Goal: Task Accomplishment & Management: Complete application form

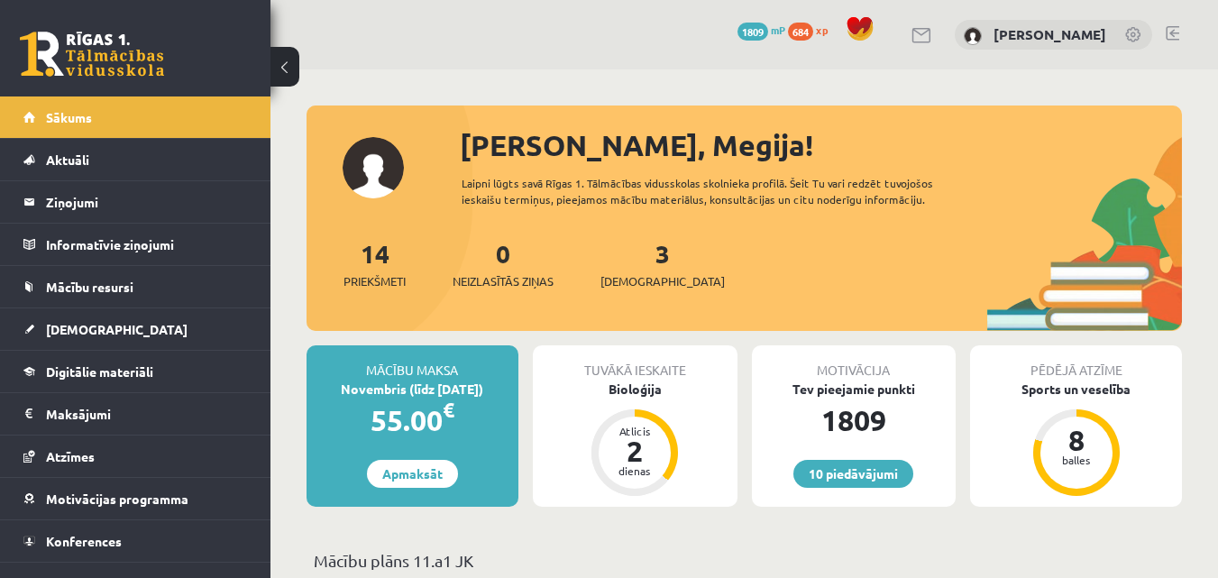
click at [618, 266] on div "3 Ieskaites" at bounding box center [662, 262] width 124 height 56
click at [655, 298] on div "14 Priekšmeti 0 Neizlasītās ziņas 3 Ieskaites" at bounding box center [743, 282] width 875 height 96
click at [651, 286] on span "[DEMOGRAPHIC_DATA]" at bounding box center [662, 281] width 124 height 18
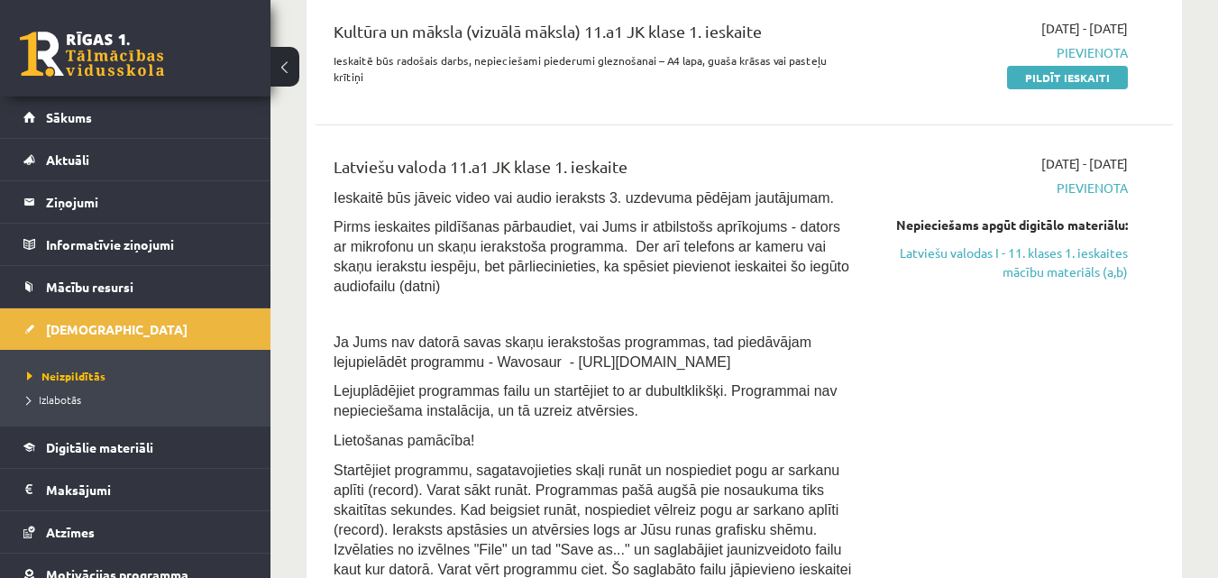
scroll to position [643, 0]
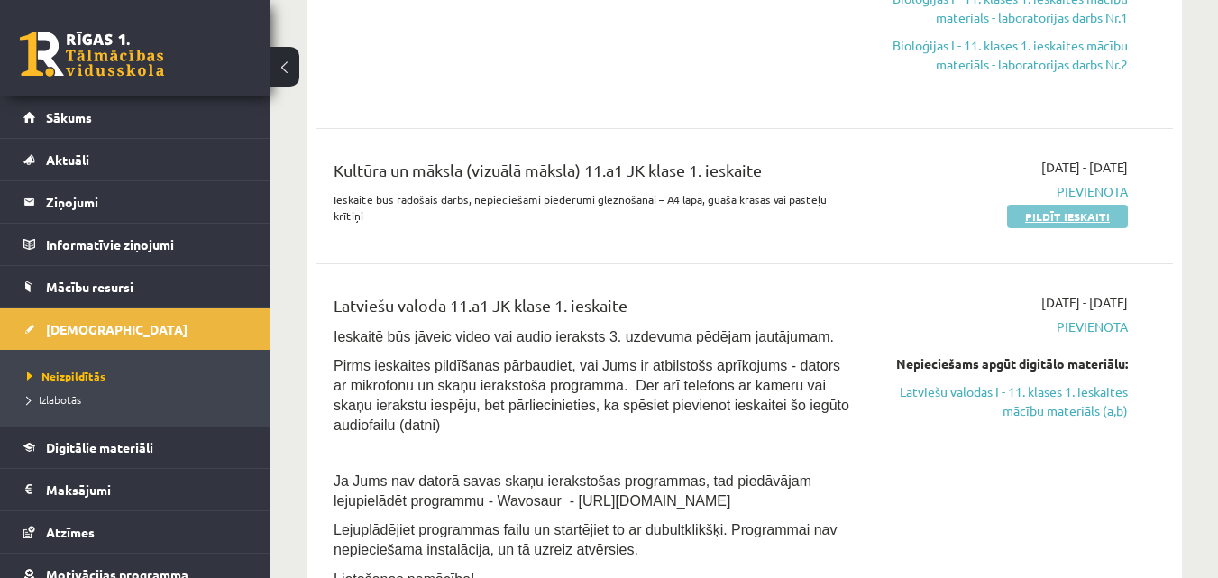
click at [1095, 219] on link "Pildīt ieskaiti" at bounding box center [1067, 216] width 121 height 23
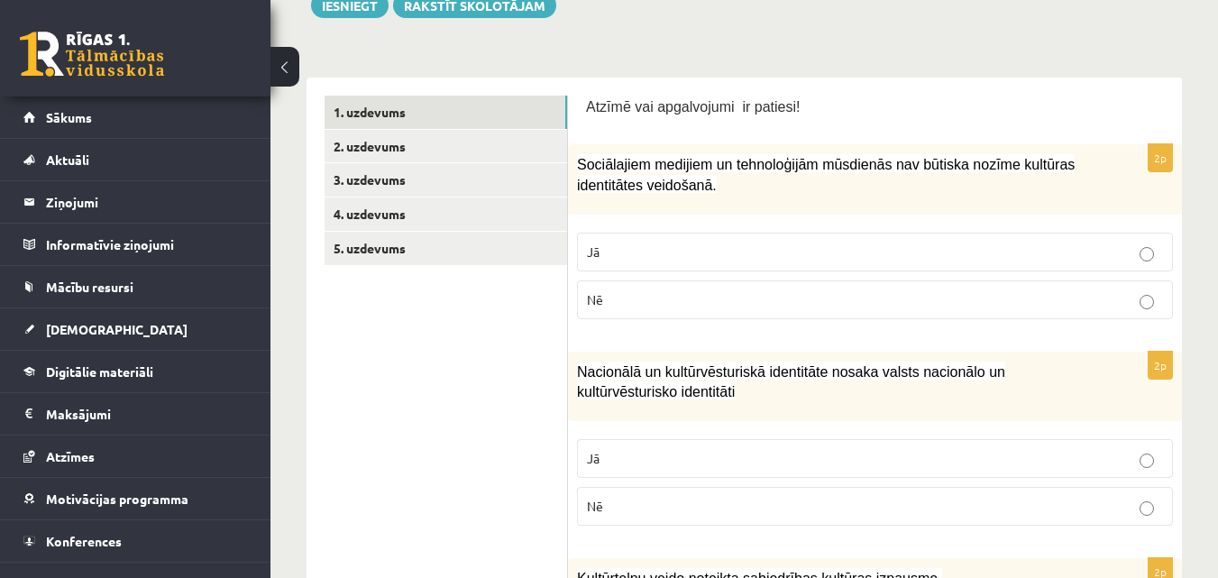
scroll to position [260, 0]
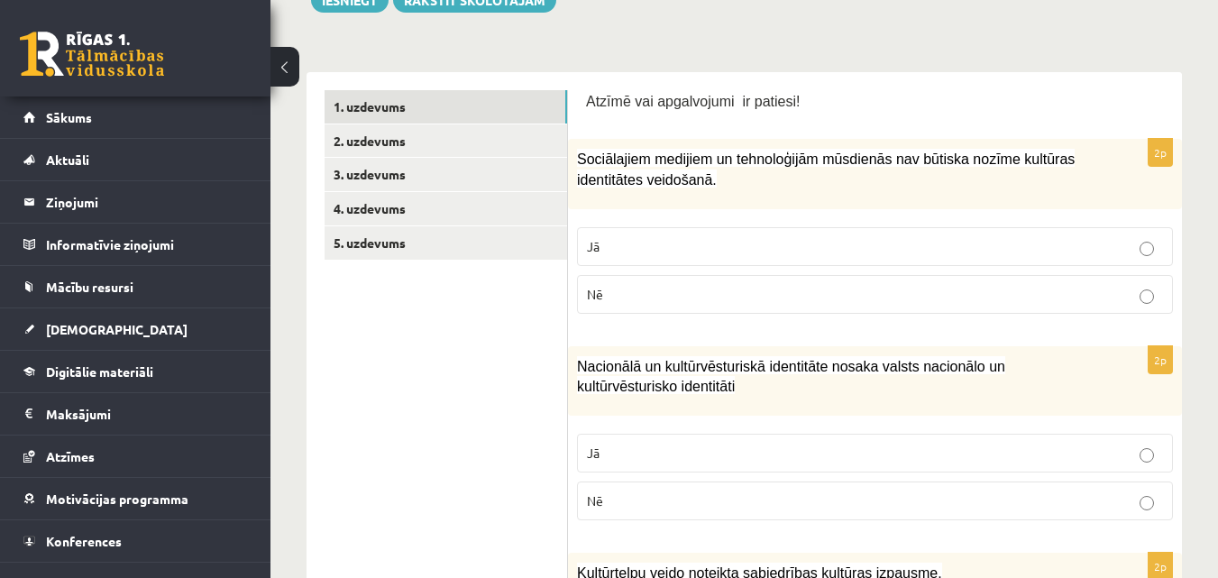
click at [998, 301] on p "Nē" at bounding box center [875, 294] width 576 height 19
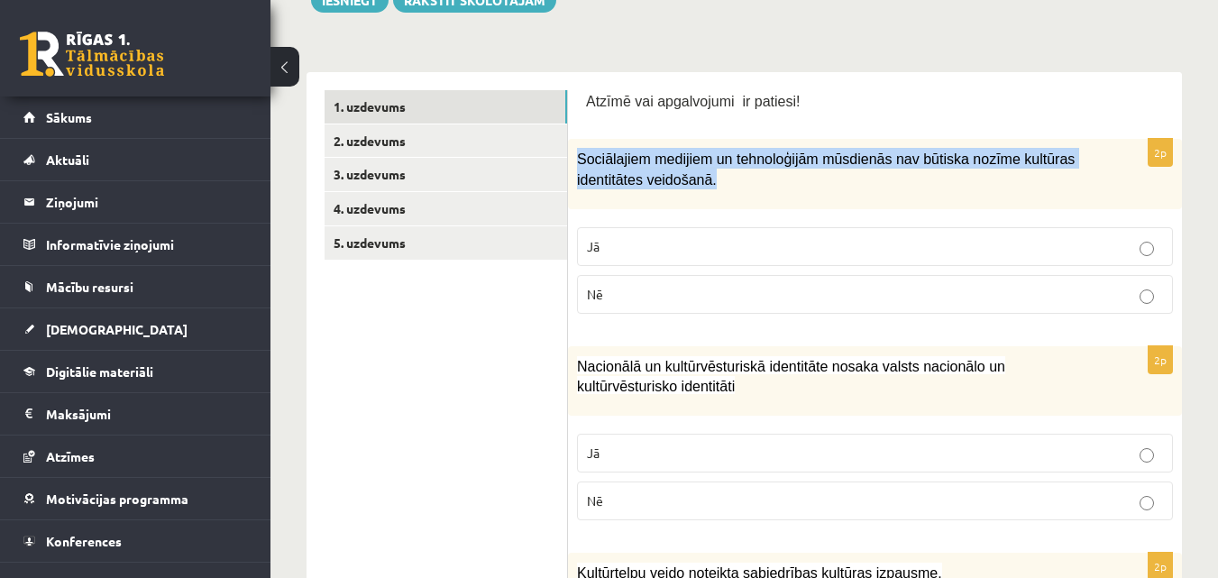
drag, startPoint x: 577, startPoint y: 152, endPoint x: 719, endPoint y: 197, distance: 149.4
click at [719, 197] on div "Sociālajiem medijiem un tehnoloģijām mūsdienās nav būtiska nozīme kultūras iden…" at bounding box center [875, 173] width 614 height 69
copy span "Sociālajiem medijiem un tehnoloģijām mūsdienās nav būtiska nozīme kultūras iden…"
click at [732, 205] on div "Sociālajiem medijiem un tehnoloģijām mūsdienās nav būtiska nozīme kultūras iden…" at bounding box center [875, 173] width 614 height 69
drag, startPoint x: 580, startPoint y: 156, endPoint x: 642, endPoint y: 295, distance: 152.1
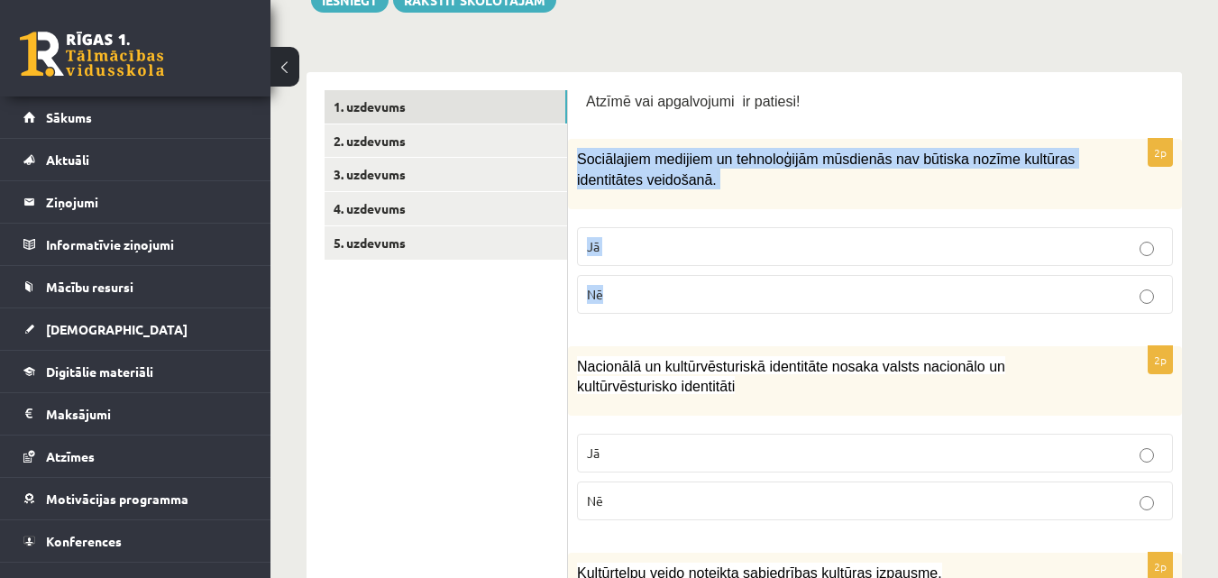
click at [642, 295] on div "2p Sociālajiem medijiem un tehnoloģijām mūsdienās nav būtiska nozīme kultūras i…" at bounding box center [875, 233] width 614 height 188
copy div "Sociālajiem medijiem un tehnoloģijām mūsdienās nav būtiska nozīme kultūras iden…"
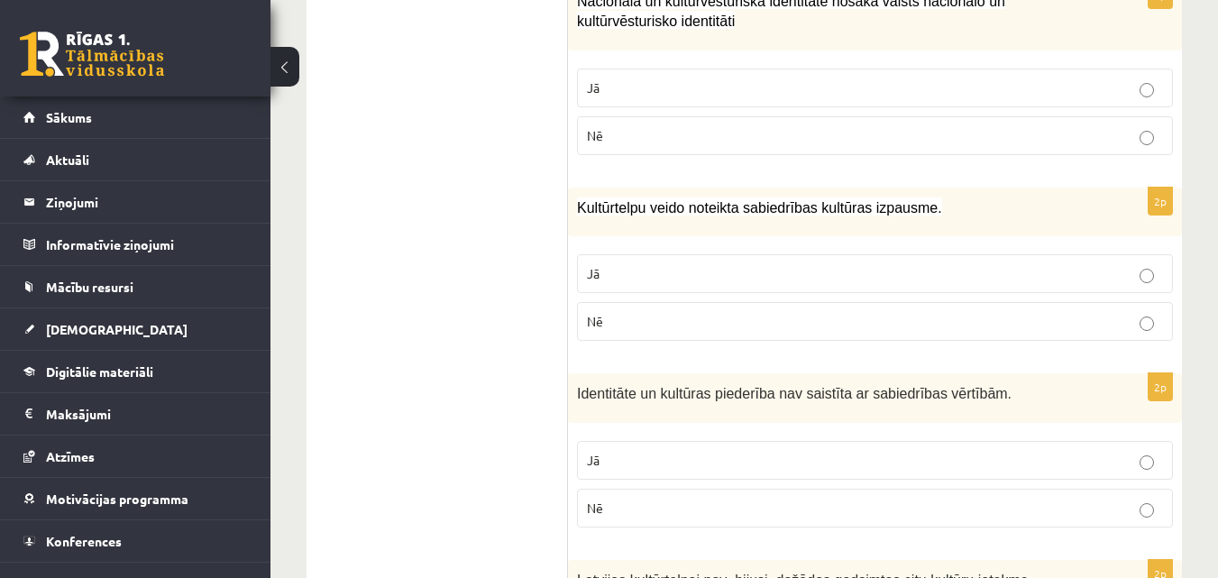
scroll to position [470, 0]
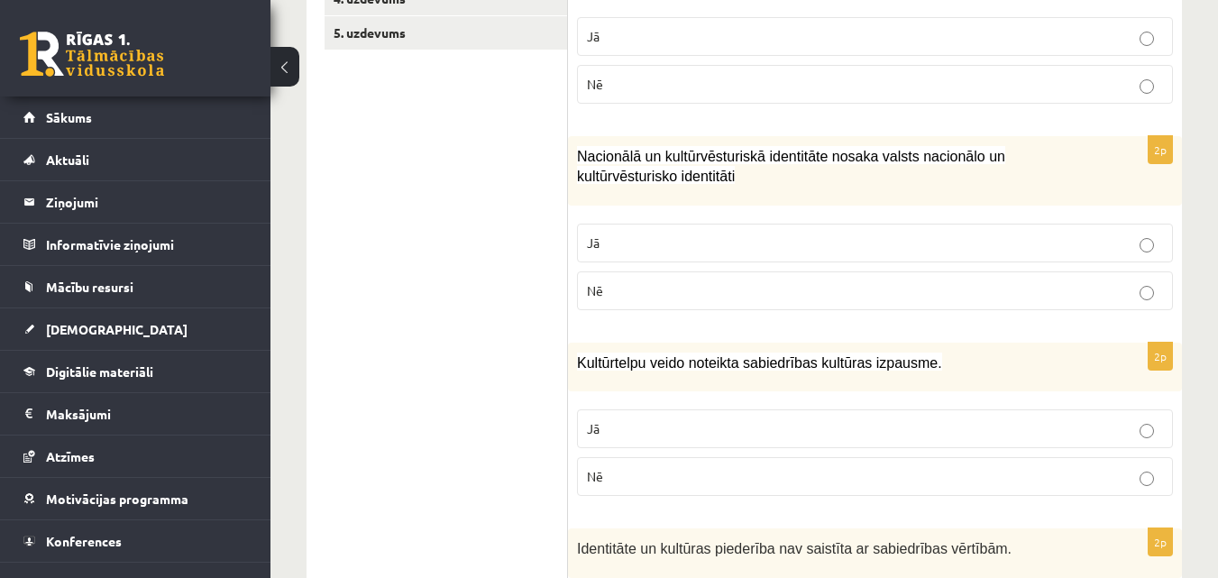
click at [1005, 157] on span "Nacionālā un kultūrvēsturiskā identitāte nosaka valsts nacionālo un kultūrvēstu…" at bounding box center [791, 167] width 428 height 36
click at [1009, 307] on label "Nē" at bounding box center [875, 290] width 596 height 39
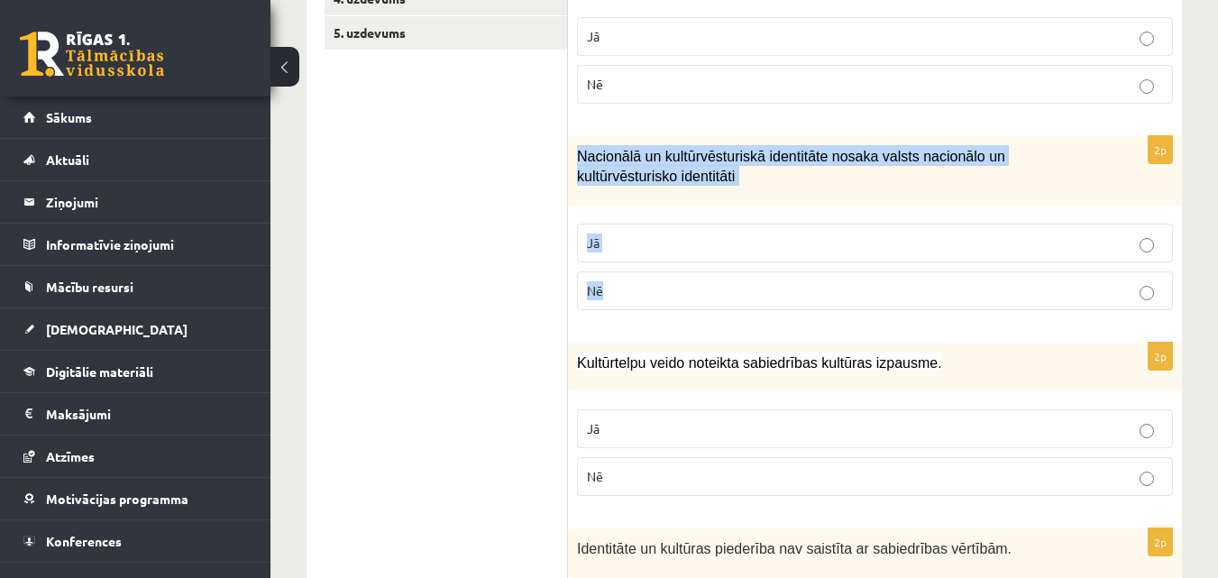
drag, startPoint x: 581, startPoint y: 145, endPoint x: 645, endPoint y: 306, distance: 173.5
click at [645, 306] on div "2p Nacionālā un kultūrvēsturiskā identitāte nosaka valsts nacionālo un kultūrvē…" at bounding box center [875, 230] width 614 height 188
copy div "Nacionālā un kultūrvēsturiskā identitāte nosaka valsts nacionālo un kultūrvēstu…"
click at [680, 242] on p "Jā" at bounding box center [875, 242] width 576 height 19
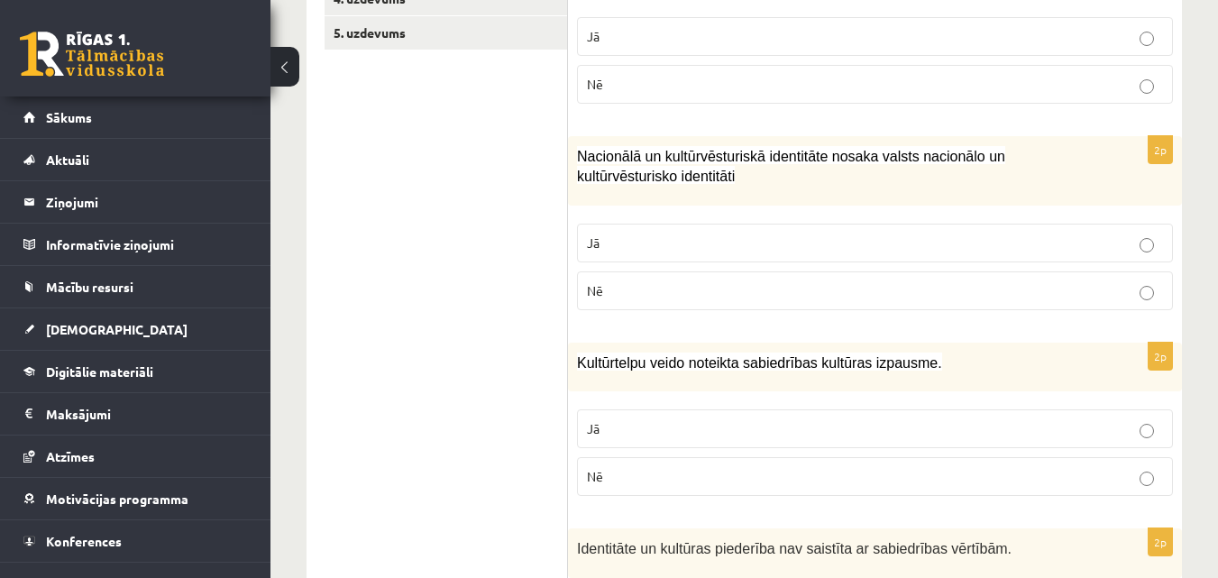
click at [736, 189] on div "Nacionālā un kultūrvēsturiskā identitāte nosaka valsts nacionālo un kultūrvēstu…" at bounding box center [875, 170] width 614 height 69
click at [726, 276] on label "Nē" at bounding box center [875, 290] width 596 height 39
click at [726, 300] on p "Nē" at bounding box center [875, 290] width 576 height 19
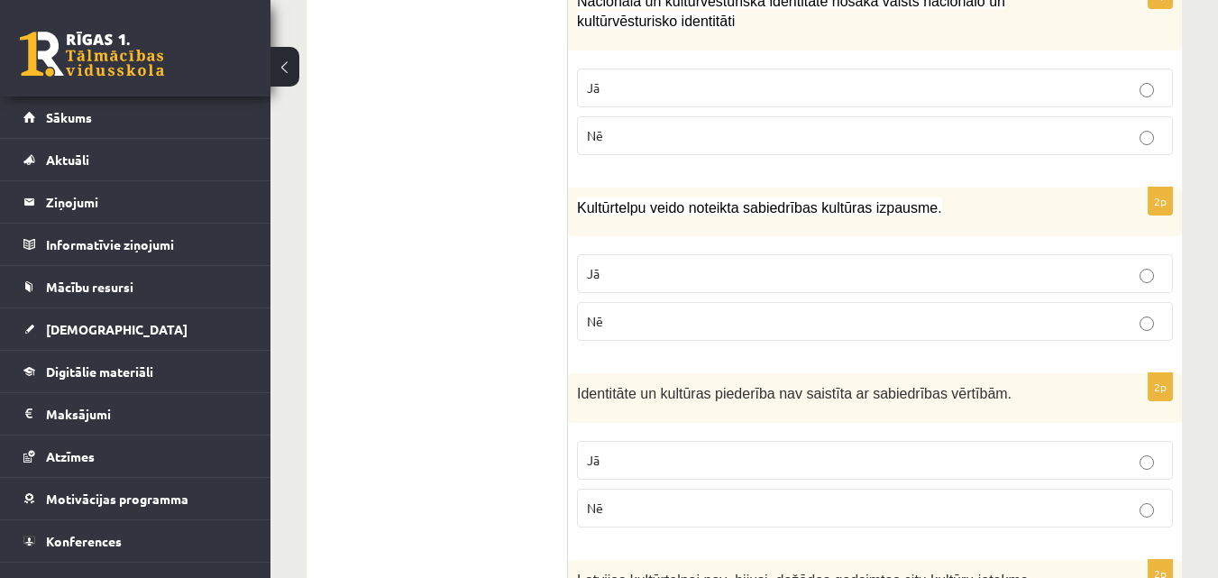
scroll to position [681, 0]
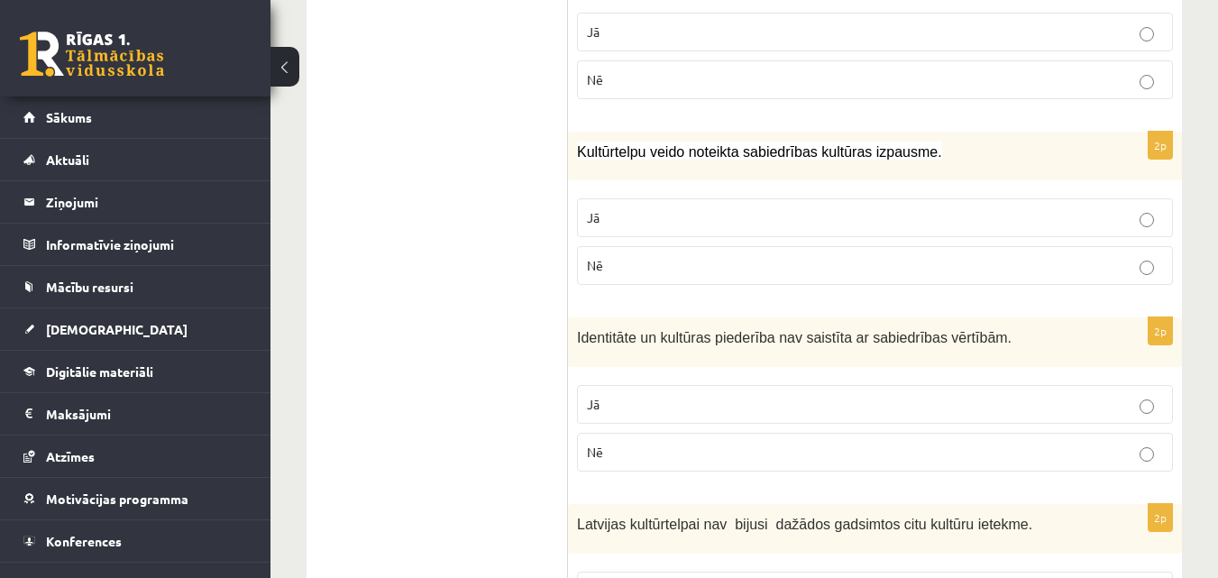
click at [954, 229] on label "Jā" at bounding box center [875, 217] width 596 height 39
click at [575, 155] on div "Kultūrtelpu veido noteikta sabiedrības kultūras izpausme." at bounding box center [875, 157] width 614 height 50
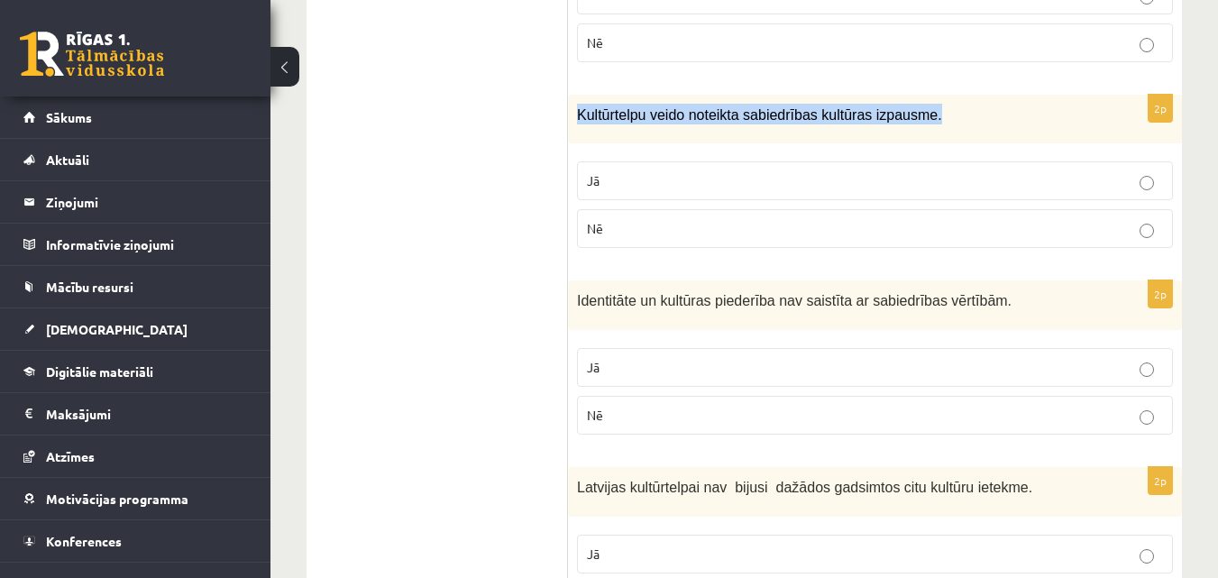
scroll to position [717, 0]
copy div "Kultūrtelpu veido noteikta sabiedrības kultūras izpausme."
click at [643, 149] on div "2p Kultūrtelpu veido noteikta sabiedrības kultūras izpausme. Jā Nē" at bounding box center [875, 180] width 614 height 169
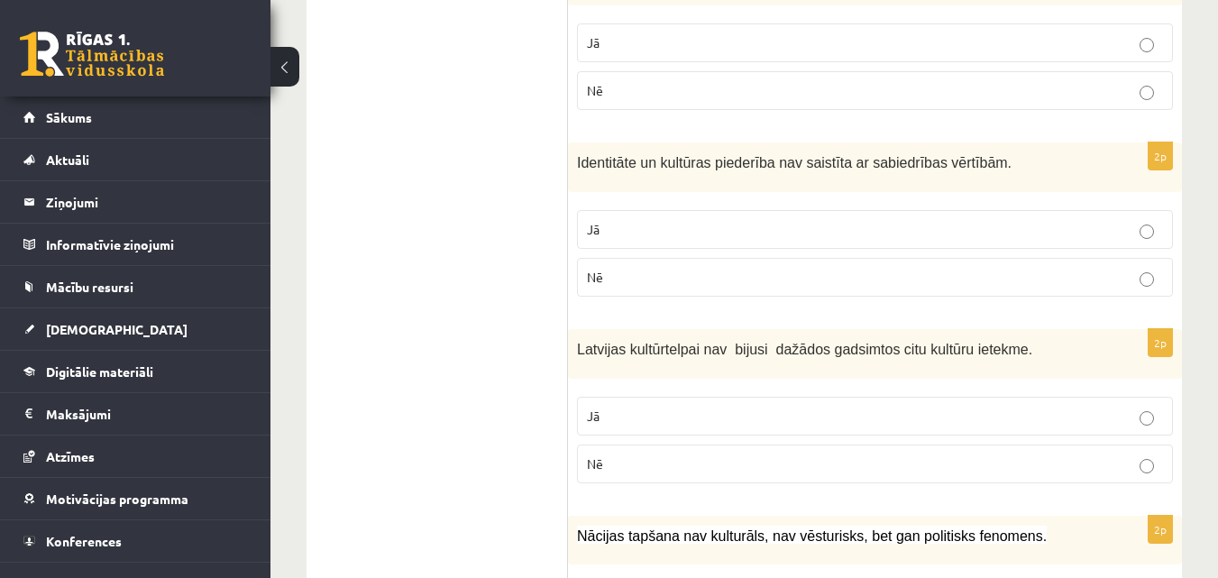
scroll to position [906, 0]
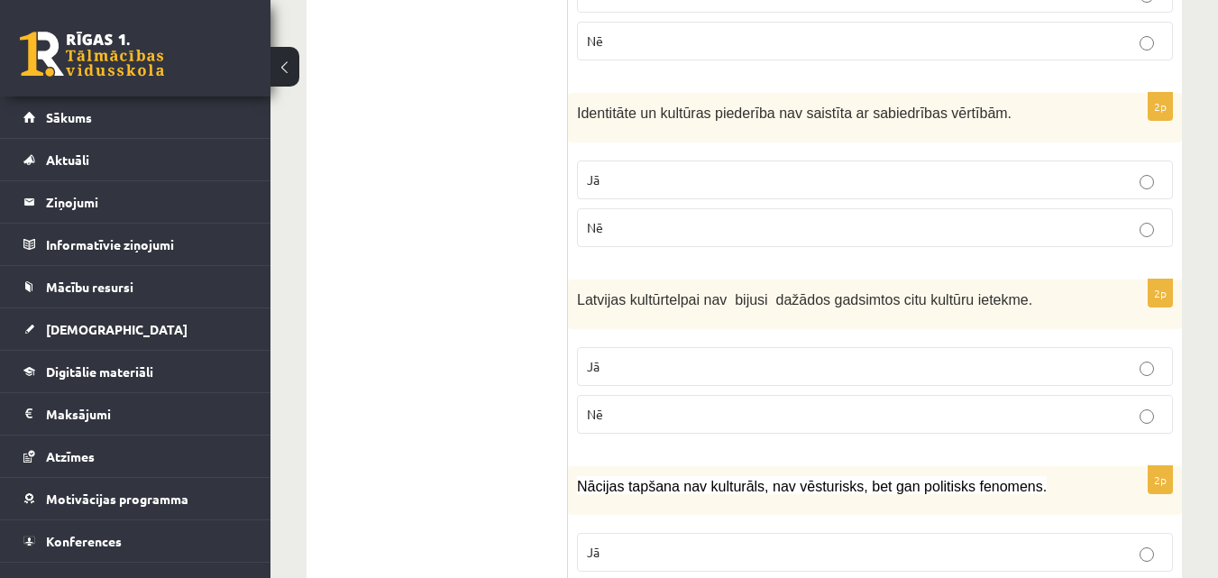
click at [1110, 210] on label "Nē" at bounding box center [875, 227] width 596 height 39
click at [733, 101] on div "Identitāte un kultūras piederība nav saistīta ar sabiedrības vērtībām." at bounding box center [875, 118] width 614 height 50
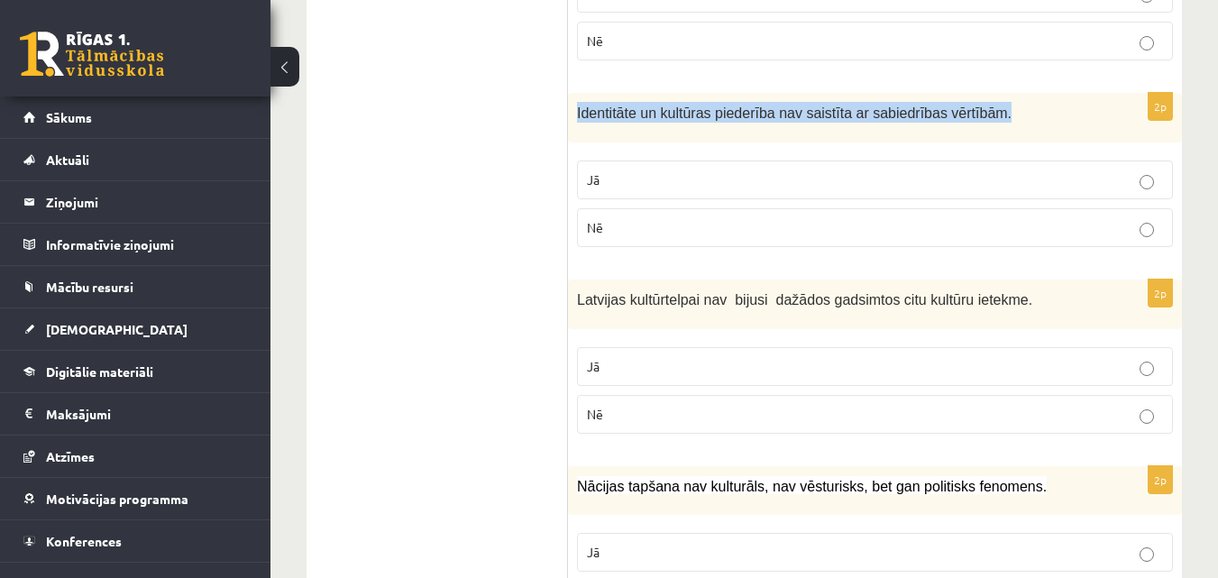
click at [733, 101] on div "Identitāte un kultūras piederība nav saistīta ar sabiedrības vērtībām." at bounding box center [875, 118] width 614 height 50
copy div "Identitāte un kultūras piederība nav saistīta ar sabiedrības vērtībām."
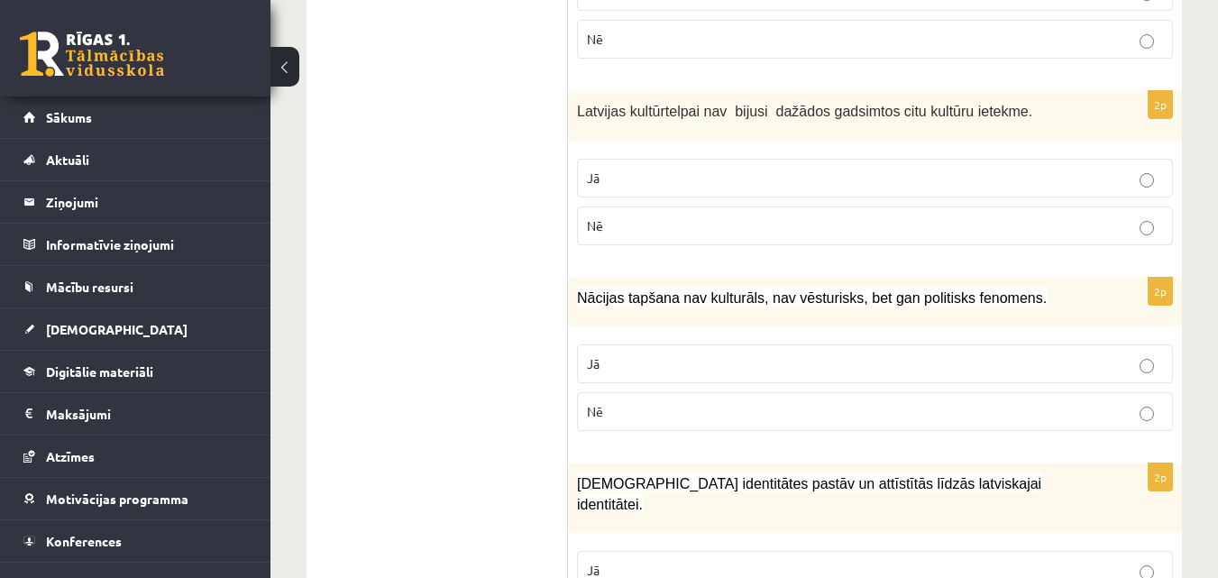
scroll to position [1160, 0]
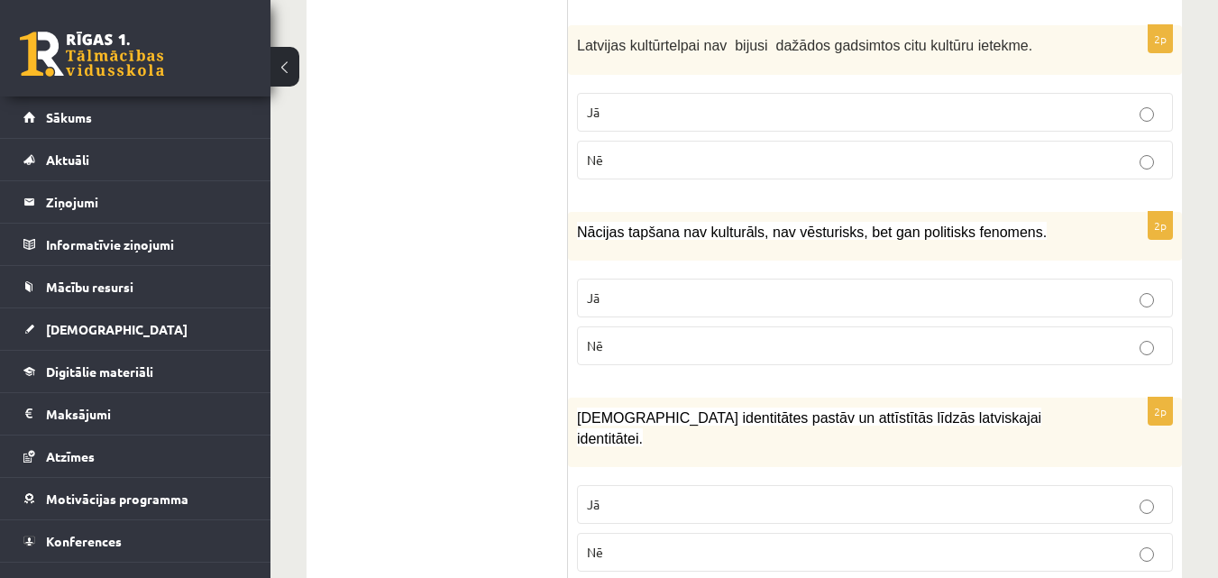
click at [1064, 174] on label "Nē" at bounding box center [875, 160] width 596 height 39
click at [671, 237] on span "Nācijas tapšana nav kulturāls, nav vēsturisks, bet gan politisks fenomens." at bounding box center [812, 231] width 470 height 15
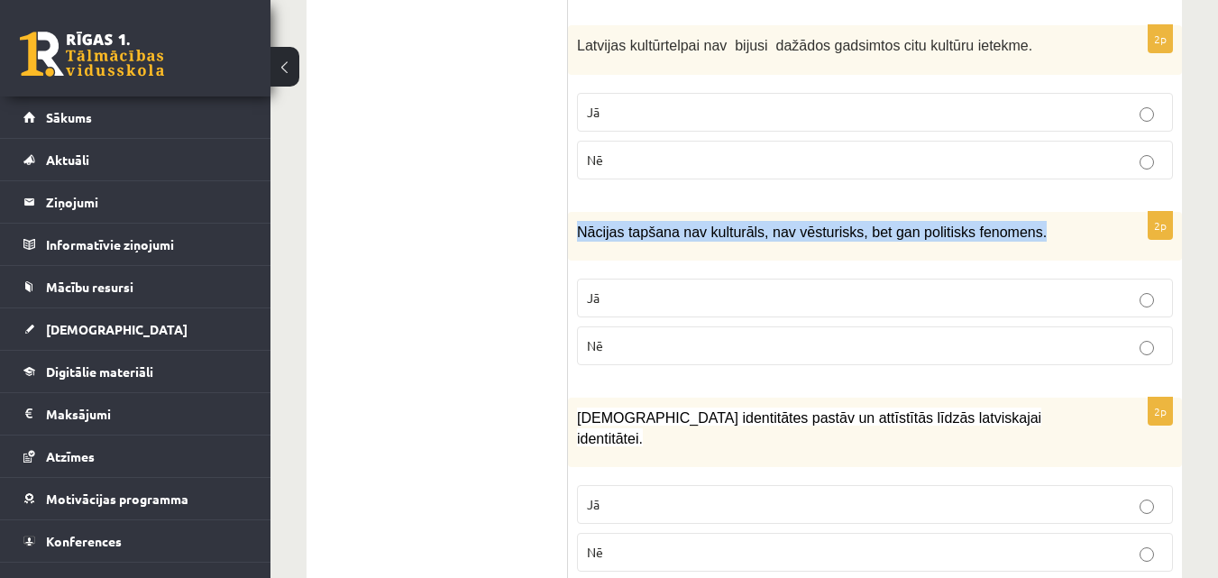
click at [671, 237] on span "Nācijas tapšana nav kulturāls, nav vēsturisks, bet gan politisks fenomens." at bounding box center [812, 231] width 470 height 15
copy div "Nācijas tapšana nav kulturāls, nav vēsturisks, bet gan politisks fenomens."
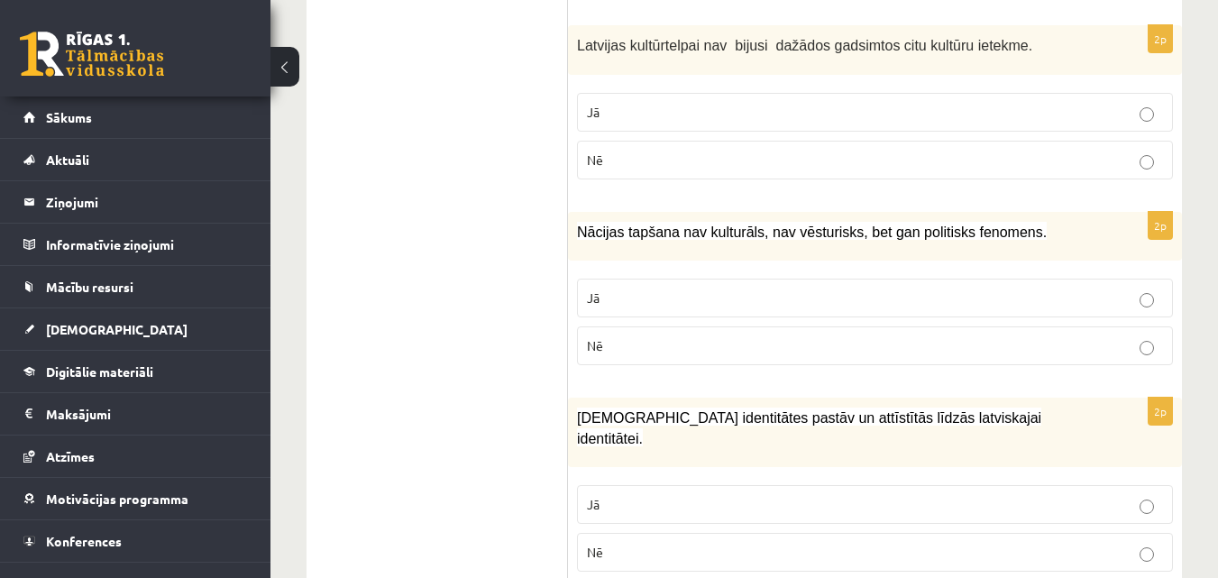
click at [695, 298] on p "Jā" at bounding box center [875, 297] width 576 height 19
click at [654, 360] on label "Nē" at bounding box center [875, 345] width 596 height 39
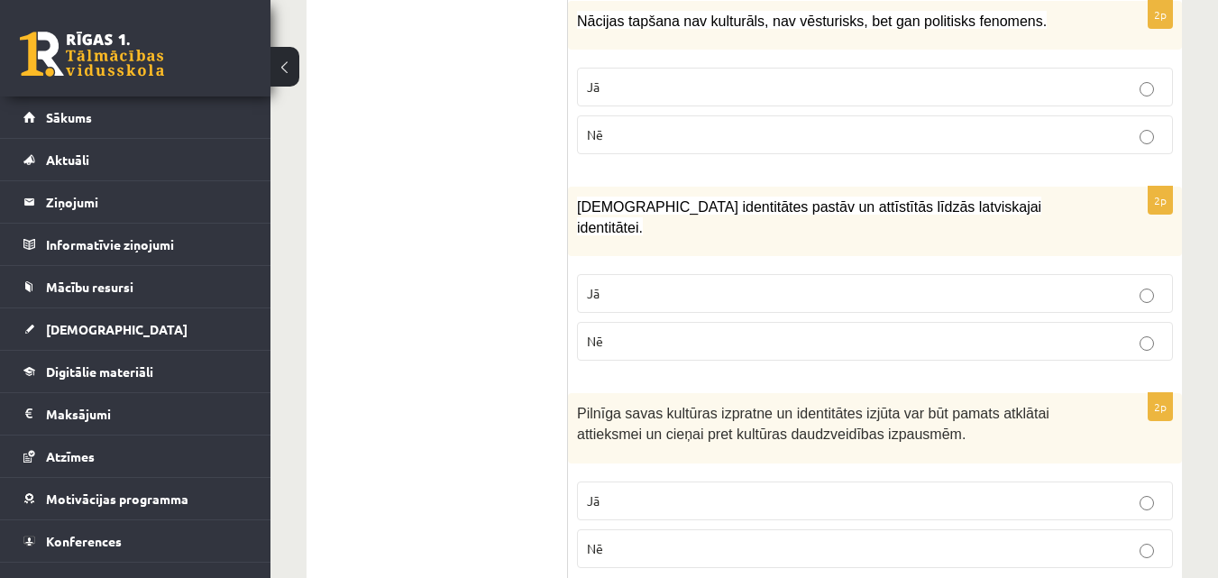
scroll to position [1382, 0]
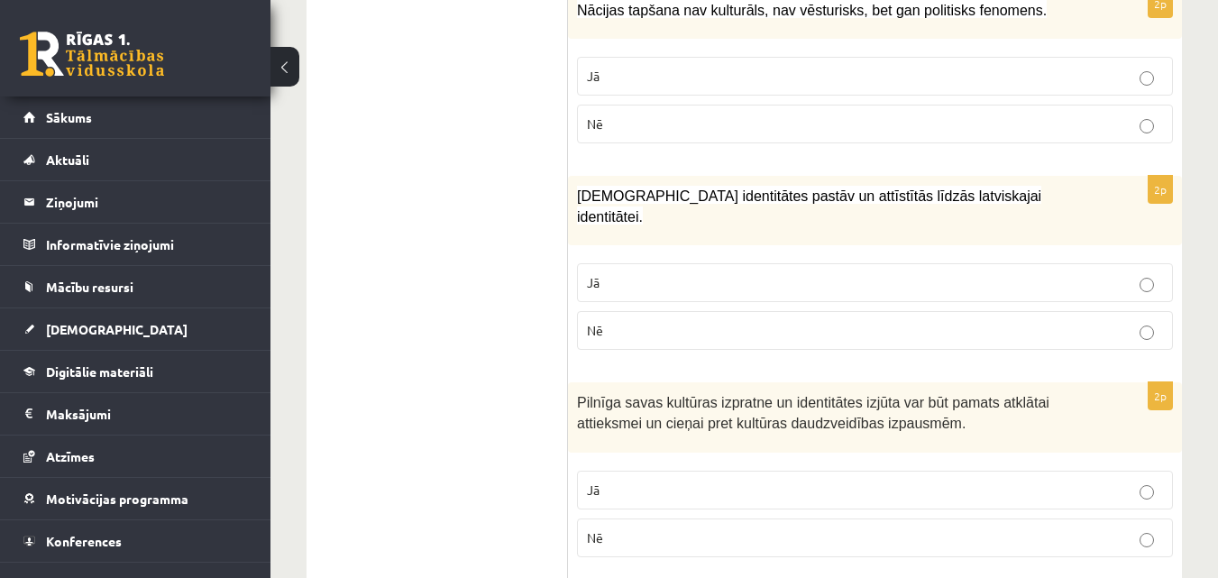
click at [955, 321] on p "Nē" at bounding box center [875, 330] width 576 height 19
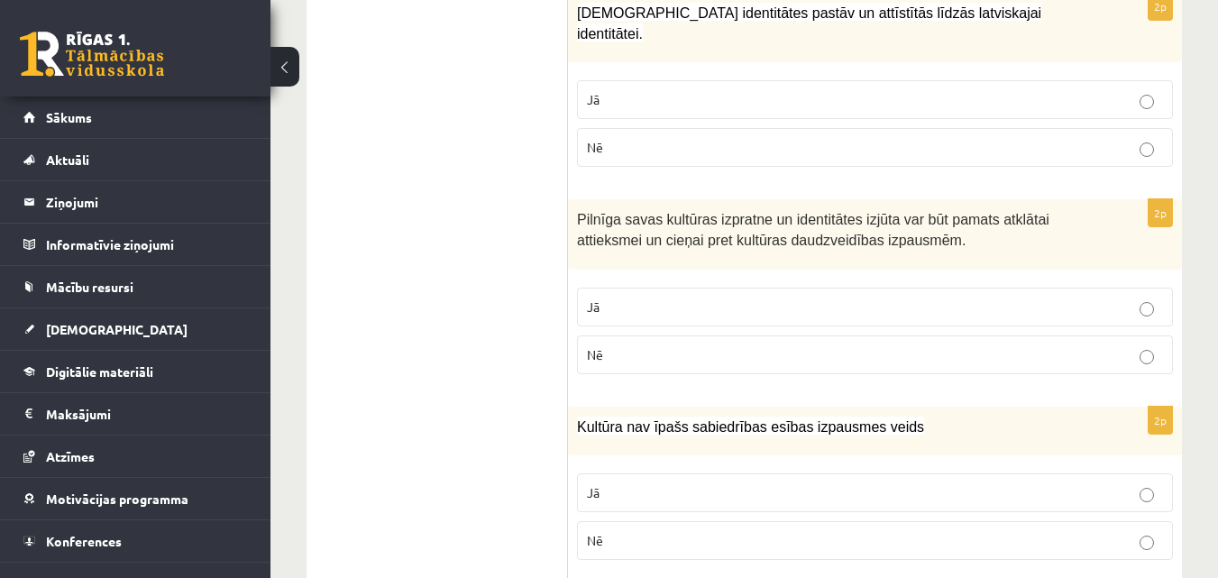
scroll to position [1570, 0]
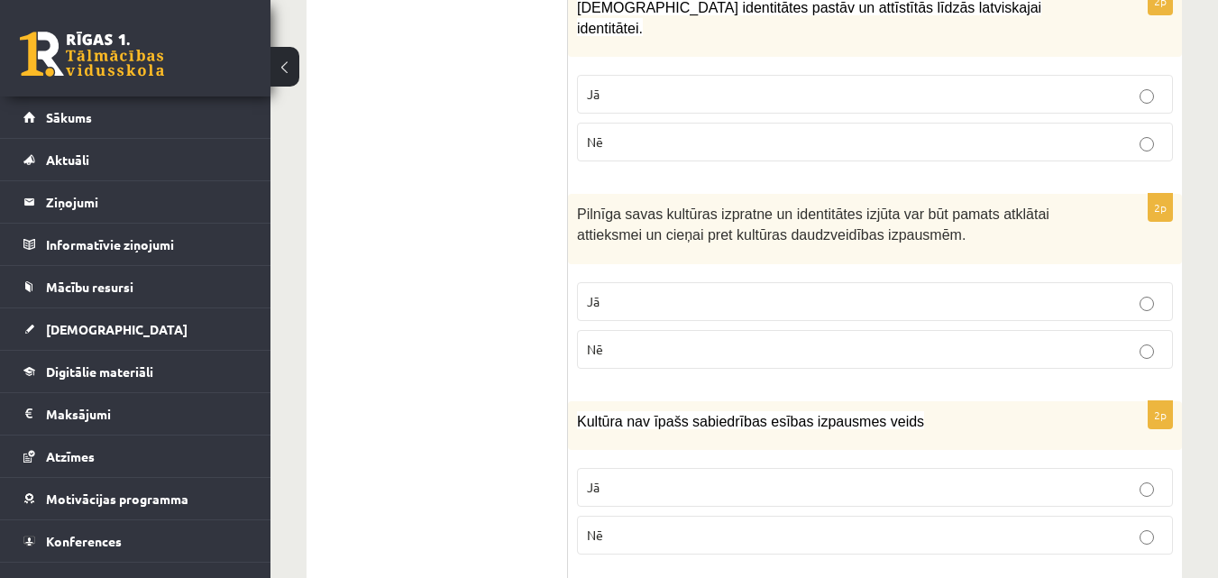
click at [860, 292] on p "Jā" at bounding box center [875, 301] width 576 height 19
click at [825, 226] on div "Pilnīga savas kultūras izpratne un identitātes izjūta var būt pamats atklātai a…" at bounding box center [875, 228] width 614 height 69
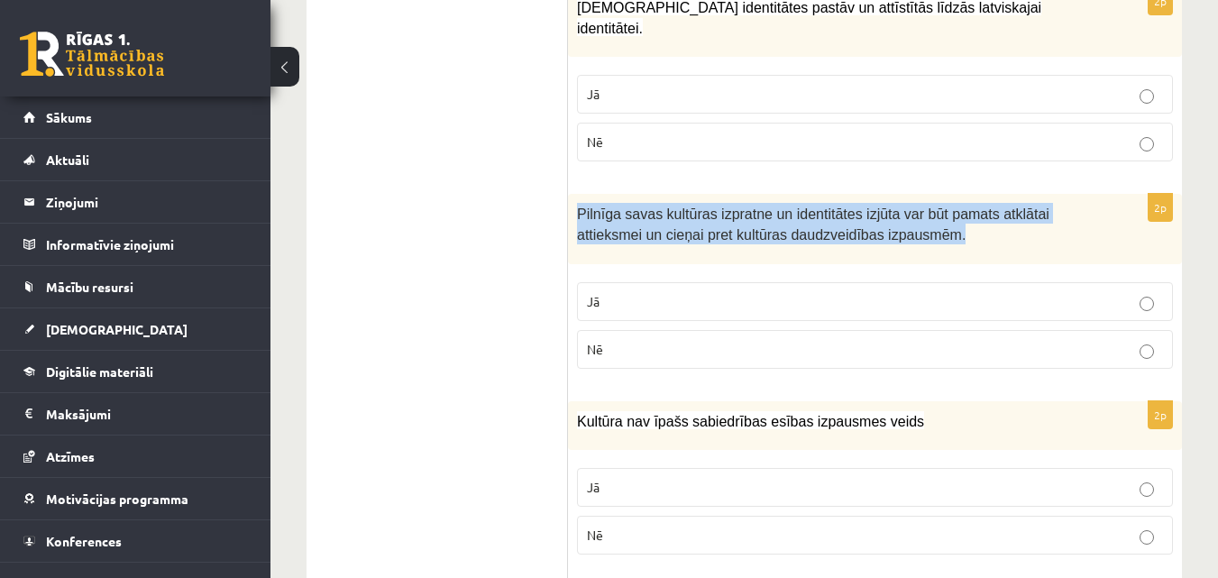
click at [825, 226] on div "Pilnīga savas kultūras izpratne un identitātes izjūta var būt pamats atklātai a…" at bounding box center [875, 228] width 614 height 69
copy div "Pilnīga savas kultūras izpratne un identitātes izjūta var būt pamats atklātai a…"
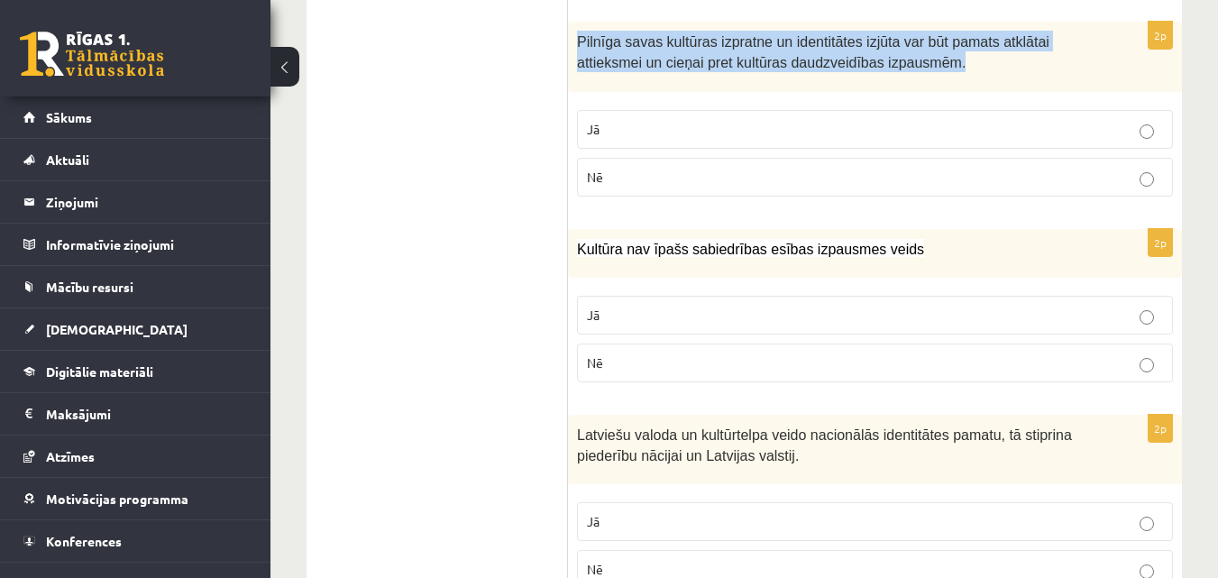
scroll to position [1748, 0]
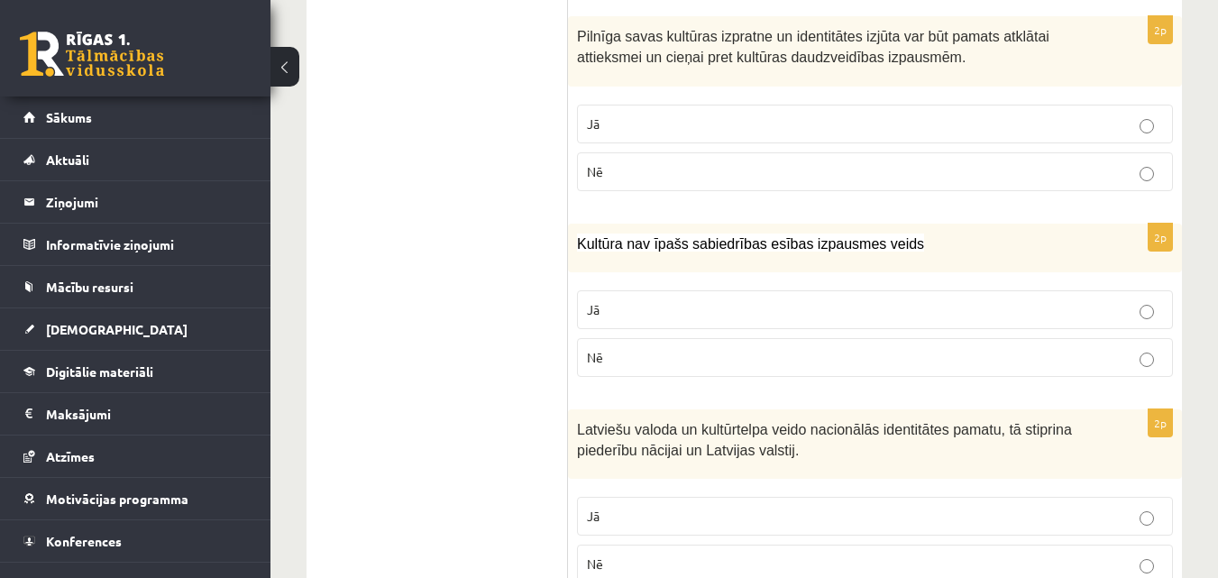
click at [934, 348] on p "Nē" at bounding box center [875, 357] width 576 height 19
click at [790, 236] on span "Kultūra nav īpašs sabiedrības esības izpausmes veids" at bounding box center [750, 243] width 347 height 15
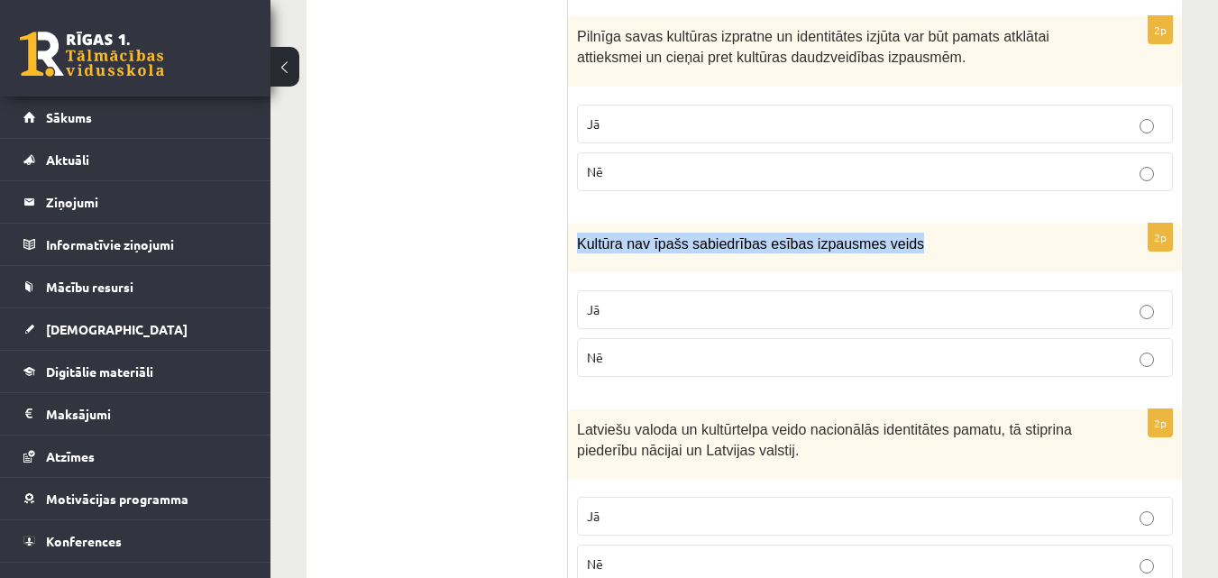
click at [790, 236] on span "Kultūra nav īpašs sabiedrības esības izpausmes veids" at bounding box center [750, 243] width 347 height 15
copy div "Kultūra nav īpašs sabiedrības esības izpausmes veids"
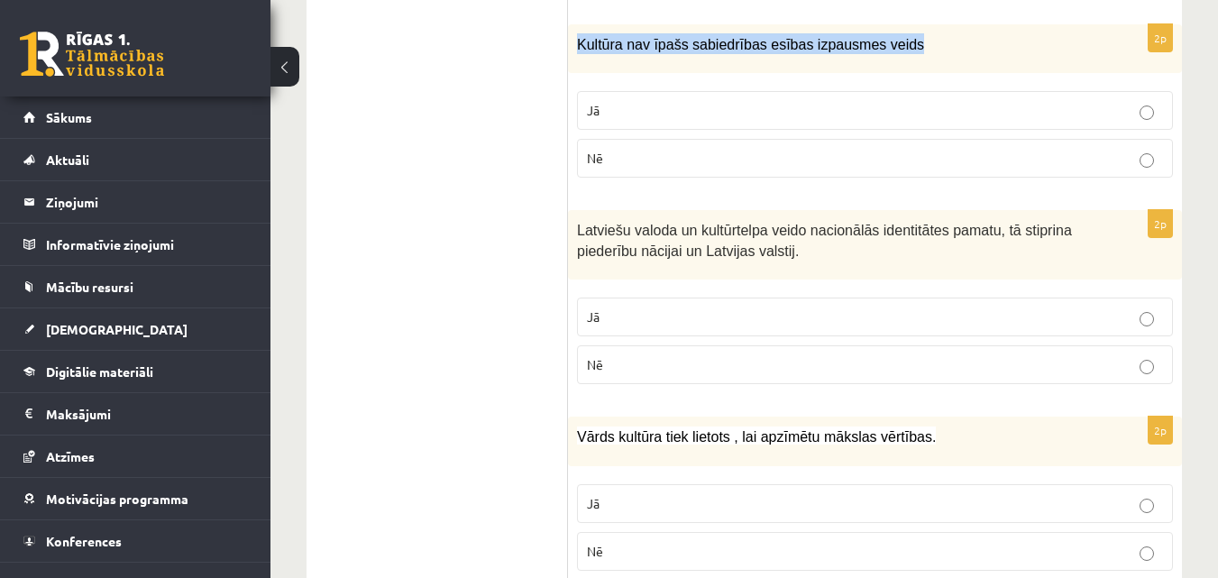
scroll to position [1968, 0]
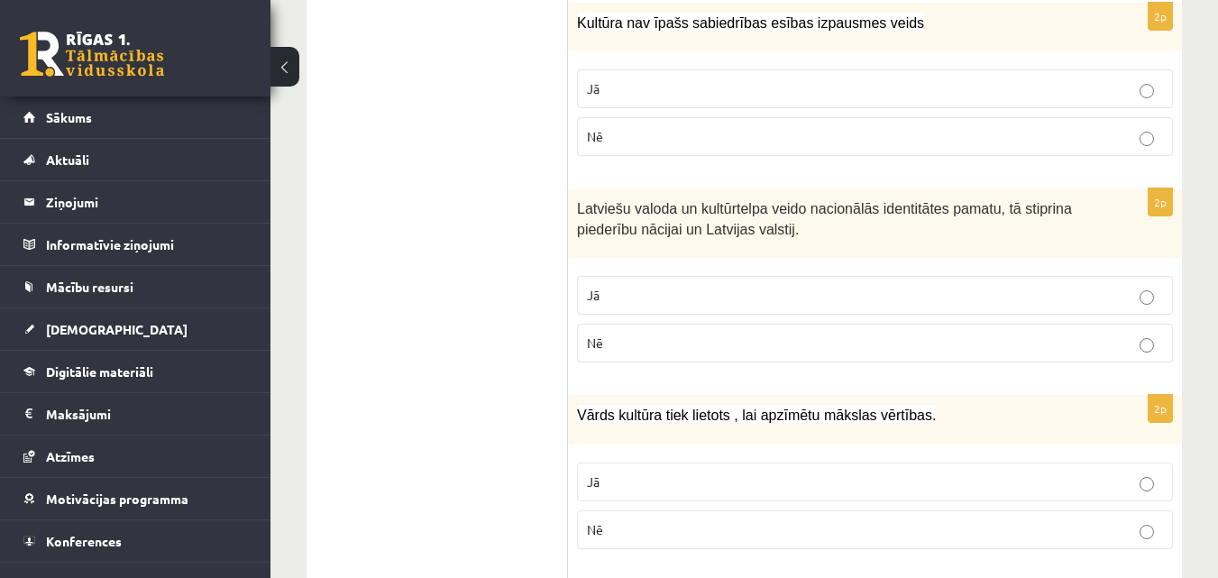
click at [1065, 286] on p "Jā" at bounding box center [875, 295] width 576 height 19
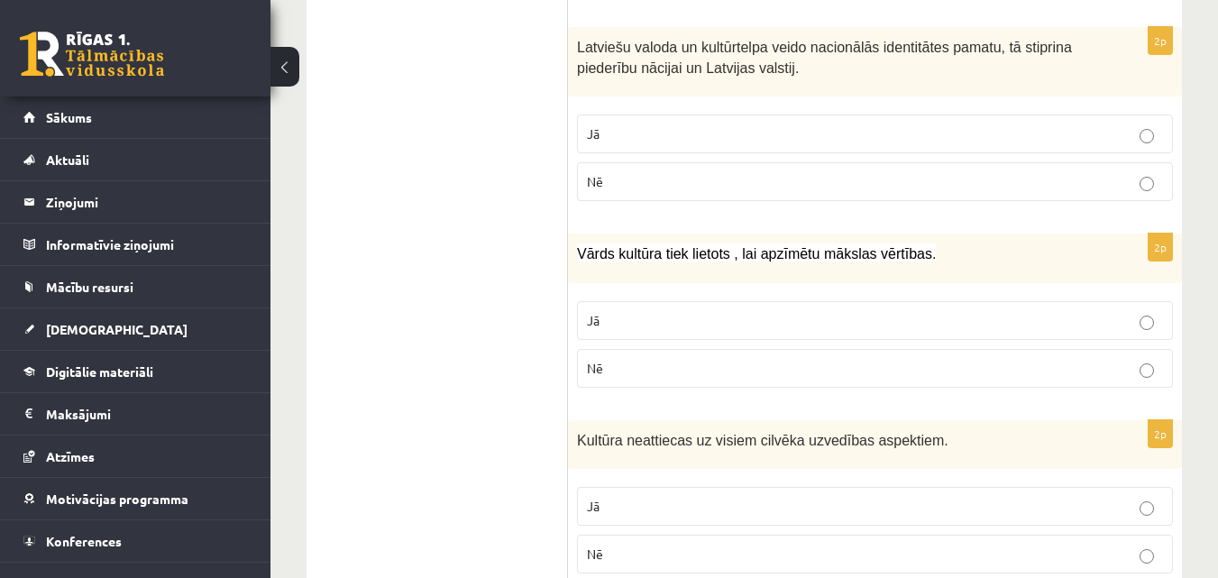
scroll to position [2135, 0]
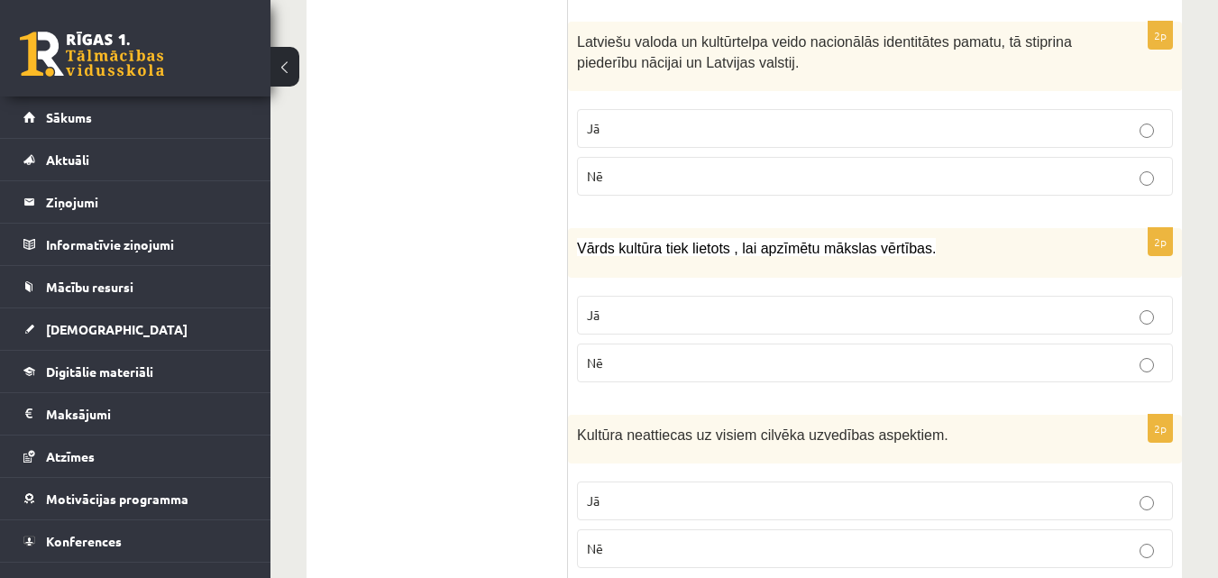
click at [864, 312] on label "Jā" at bounding box center [875, 315] width 596 height 39
click at [780, 241] on span "Vārds kultūra tiek lietots , lai apzīmētu mākslas vērtības." at bounding box center [756, 248] width 359 height 15
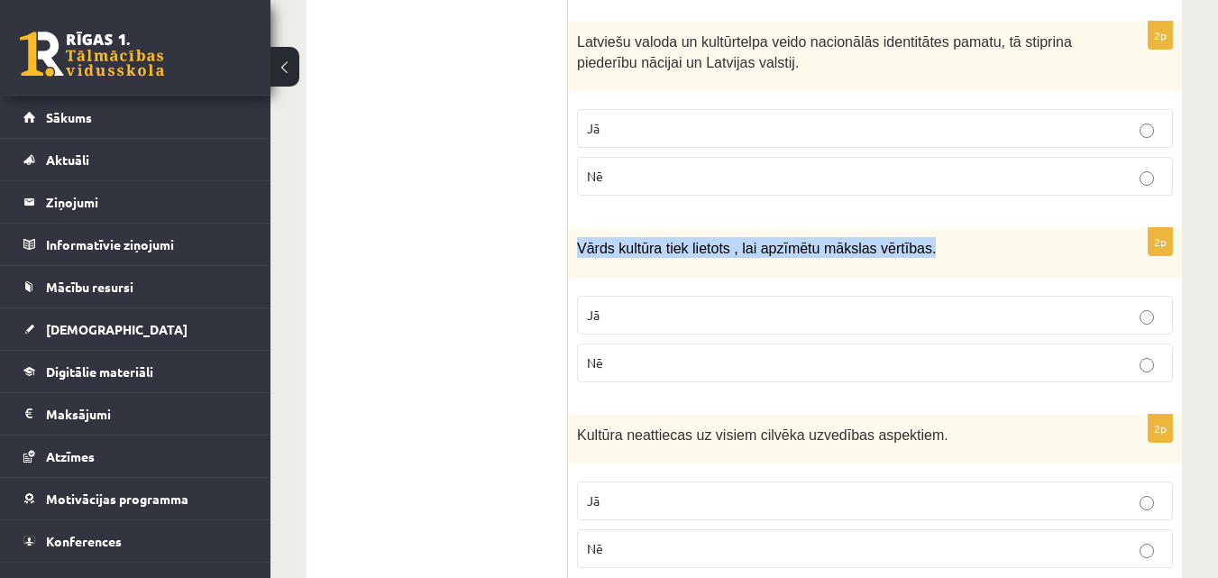
click at [780, 241] on span "Vārds kultūra tiek lietots , lai apzīmētu mākslas vērtības." at bounding box center [756, 248] width 359 height 15
copy div "Vārds kultūra tiek lietots , lai apzīmētu mākslas vērtības."
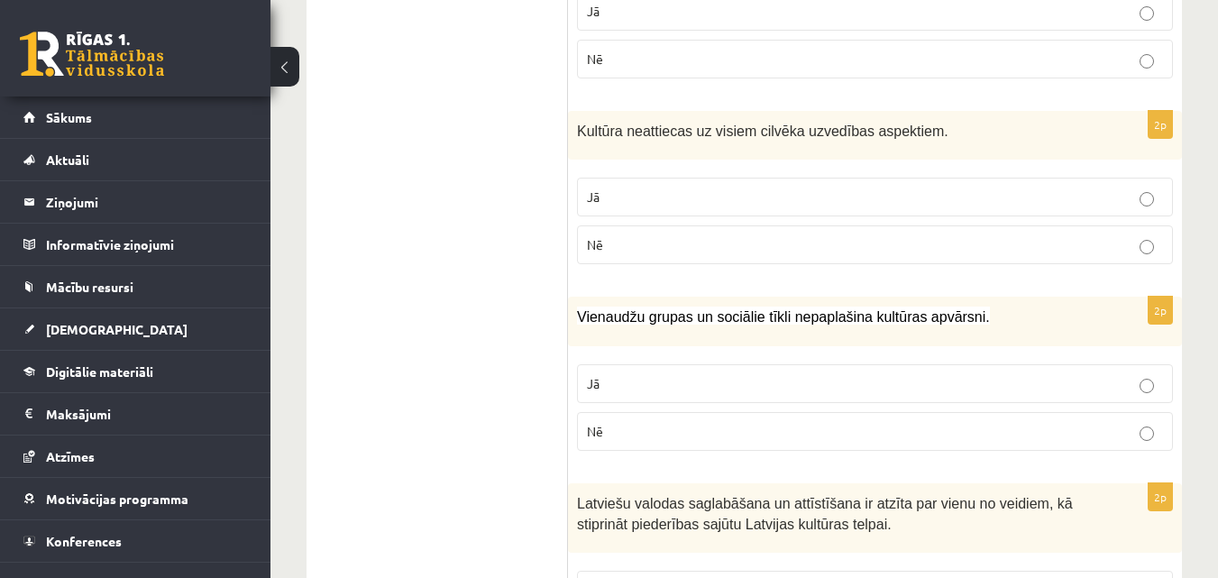
scroll to position [2450, 0]
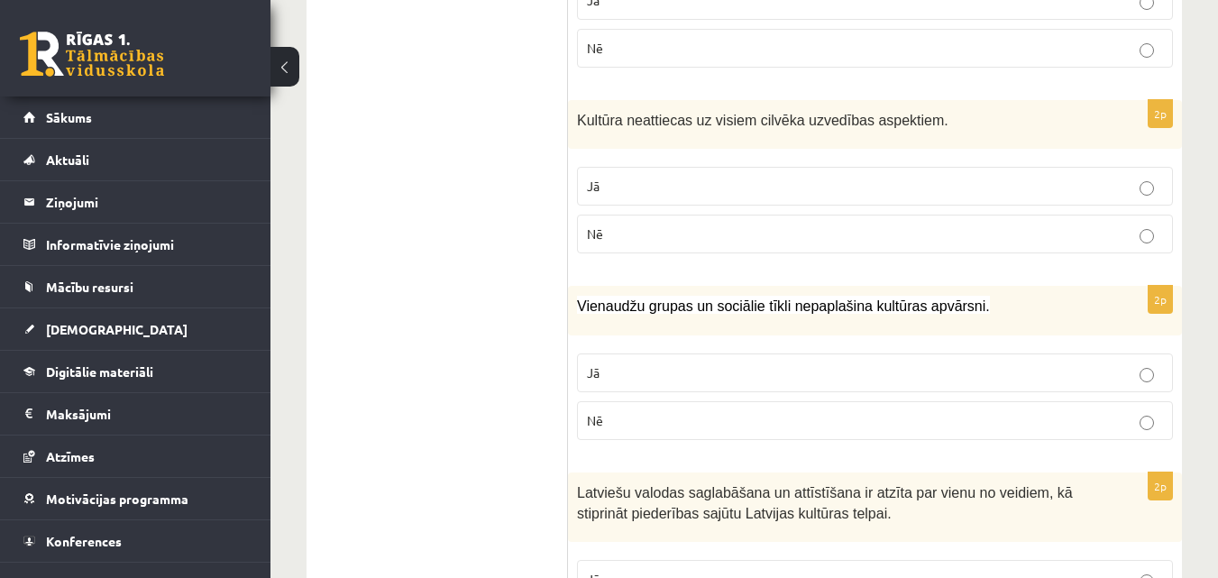
click at [938, 177] on p "Jā" at bounding box center [875, 186] width 576 height 19
click at [763, 110] on div "Kultūra neattiecas uz visiem cilvēka uzvedības aspektiem." at bounding box center [875, 125] width 614 height 50
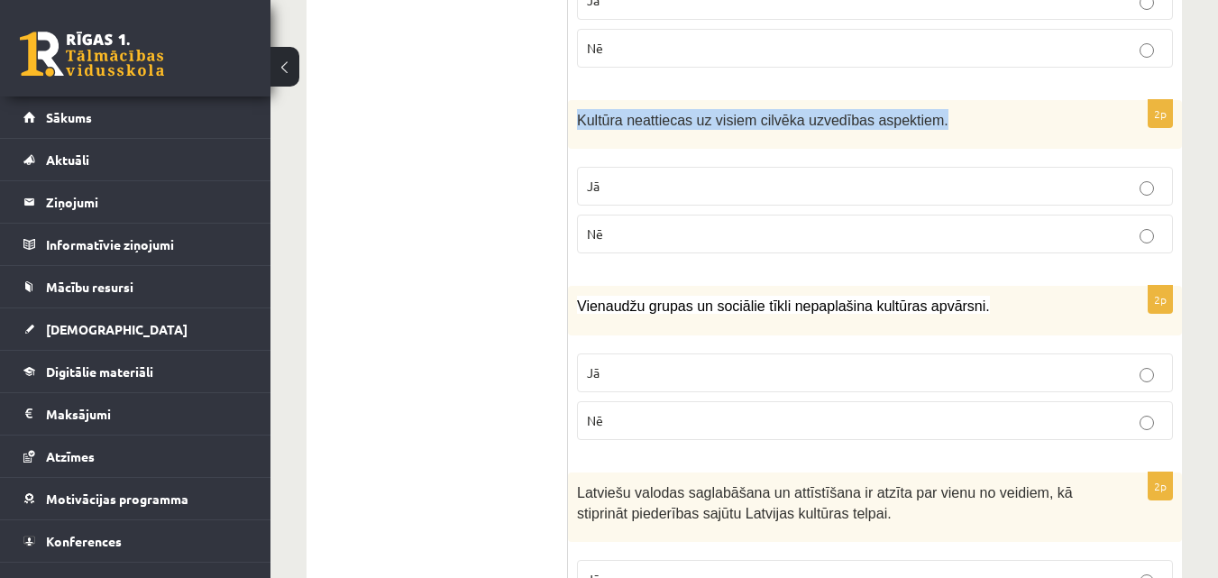
click at [763, 110] on div "Kultūra neattiecas uz visiem cilvēka uzvedības aspektiem." at bounding box center [875, 125] width 614 height 50
copy div "Kultūra neattiecas uz visiem cilvēka uzvedības aspektiem."
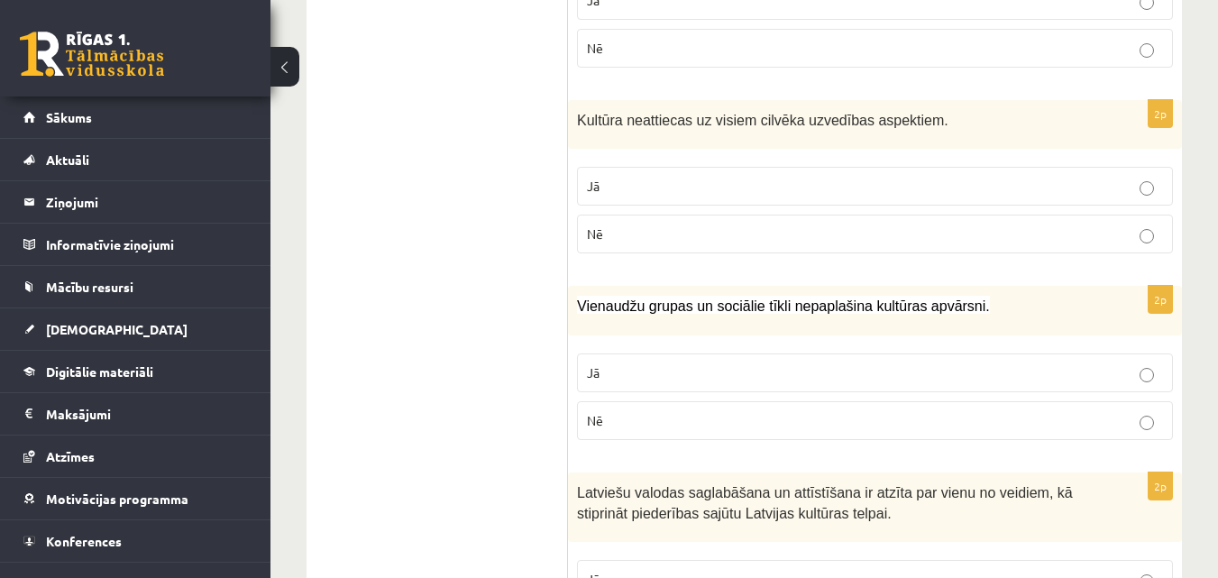
click at [601, 225] on span "Nē" at bounding box center [595, 233] width 16 height 16
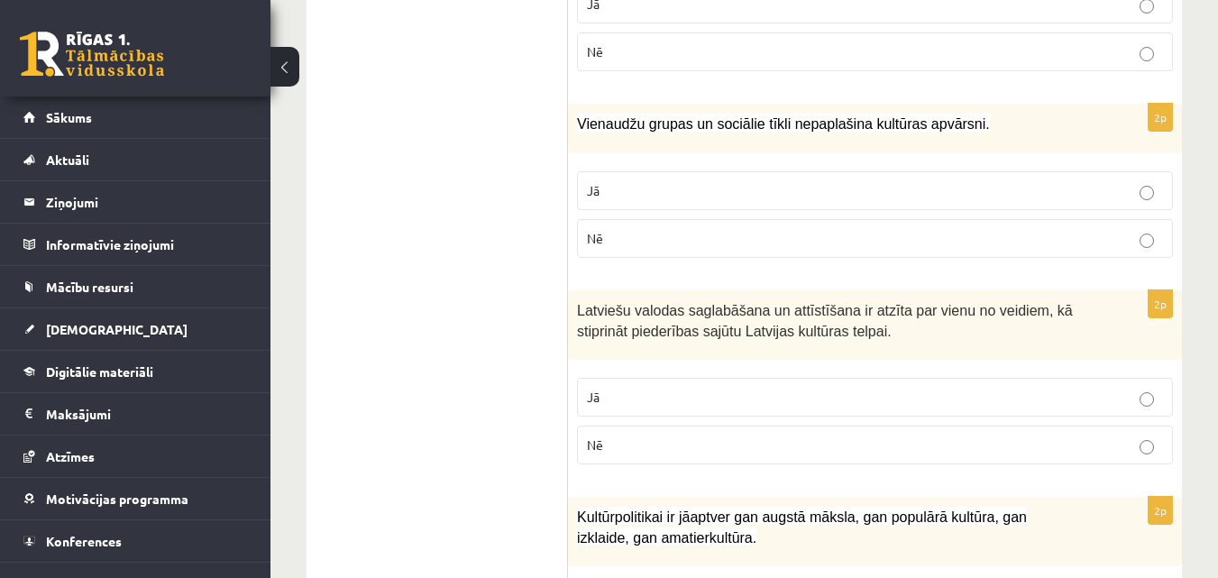
scroll to position [2615, 0]
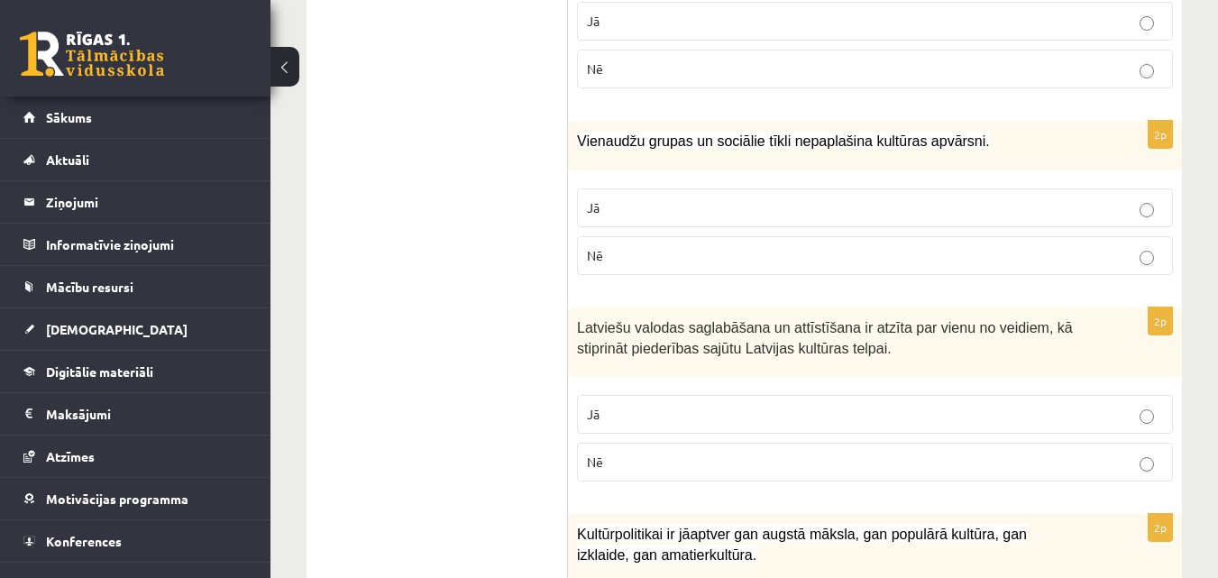
click at [1082, 201] on label "Jā" at bounding box center [875, 207] width 596 height 39
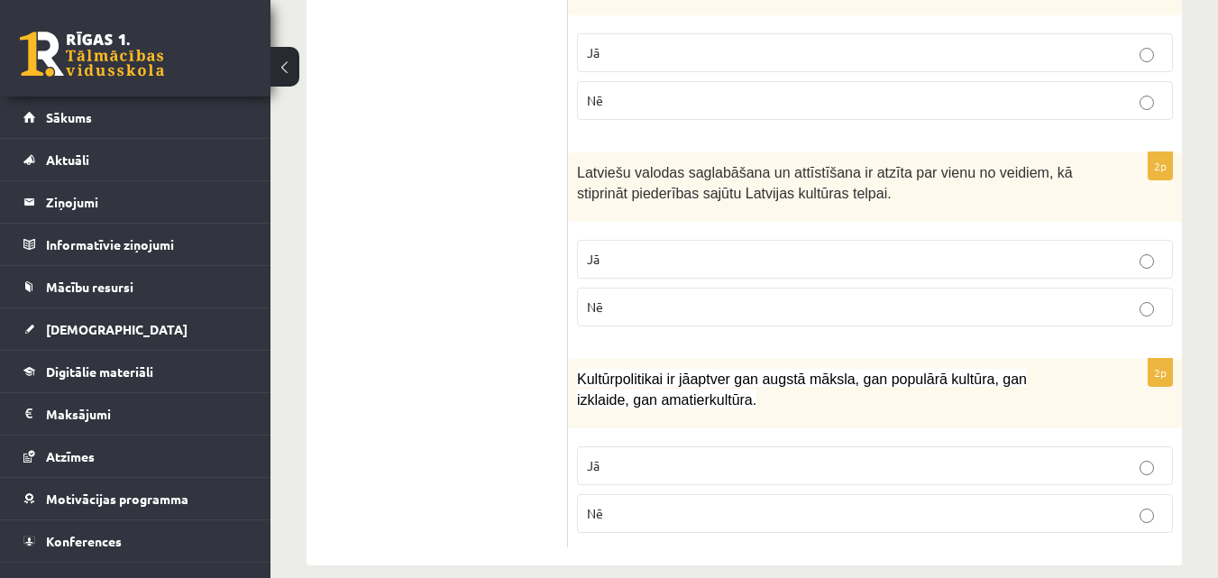
scroll to position [2774, 0]
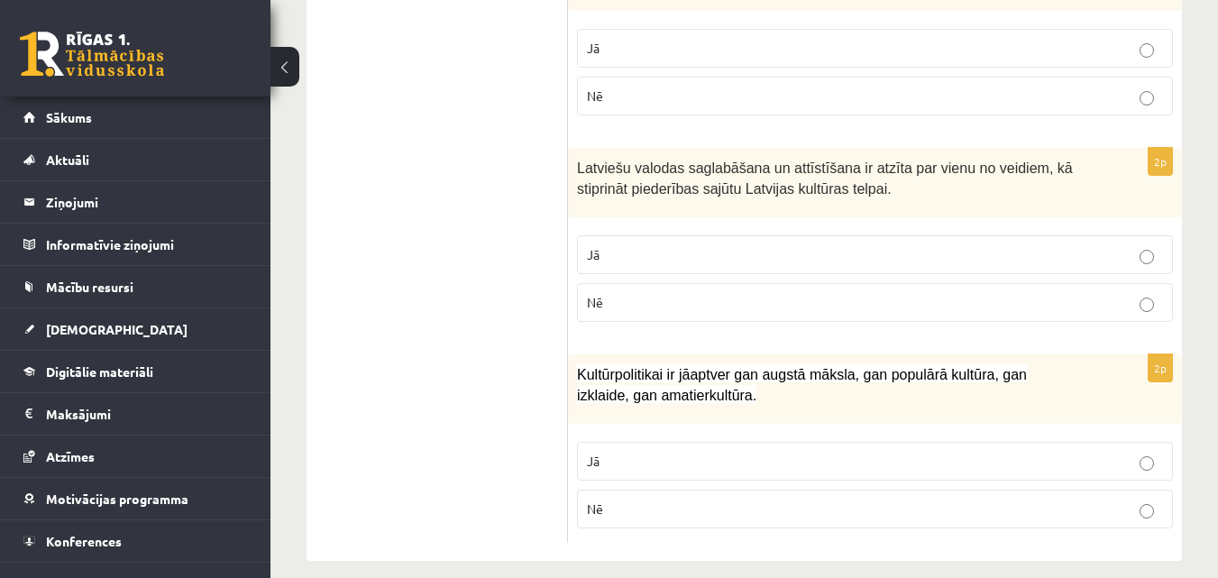
click at [1008, 253] on label "Jā" at bounding box center [875, 254] width 596 height 39
click at [758, 160] on span "Latviešu valodas saglabāšana un attīstīšana ir atzīta par vienu no veidiem, kā …" at bounding box center [825, 178] width 496 height 36
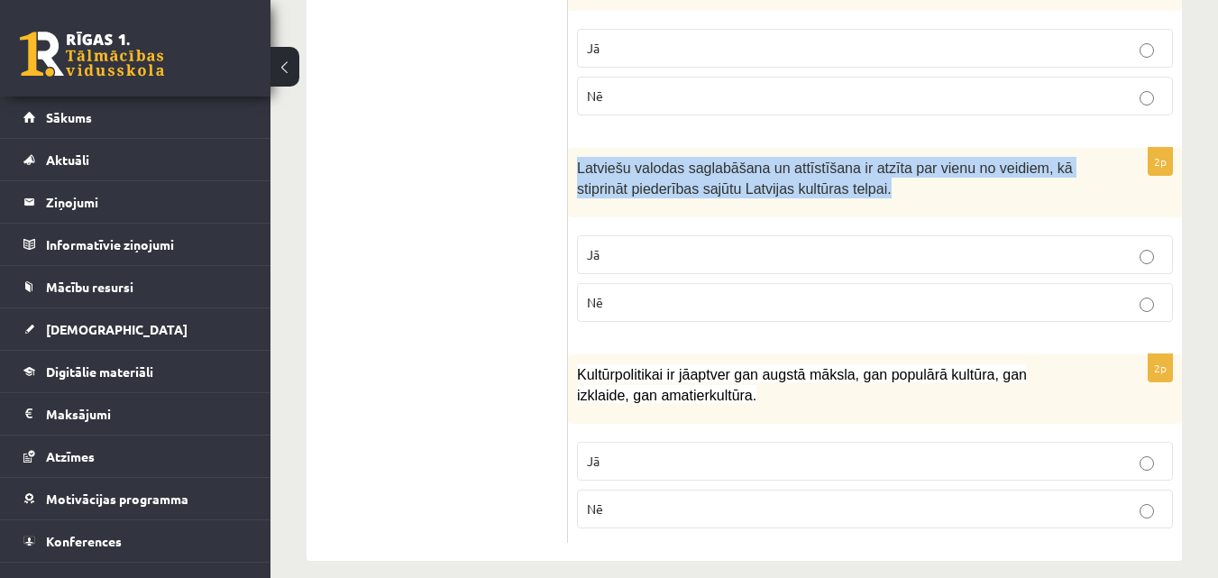
click at [758, 160] on span "Latviešu valodas saglabāšana un attīstīšana ir atzīta par vienu no veidiem, kā …" at bounding box center [825, 178] width 496 height 36
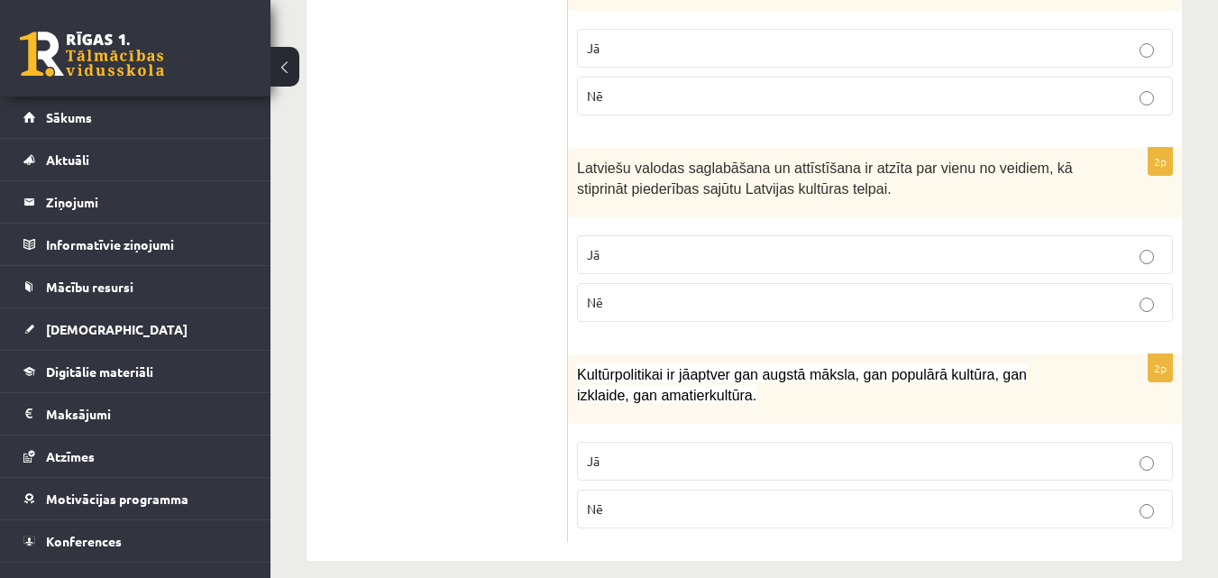
click at [634, 367] on span "Kultūrpolitikai ir jāaptver gan augstā māksla, gan populārā kultūra, gan izklai…" at bounding box center [802, 385] width 450 height 36
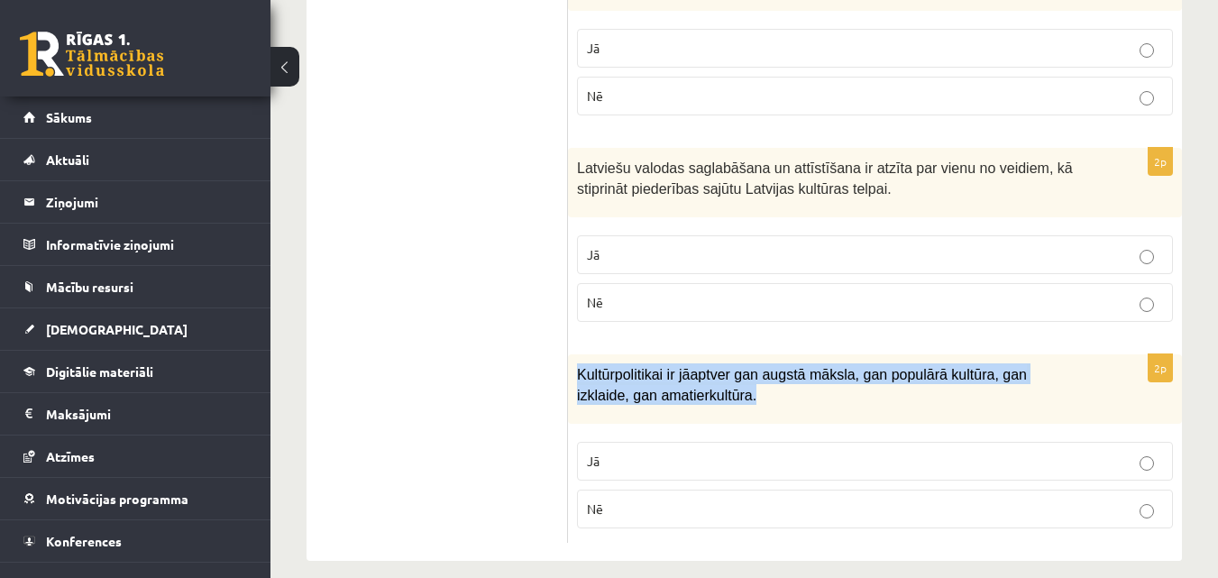
click at [634, 367] on span "Kultūrpolitikai ir jāaptver gan augstā māksla, gan populārā kultūra, gan izklai…" at bounding box center [802, 385] width 450 height 36
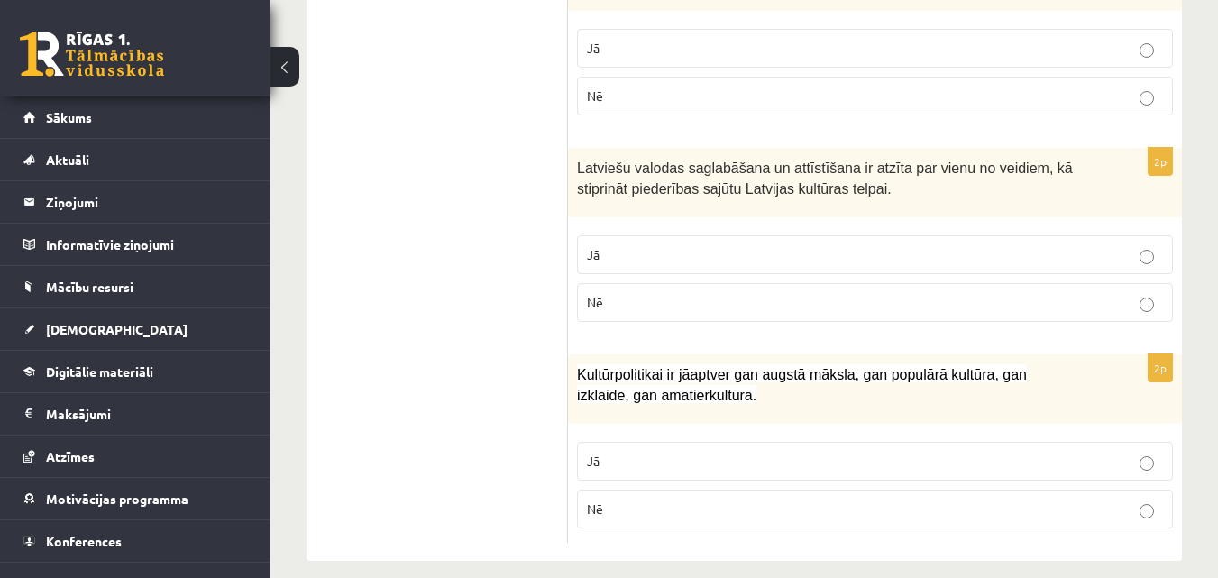
click at [731, 452] on p "Jā" at bounding box center [875, 461] width 576 height 19
drag, startPoint x: 590, startPoint y: 467, endPoint x: 596, endPoint y: 507, distance: 40.9
click at [596, 507] on fieldset "Jā Nē" at bounding box center [875, 483] width 596 height 101
click at [596, 507] on label "Nē" at bounding box center [875, 508] width 596 height 39
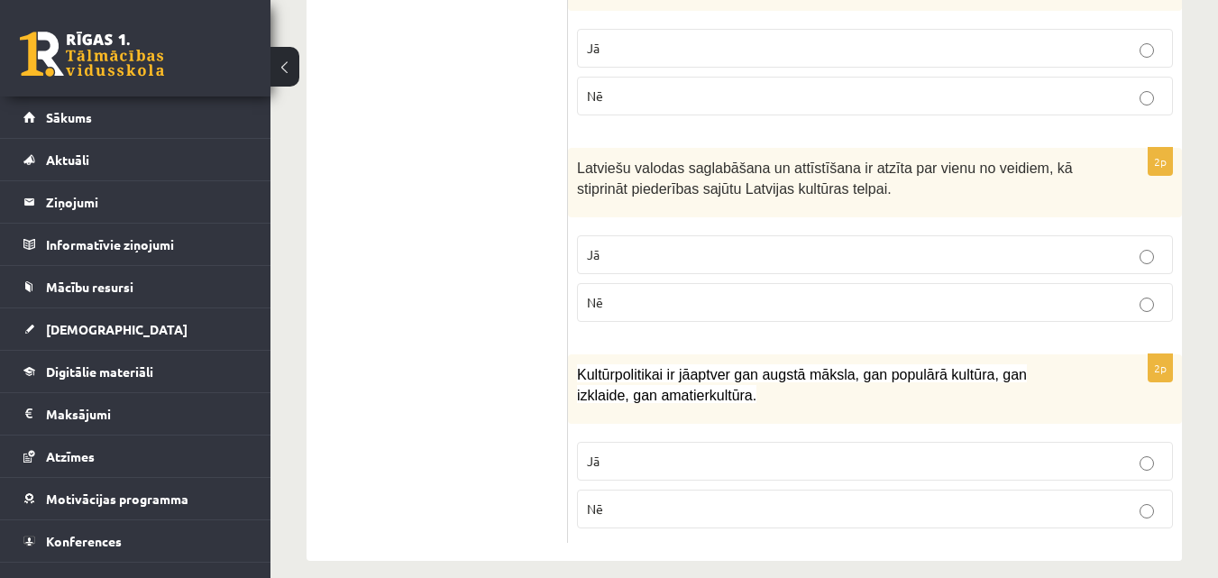
click at [601, 442] on label "Jā" at bounding box center [875, 461] width 596 height 39
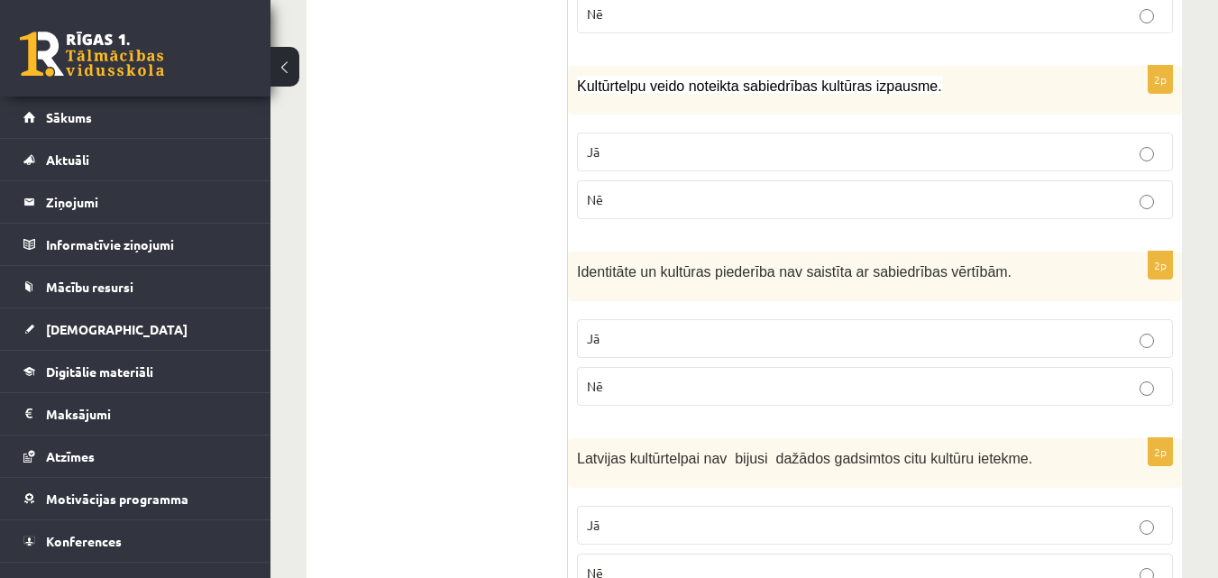
scroll to position [0, 0]
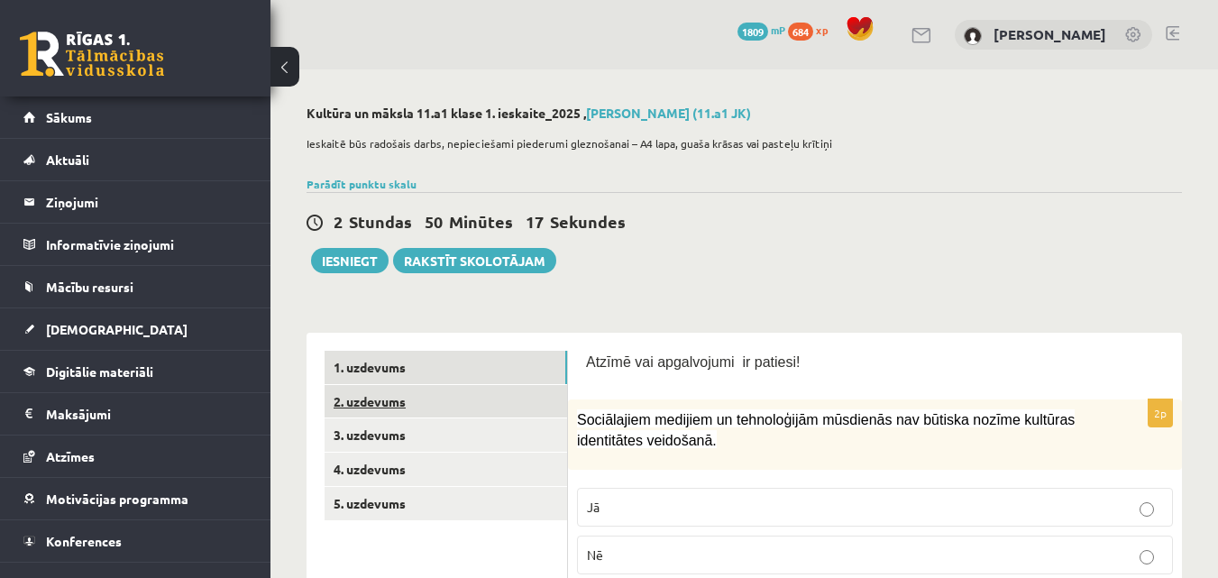
click at [501, 405] on link "2. uzdevums" at bounding box center [445, 401] width 242 height 33
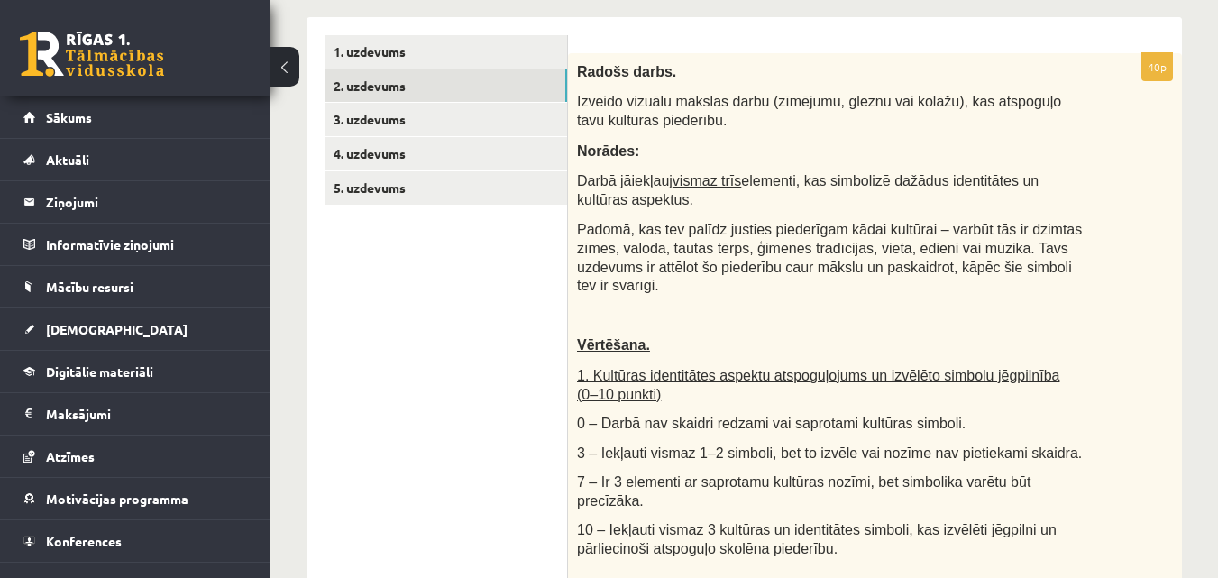
scroll to position [313, 0]
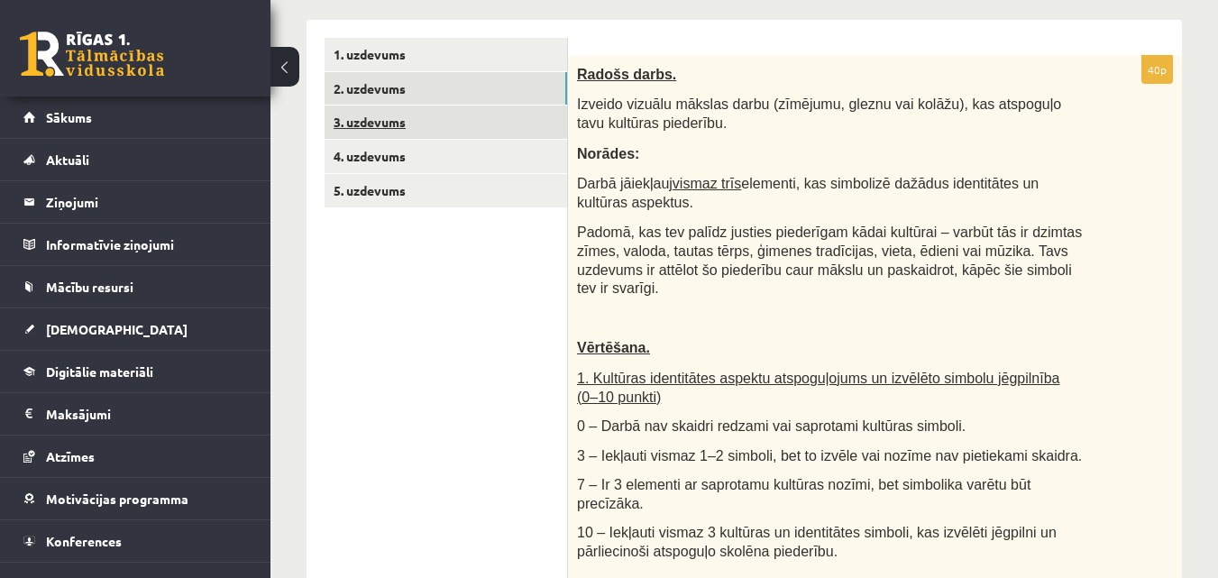
click at [498, 119] on link "3. uzdevums" at bounding box center [445, 121] width 242 height 33
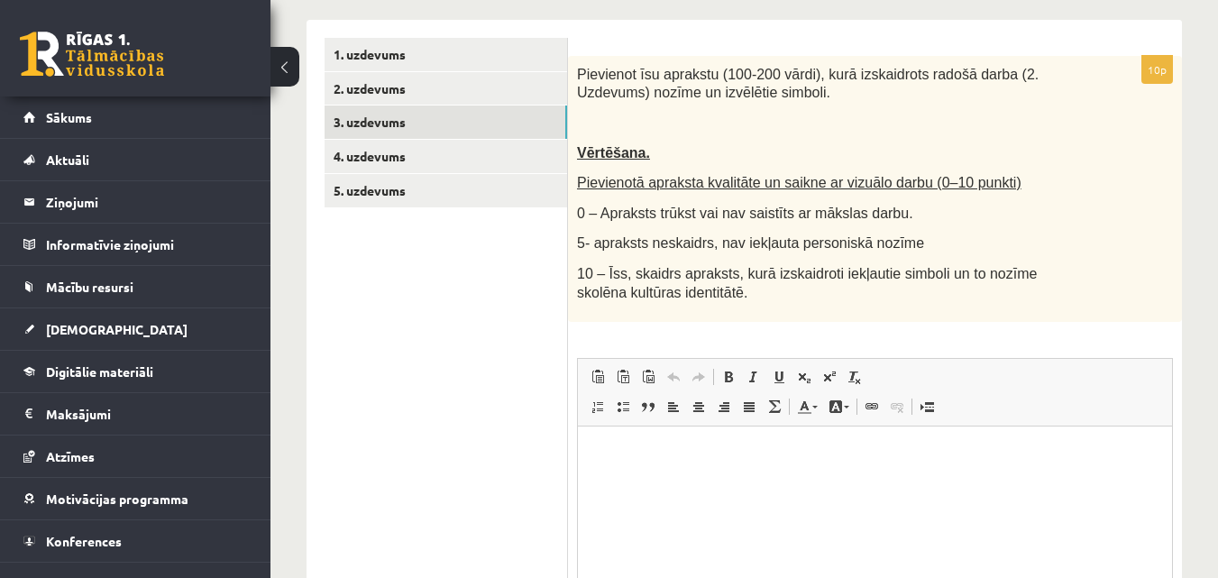
scroll to position [0, 0]
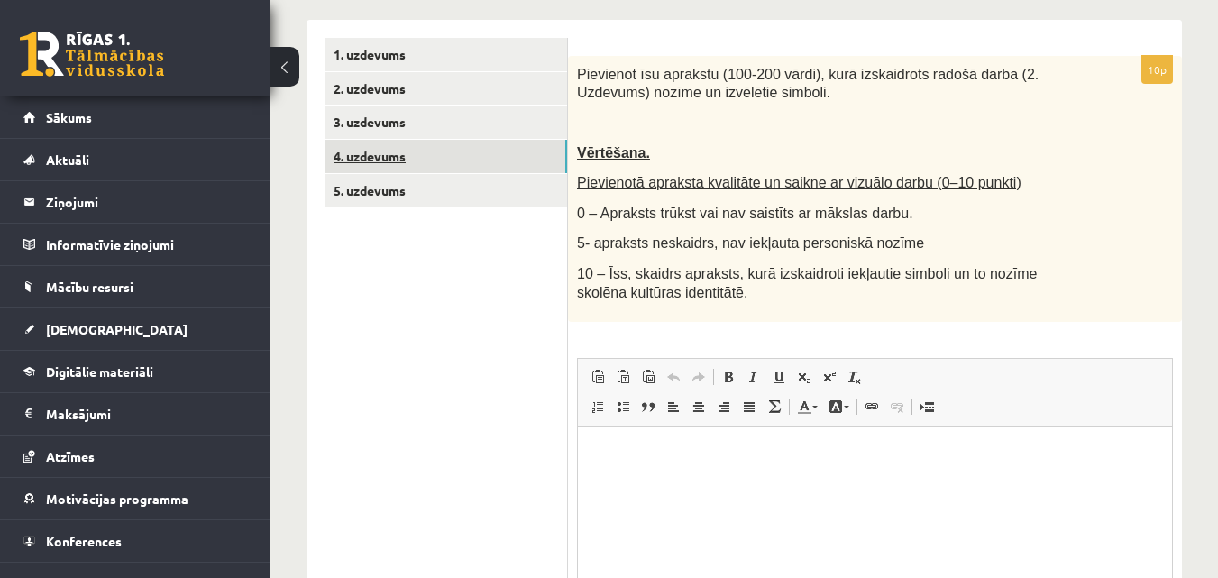
click at [505, 157] on link "4. uzdevums" at bounding box center [445, 156] width 242 height 33
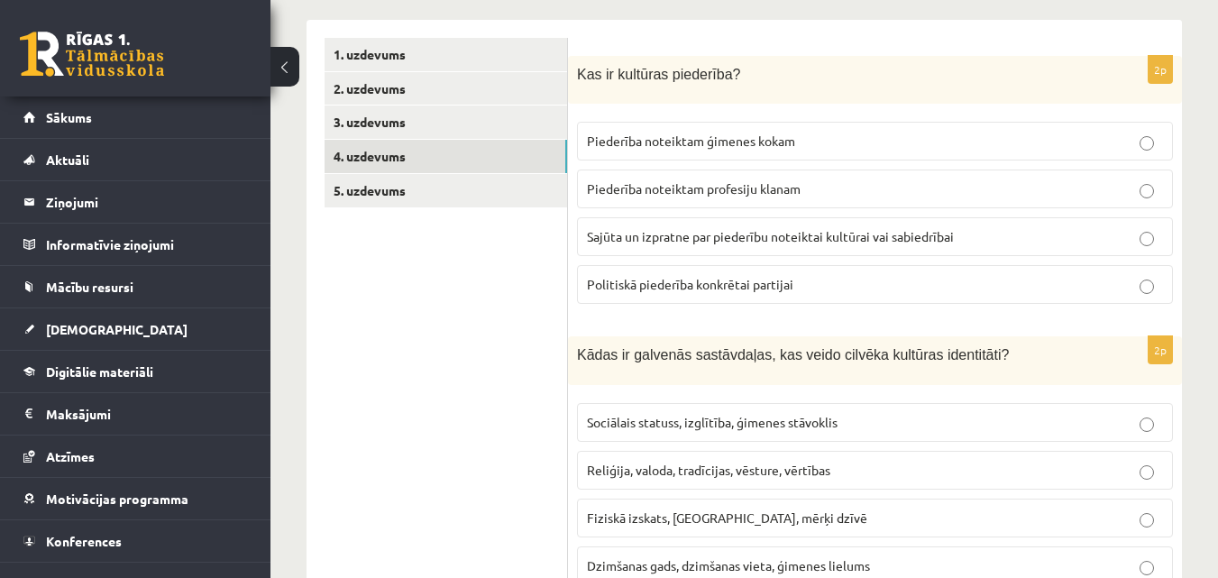
click at [767, 232] on span "Sajūta un izpratne par piederību noteiktai kultūrai vai sabiedrībai" at bounding box center [770, 236] width 367 height 16
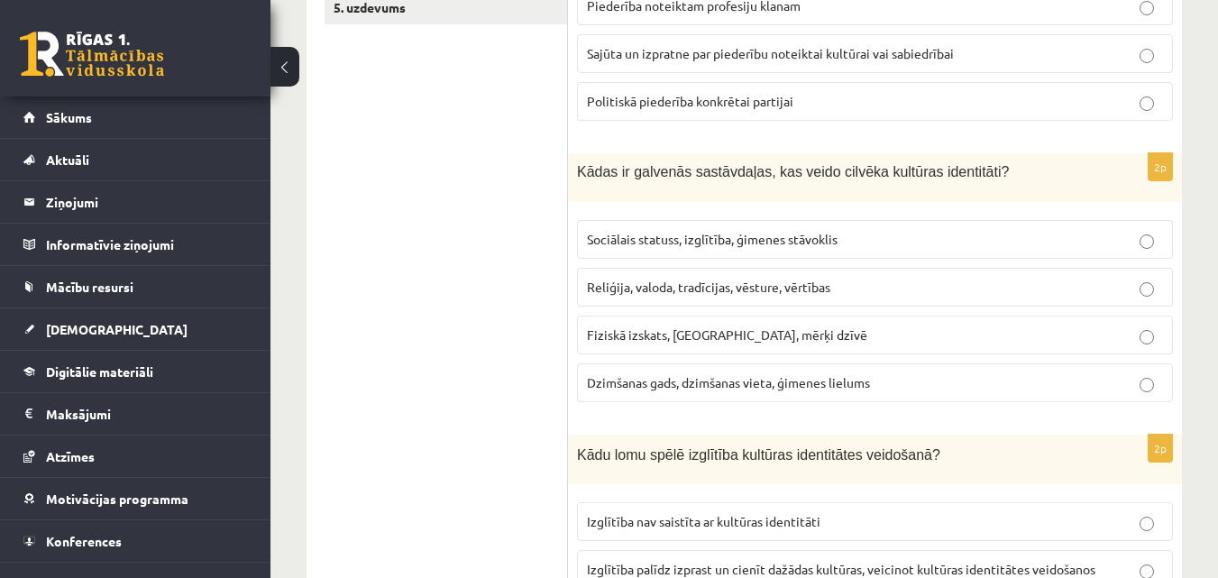
scroll to position [554, 0]
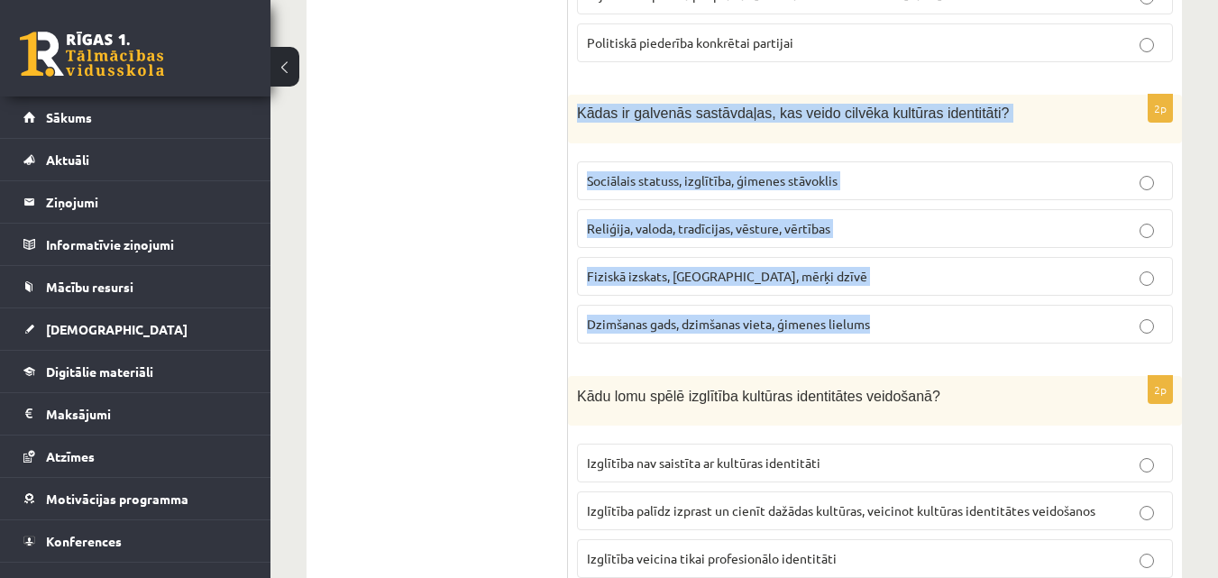
drag, startPoint x: 578, startPoint y: 109, endPoint x: 895, endPoint y: 321, distance: 381.4
click at [895, 321] on div "2p Kādas ir galvenās sastāvdaļas, kas veido cilvēka kultūras identitāti? Sociāl…" at bounding box center [875, 226] width 614 height 263
click at [811, 172] on p "Sociālais statuss, izglītība, ģimenes stāvoklis" at bounding box center [875, 180] width 576 height 19
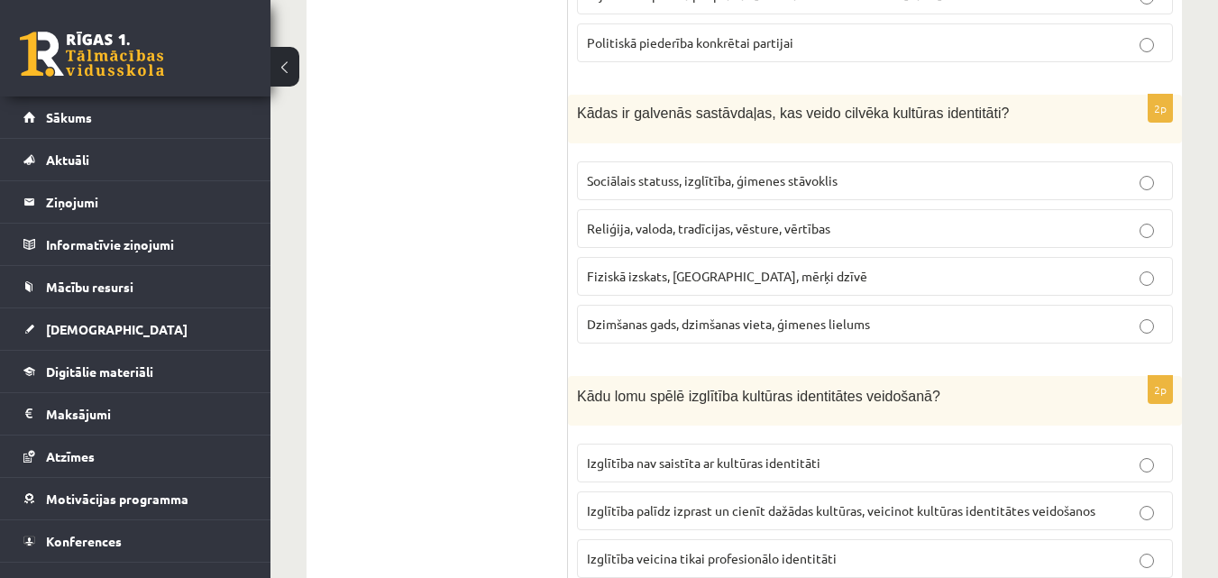
click at [656, 236] on p "Reliģija, valoda, tradīcijas, vēsture, vērtības" at bounding box center [875, 228] width 576 height 19
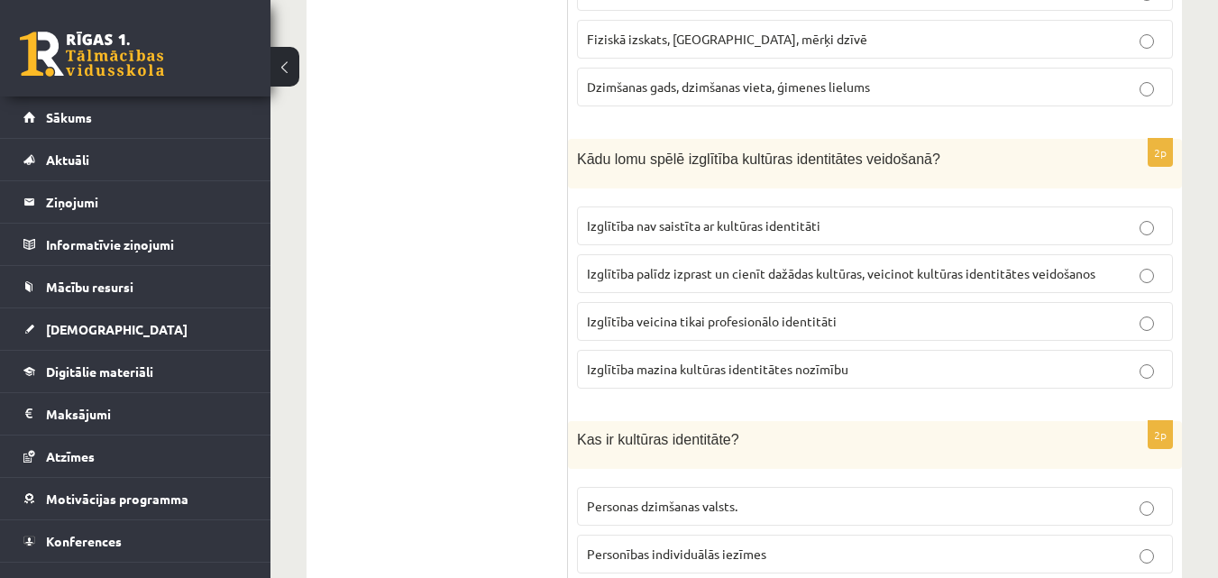
scroll to position [802, 0]
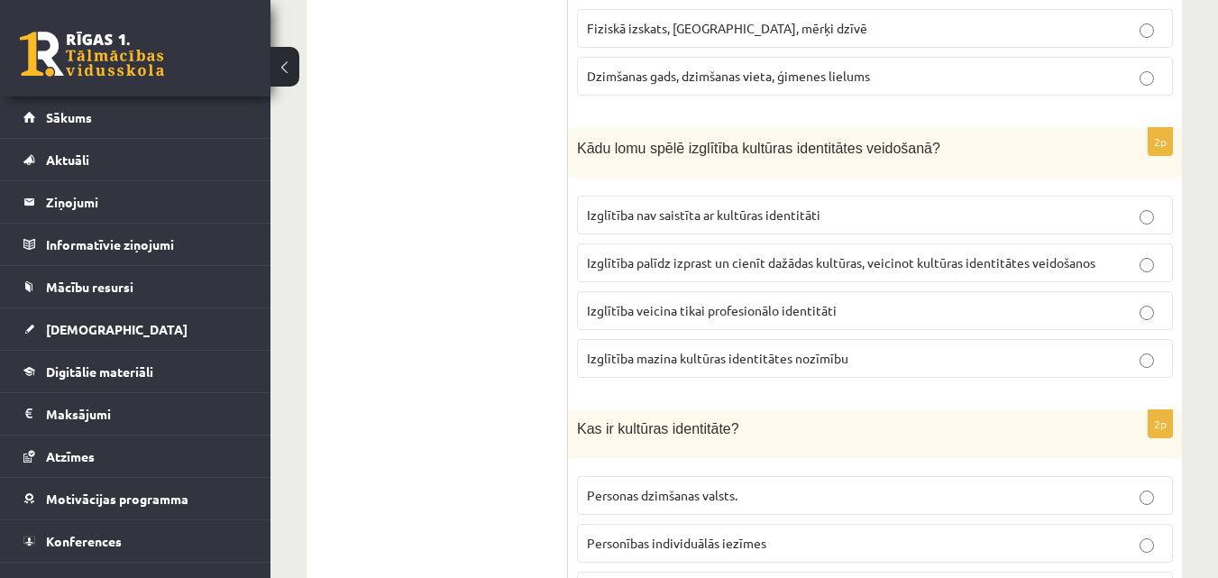
click at [1070, 273] on label "Izglītība palīdz izprast un cienīt dažādas kultūras, veicinot kultūras identitā…" at bounding box center [875, 262] width 596 height 39
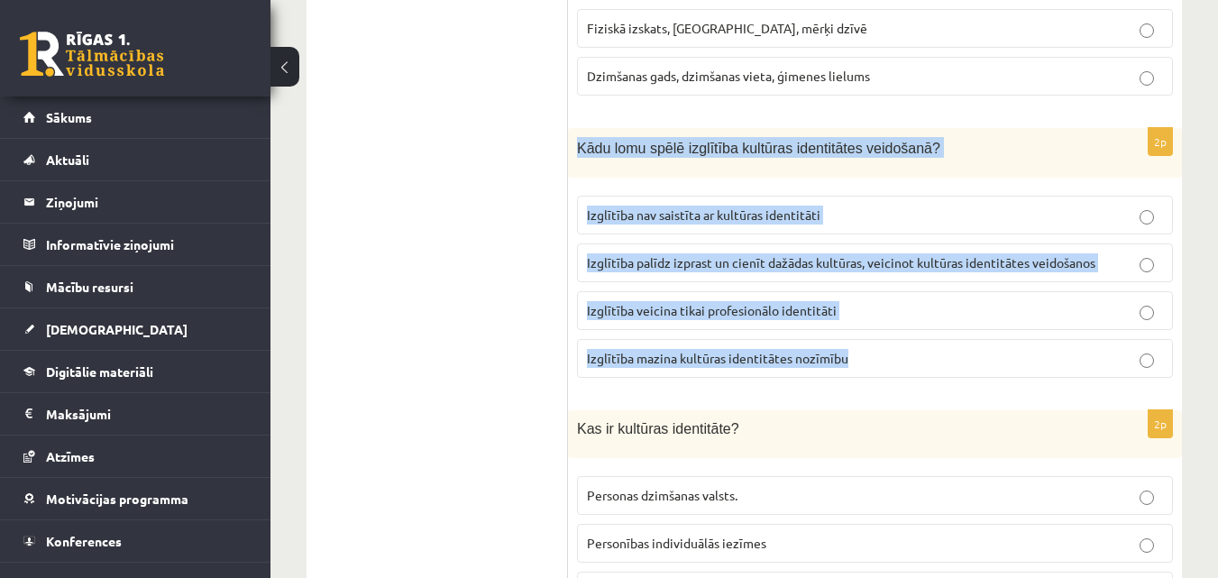
drag, startPoint x: 580, startPoint y: 143, endPoint x: 849, endPoint y: 345, distance: 336.0
click at [849, 345] on div "2p Kādu lomu spēlē izglītība kultūras identitātes veidošanā? Izglītība nav sais…" at bounding box center [875, 260] width 614 height 264
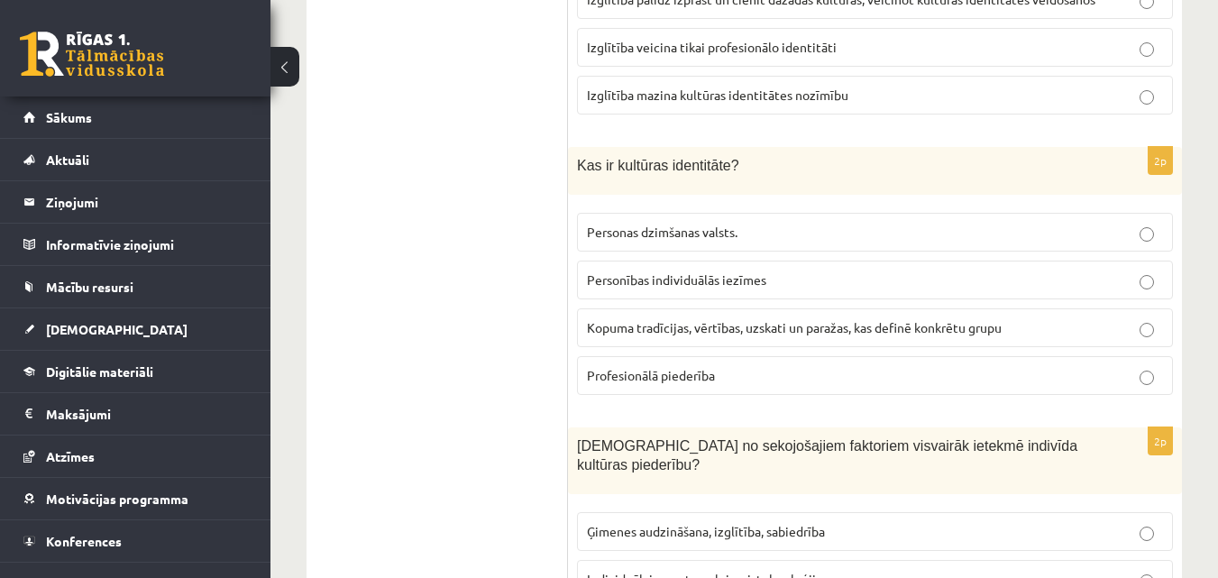
scroll to position [1092, 0]
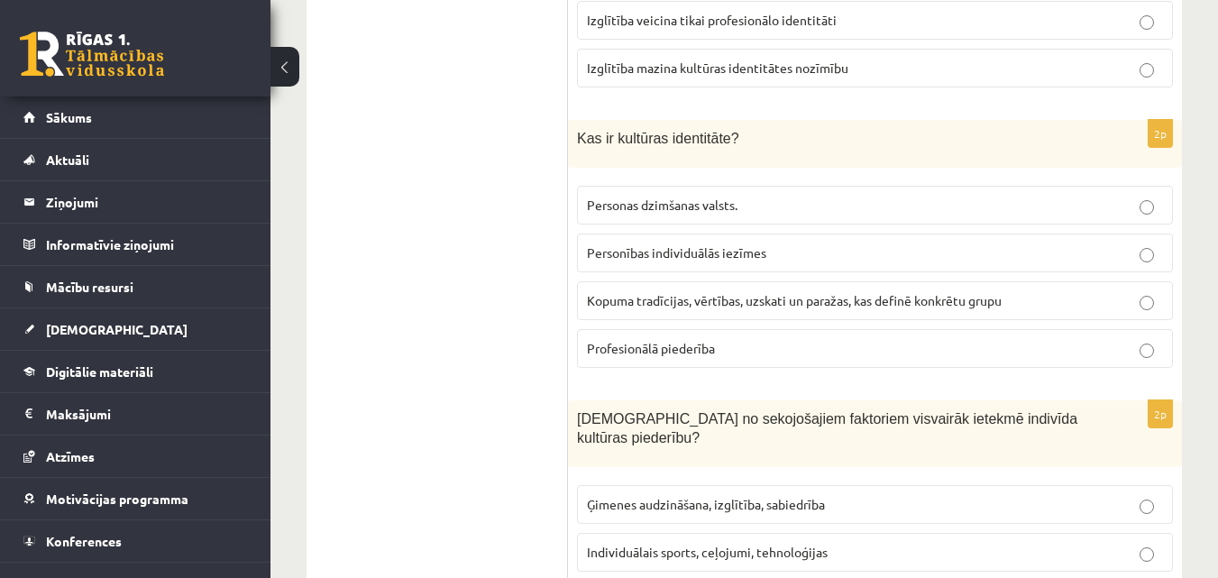
click at [937, 306] on span "Kopuma tradīcijas, vērtības, uzskati un paražas, kas definē konkrētu grupu" at bounding box center [794, 300] width 415 height 16
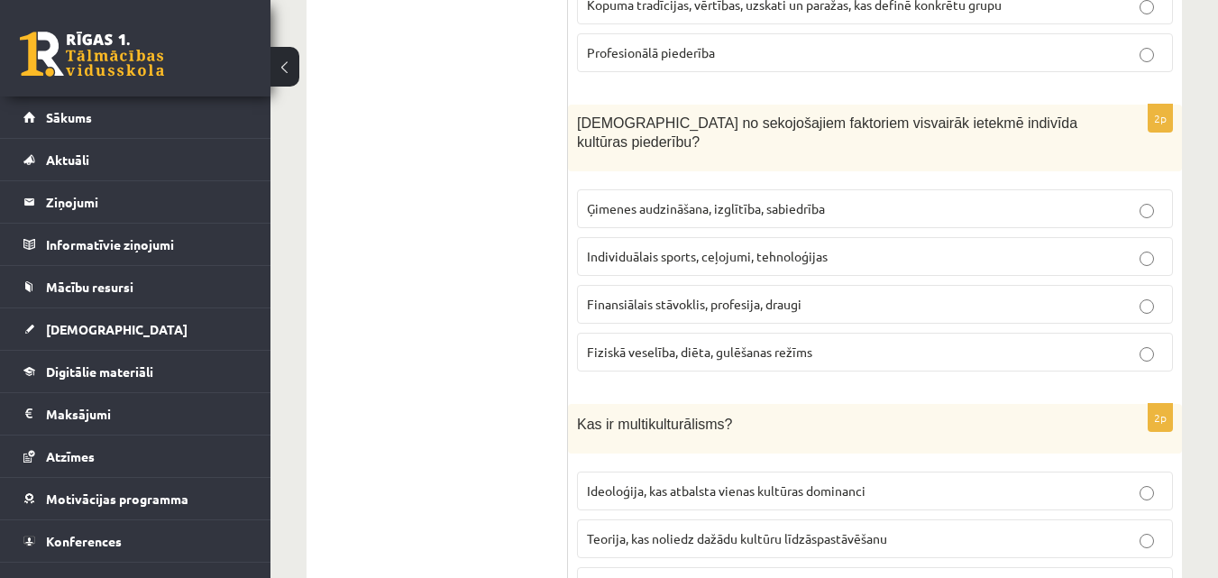
scroll to position [1399, 0]
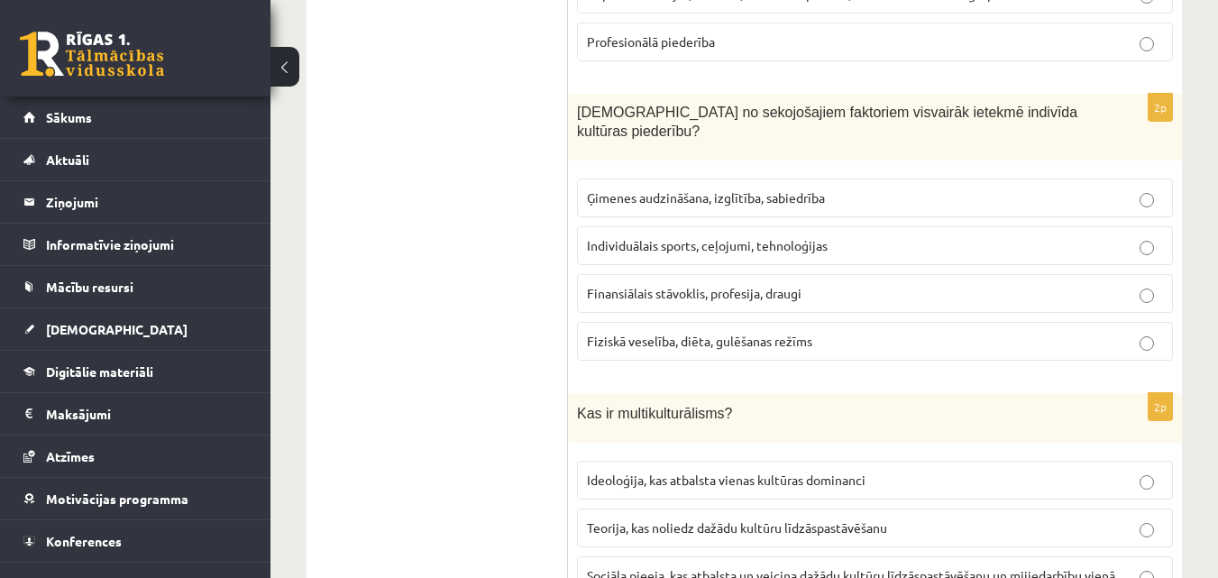
click at [879, 188] on p "Ģimenes audzināšana, izglītība, sabiedrība" at bounding box center [875, 197] width 576 height 19
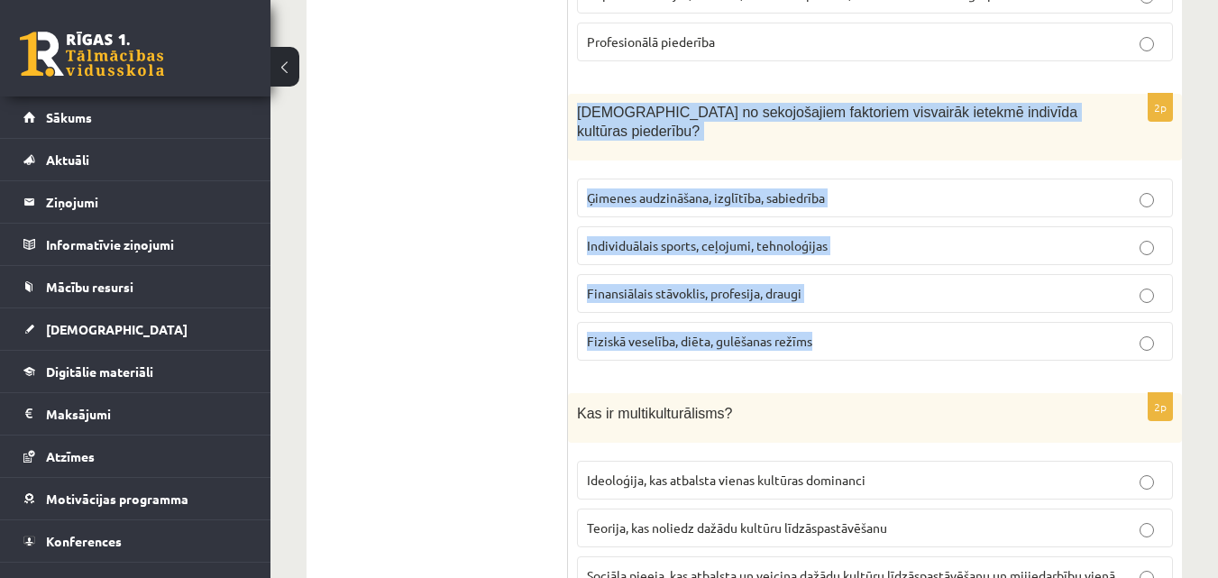
drag, startPoint x: 580, startPoint y: 114, endPoint x: 854, endPoint y: 326, distance: 346.8
click at [854, 326] on div "2p Kuri no sekojošajiem faktoriem visvairāk ietekmē indivīda kultūras piederību…" at bounding box center [875, 234] width 614 height 281
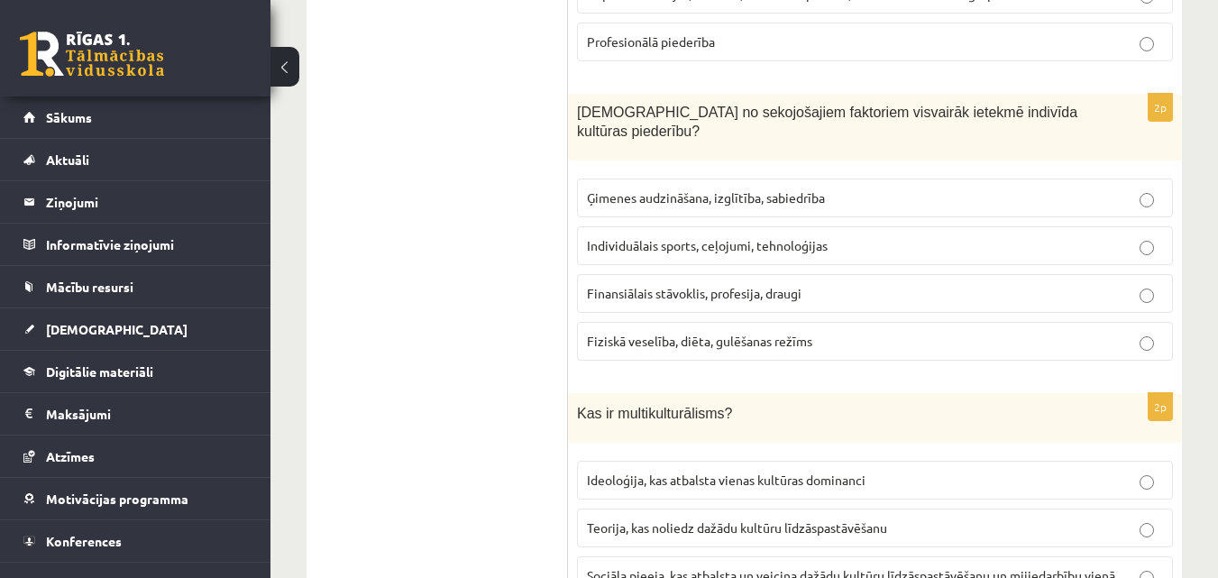
click at [488, 257] on ul "1. uzdevums 2. uzdevums 3. uzdevums 4. uzdevums 5. uzdevums" at bounding box center [445, 386] width 243 height 2868
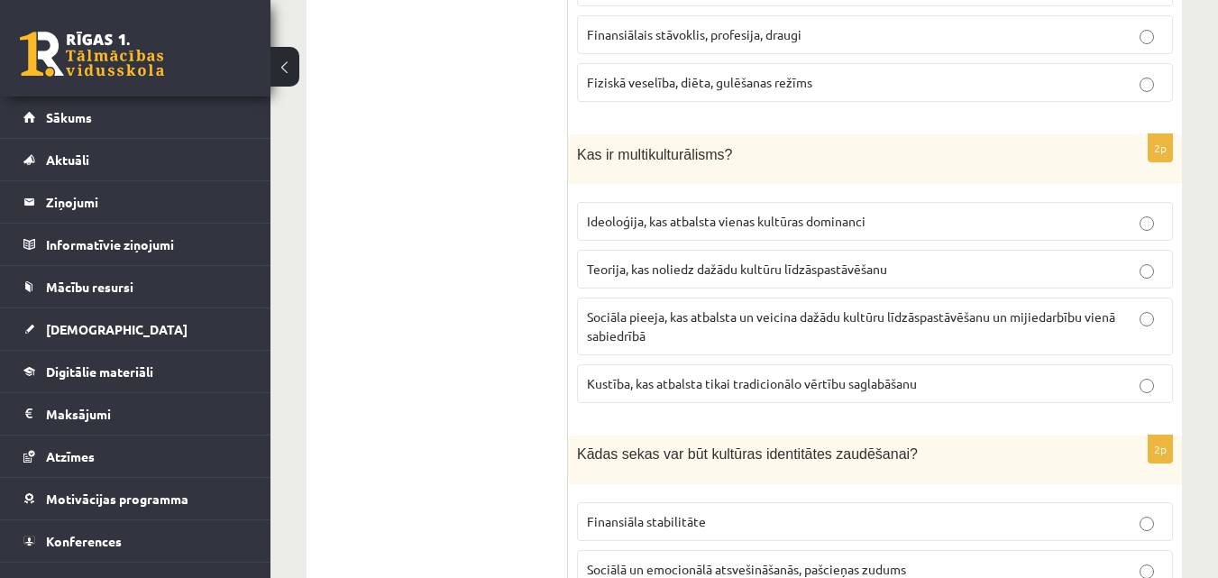
scroll to position [1711, 0]
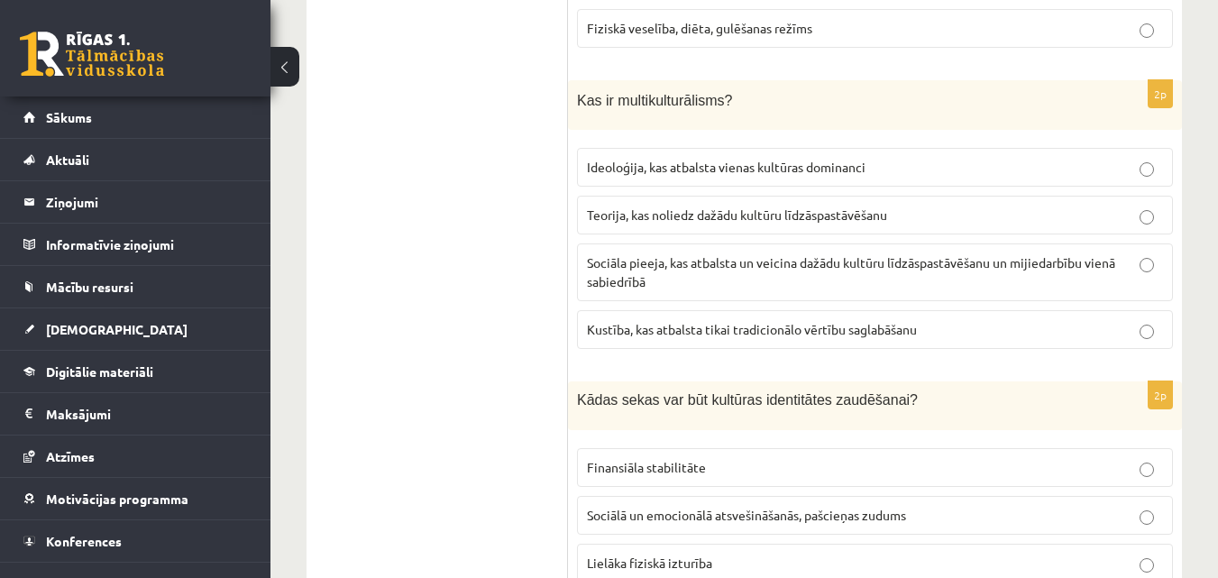
click at [1062, 224] on fieldset "Ideoloģija, kas atbalsta vienas kultūras dominanci Teorija, kas noliedz dažādu …" at bounding box center [875, 246] width 596 height 215
click at [1062, 243] on label "Sociāla pieeja, kas atbalsta un veicina dažādu kultūru līdzāspastāvēšanu un mij…" at bounding box center [875, 272] width 596 height 58
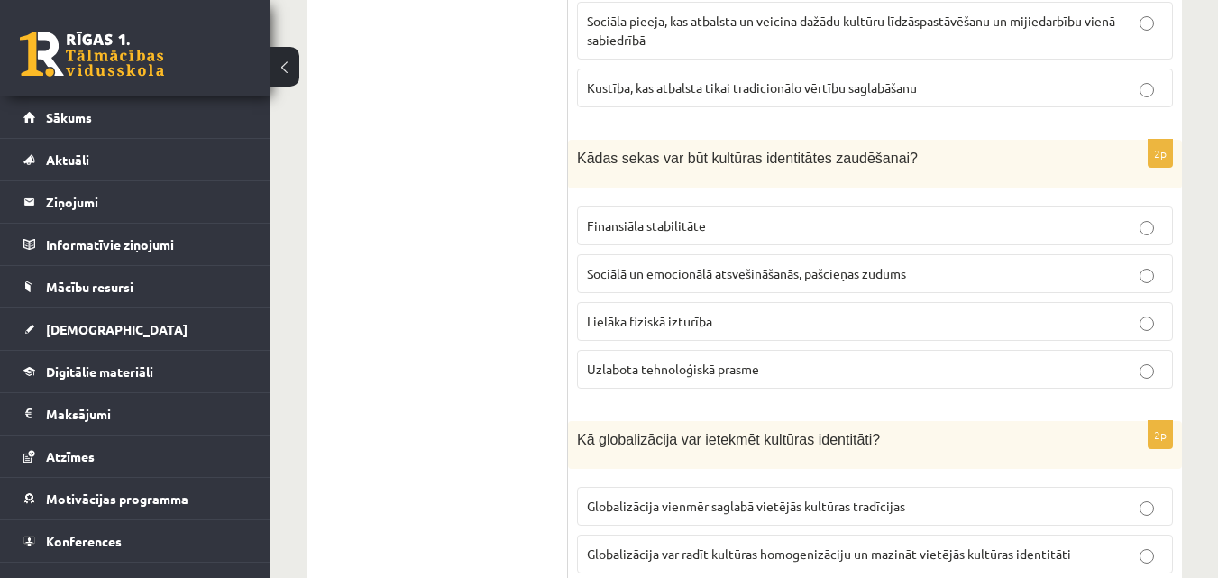
scroll to position [1969, 0]
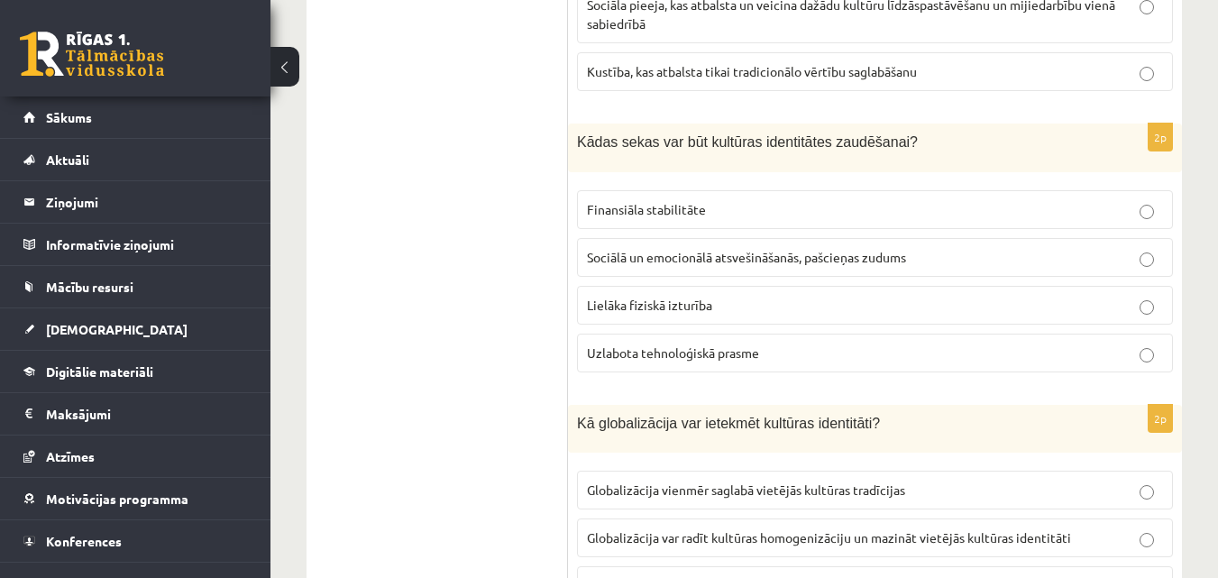
click at [1050, 248] on p "Sociālā un emocionālā atsvešināšanās, pašcieņas zudums" at bounding box center [875, 257] width 576 height 19
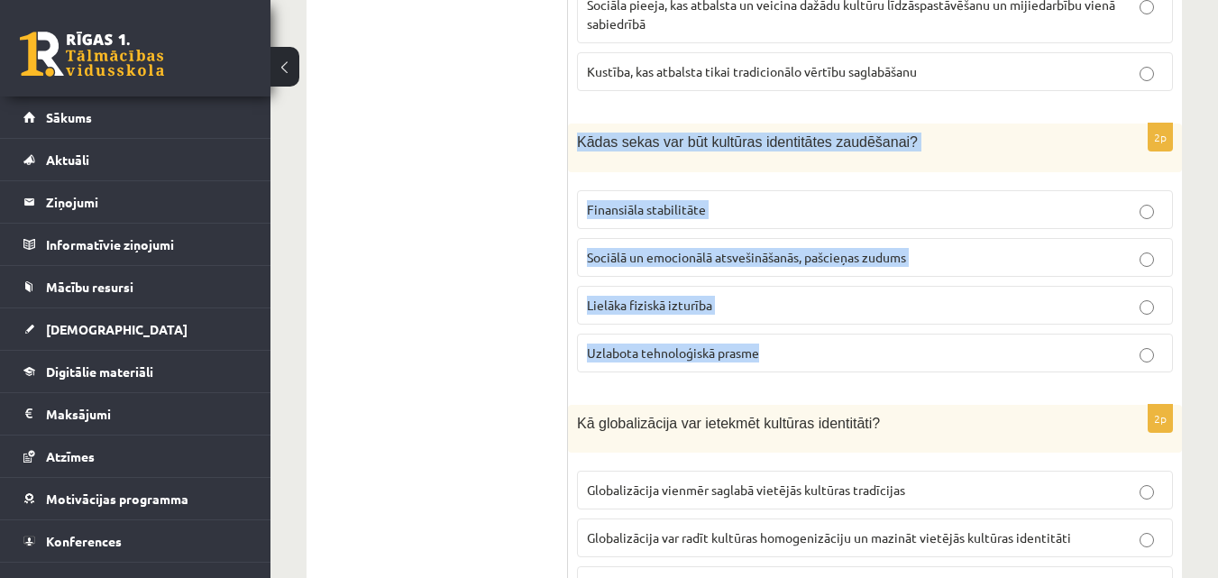
drag, startPoint x: 575, startPoint y: 122, endPoint x: 764, endPoint y: 336, distance: 286.1
click at [764, 336] on div "2p Kādas sekas var būt kultūras identitātes zaudēšanai? Finansiāla stabilitāte …" at bounding box center [875, 254] width 614 height 263
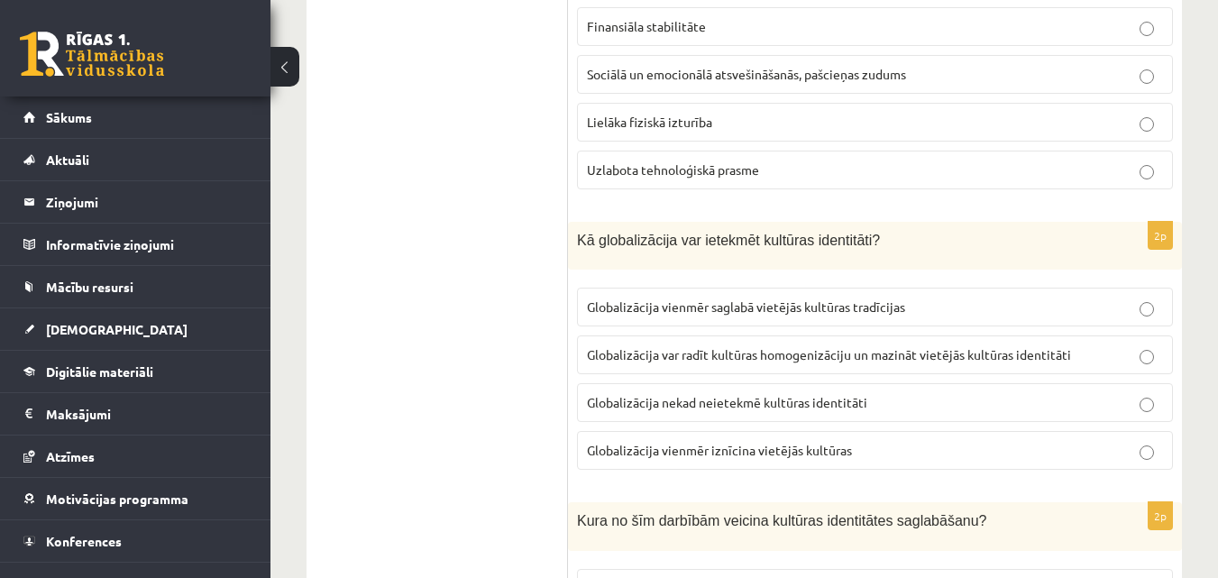
scroll to position [2168, 0]
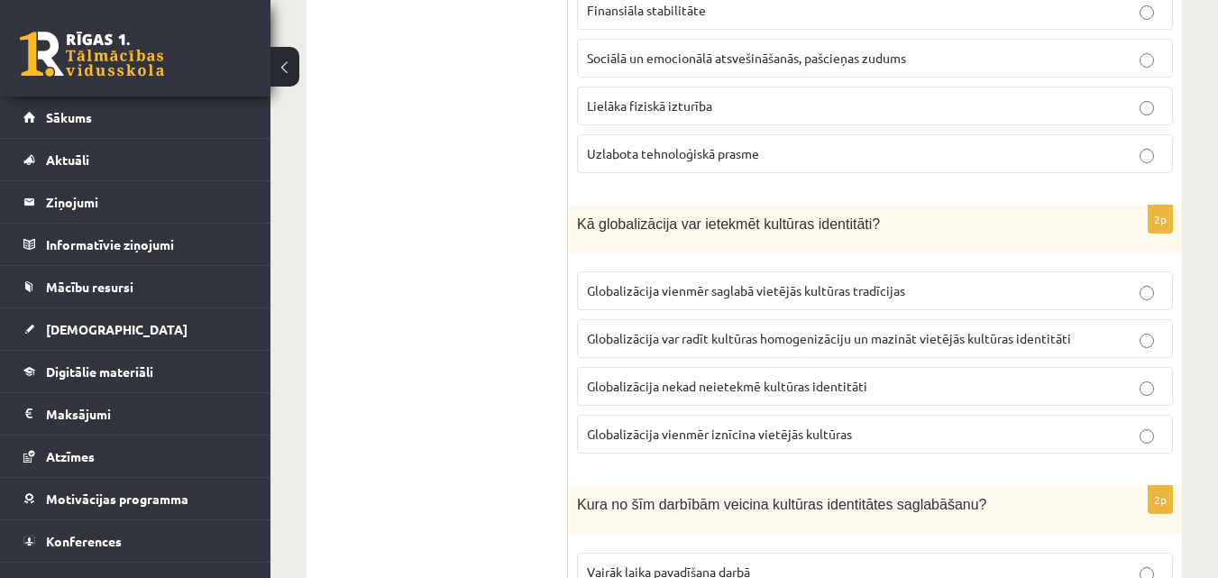
click at [1093, 329] on p "Globalizācija var radīt kultūras homogenizāciju un mazināt vietējās kultūras id…" at bounding box center [875, 338] width 576 height 19
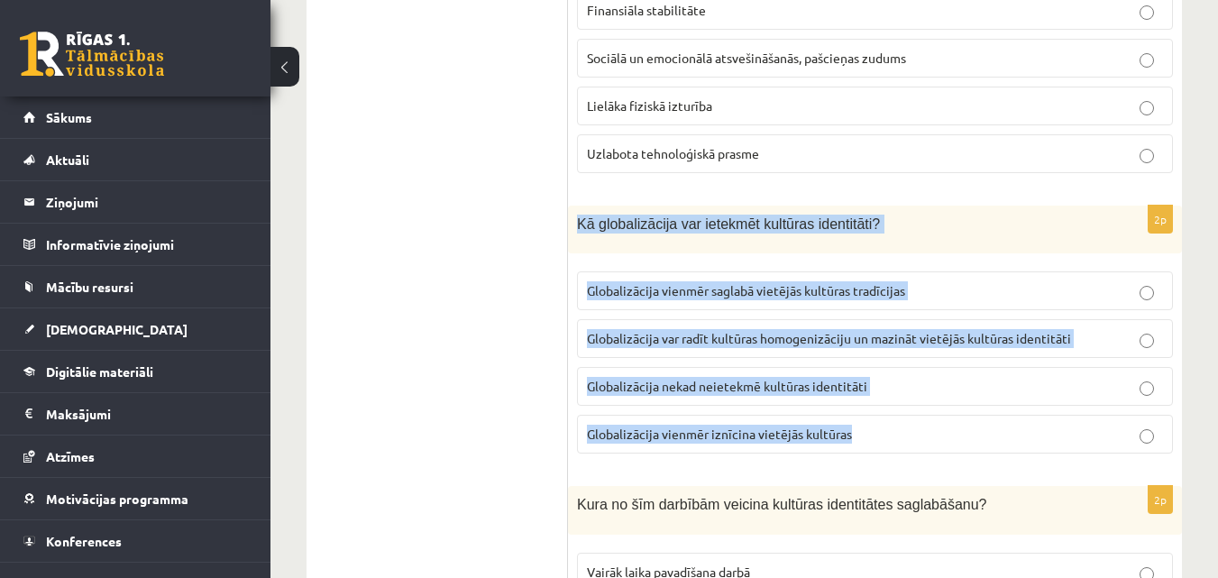
drag, startPoint x: 572, startPoint y: 203, endPoint x: 860, endPoint y: 430, distance: 366.4
click at [860, 430] on div "2p Kā globalizācija var ietekmēt kultūras identitāti? Globalizācija vienmēr sag…" at bounding box center [875, 336] width 614 height 263
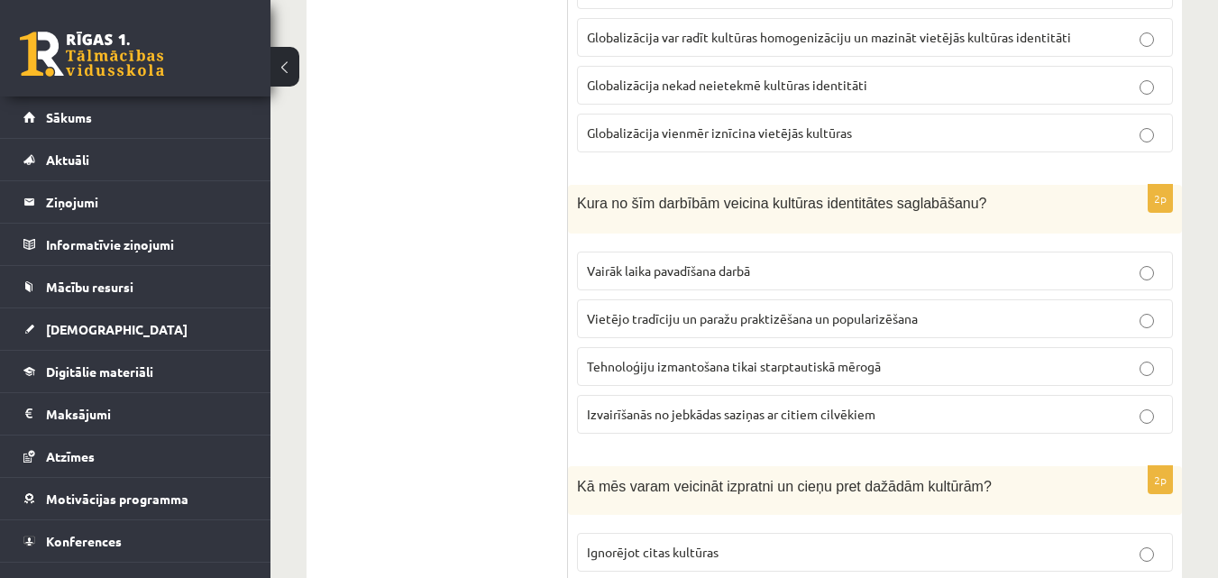
scroll to position [2513, 0]
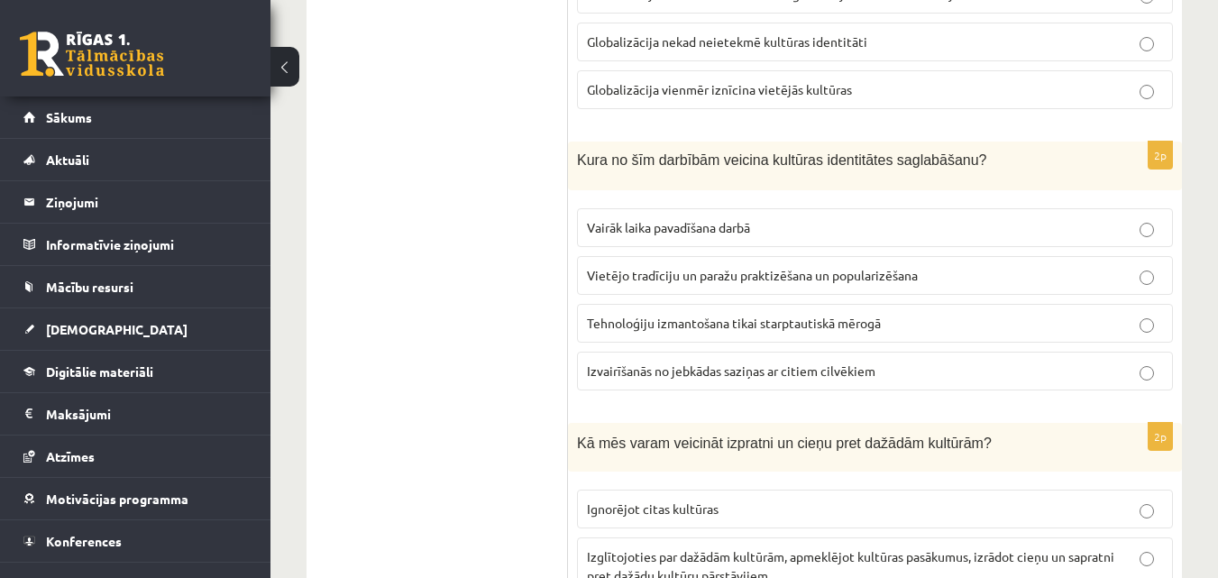
click at [797, 272] on label "Vietējo tradīciju un paražu praktizēšana un popularizēšana" at bounding box center [875, 275] width 596 height 39
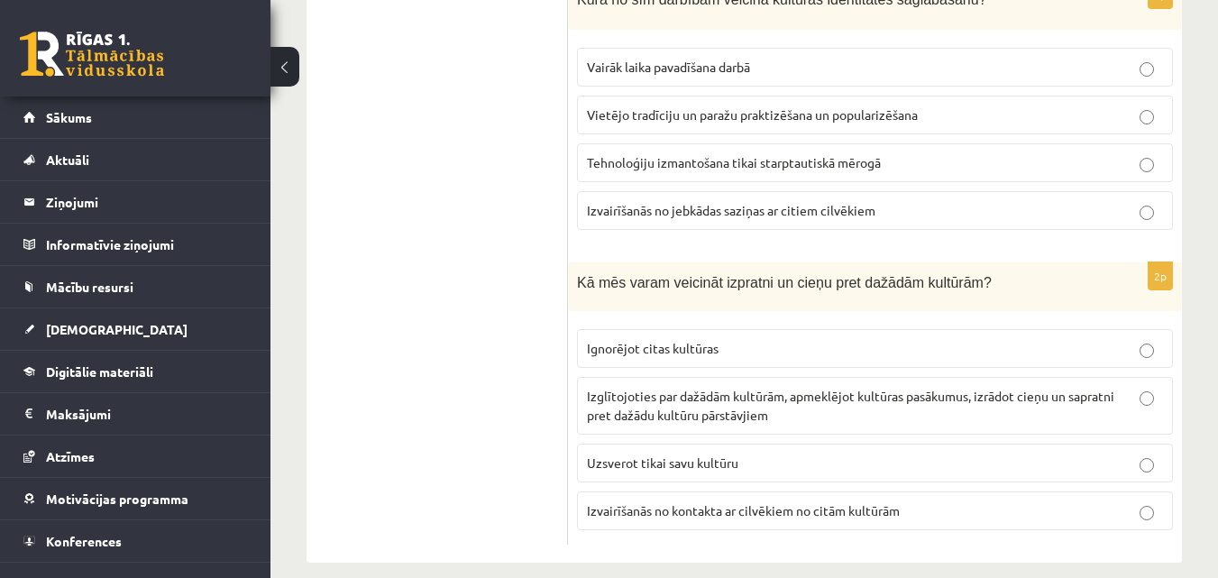
scroll to position [2678, 0]
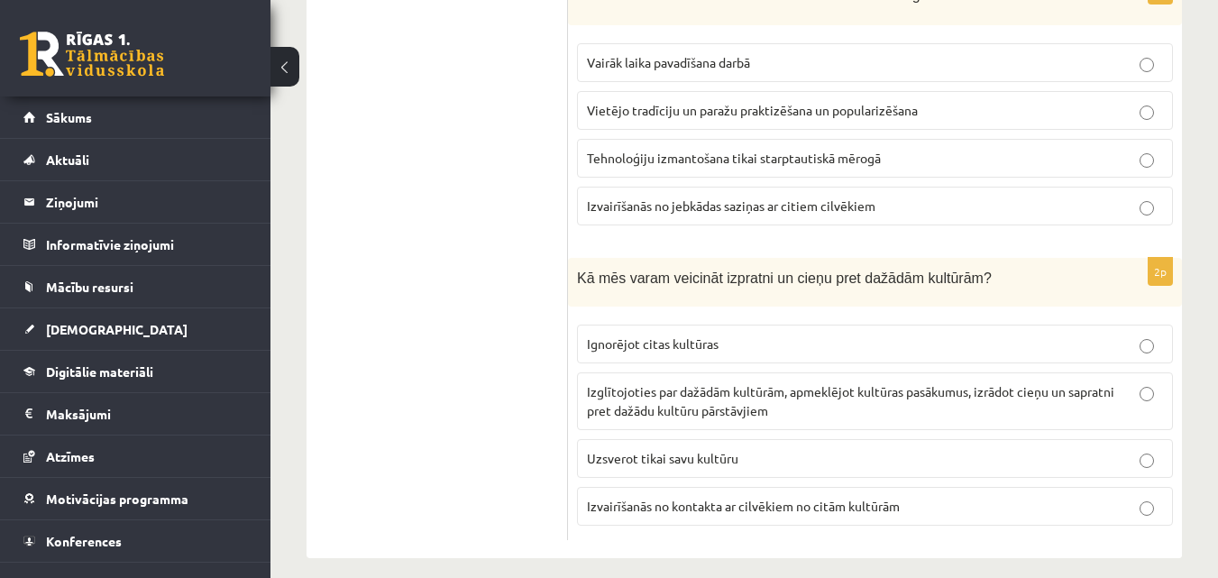
click at [1036, 383] on span "Izglītojoties par dažādām kultūrām, apmeklējot kultūras pasākumus, izrādot cieņ…" at bounding box center [850, 400] width 527 height 35
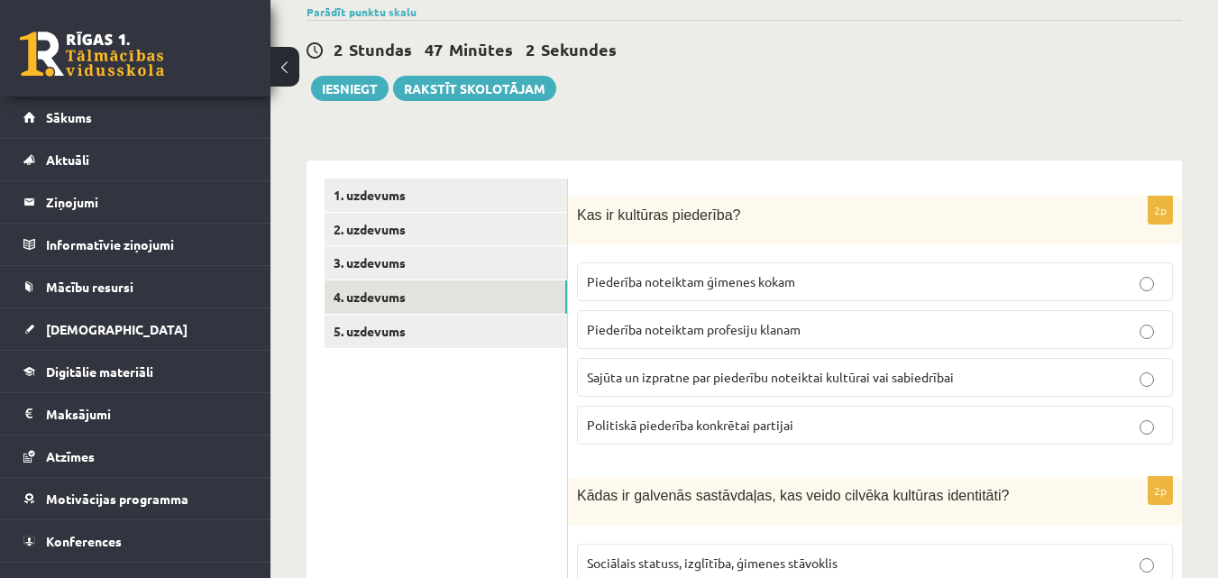
scroll to position [161, 0]
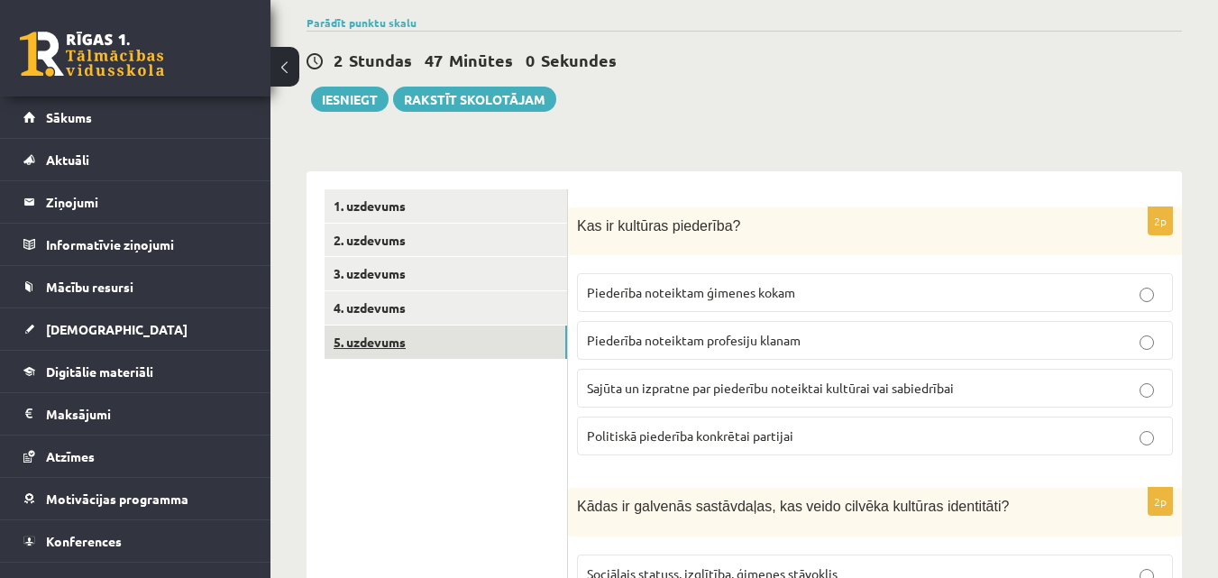
click at [544, 347] on link "5. uzdevums" at bounding box center [445, 341] width 242 height 33
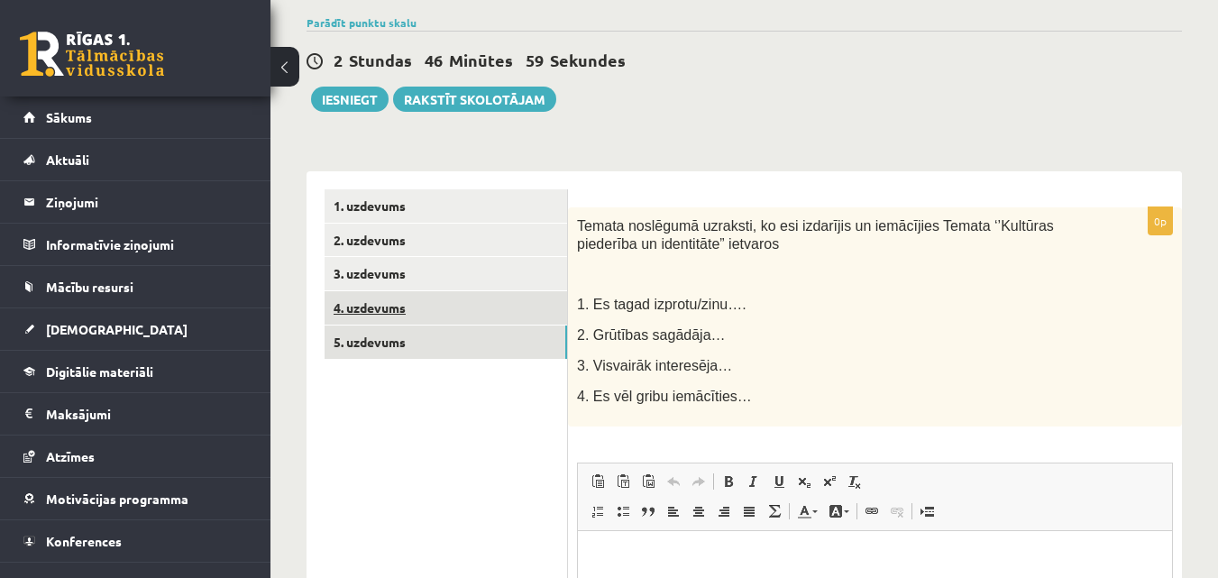
scroll to position [0, 0]
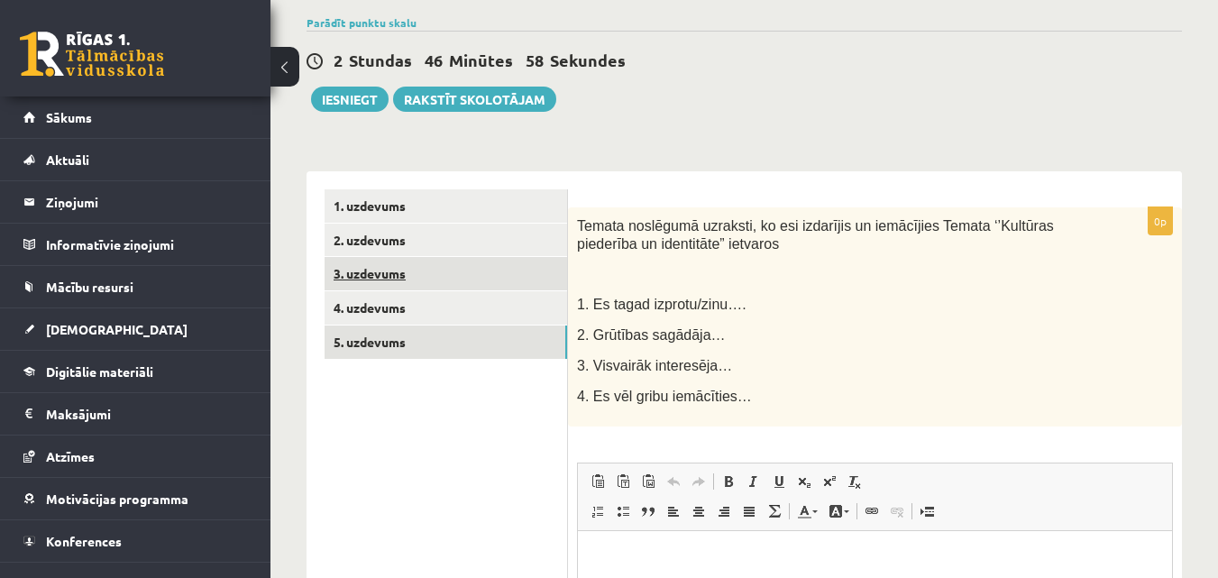
click at [475, 289] on link "3. uzdevums" at bounding box center [445, 273] width 242 height 33
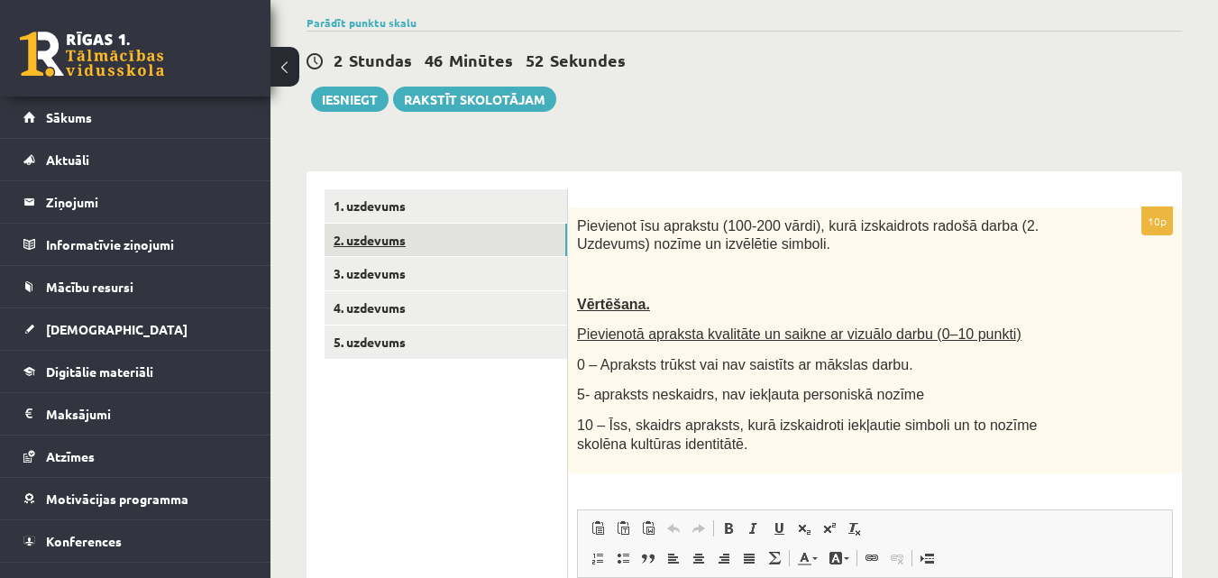
click at [481, 243] on link "2. uzdevums" at bounding box center [445, 240] width 242 height 33
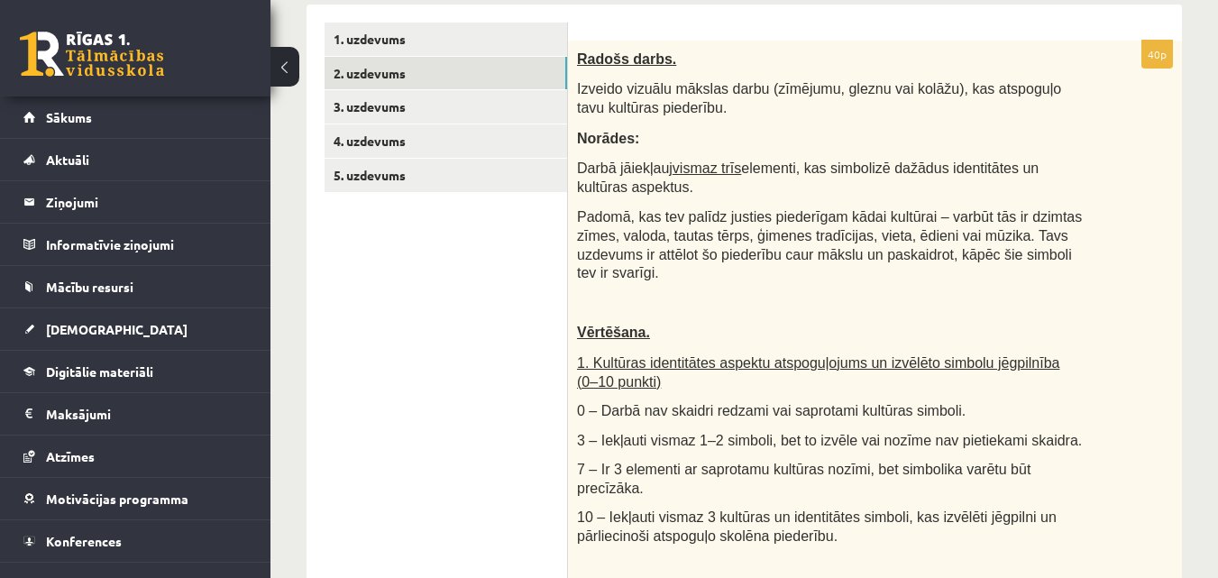
scroll to position [336, 0]
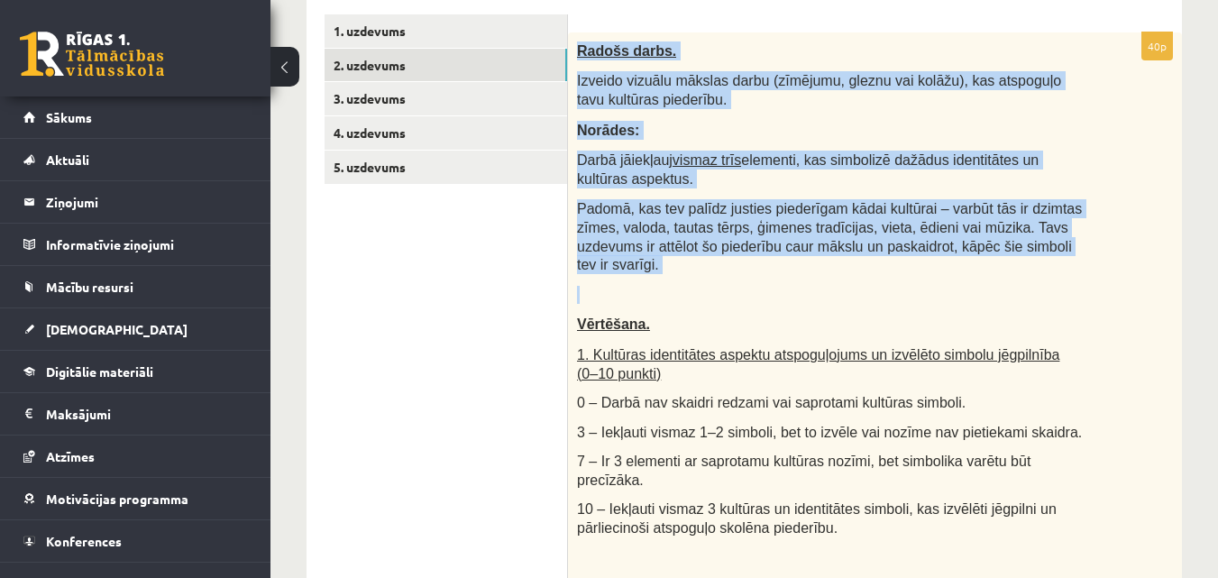
drag, startPoint x: 575, startPoint y: 50, endPoint x: 977, endPoint y: 260, distance: 453.9
click at [977, 260] on div "Radošs darbs. Izveido vizuālu mākslas darbu (zīmējumu, gleznu vai kolāžu), kas …" at bounding box center [875, 532] width 614 height 1000
click at [626, 126] on span "Norādes:" at bounding box center [608, 130] width 62 height 15
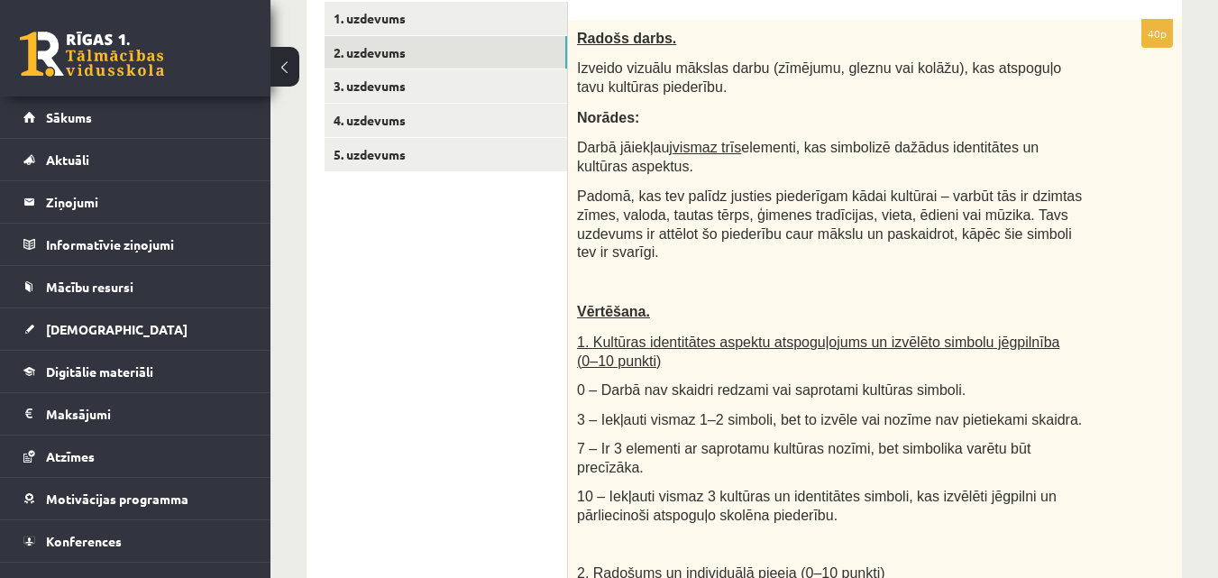
scroll to position [224, 0]
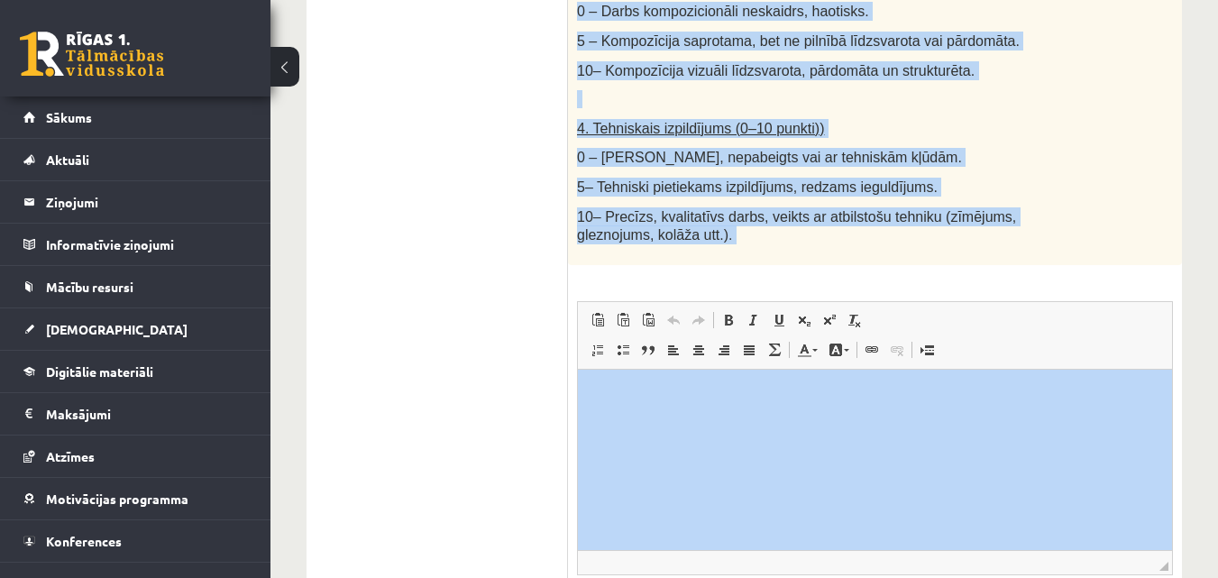
scroll to position [1221, 0]
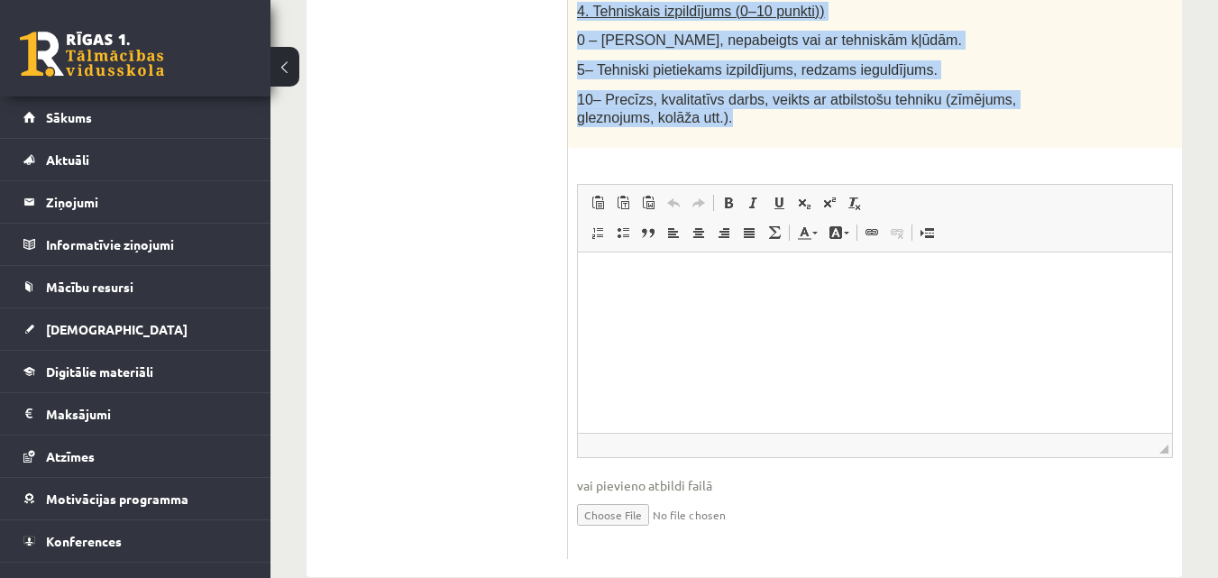
drag, startPoint x: 580, startPoint y: 2, endPoint x: 843, endPoint y: 77, distance: 272.7
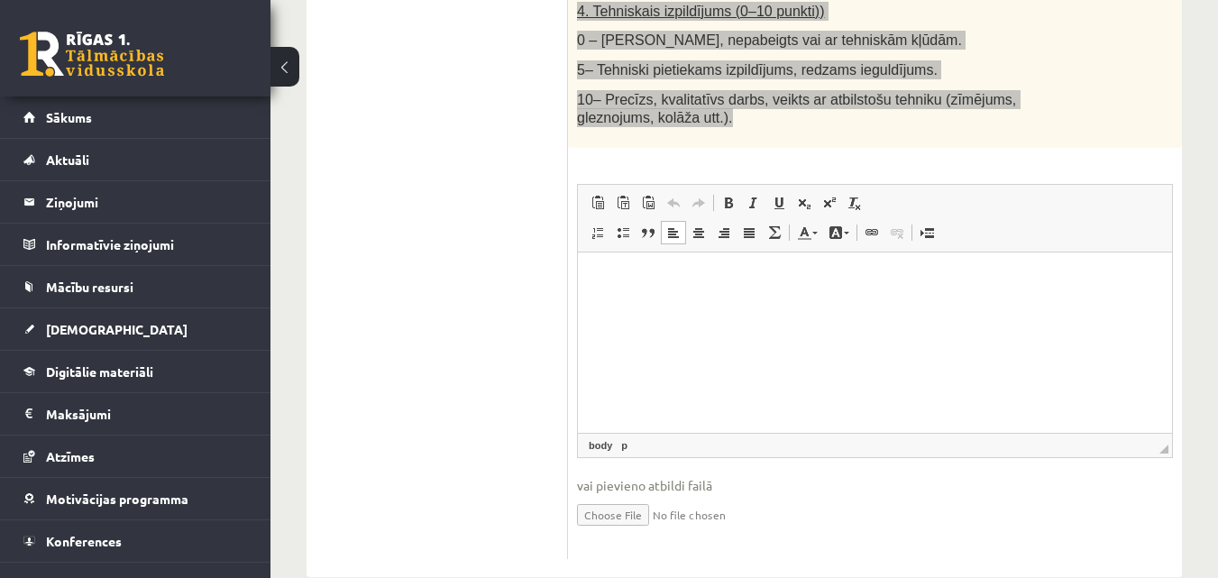
click at [680, 301] on html at bounding box center [875, 278] width 594 height 55
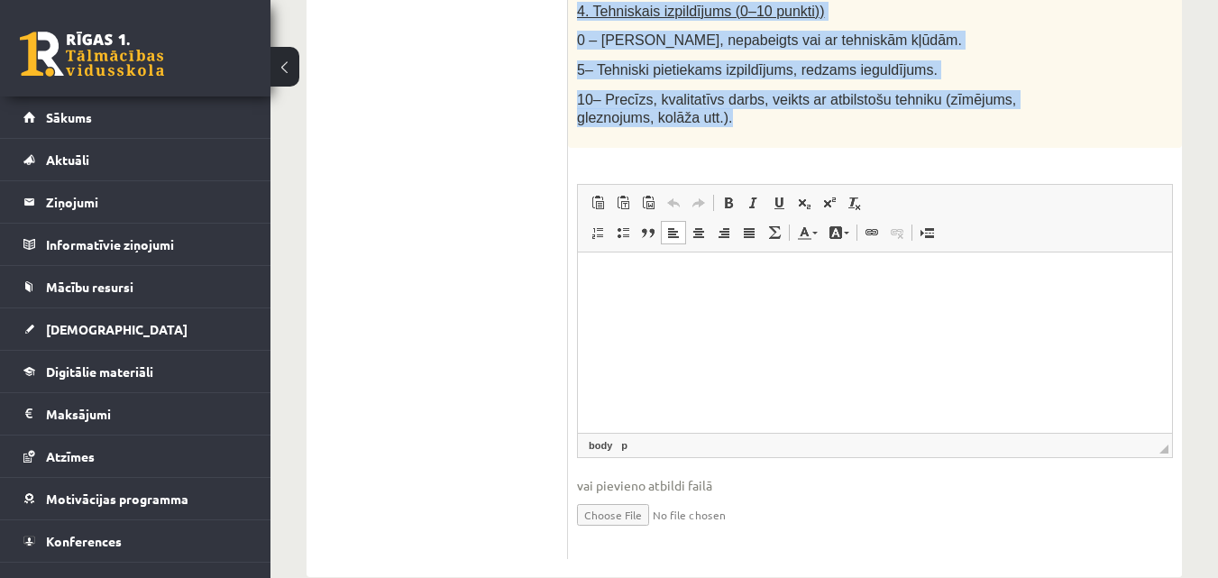
click at [629, 495] on input "file" at bounding box center [875, 513] width 596 height 37
type input "**********"
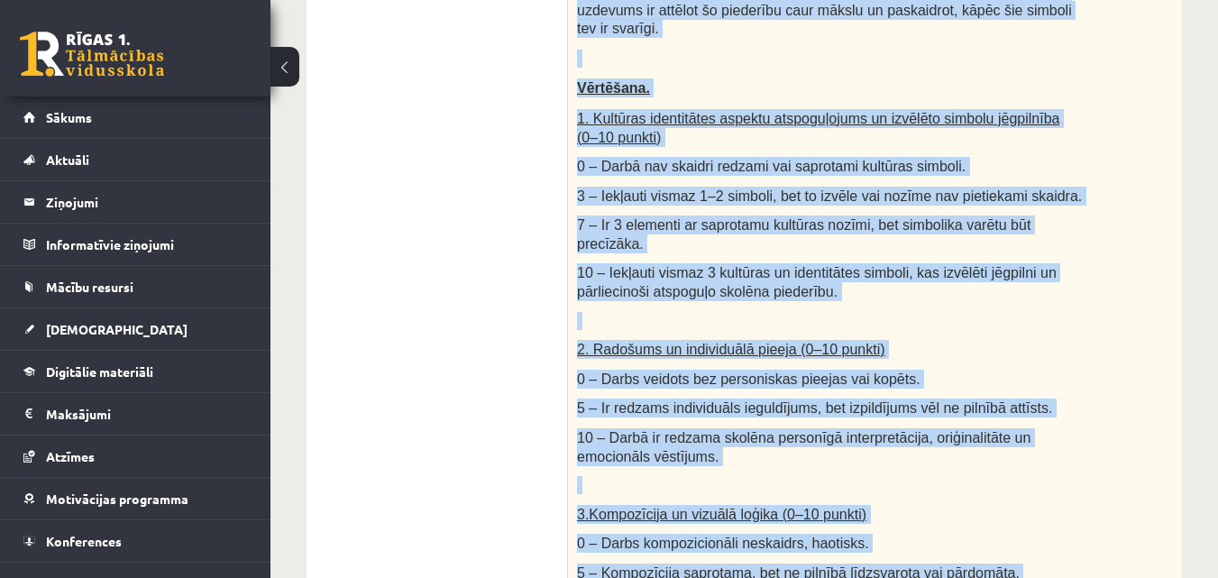
scroll to position [470, 0]
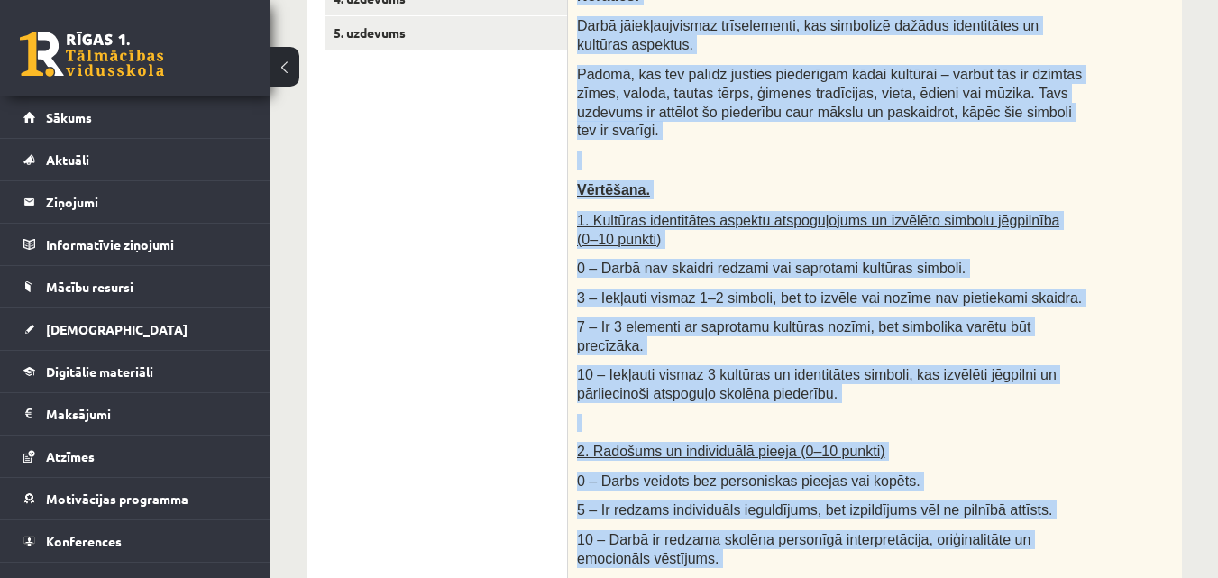
click at [1122, 219] on div "Radošs darbs. Izveido vizuālu mākslas darbu (zīmējumu, gleznu vai kolāžu), kas …" at bounding box center [875, 398] width 614 height 1000
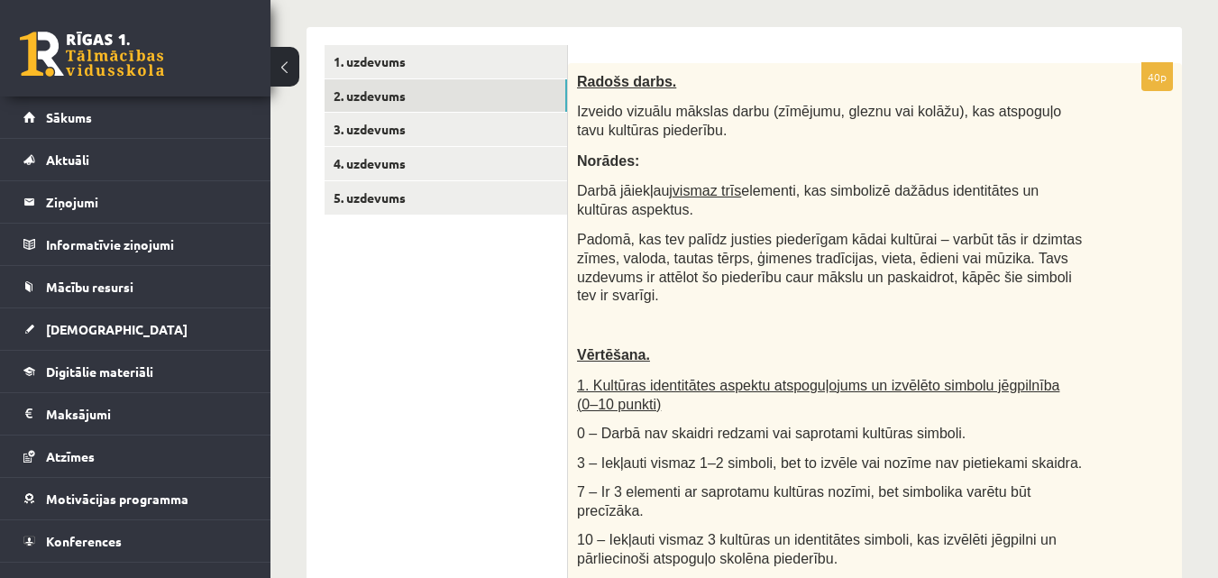
scroll to position [302, 0]
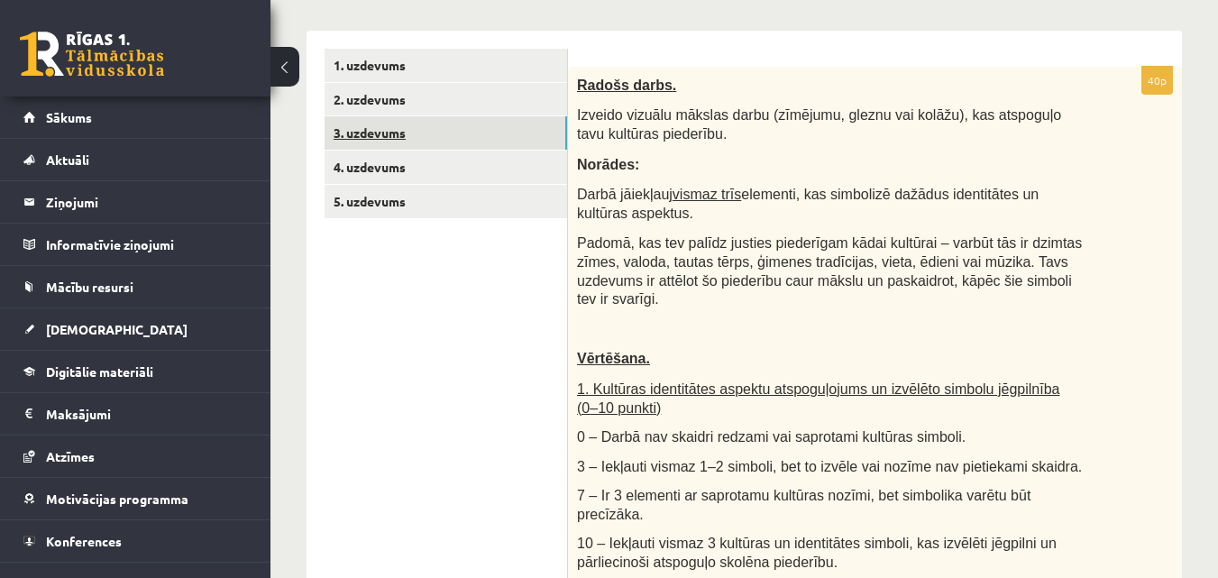
click at [479, 142] on link "3. uzdevums" at bounding box center [445, 132] width 242 height 33
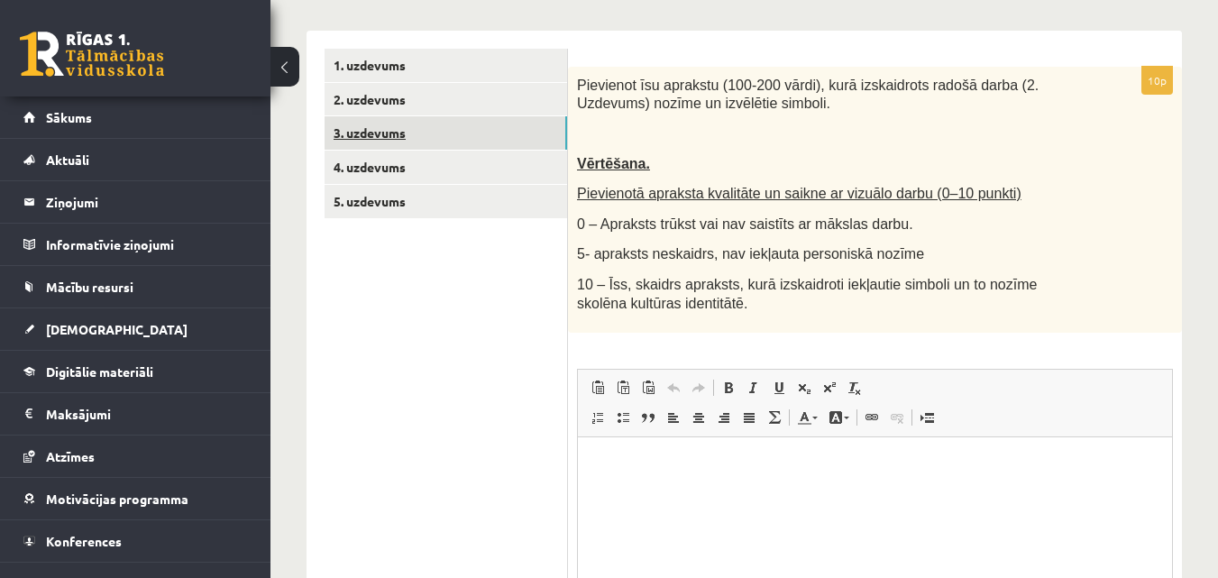
scroll to position [0, 0]
click at [1217, 290] on div "**********" at bounding box center [743, 282] width 947 height 1030
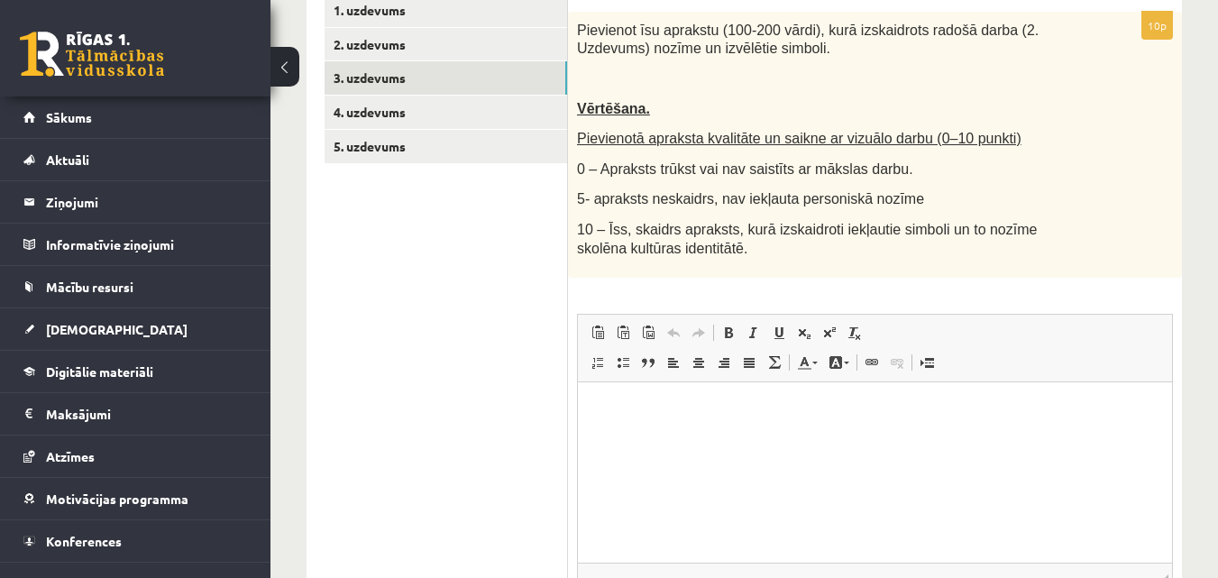
scroll to position [359, 0]
click at [865, 419] on html at bounding box center [875, 407] width 594 height 55
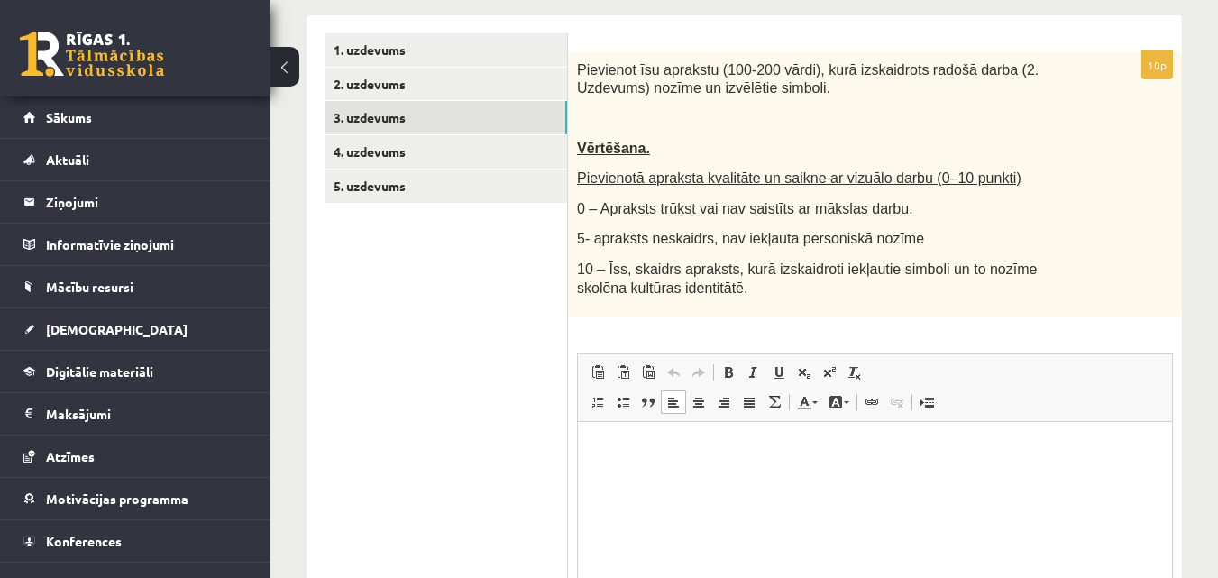
scroll to position [373, 0]
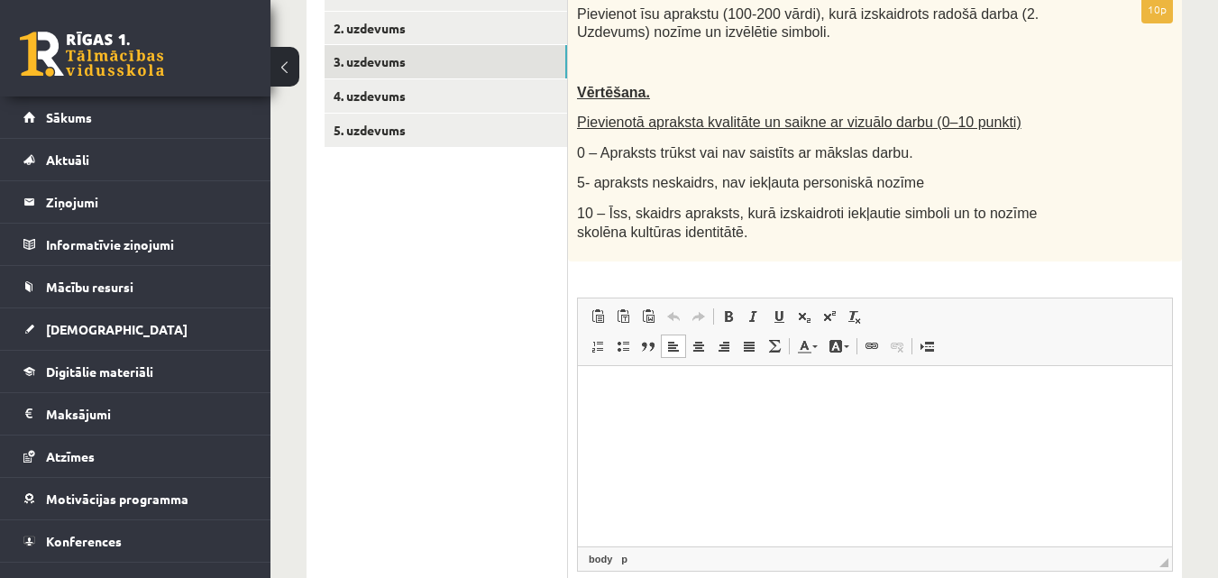
click at [828, 421] on html at bounding box center [875, 393] width 594 height 55
click at [771, 409] on html "**********" at bounding box center [875, 393] width 594 height 55
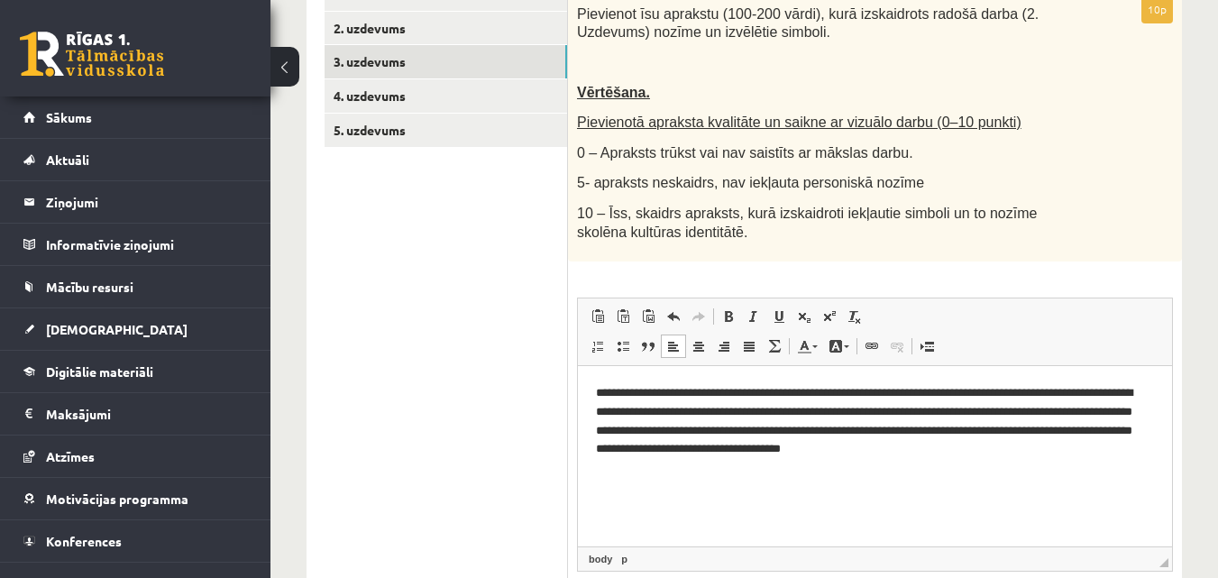
click at [1012, 447] on p "**********" at bounding box center [875, 421] width 558 height 75
click at [619, 473] on p "**********" at bounding box center [875, 431] width 558 height 94
click at [796, 471] on p "**********" at bounding box center [875, 431] width 558 height 94
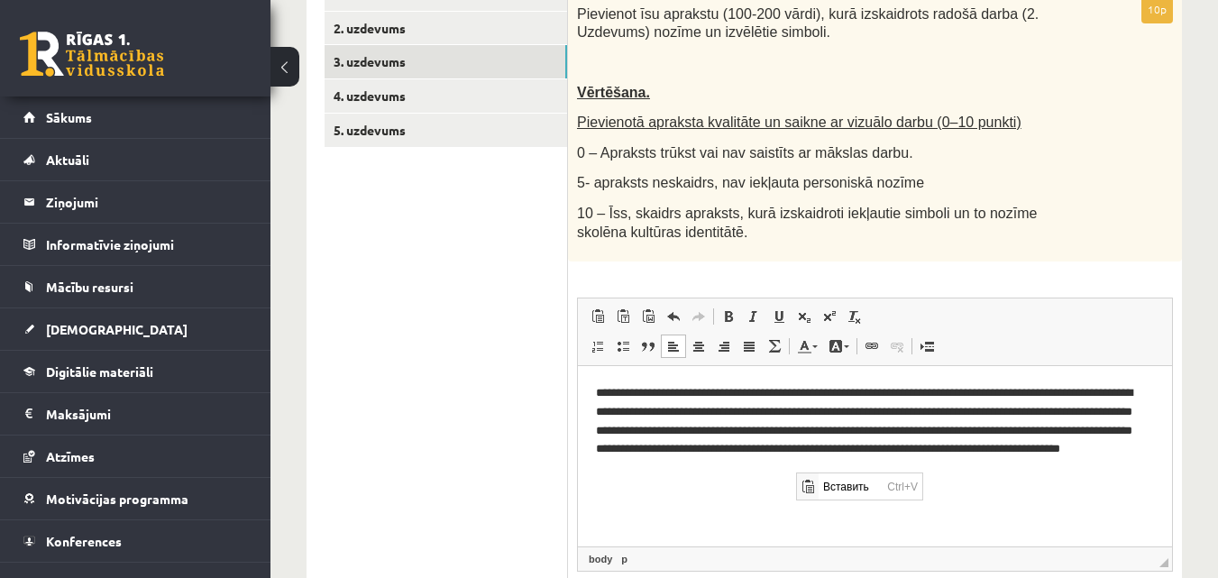
click at [788, 461] on p "**********" at bounding box center [875, 431] width 558 height 94
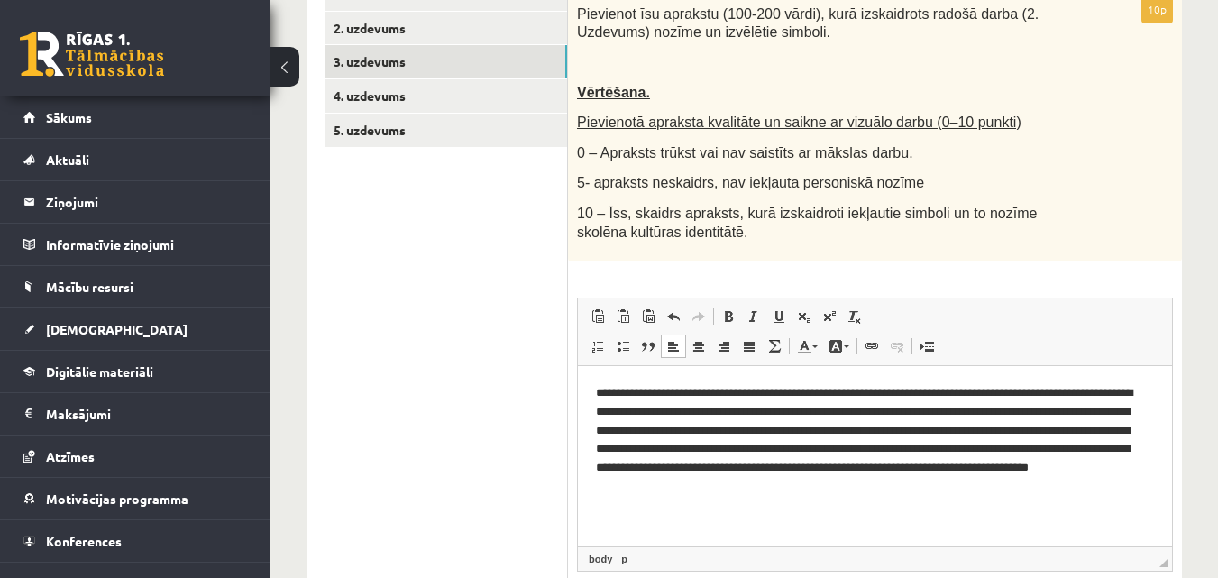
click at [594, 390] on html "**********" at bounding box center [875, 440] width 594 height 149
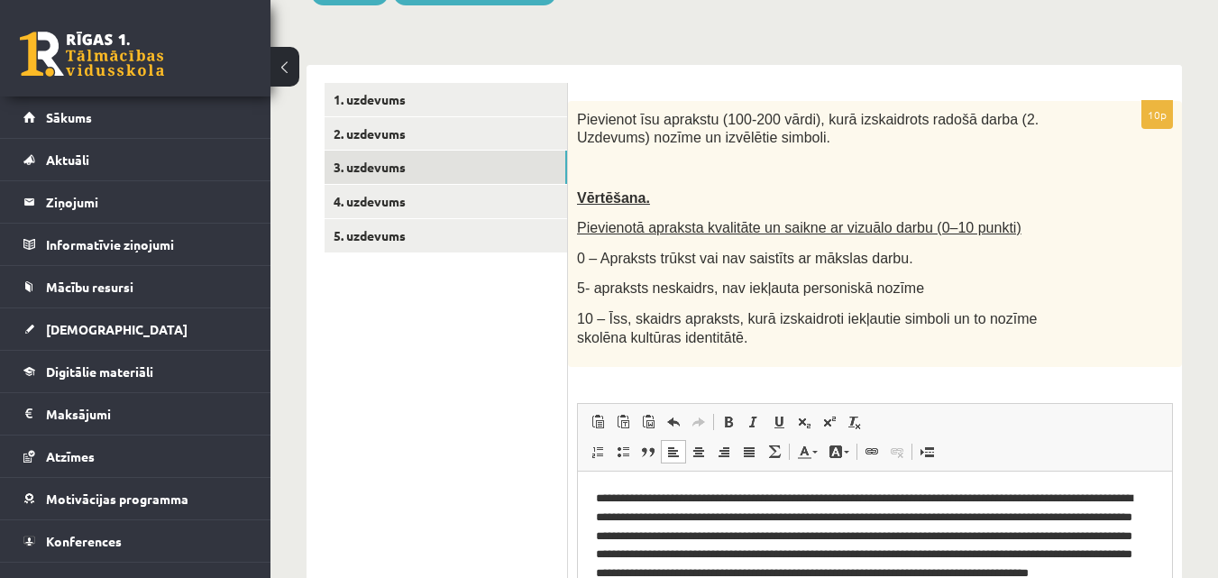
scroll to position [233, 0]
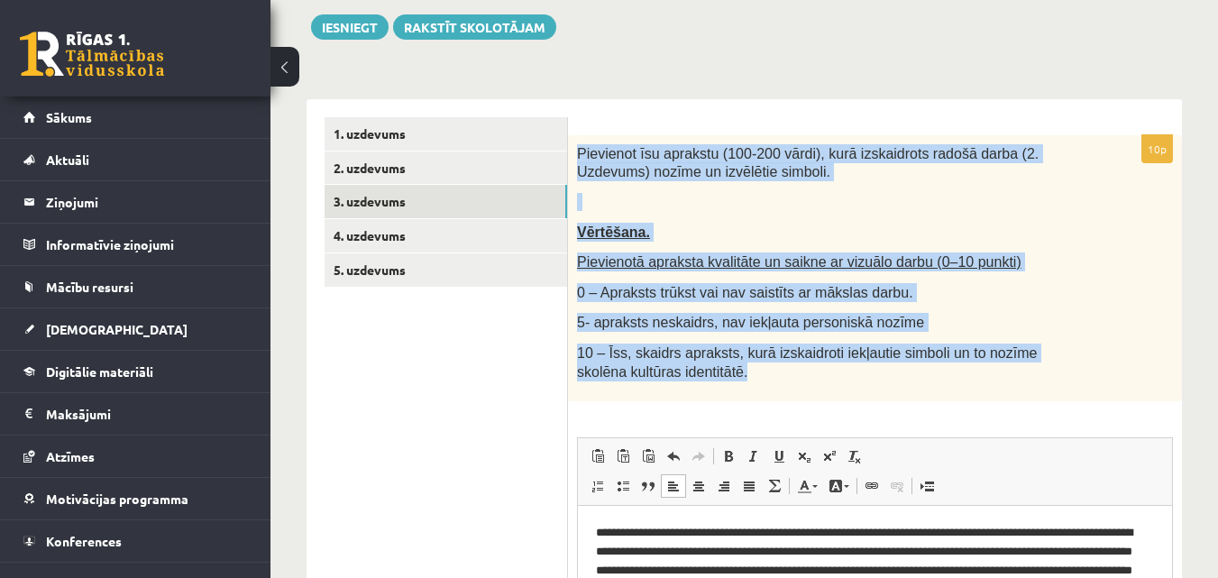
drag, startPoint x: 577, startPoint y: 152, endPoint x: 708, endPoint y: 368, distance: 252.4
click at [708, 368] on div "Pievienot īsu aprakstu (100-200 vārdi), kurā izskaidrots radošā darba (2. Uzdev…" at bounding box center [875, 268] width 614 height 266
drag, startPoint x: 703, startPoint y: 293, endPoint x: 737, endPoint y: 231, distance: 71.0
click at [737, 231] on p "Vērtēšana." at bounding box center [830, 232] width 506 height 19
drag, startPoint x: 580, startPoint y: 151, endPoint x: 731, endPoint y: 372, distance: 267.7
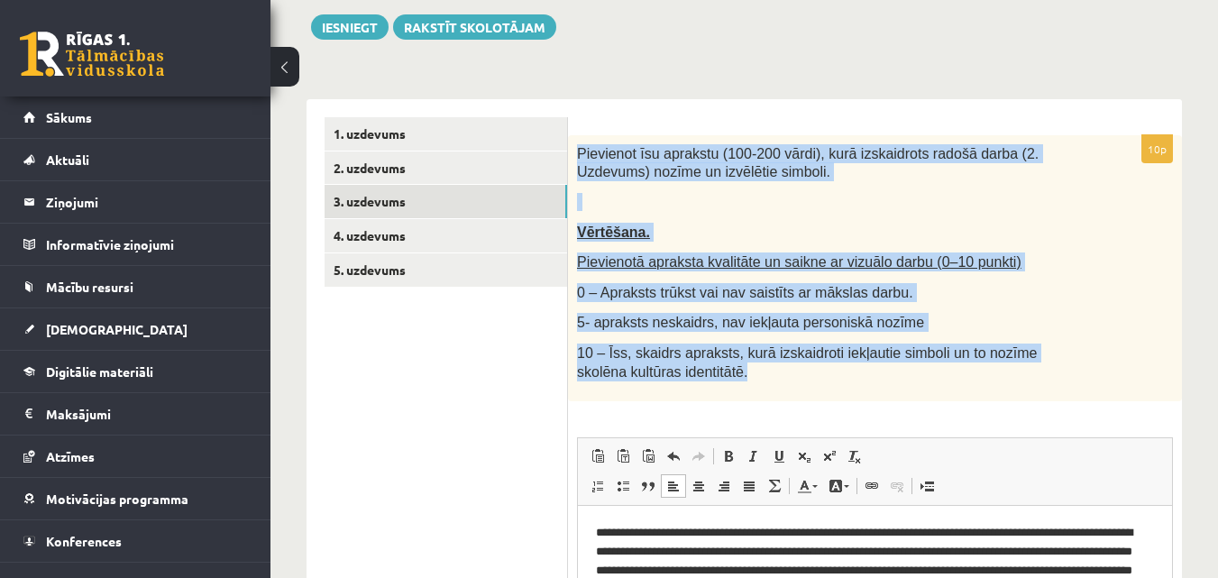
click at [731, 372] on div "Pievienot īsu aprakstu (100-200 vārdi), kurā izskaidrots radošā darba (2. Uzdev…" at bounding box center [875, 268] width 614 height 266
click at [734, 228] on p "Vērtēšana." at bounding box center [830, 232] width 506 height 19
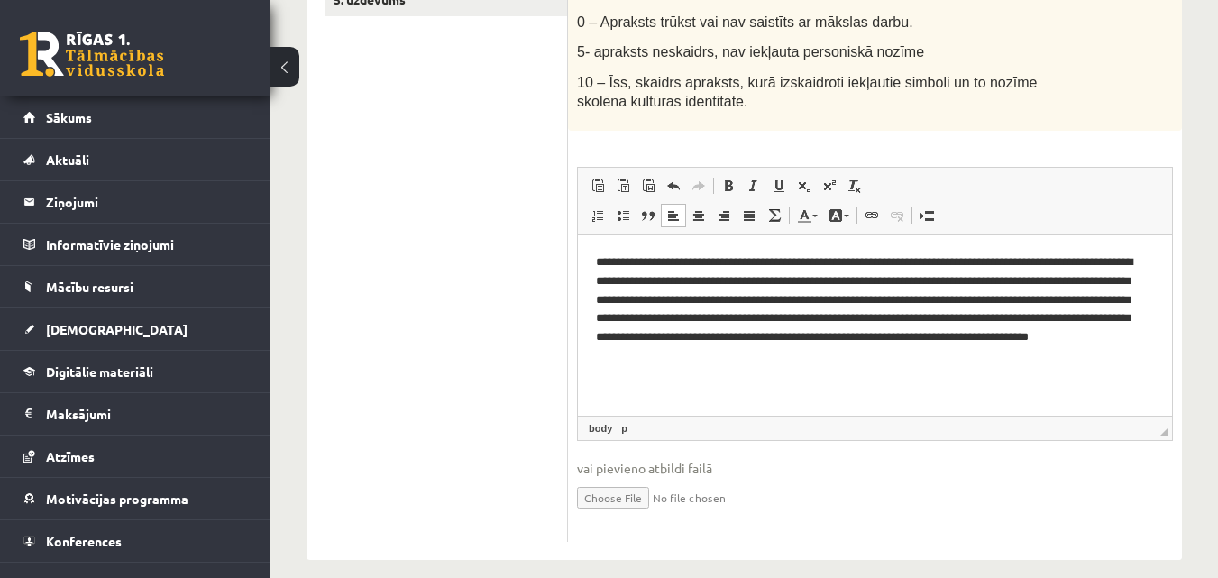
scroll to position [524, 0]
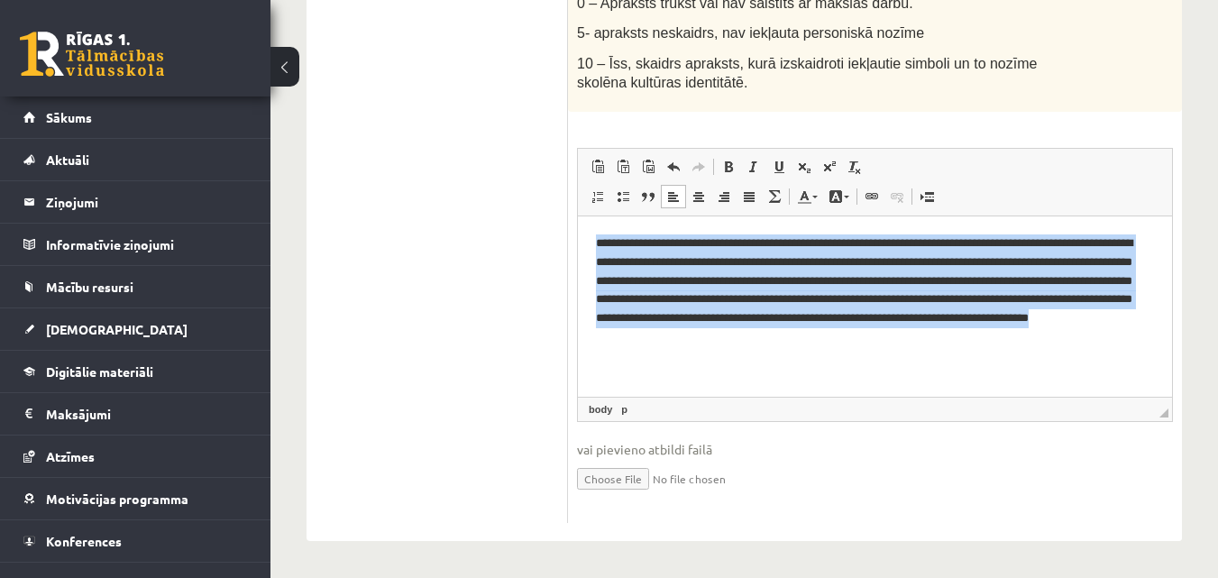
drag, startPoint x: 596, startPoint y: 232, endPoint x: 834, endPoint y: 332, distance: 258.1
click at [834, 332] on html "**********" at bounding box center [875, 290] width 594 height 149
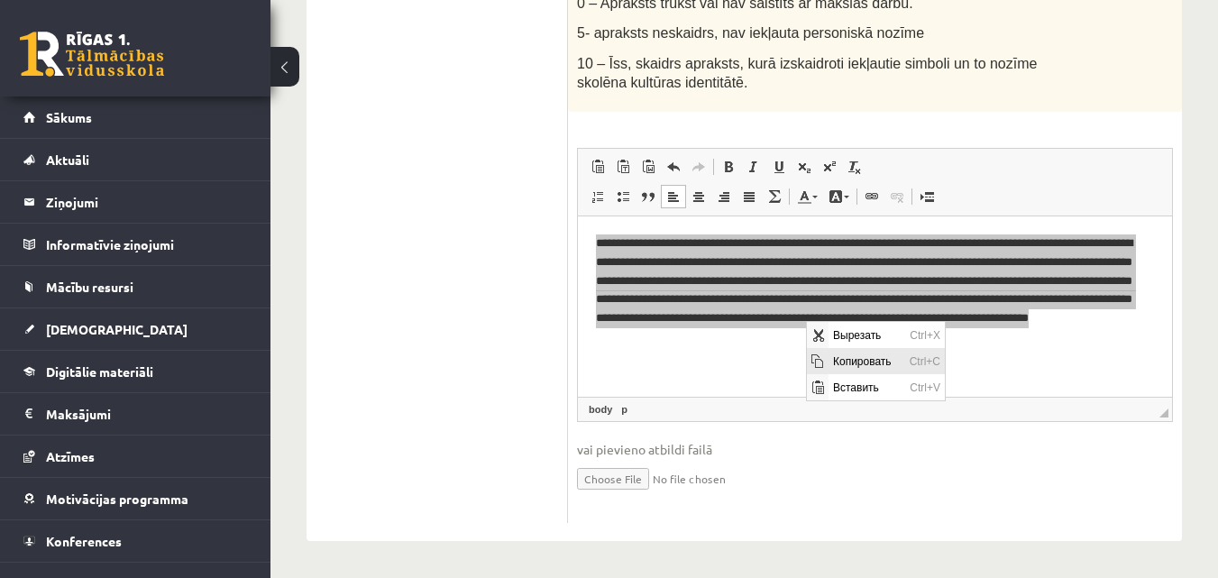
click at [835, 353] on span "Копировать" at bounding box center [866, 361] width 77 height 26
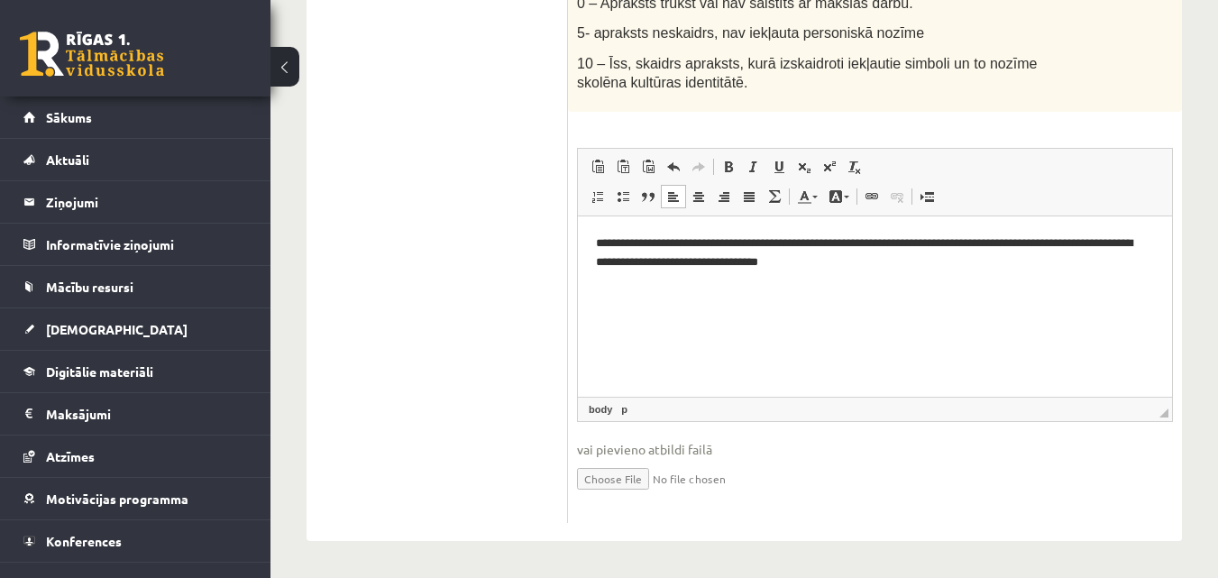
click at [1140, 234] on p "**********" at bounding box center [875, 253] width 558 height 38
click at [862, 263] on p "**********" at bounding box center [875, 253] width 558 height 38
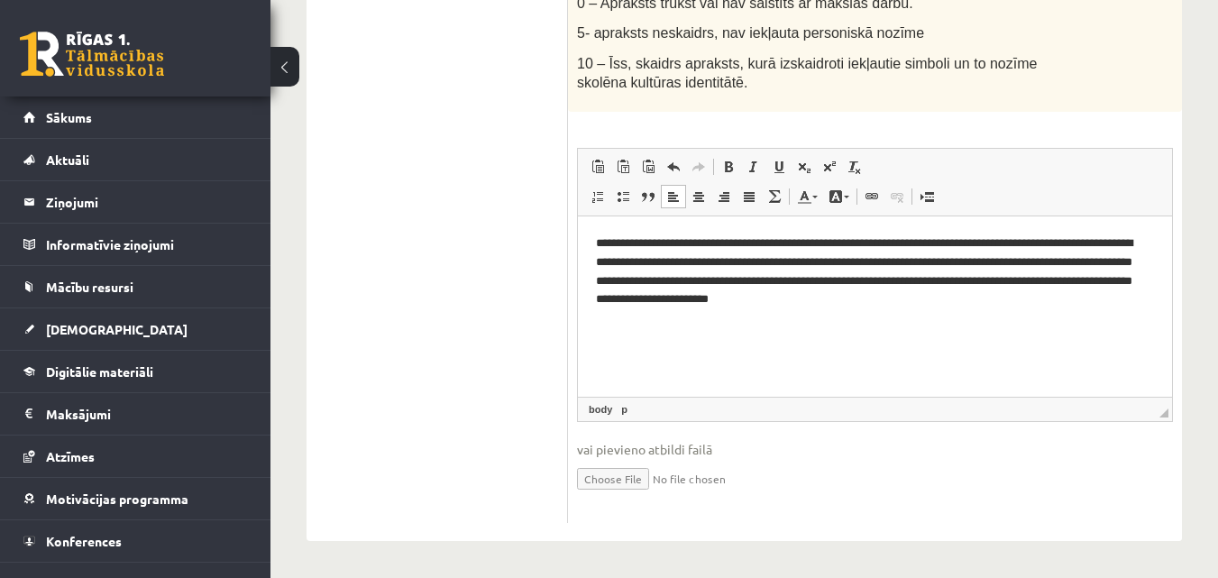
click at [945, 256] on p "**********" at bounding box center [875, 271] width 558 height 75
click at [737, 280] on p "**********" at bounding box center [875, 271] width 558 height 75
drag, startPoint x: 961, startPoint y: 298, endPoint x: 730, endPoint y: 300, distance: 230.7
click at [730, 300] on p "**********" at bounding box center [875, 271] width 558 height 75
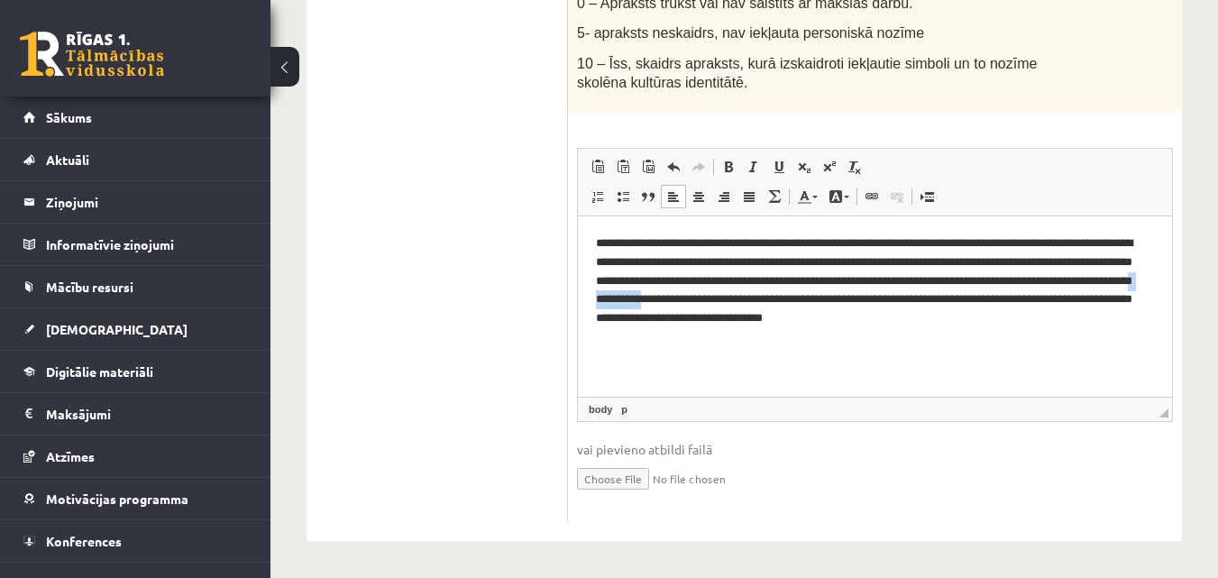
drag, startPoint x: 812, startPoint y: 295, endPoint x: 874, endPoint y: 296, distance: 62.2
click at [874, 296] on p "**********" at bounding box center [875, 281] width 558 height 94
click at [1114, 313] on p "**********" at bounding box center [875, 281] width 558 height 94
click at [732, 301] on p "**********" at bounding box center [875, 281] width 558 height 94
click at [878, 298] on p "**********" at bounding box center [875, 290] width 558 height 113
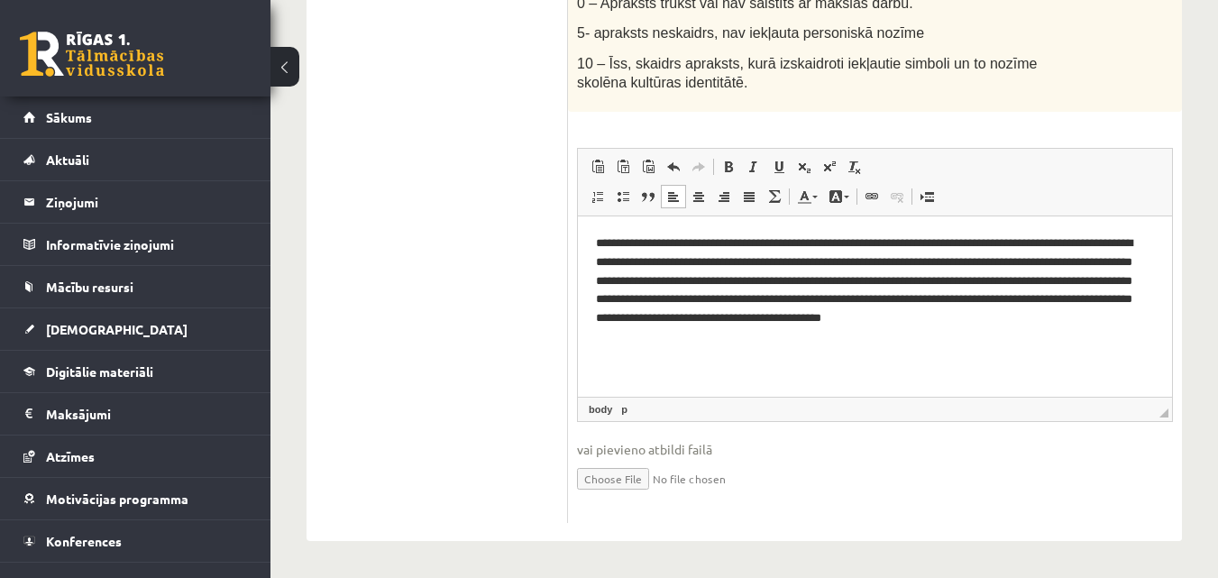
click at [931, 303] on p "**********" at bounding box center [875, 290] width 558 height 113
click at [1036, 297] on p "**********" at bounding box center [875, 290] width 558 height 113
click at [962, 344] on p "**********" at bounding box center [875, 290] width 558 height 113
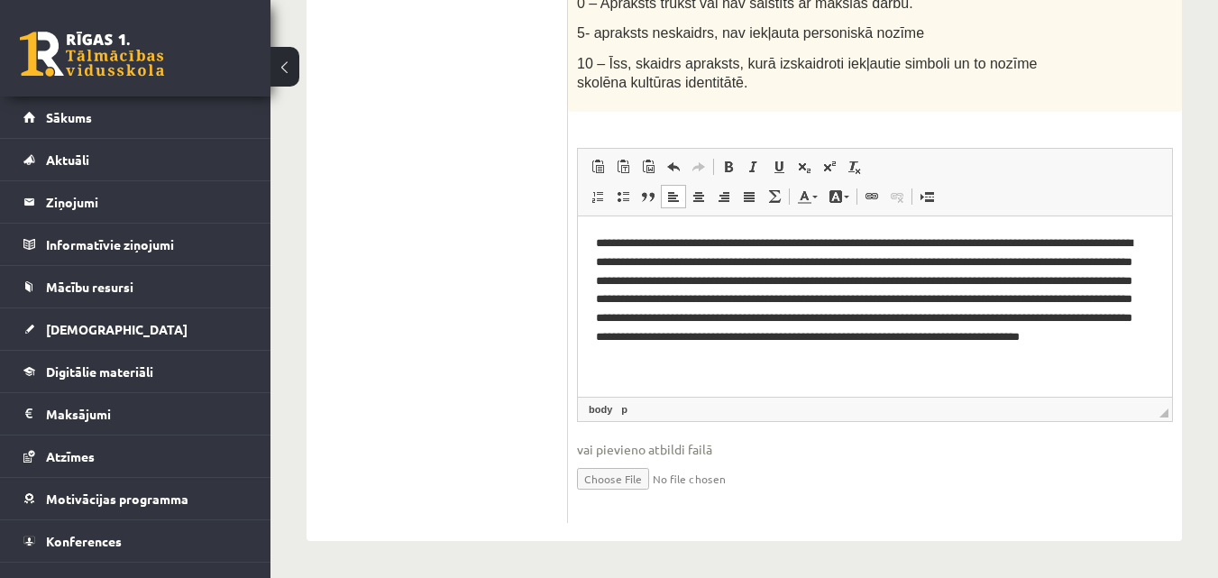
click at [650, 333] on p "**********" at bounding box center [875, 300] width 558 height 132
click at [653, 333] on p "**********" at bounding box center [875, 300] width 558 height 132
click at [1033, 317] on p "**********" at bounding box center [875, 300] width 558 height 132
click at [1079, 315] on p "**********" at bounding box center [875, 300] width 558 height 132
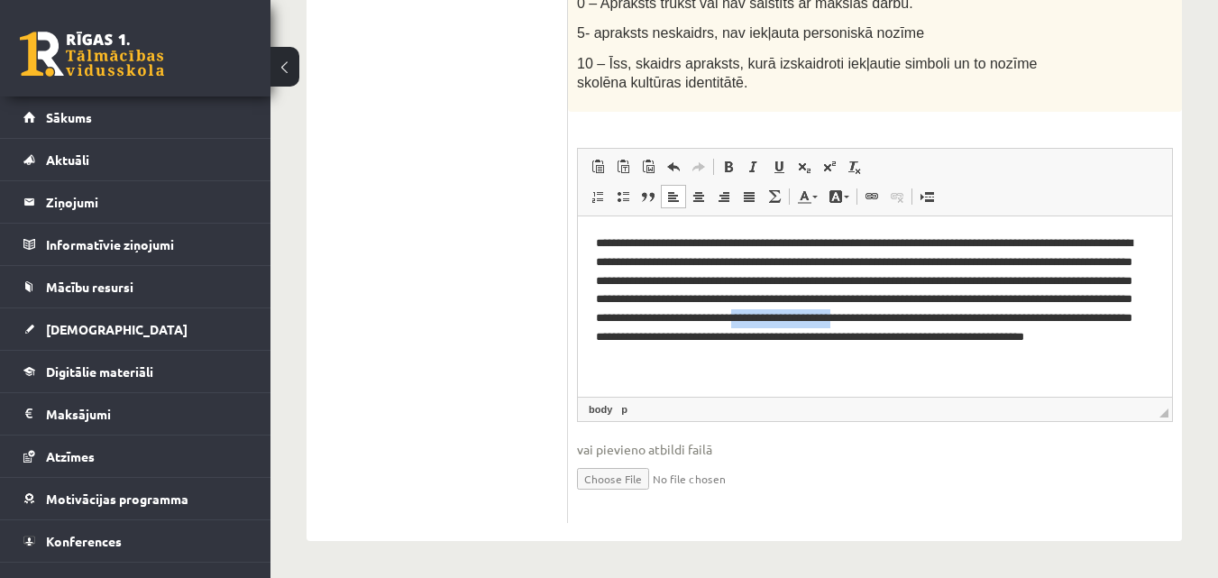
drag, startPoint x: 1069, startPoint y: 315, endPoint x: 651, endPoint y: 333, distance: 418.6
click at [651, 333] on p "**********" at bounding box center [875, 300] width 558 height 132
click at [1093, 318] on p "**********" at bounding box center [875, 300] width 558 height 132
click at [1027, 334] on p "**********" at bounding box center [875, 300] width 558 height 132
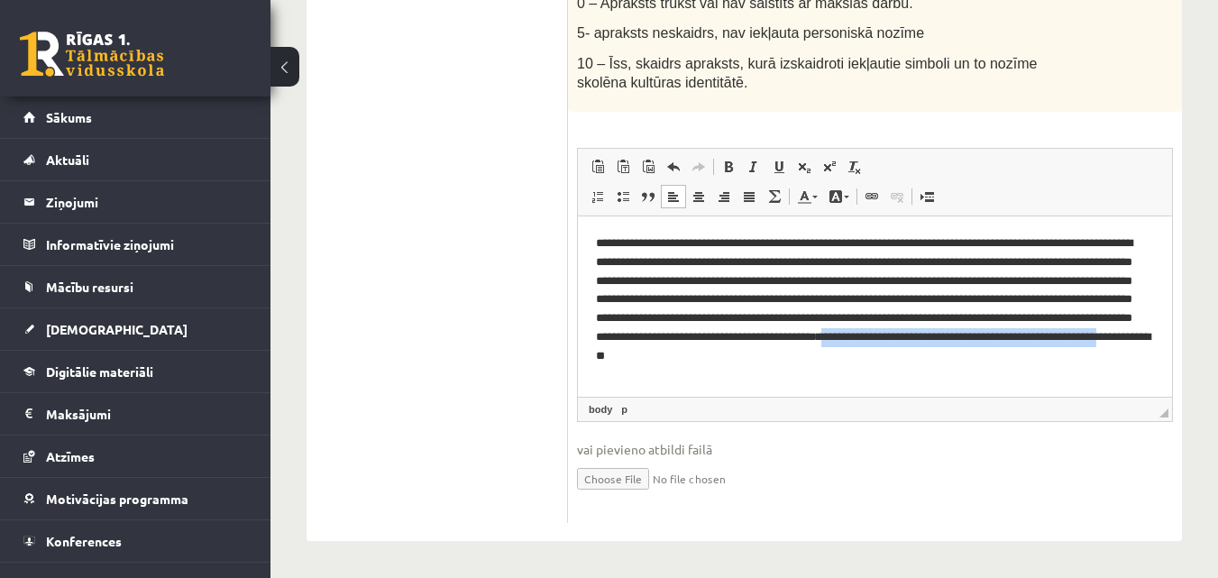
drag, startPoint x: 717, startPoint y: 359, endPoint x: 1029, endPoint y: 360, distance: 311.8
click at [1029, 360] on p "**********" at bounding box center [875, 300] width 558 height 132
click at [1119, 347] on p "**********" at bounding box center [875, 300] width 558 height 132
drag, startPoint x: 1113, startPoint y: 347, endPoint x: 715, endPoint y: 363, distance: 398.7
click at [715, 363] on p "**********" at bounding box center [875, 300] width 558 height 132
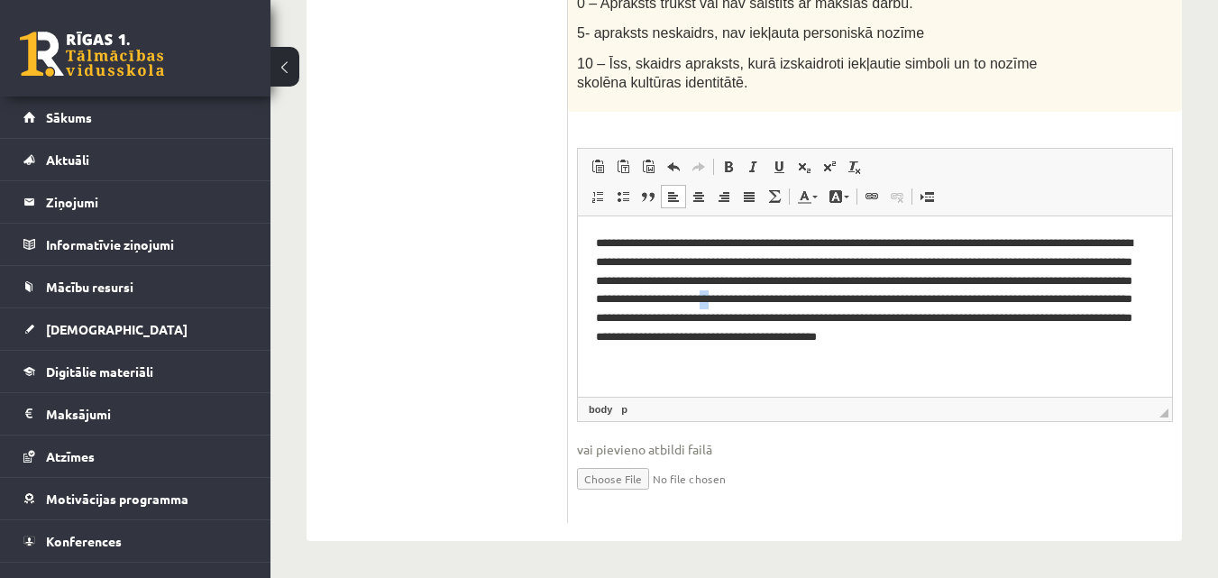
drag, startPoint x: 951, startPoint y: 300, endPoint x: 939, endPoint y: 300, distance: 11.7
click at [939, 300] on p "**********" at bounding box center [875, 300] width 558 height 132
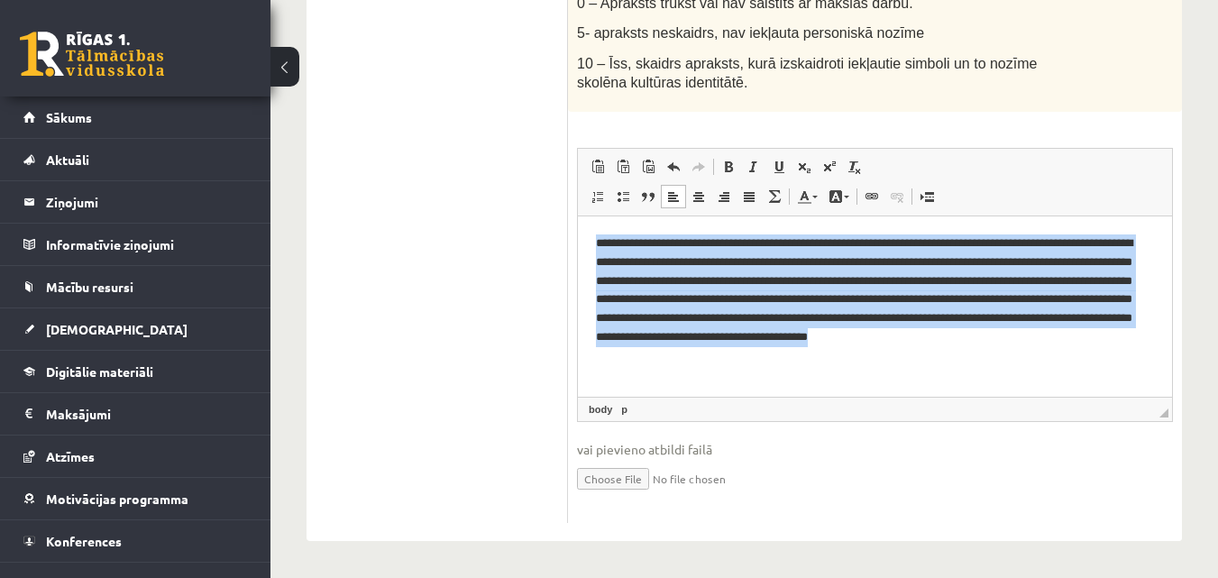
drag, startPoint x: 594, startPoint y: 242, endPoint x: 774, endPoint y: 352, distance: 211.6
click at [774, 352] on html "**********" at bounding box center [875, 300] width 594 height 168
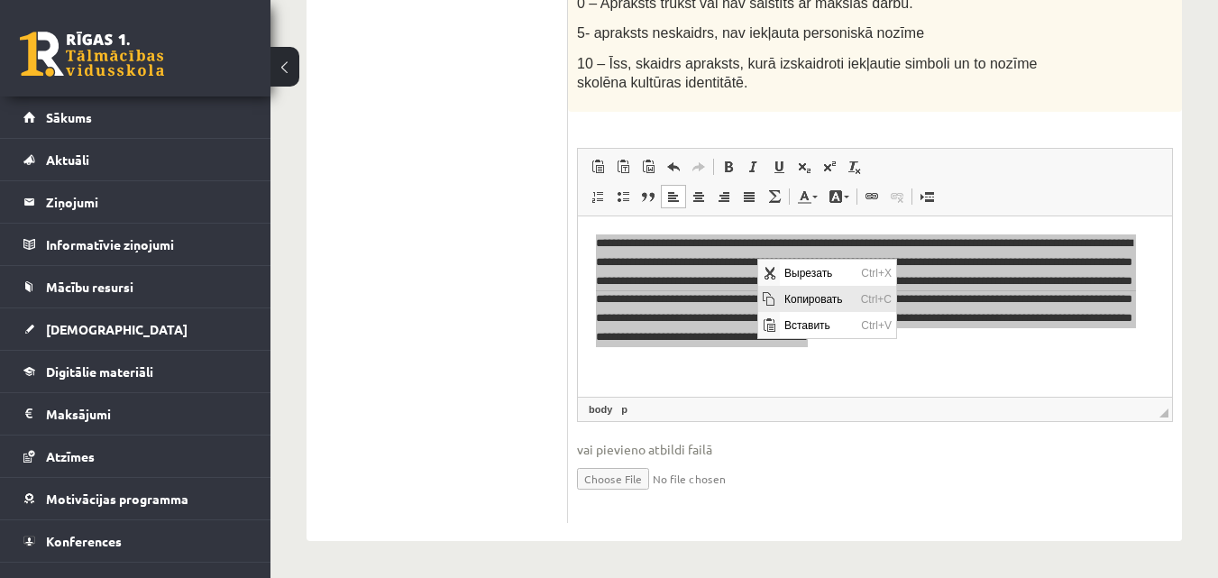
click at [780, 293] on span "Копировать" at bounding box center [818, 299] width 77 height 26
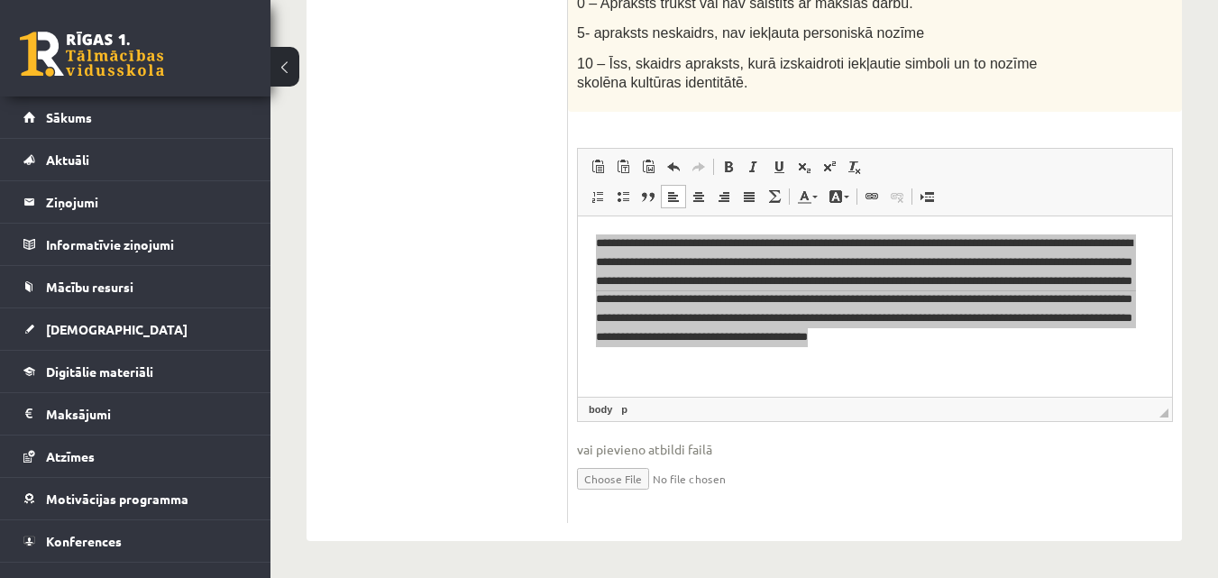
click at [443, 152] on ul "1. uzdevums 2. uzdevums 3. uzdevums 4. uzdevums 5. uzdevums" at bounding box center [445, 175] width 243 height 695
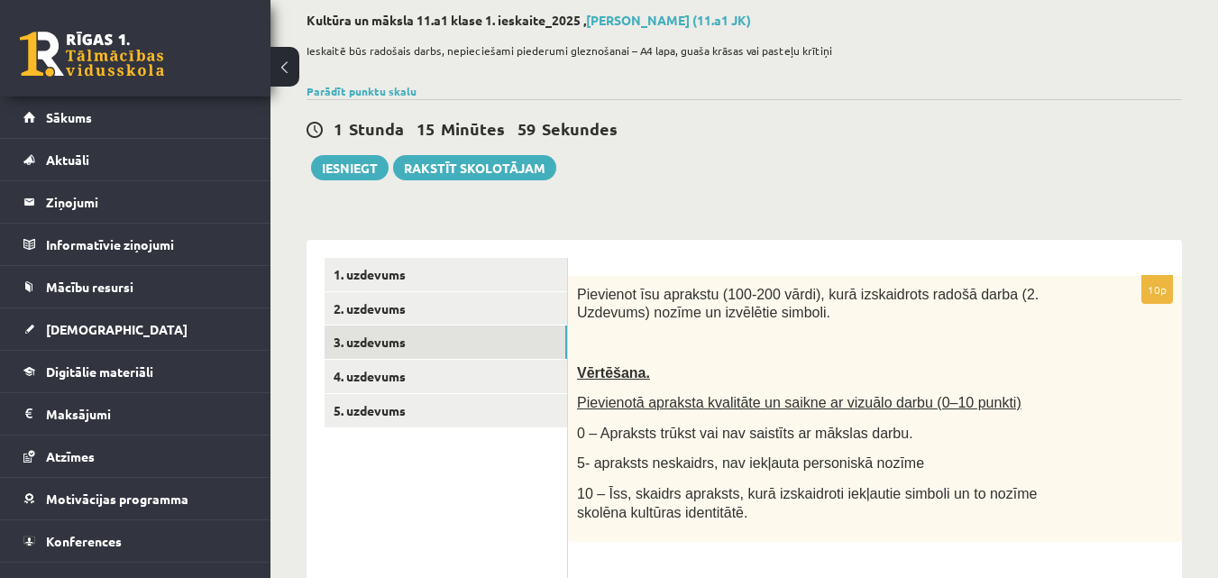
scroll to position [87, 0]
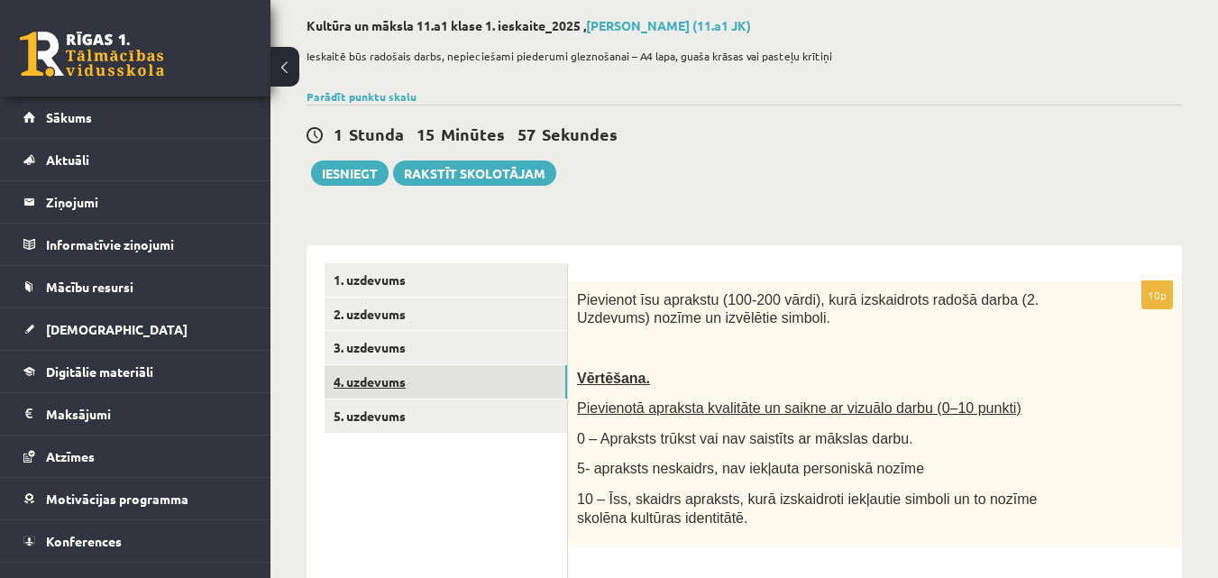
click at [464, 372] on link "4. uzdevums" at bounding box center [445, 381] width 242 height 33
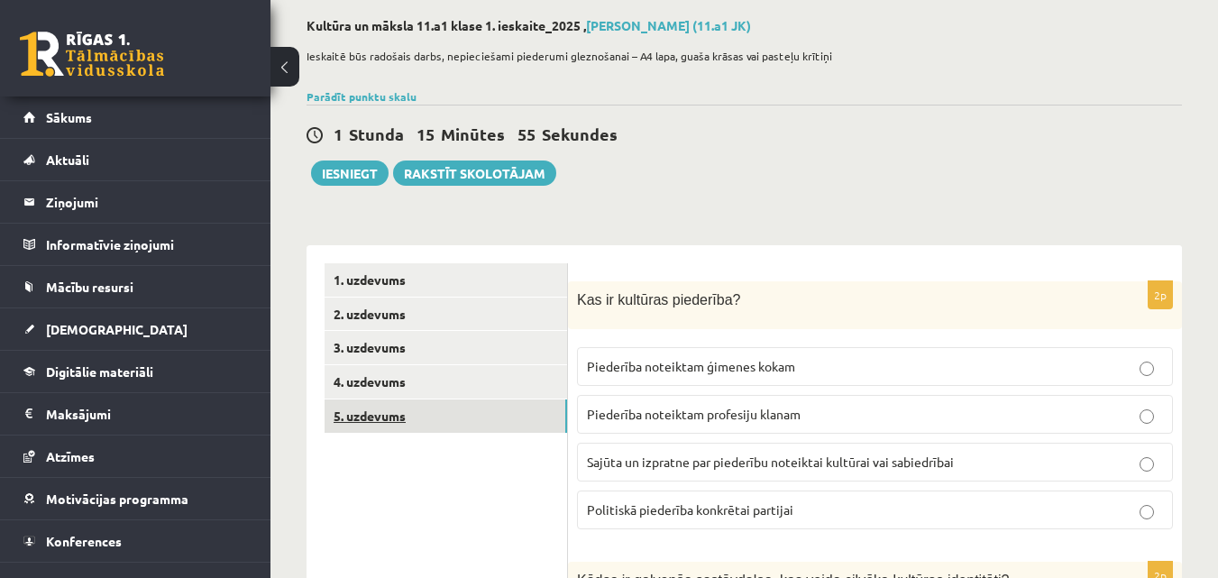
click at [450, 400] on link "5. uzdevums" at bounding box center [445, 415] width 242 height 33
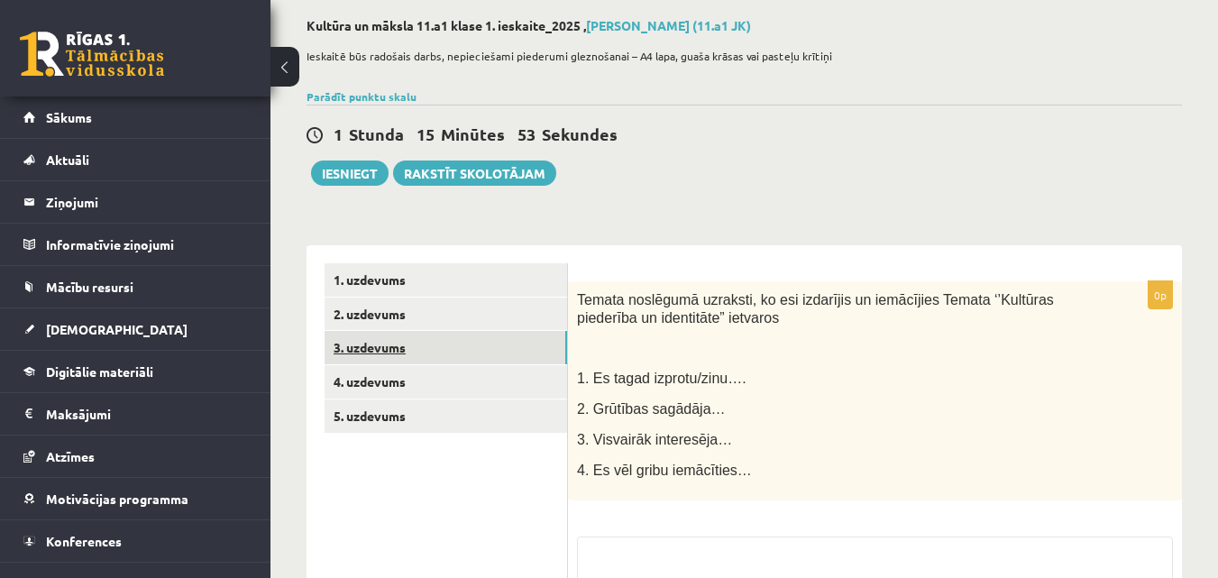
click at [472, 349] on link "3. uzdevums" at bounding box center [445, 347] width 242 height 33
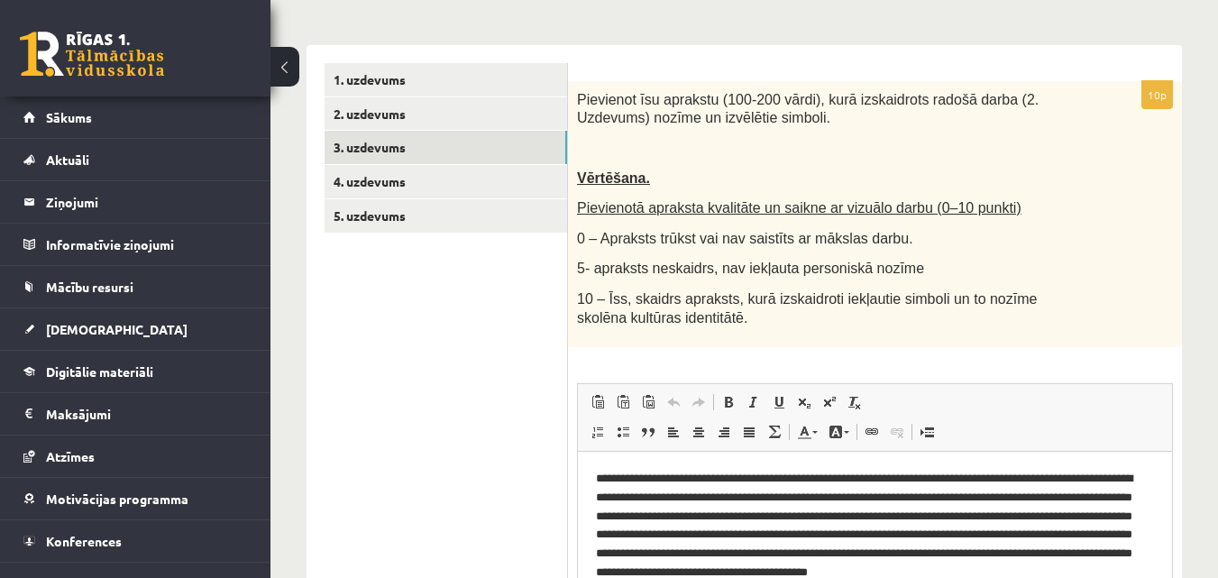
scroll to position [166, 0]
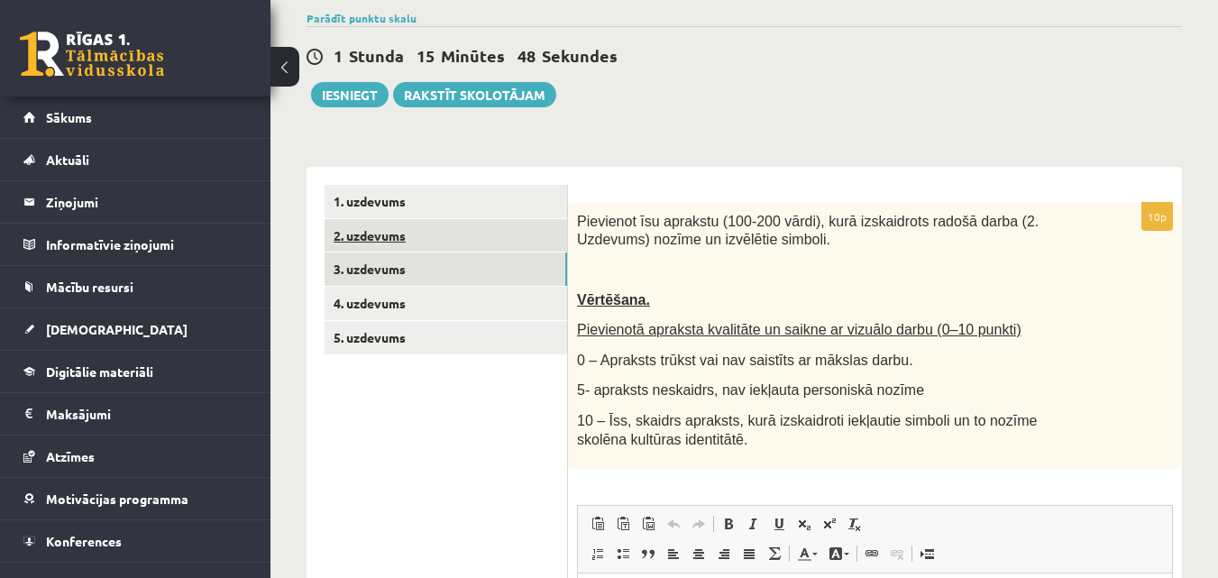
click at [516, 245] on link "2. uzdevums" at bounding box center [445, 235] width 242 height 33
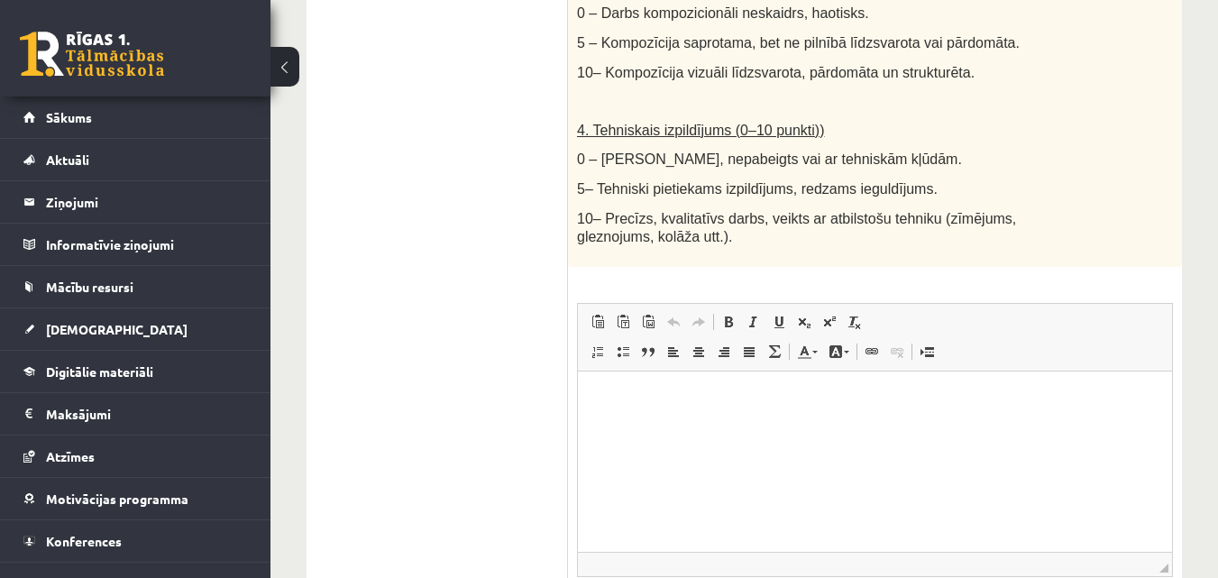
scroll to position [1240, 0]
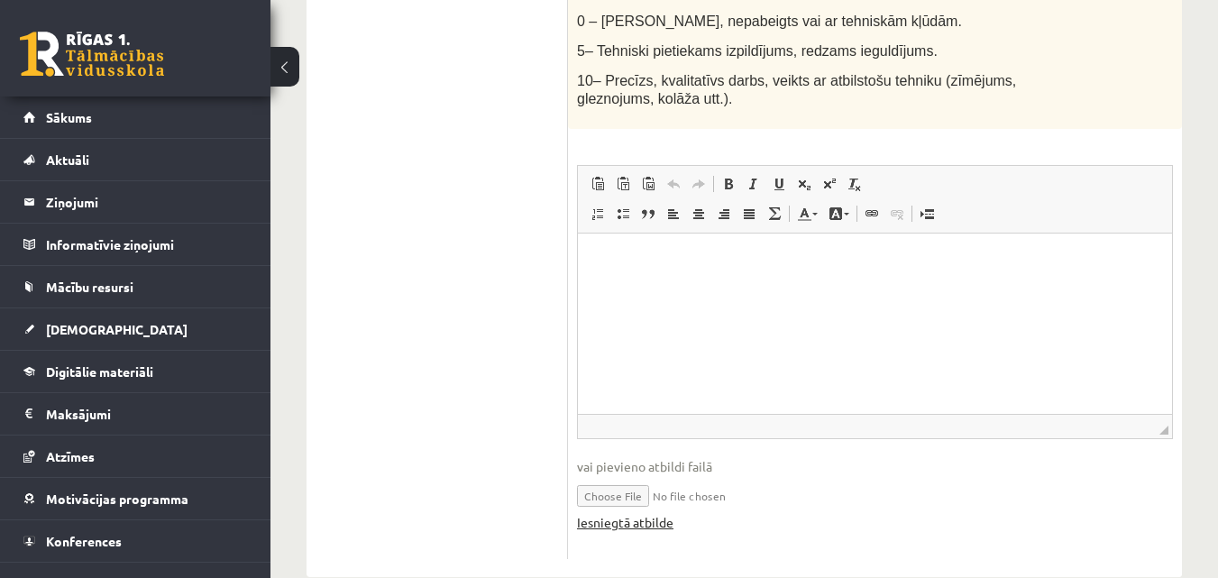
click at [654, 513] on link "Iesniegtā atbilde" at bounding box center [625, 522] width 96 height 19
click at [638, 476] on input "file" at bounding box center [875, 494] width 596 height 37
type input "**********"
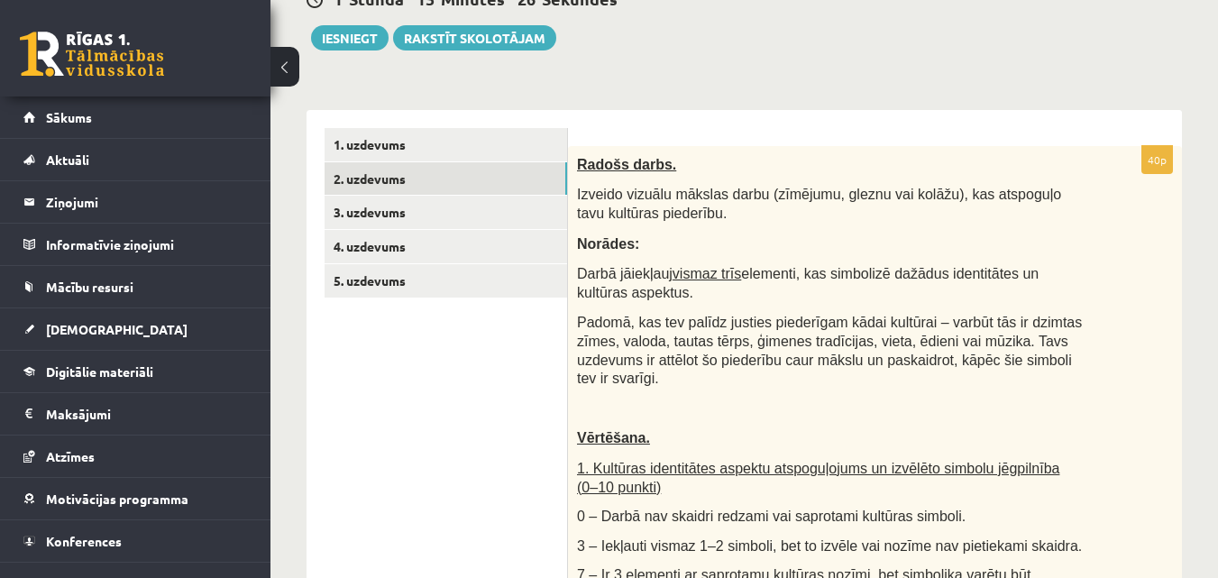
scroll to position [102, 0]
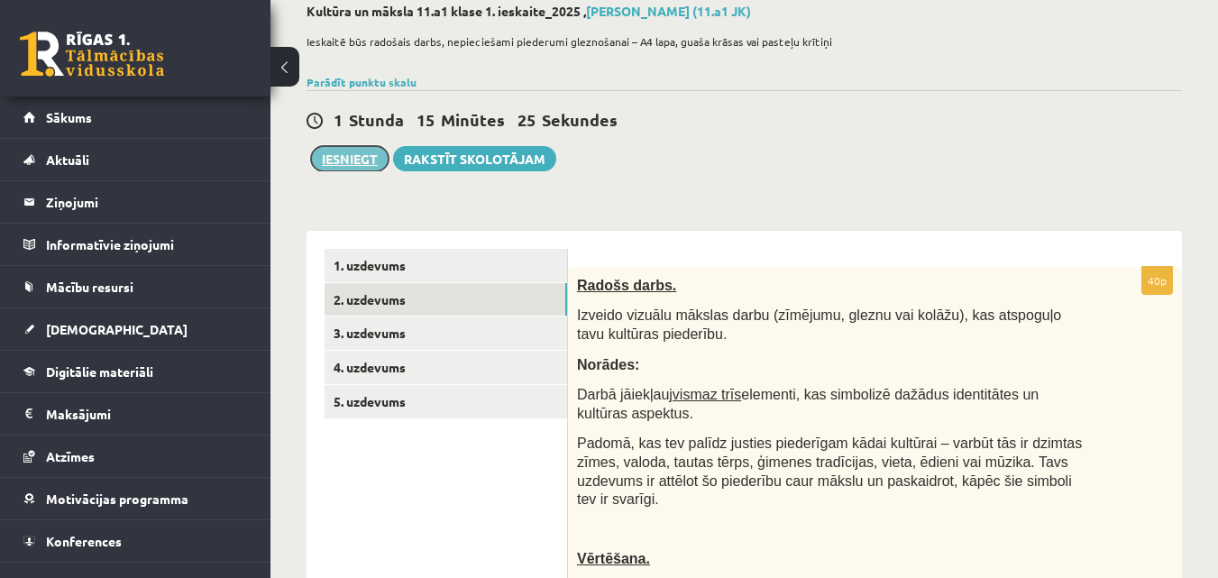
click at [359, 164] on button "Iesniegt" at bounding box center [350, 158] width 78 height 25
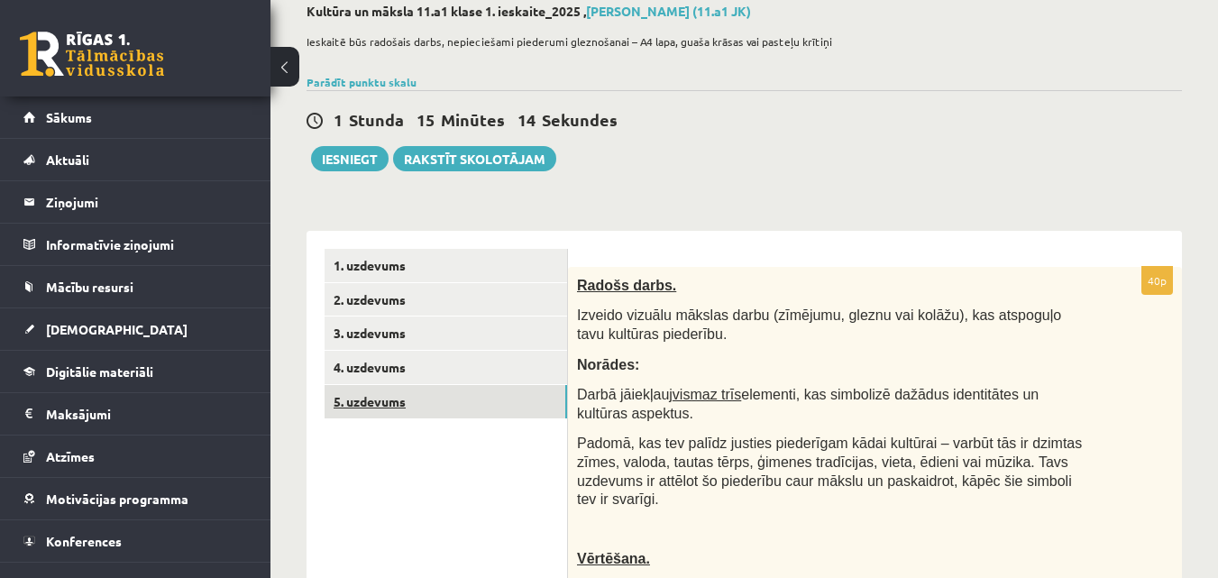
click at [410, 412] on link "5. uzdevums" at bounding box center [445, 401] width 242 height 33
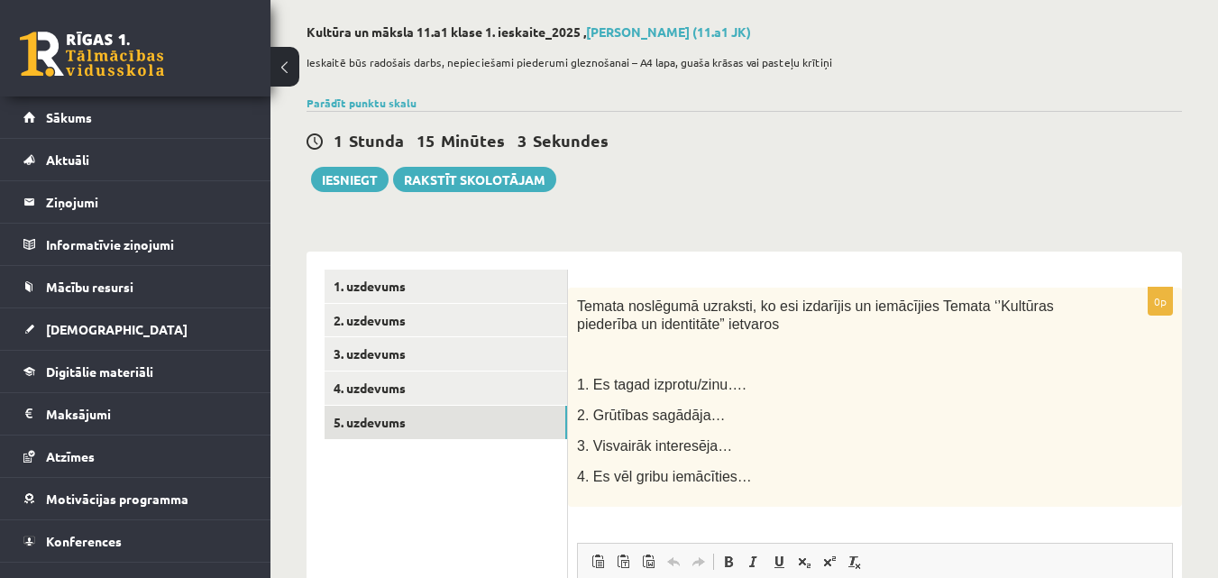
scroll to position [25, 0]
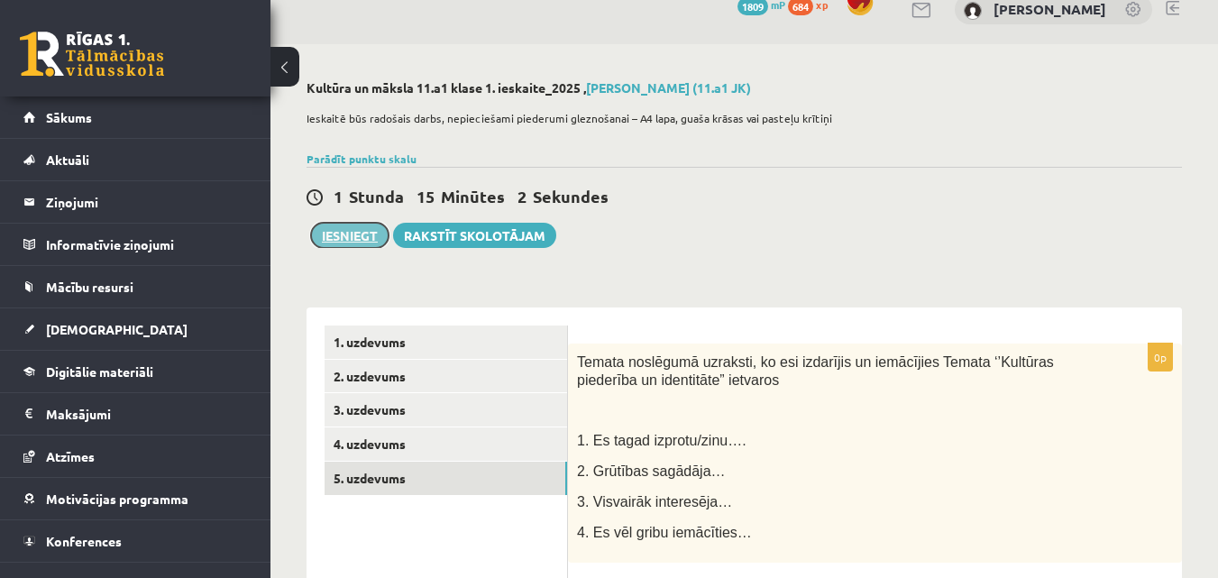
click at [365, 236] on button "Iesniegt" at bounding box center [350, 235] width 78 height 25
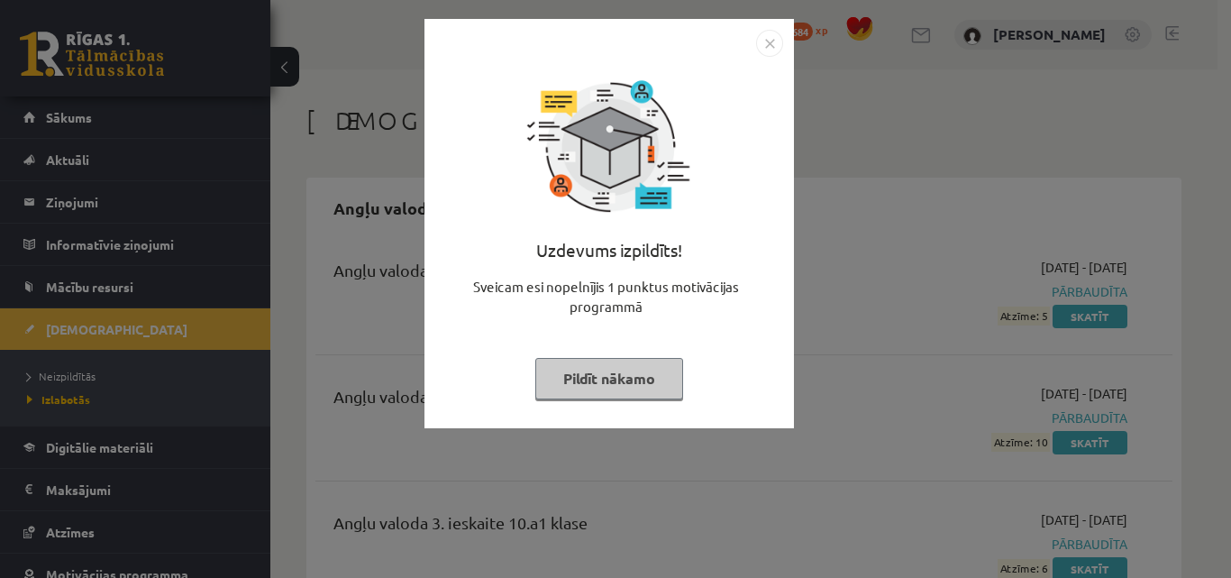
click at [616, 382] on button "Pildīt nākamo" at bounding box center [609, 378] width 148 height 41
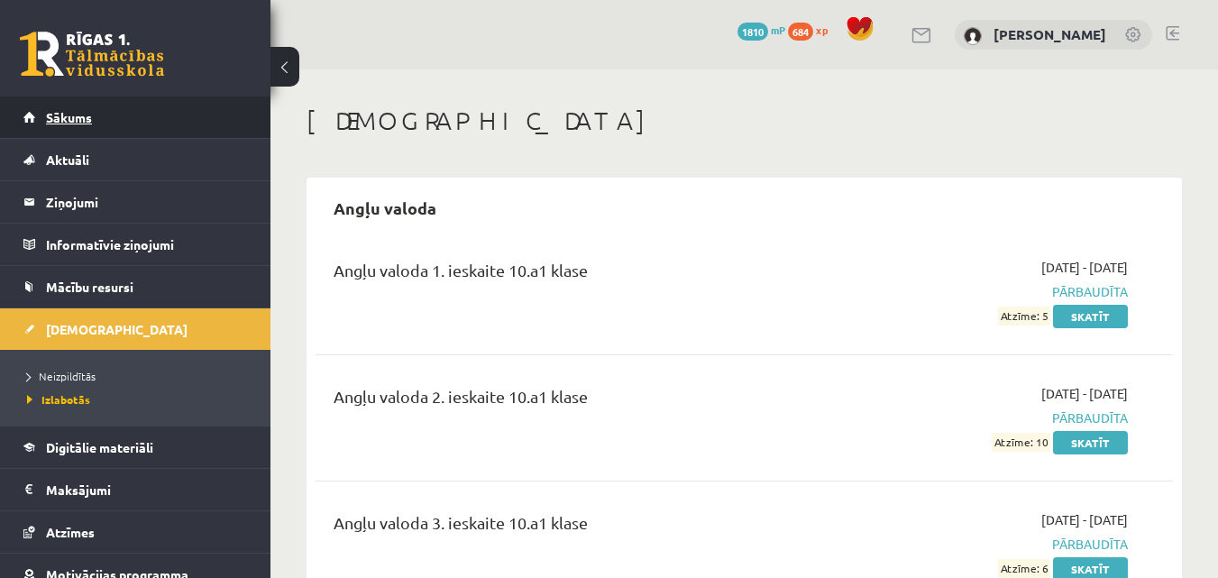
click at [141, 98] on link "Sākums" at bounding box center [135, 116] width 224 height 41
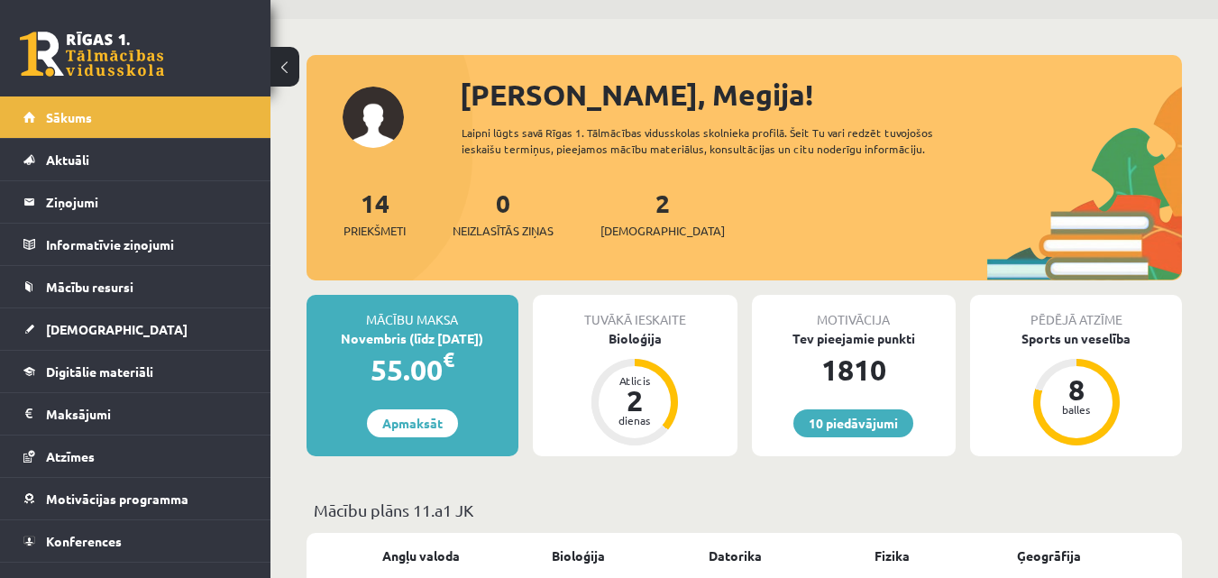
scroll to position [39, 0]
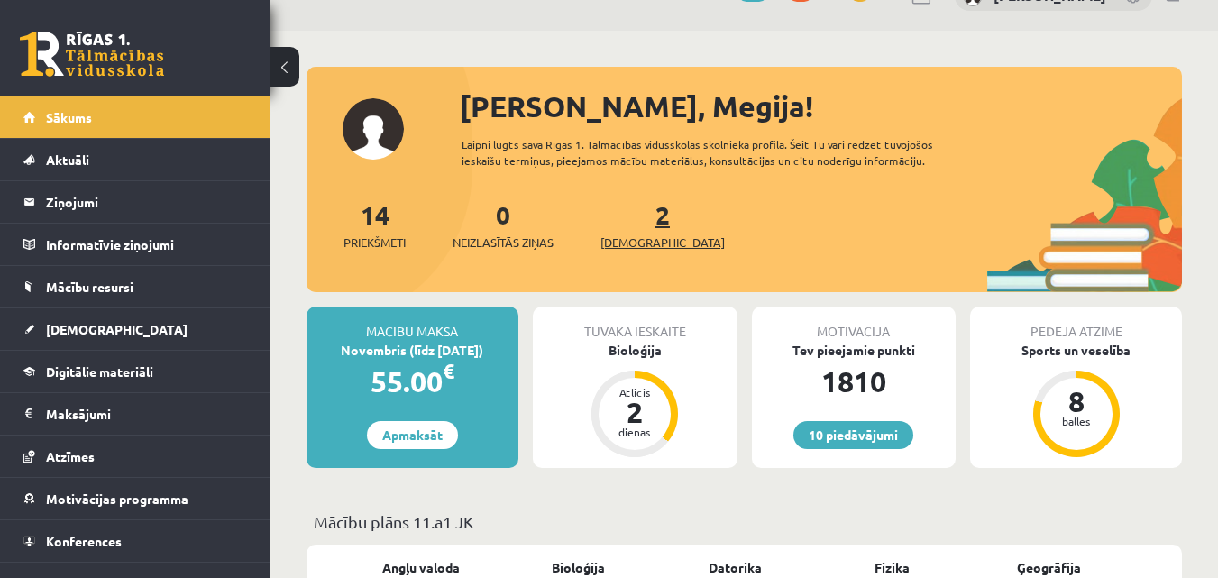
click at [617, 242] on span "[DEMOGRAPHIC_DATA]" at bounding box center [662, 242] width 124 height 18
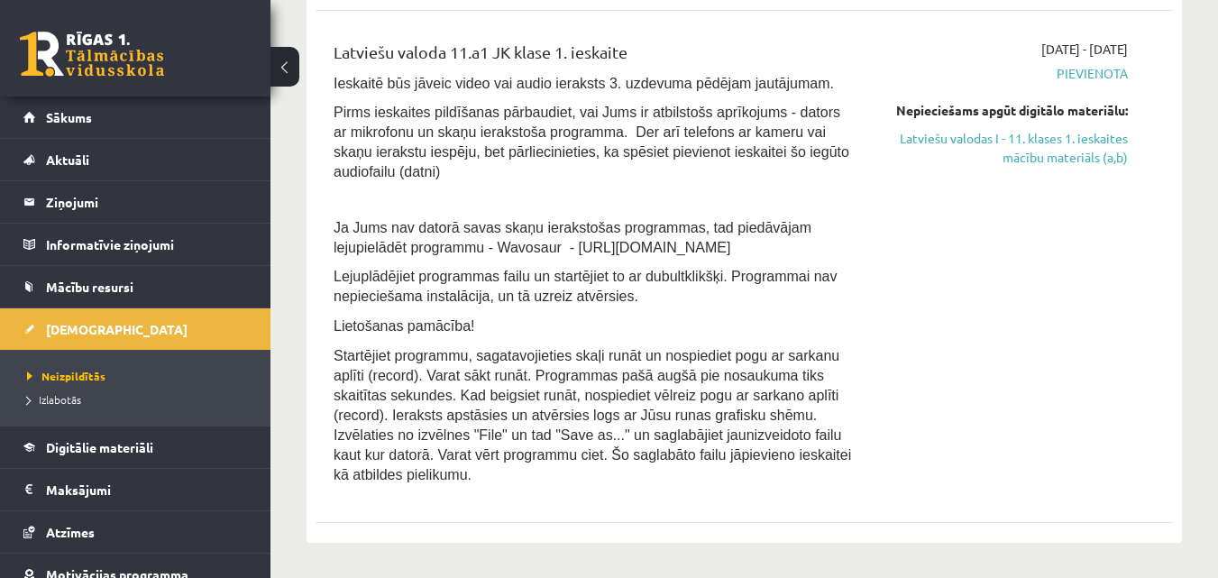
scroll to position [874, 0]
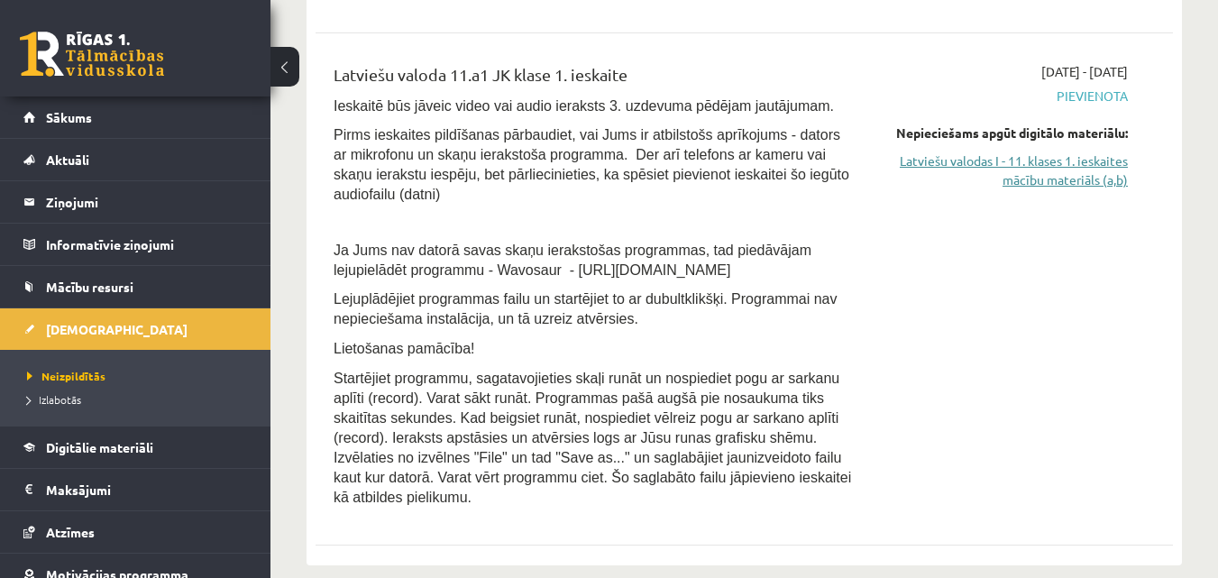
click at [1081, 173] on link "Latviešu valodas I - 11. klases 1. ieskaites mācību materiāls (a,b)" at bounding box center [1004, 170] width 247 height 38
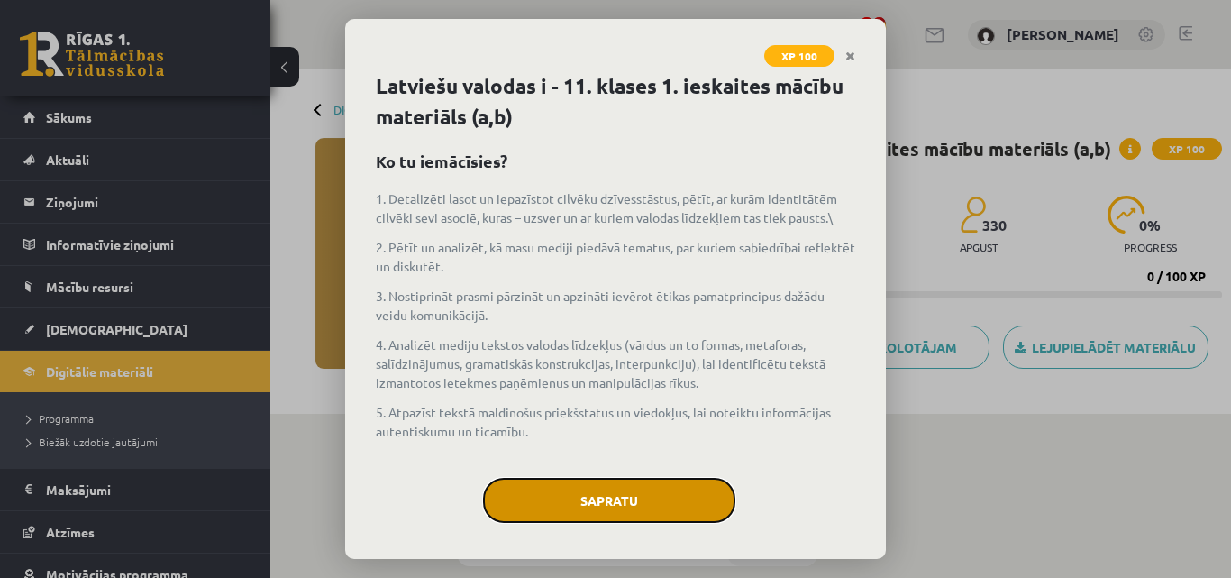
click at [598, 488] on button "Sapratu" at bounding box center [609, 500] width 252 height 45
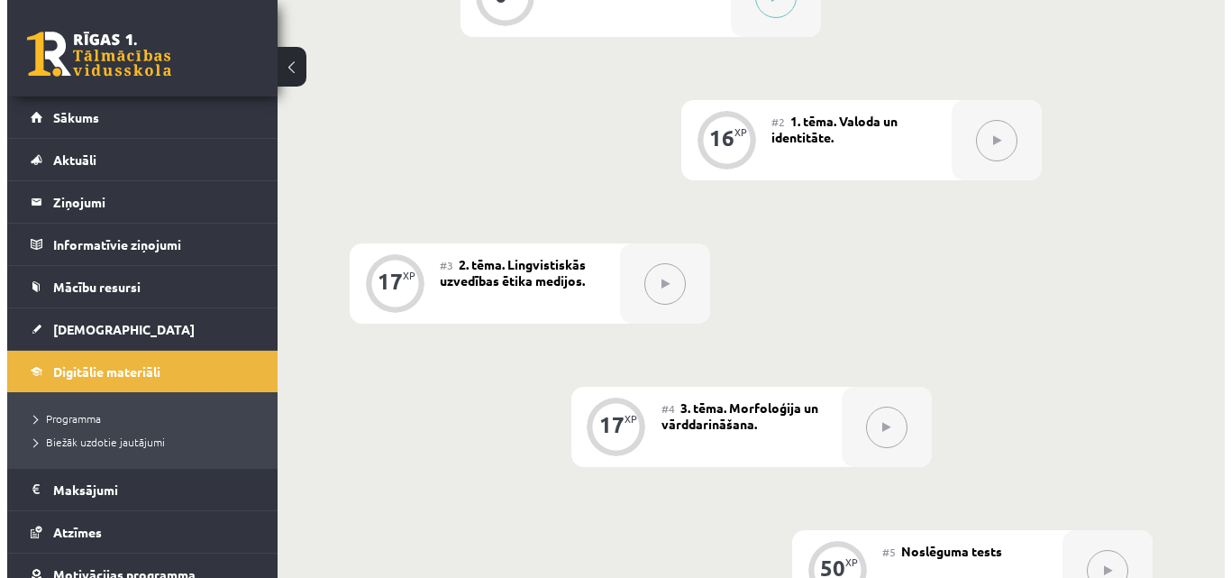
scroll to position [423, 0]
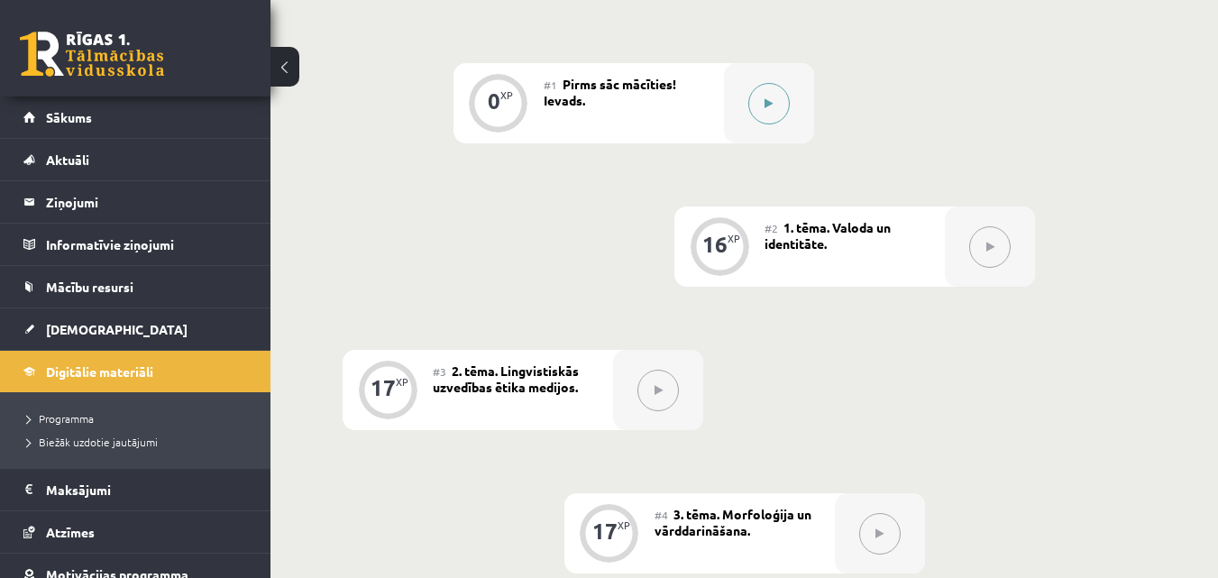
click at [781, 98] on button at bounding box center [768, 103] width 41 height 41
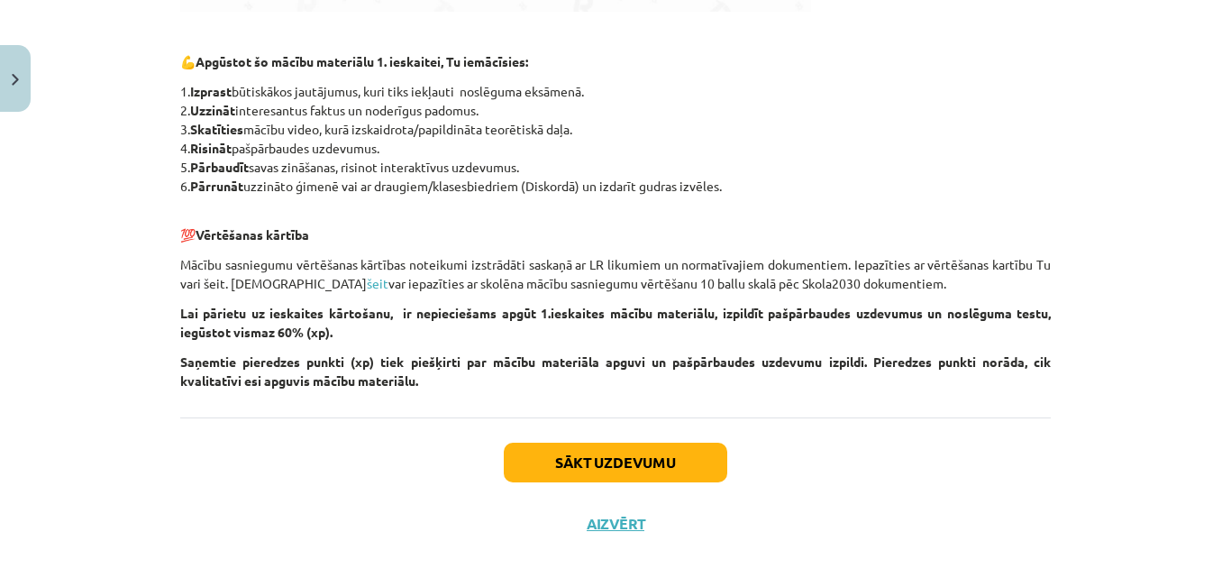
scroll to position [878, 0]
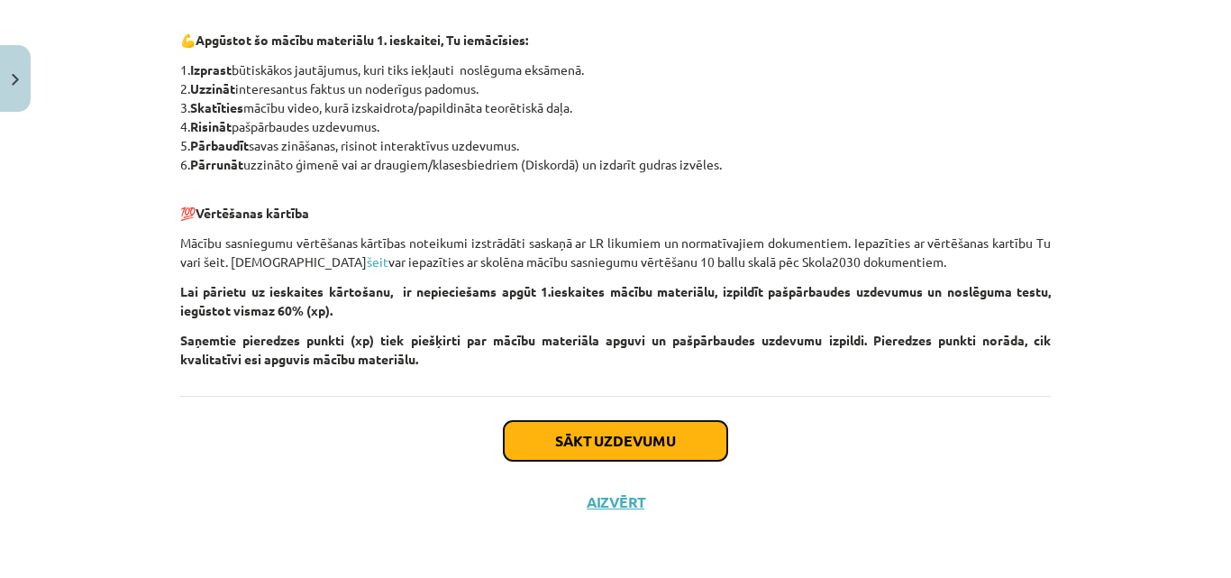
click at [671, 445] on button "Sākt uzdevumu" at bounding box center [616, 441] width 224 height 40
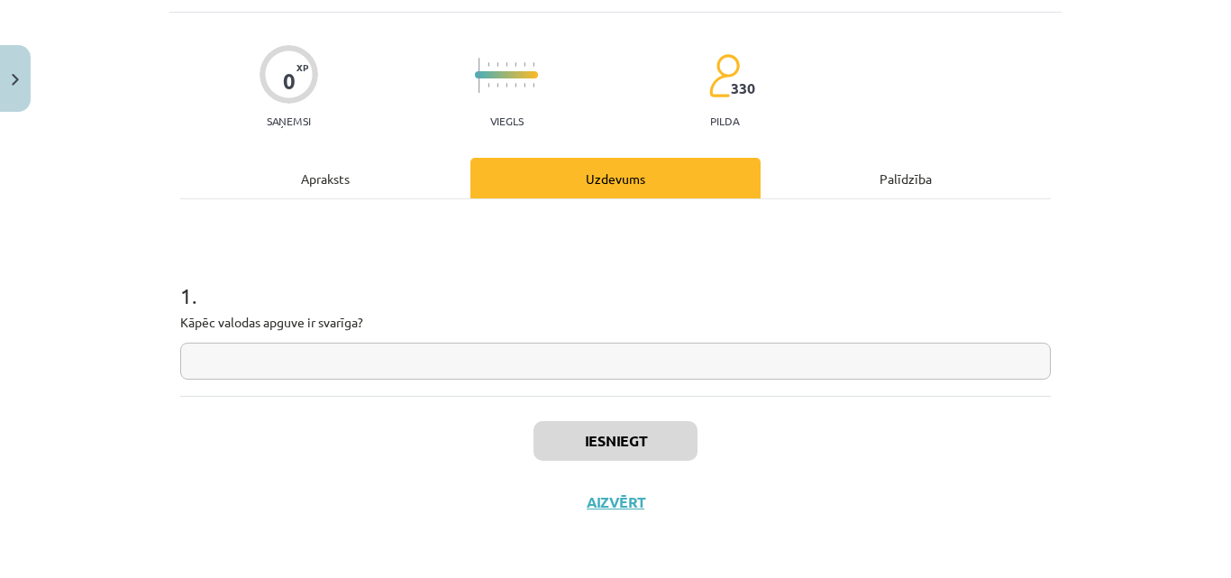
scroll to position [45, 0]
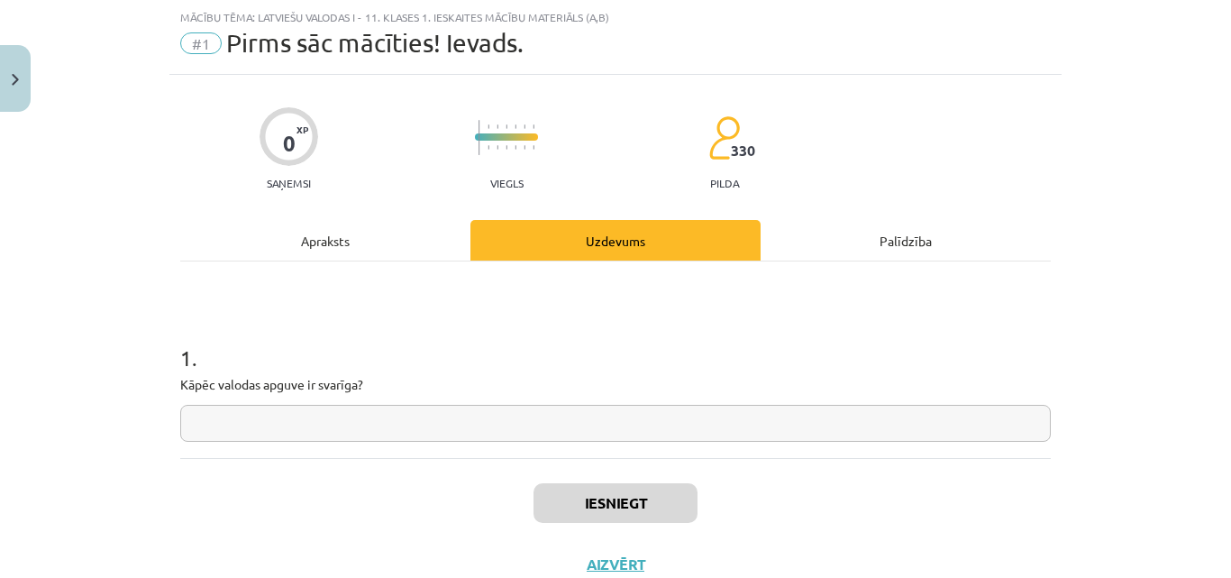
click at [644, 425] on input "text" at bounding box center [615, 423] width 871 height 37
click at [351, 224] on div "Apraksts" at bounding box center [325, 240] width 290 height 41
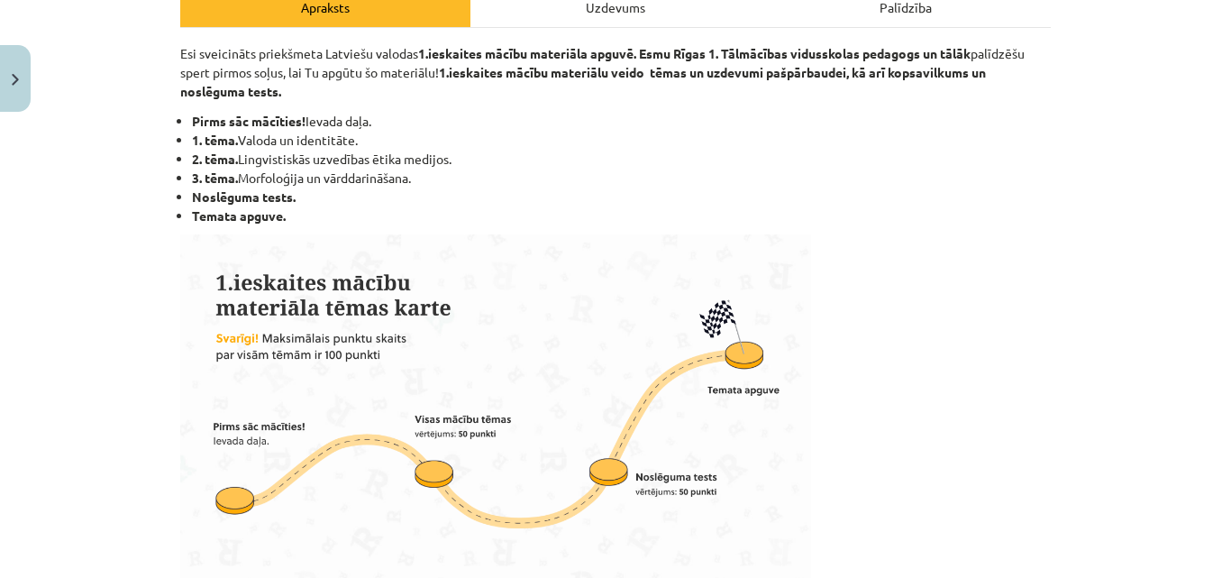
scroll to position [269, 0]
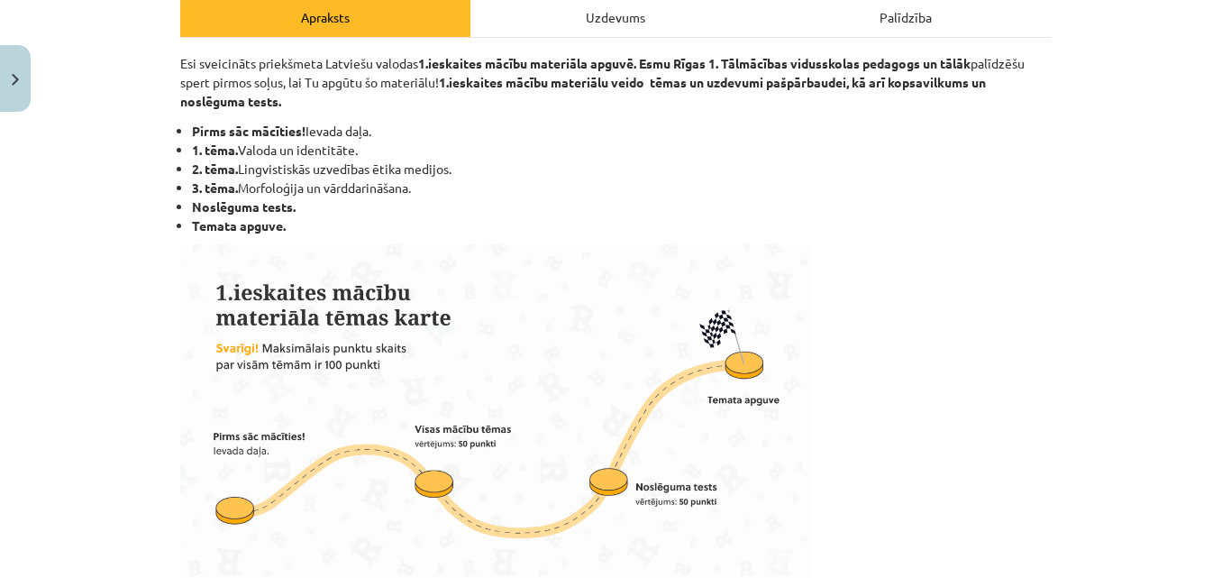
click at [691, 13] on div "Uzdevums" at bounding box center [615, 16] width 290 height 41
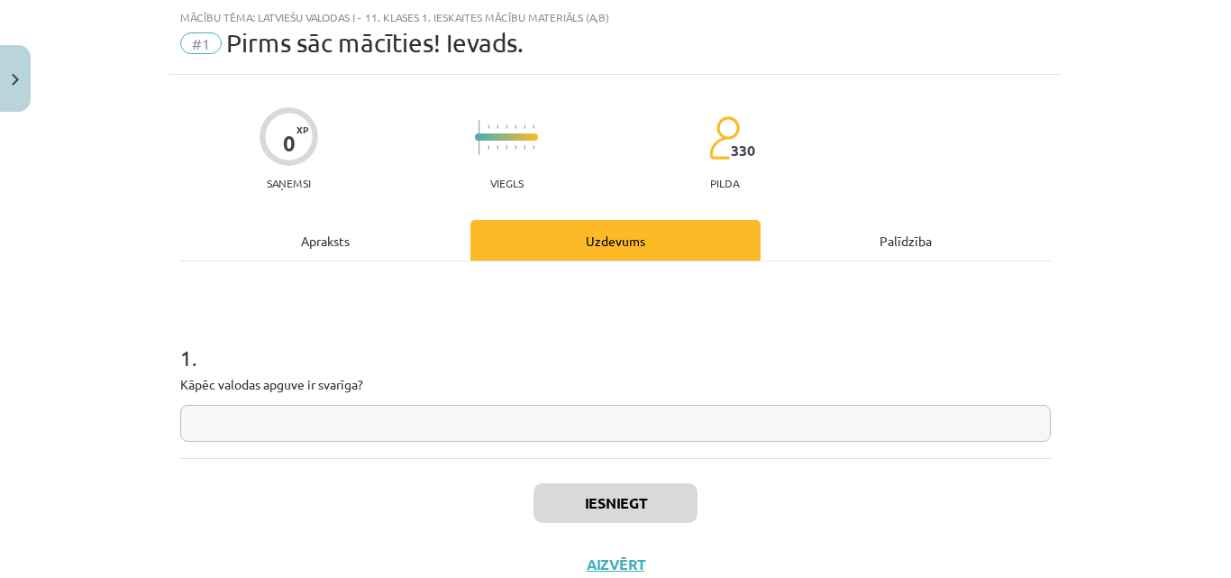
click at [508, 433] on input "text" at bounding box center [615, 423] width 871 height 37
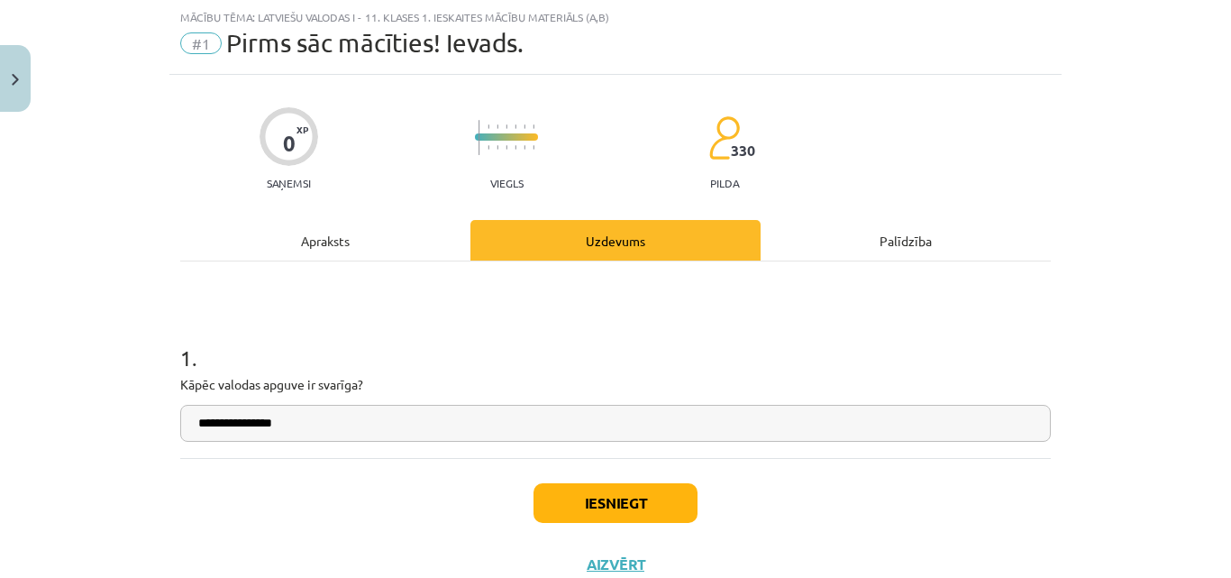
type input "**********"
click at [596, 506] on button "Iesniegt" at bounding box center [616, 503] width 164 height 40
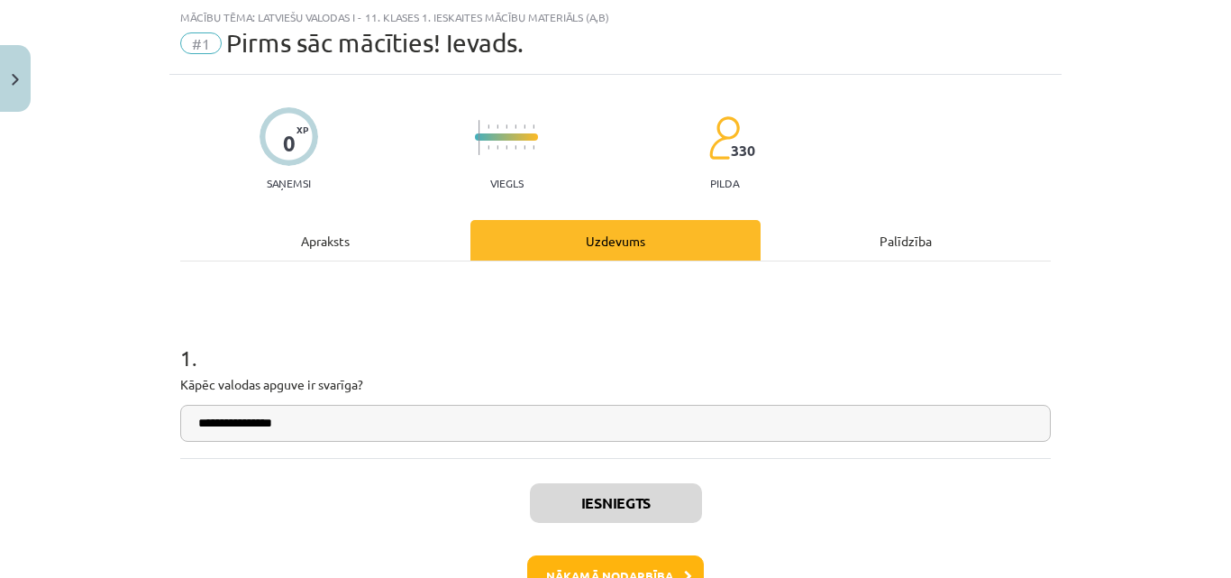
scroll to position [442, 0]
click at [664, 558] on div "Iesniegts Nākamā nodarbība Aizvērt" at bounding box center [615, 550] width 871 height 184
click at [664, 558] on button "Nākamā nodarbība" at bounding box center [615, 575] width 177 height 41
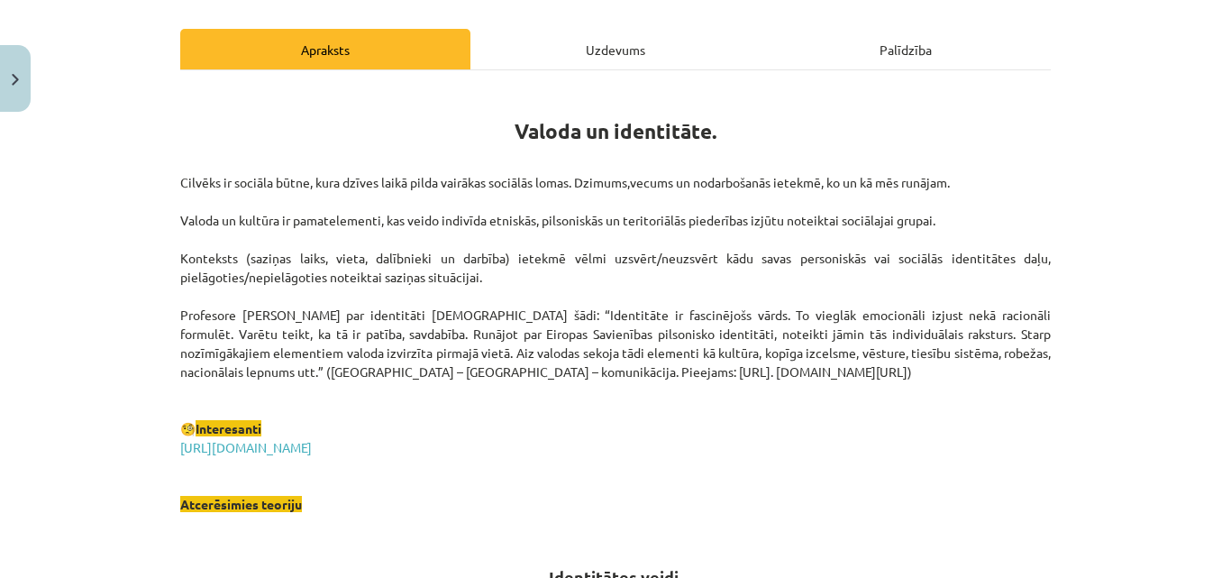
scroll to position [324, 0]
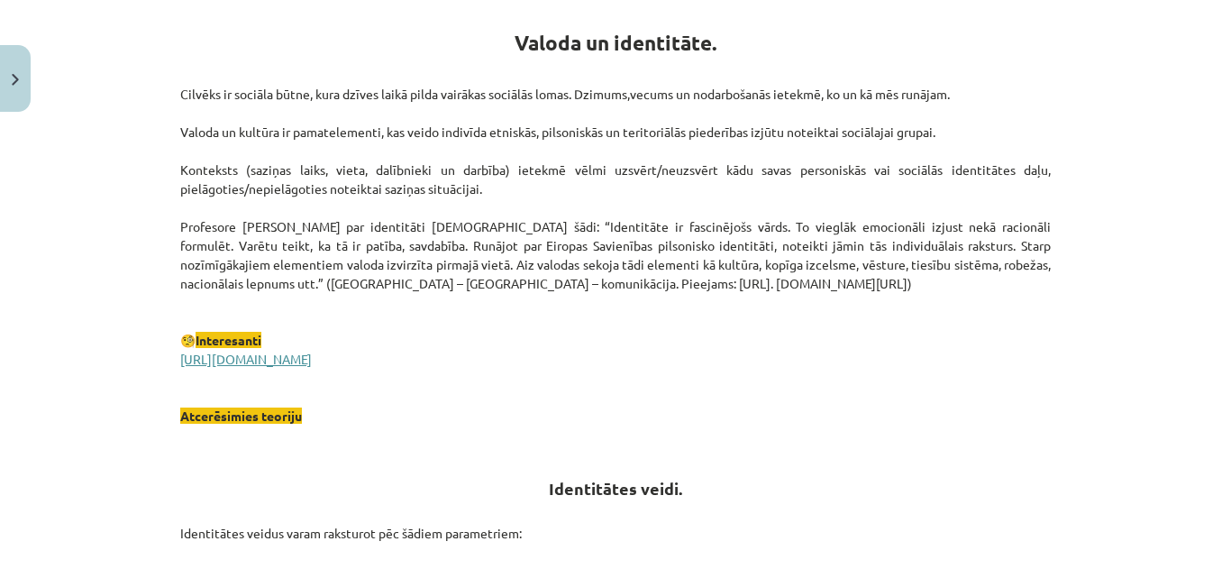
click at [312, 362] on link "[URL][DOMAIN_NAME]" at bounding box center [246, 359] width 132 height 16
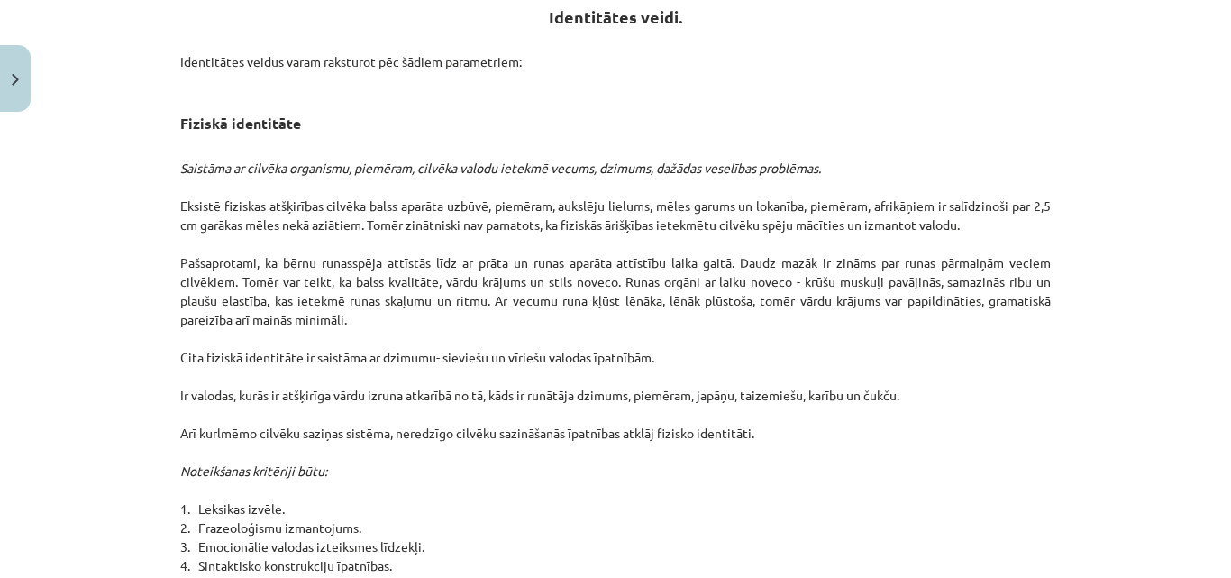
scroll to position [0, 0]
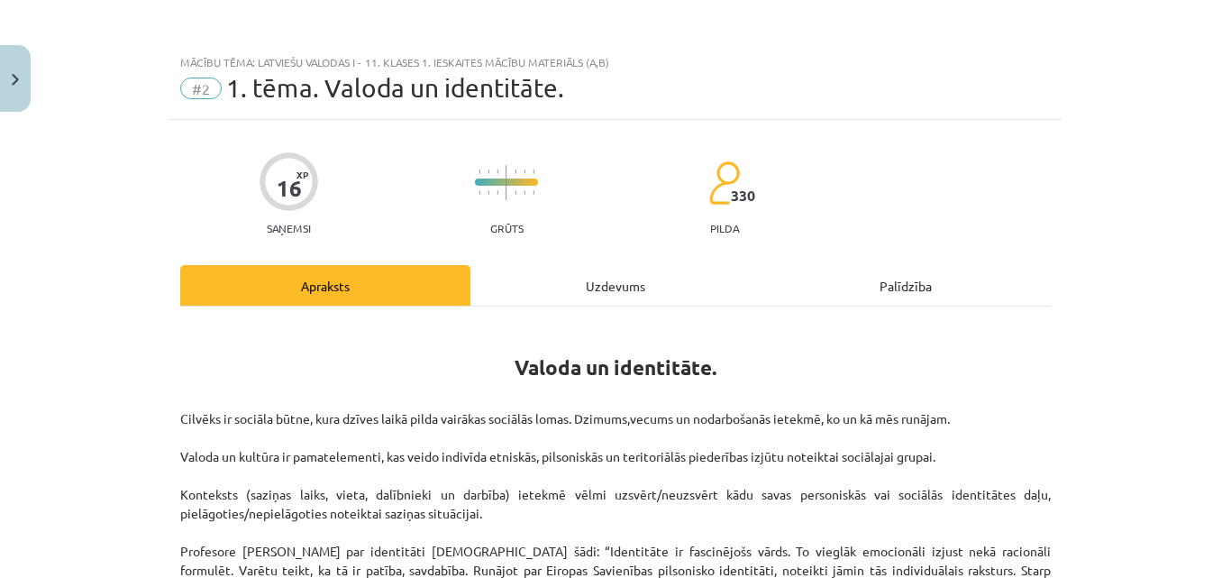
click at [647, 283] on div "Uzdevums" at bounding box center [615, 285] width 290 height 41
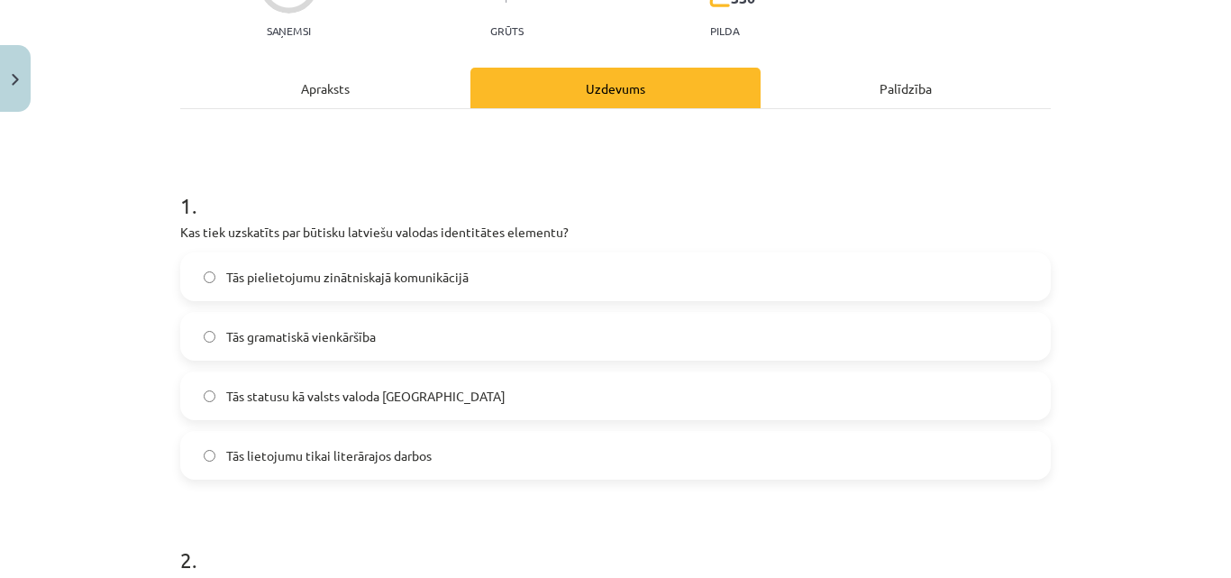
scroll to position [205, 0]
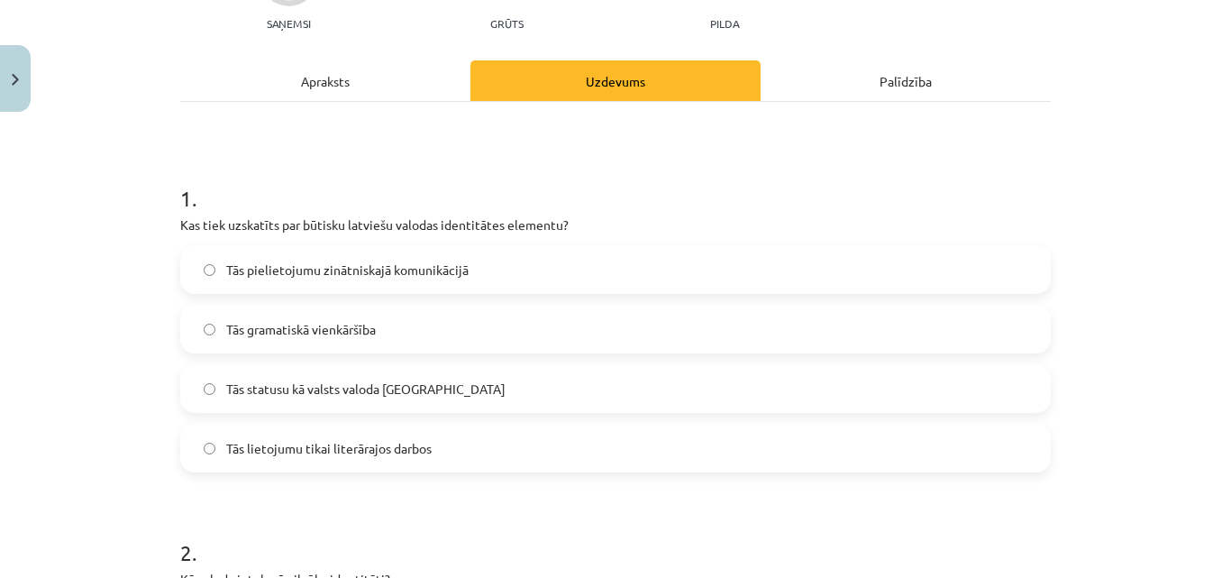
click at [981, 240] on div "1 . Kas tiek uzskatīts par būtisku latviešu valodas identitātes elementu? Tās p…" at bounding box center [615, 313] width 871 height 318
click at [978, 253] on label "Tās pielietojumu zinātniskajā komunikācijā" at bounding box center [615, 269] width 867 height 45
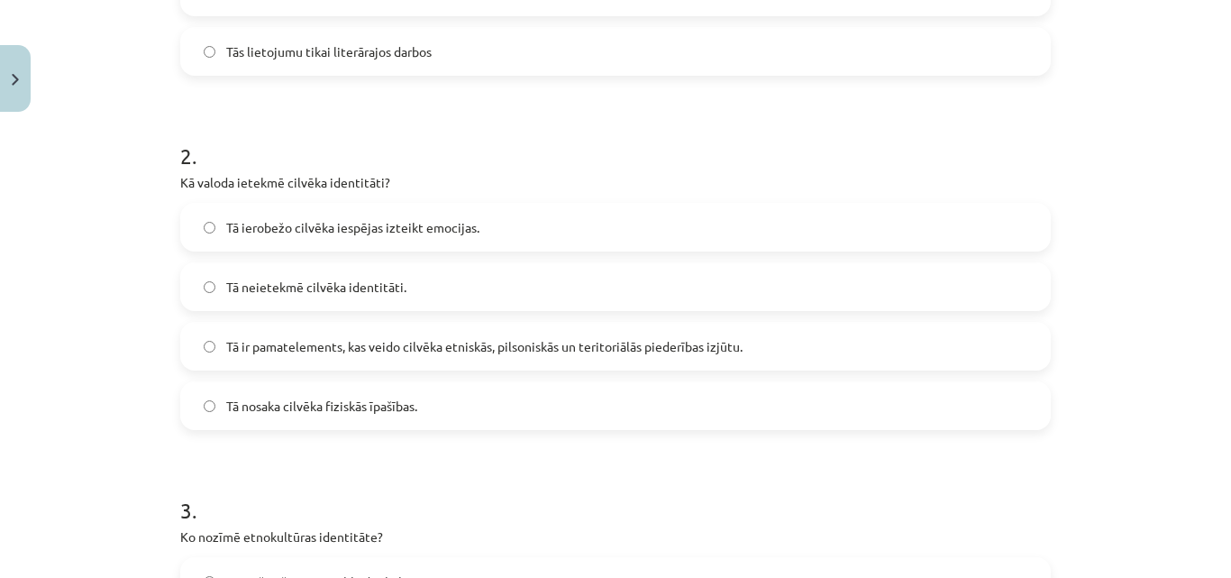
scroll to position [651, 0]
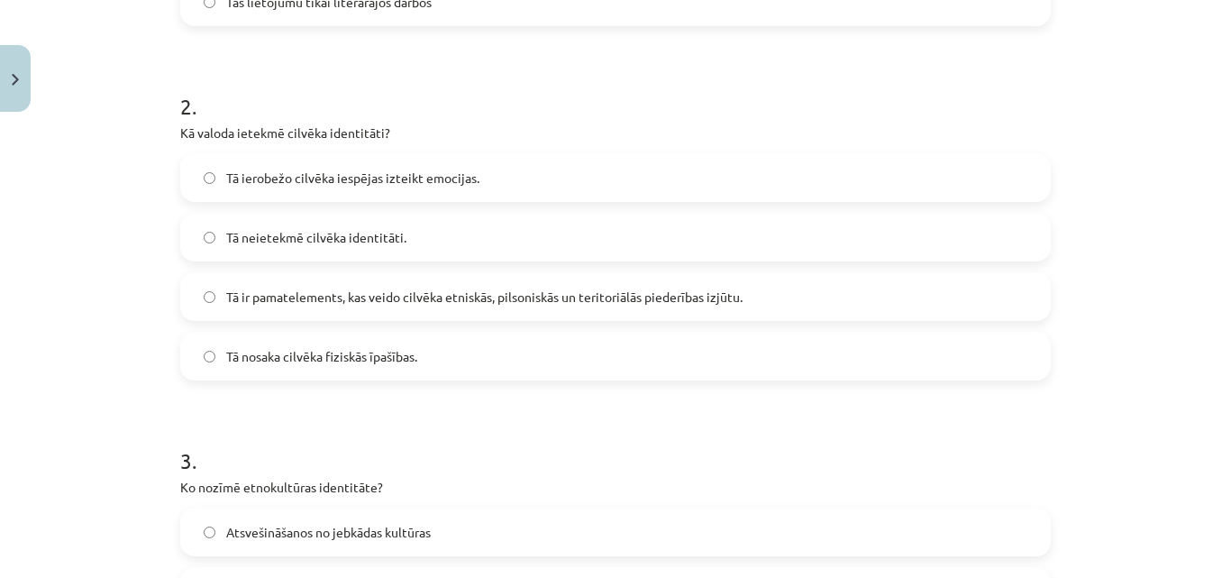
click at [987, 297] on label "Tā ir pamatelements, kas veido cilvēka etniskās, pilsoniskās un teritoriālās pi…" at bounding box center [615, 296] width 867 height 45
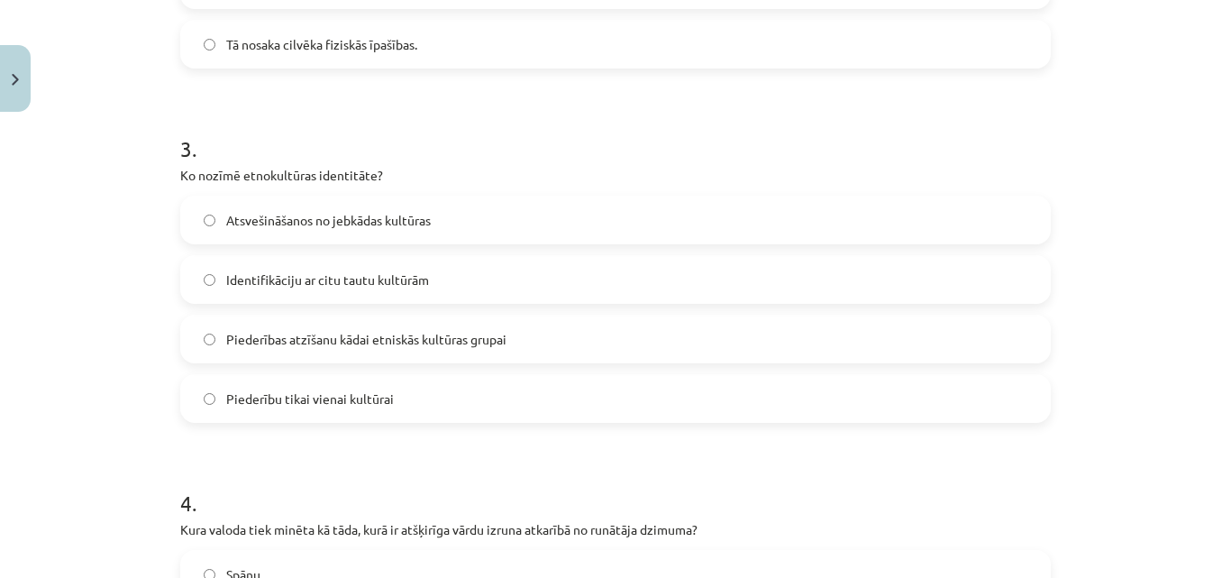
scroll to position [966, 0]
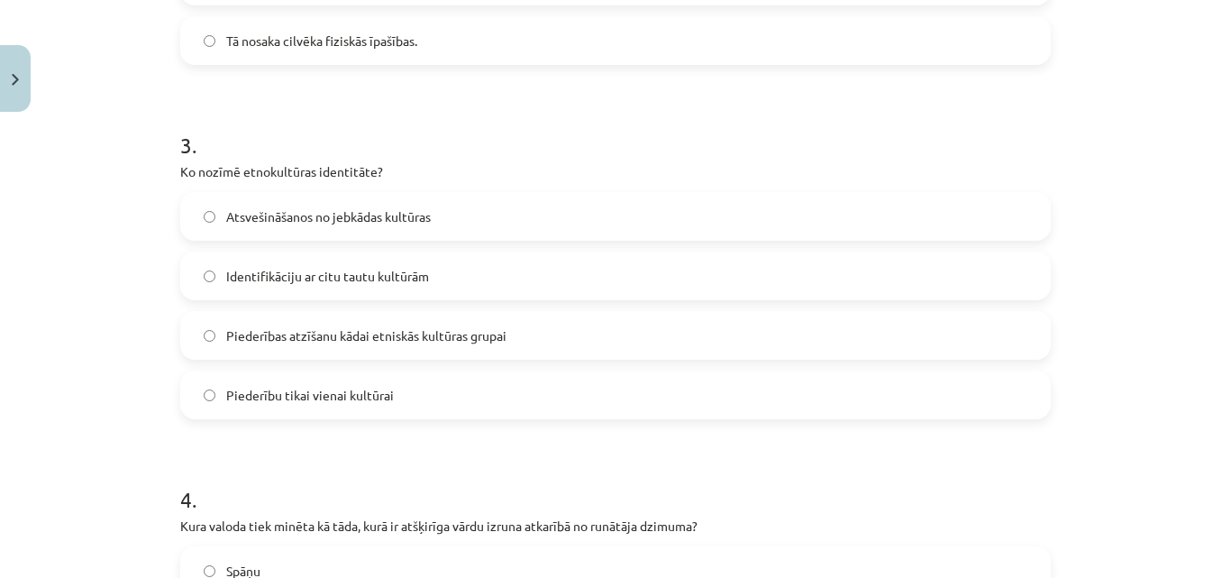
click at [1025, 329] on label "Piederības atzīšanu kādai etniskās kultūras grupai" at bounding box center [615, 335] width 867 height 45
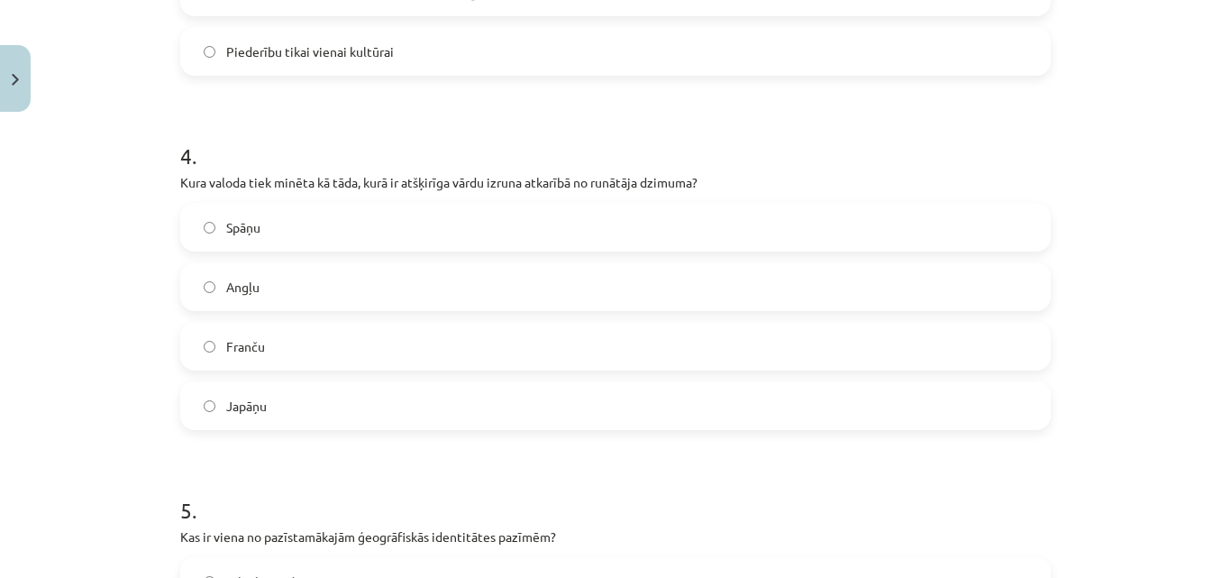
scroll to position [1313, 0]
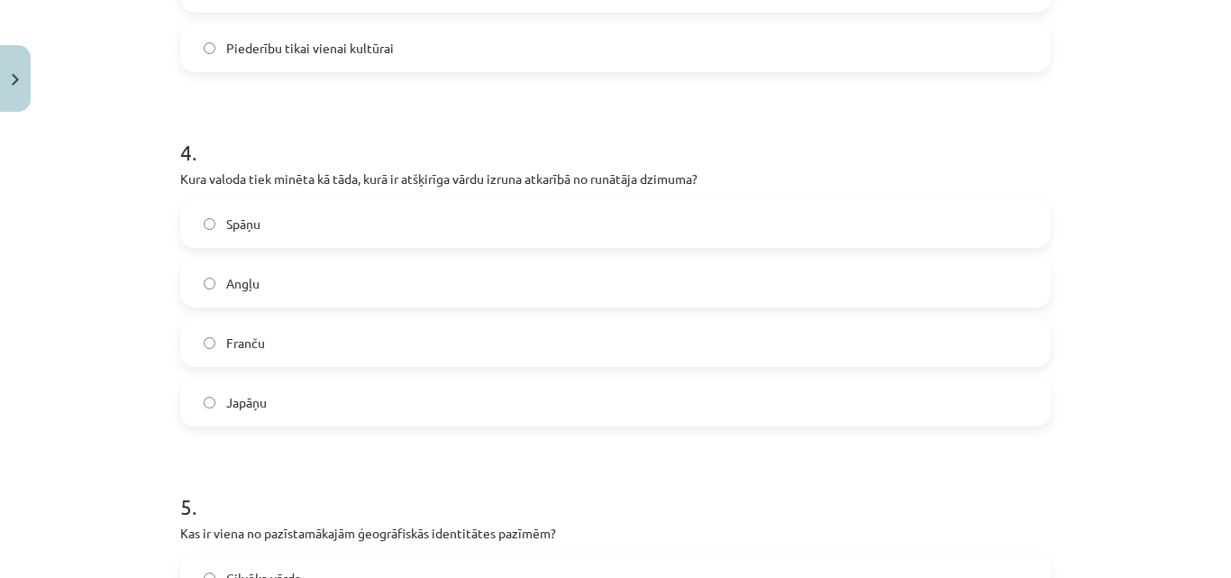
click at [860, 241] on label "Spāņu" at bounding box center [615, 223] width 867 height 45
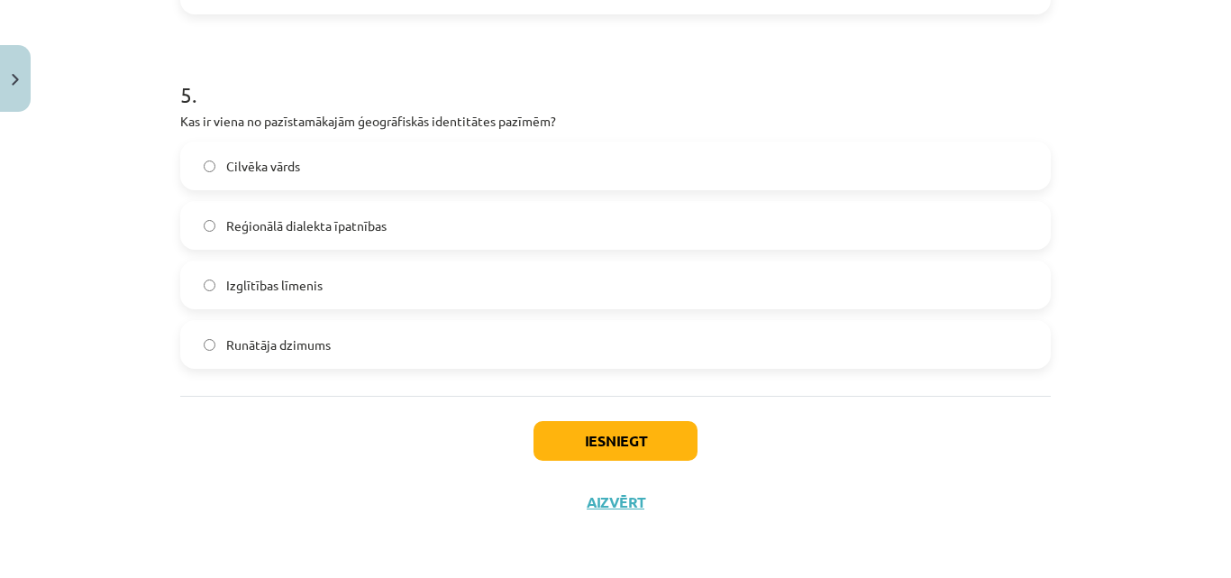
click at [959, 226] on label "Reģionālā dialekta īpatnības" at bounding box center [615, 225] width 867 height 45
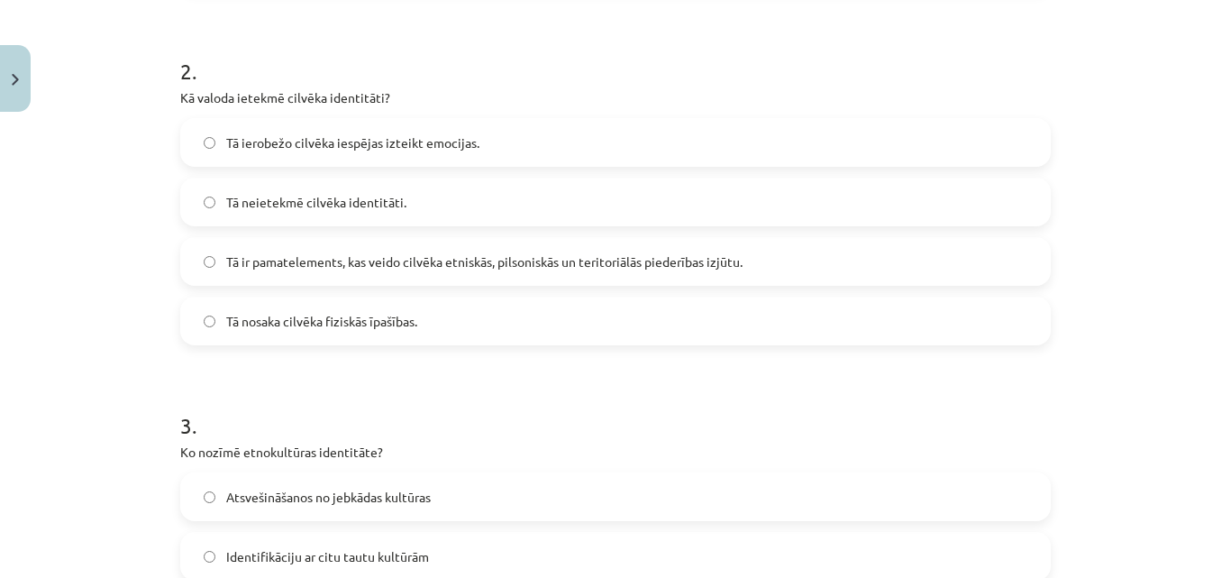
scroll to position [636, 0]
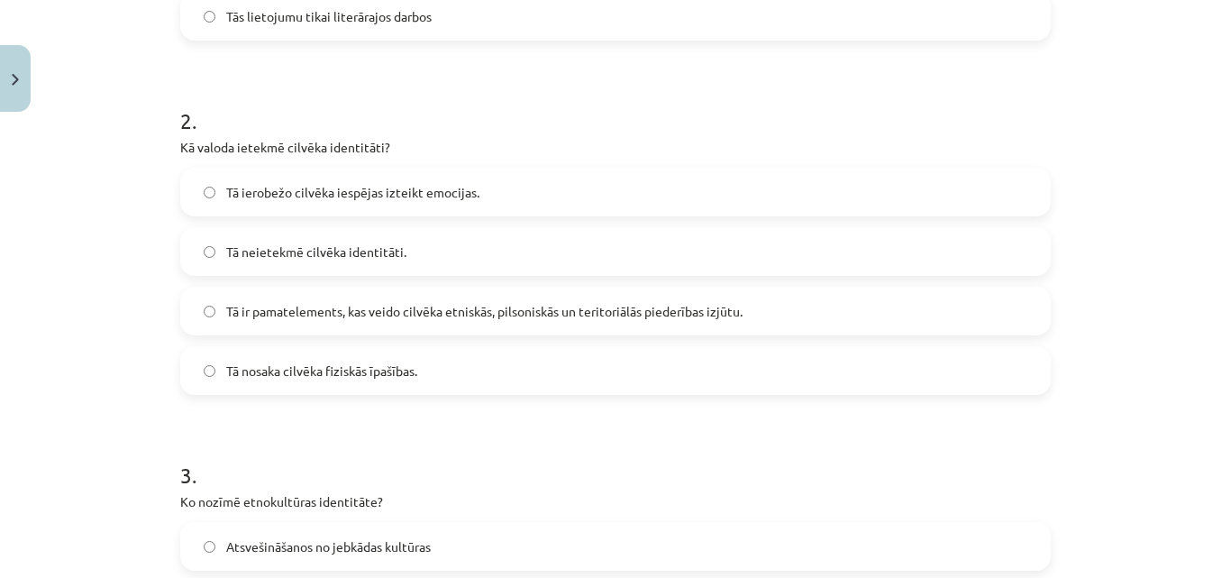
drag, startPoint x: 1209, startPoint y: 214, endPoint x: 1227, endPoint y: 219, distance: 17.7
click at [1227, 219] on div "Mācību tēma: Latviešu valodas i - 11. klases 1. ieskaites mācību materiāls (a,b…" at bounding box center [615, 289] width 1231 height 578
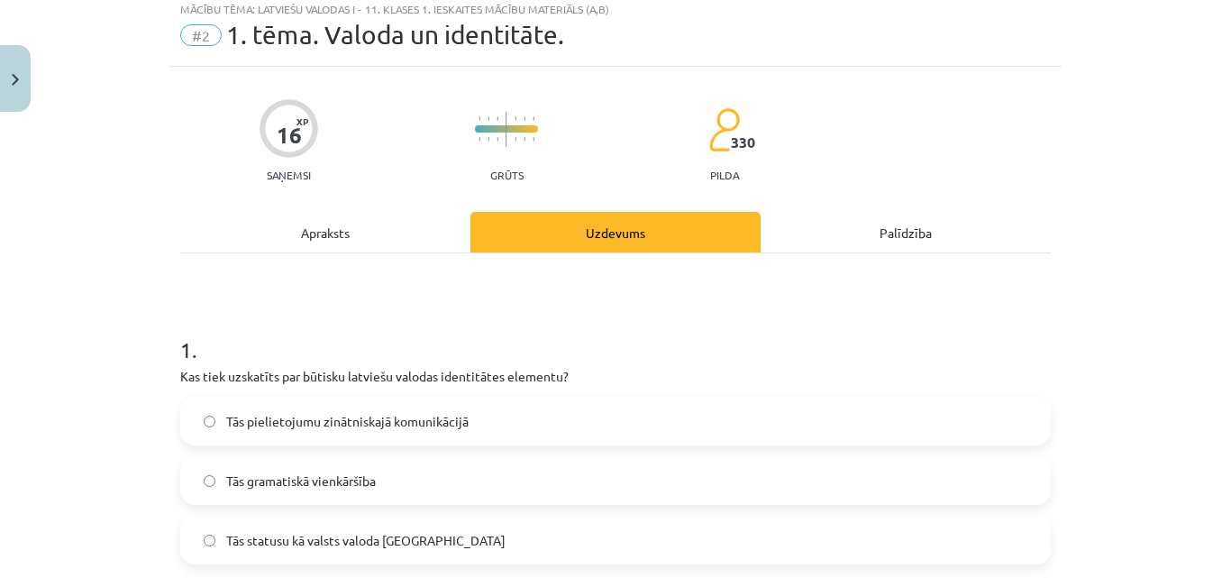
scroll to position [0, 0]
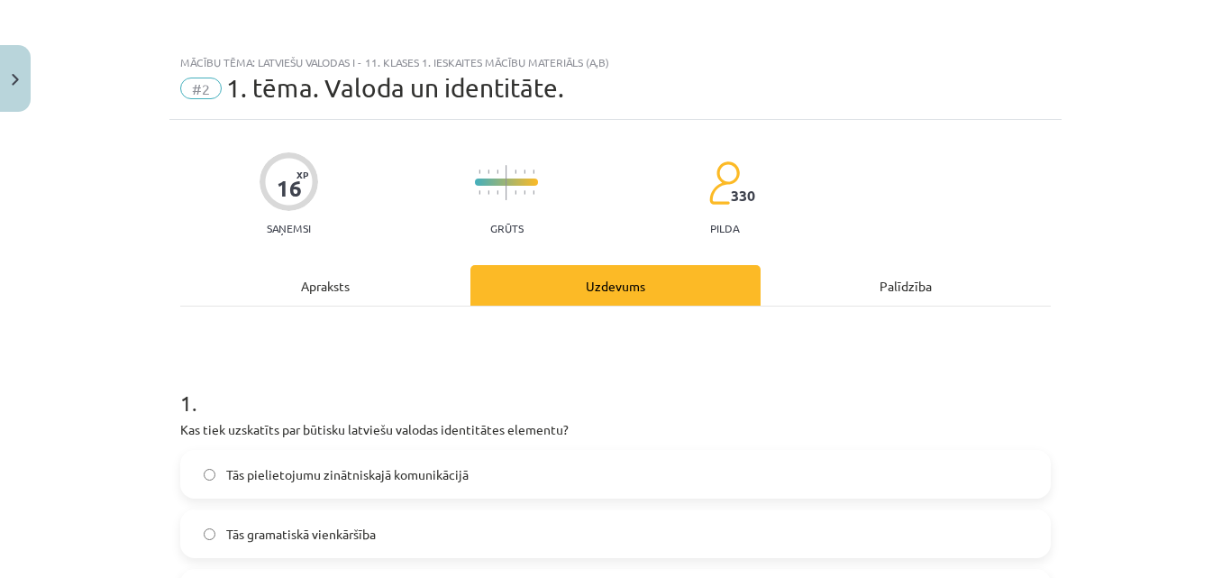
click at [387, 294] on div "Apraksts" at bounding box center [325, 285] width 290 height 41
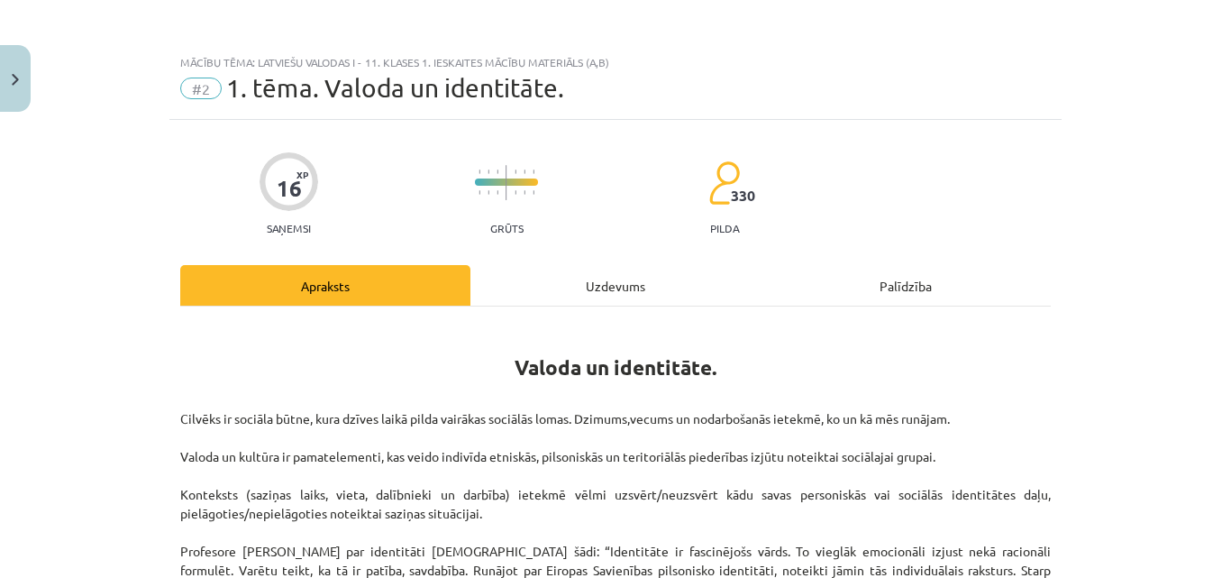
click at [643, 279] on div "Uzdevums" at bounding box center [615, 285] width 290 height 41
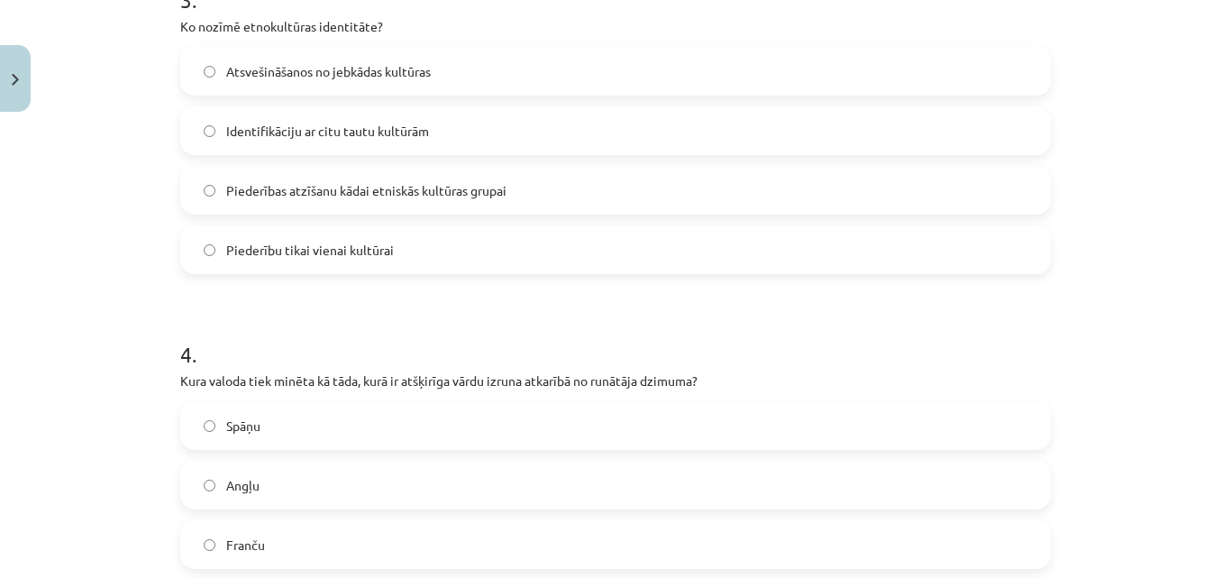
scroll to position [1202, 0]
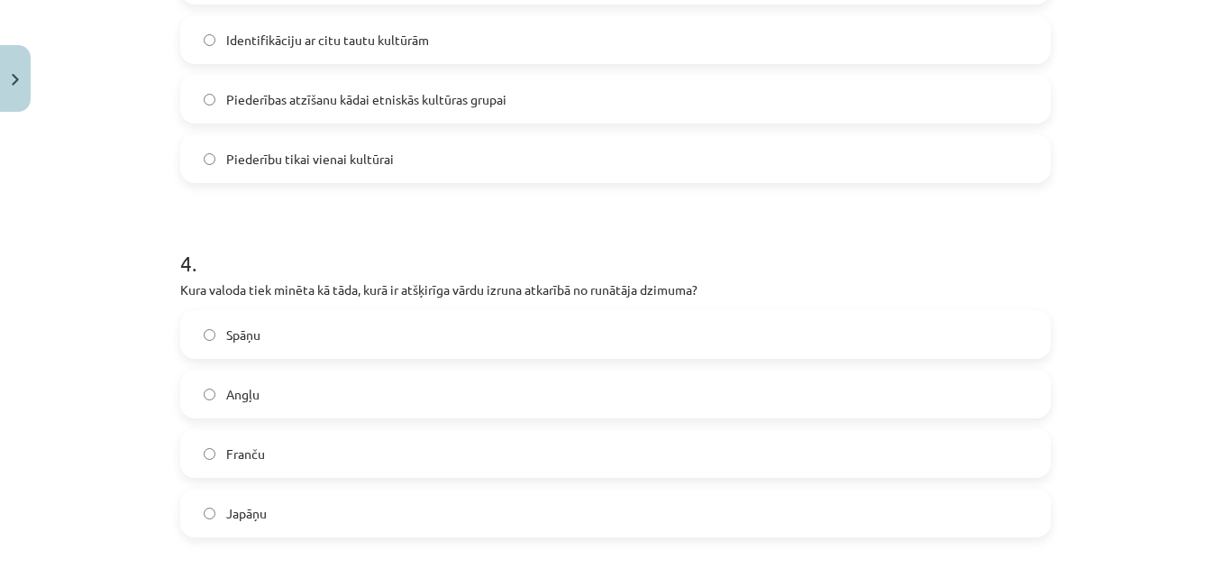
click at [854, 501] on label "Japāņu" at bounding box center [615, 512] width 867 height 45
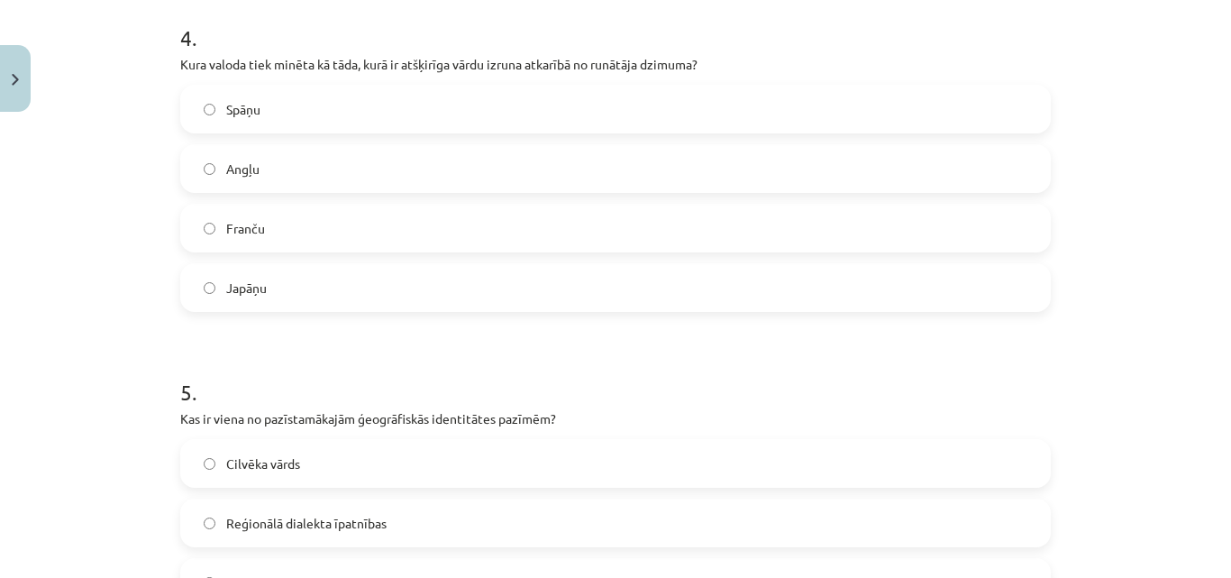
scroll to position [1725, 0]
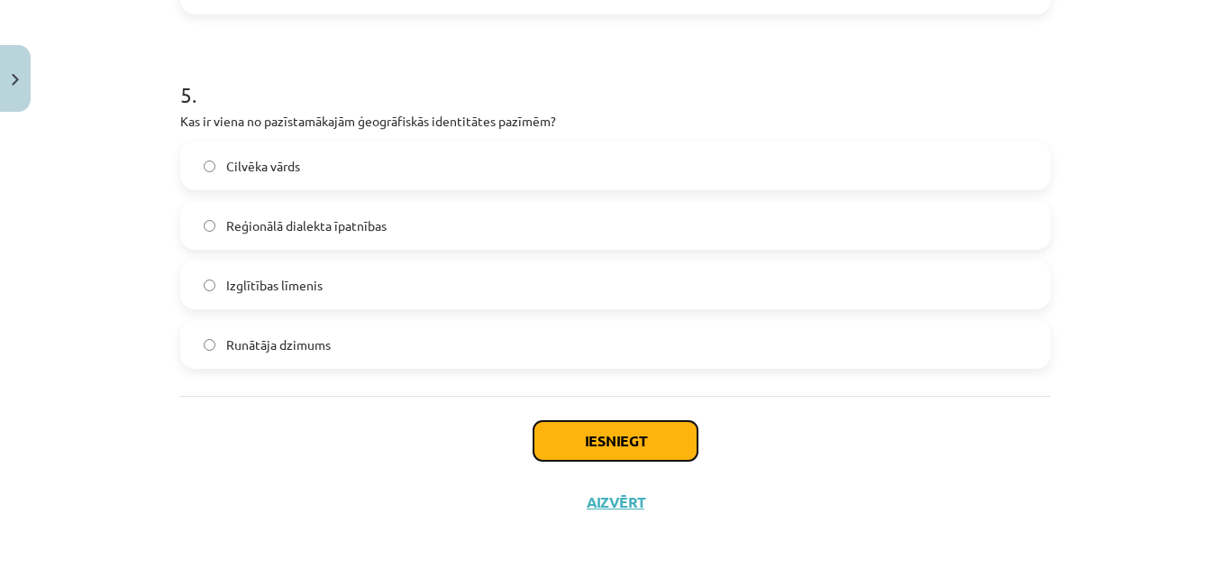
click at [638, 434] on button "Iesniegt" at bounding box center [616, 441] width 164 height 40
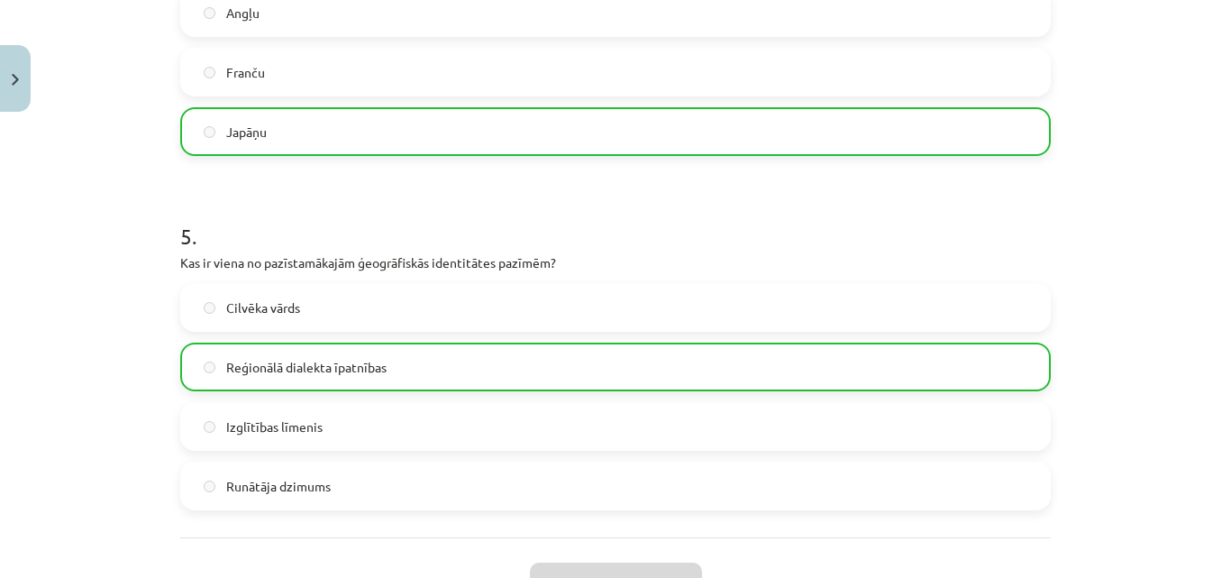
scroll to position [1783, 0]
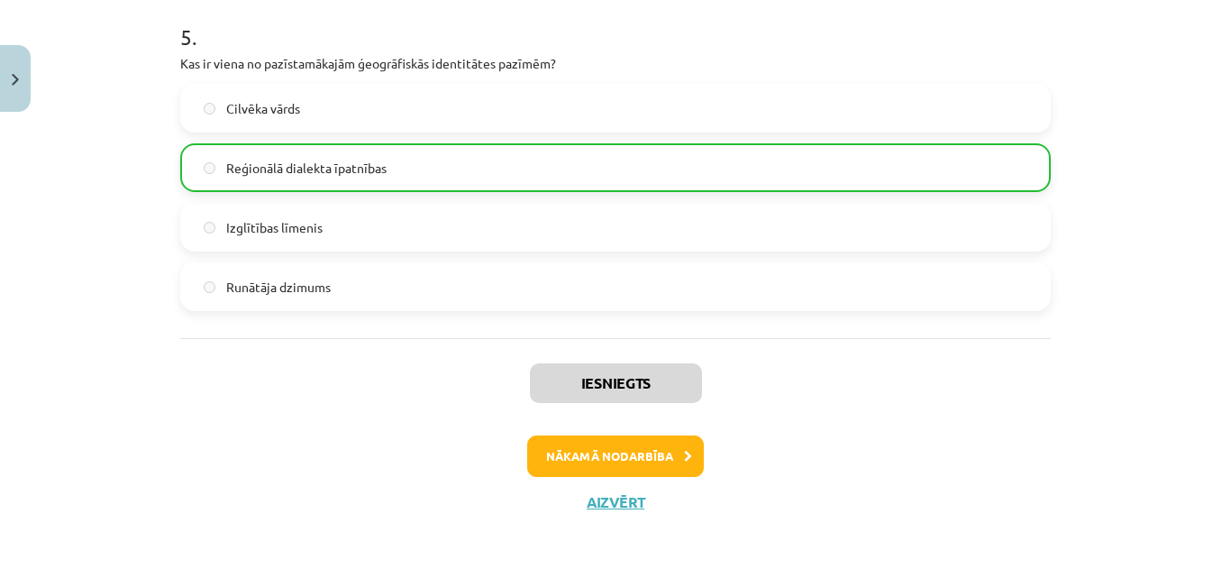
click at [612, 480] on div "Iesniegts Nākamā nodarbība Aizvērt" at bounding box center [615, 430] width 871 height 184
click at [620, 472] on button "Nākamā nodarbība" at bounding box center [615, 455] width 177 height 41
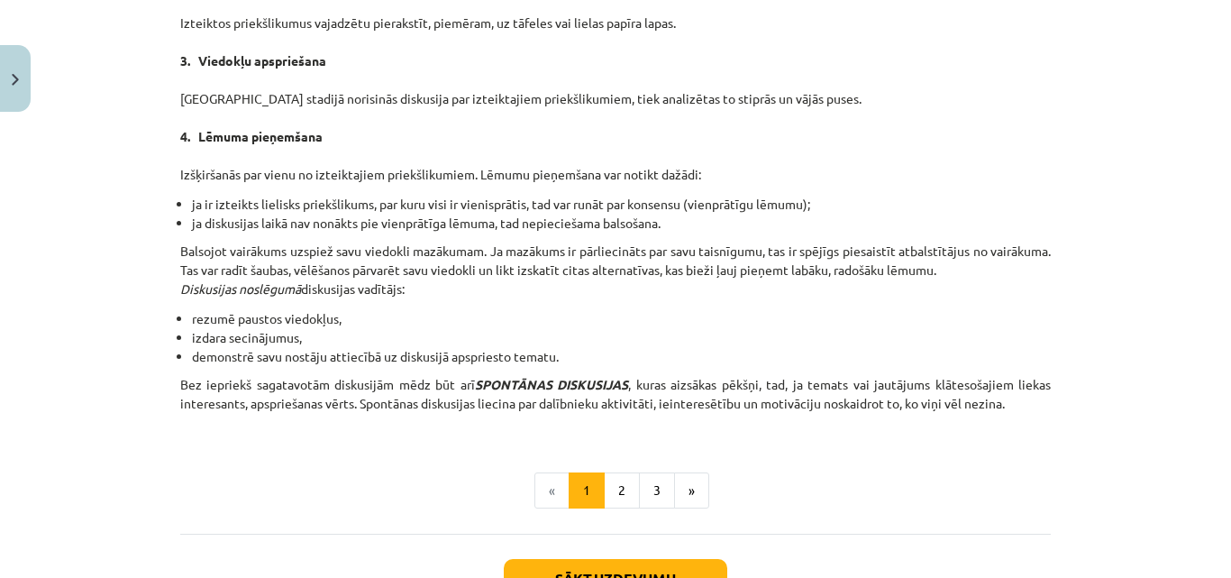
scroll to position [1638, 0]
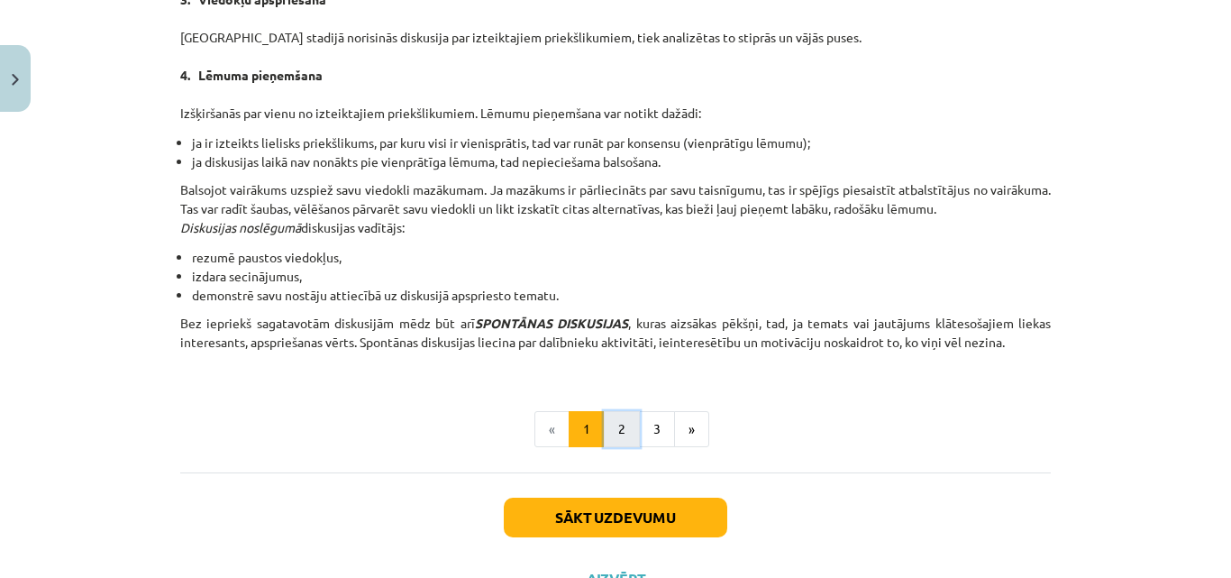
click at [616, 431] on button "2" at bounding box center [622, 429] width 36 height 36
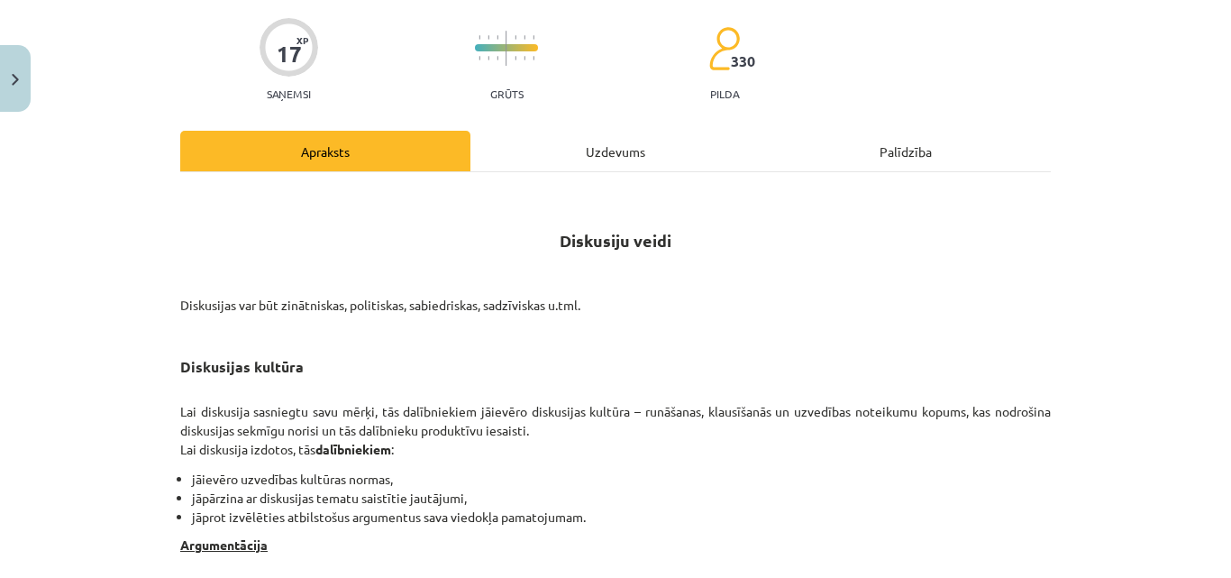
scroll to position [82, 0]
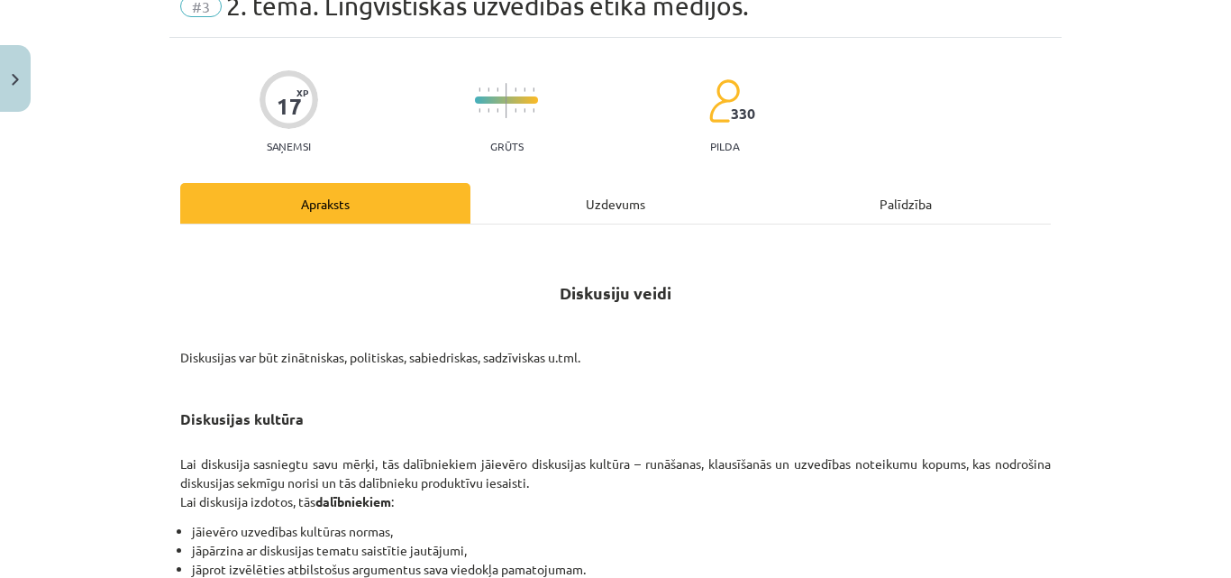
click at [646, 195] on div "Uzdevums" at bounding box center [615, 203] width 290 height 41
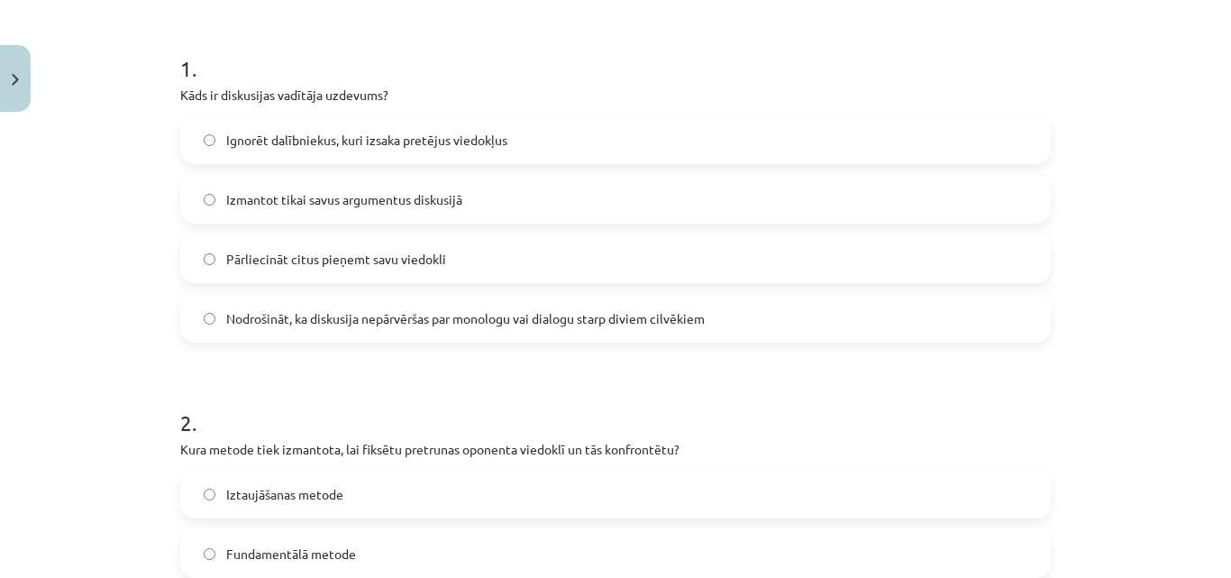
scroll to position [331, 0]
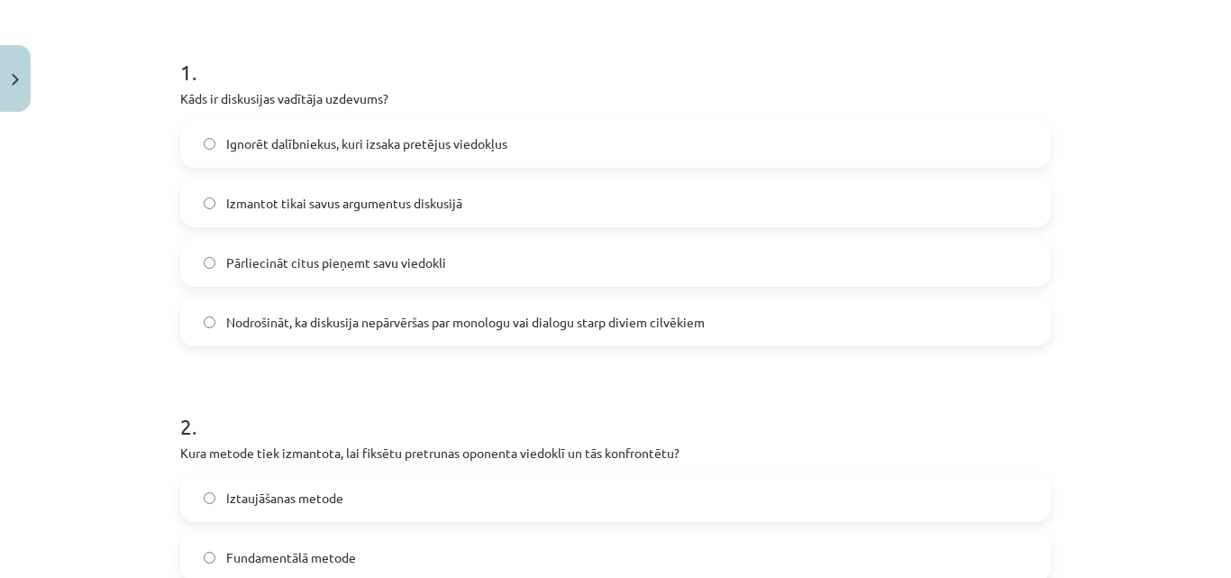
click at [981, 314] on label "Nodrošināt, ka diskusija nepārvēršas par monologu vai dialogu starp diviem cilv…" at bounding box center [615, 321] width 867 height 45
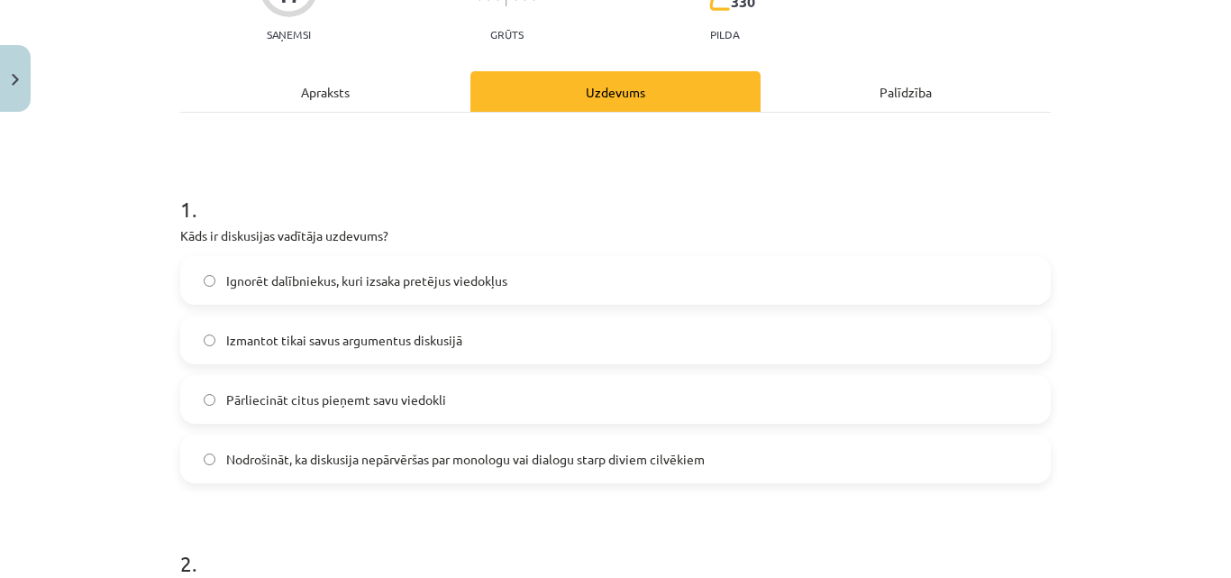
scroll to position [186, 0]
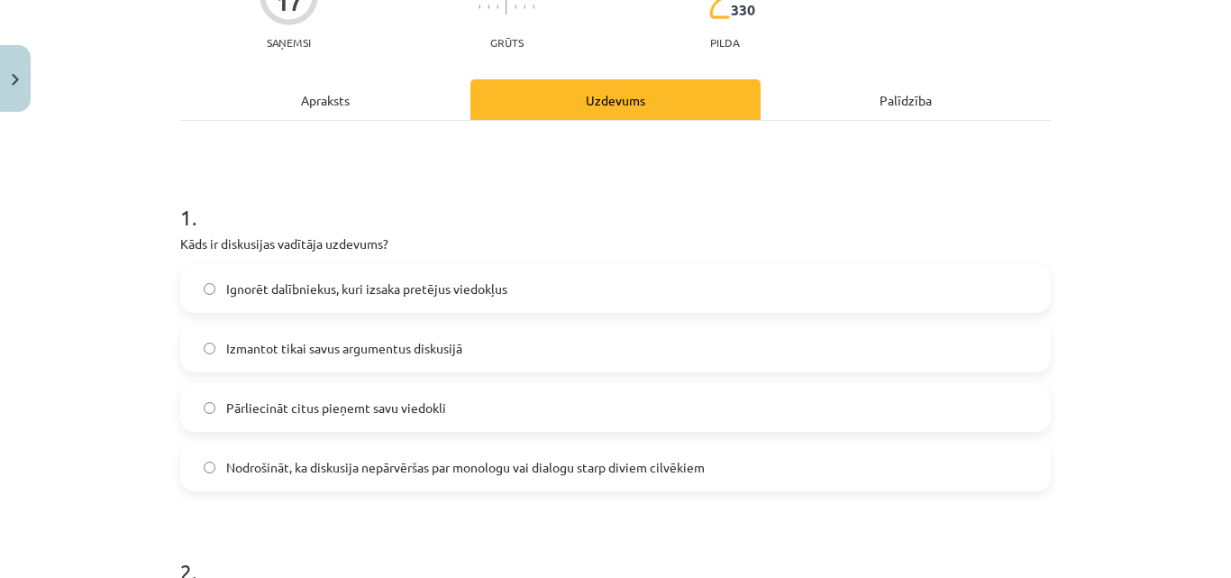
click at [437, 103] on div "Apraksts" at bounding box center [325, 99] width 290 height 41
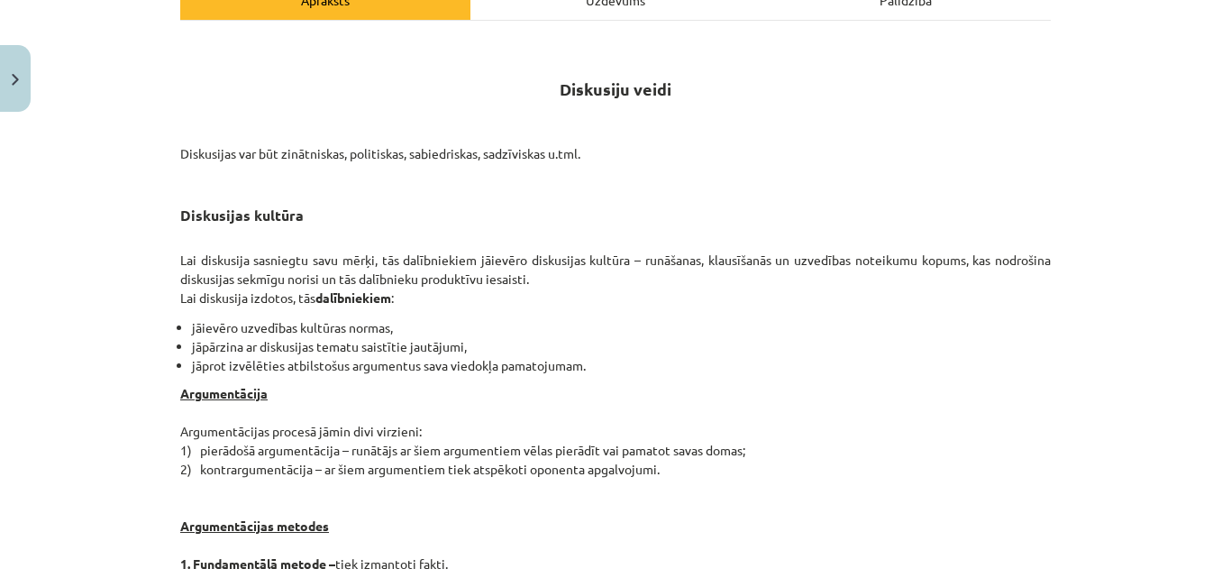
scroll to position [142, 0]
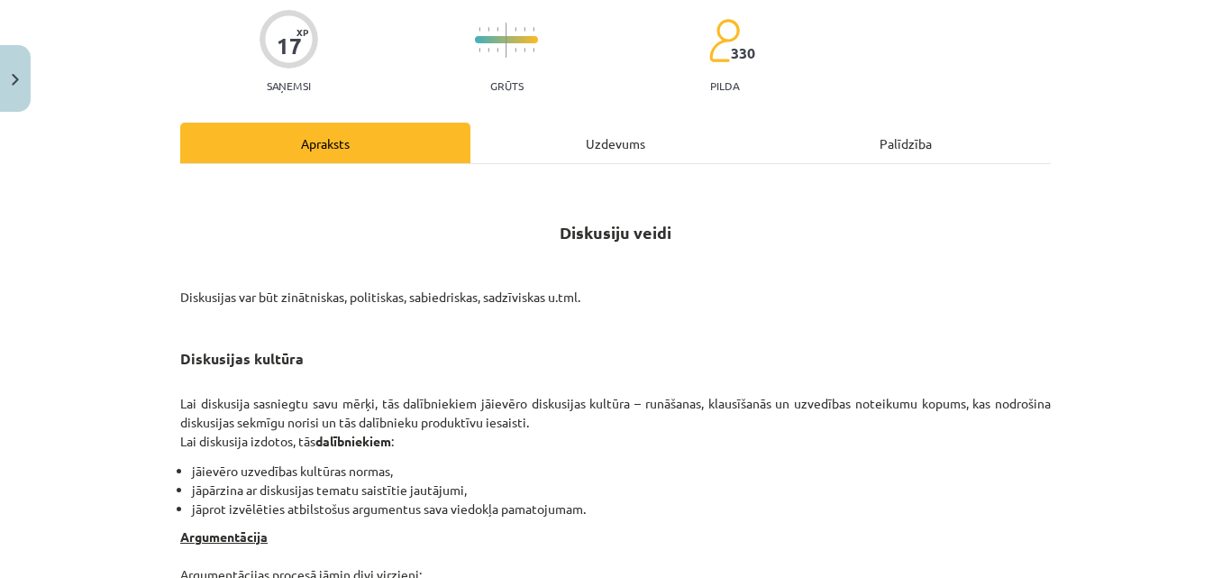
click at [677, 142] on div "Uzdevums" at bounding box center [615, 143] width 290 height 41
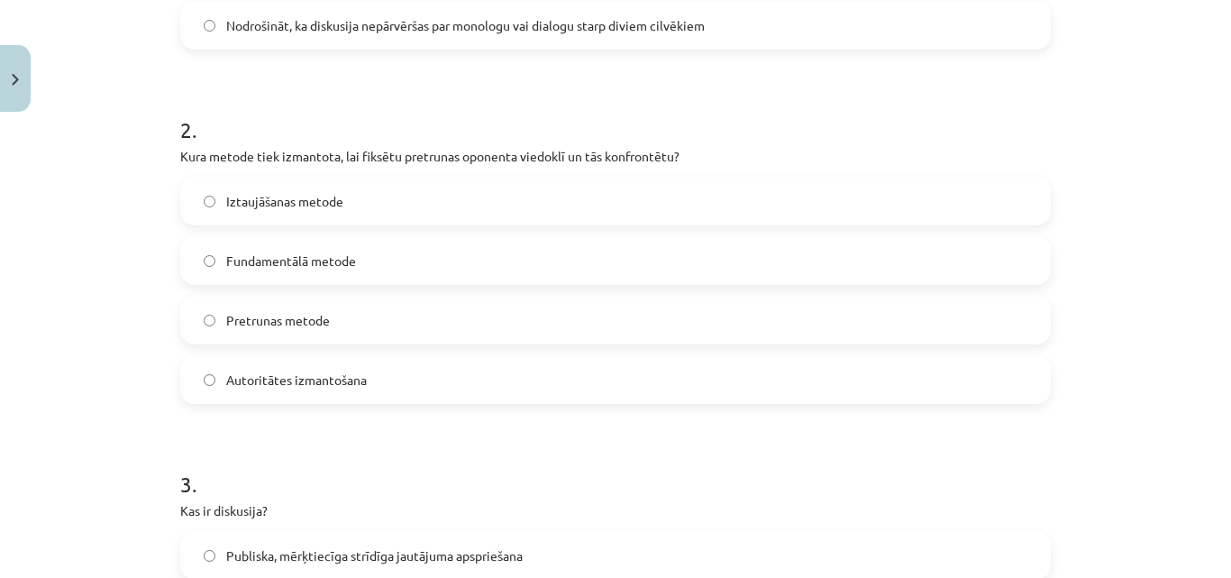
scroll to position [704, 0]
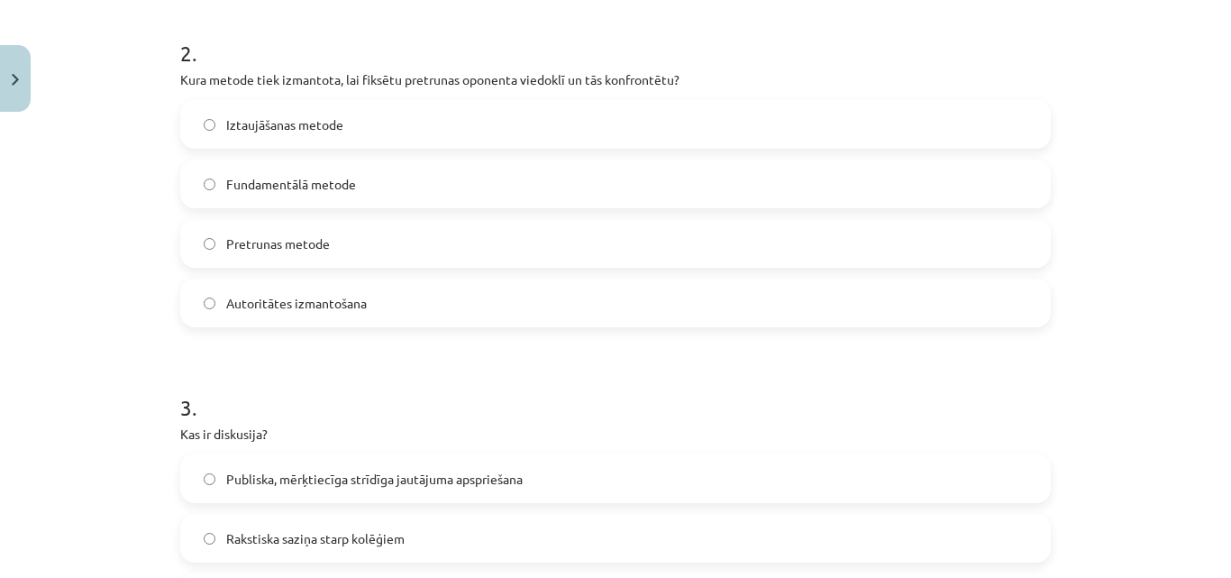
click at [922, 239] on label "Pretrunas metode" at bounding box center [615, 243] width 867 height 45
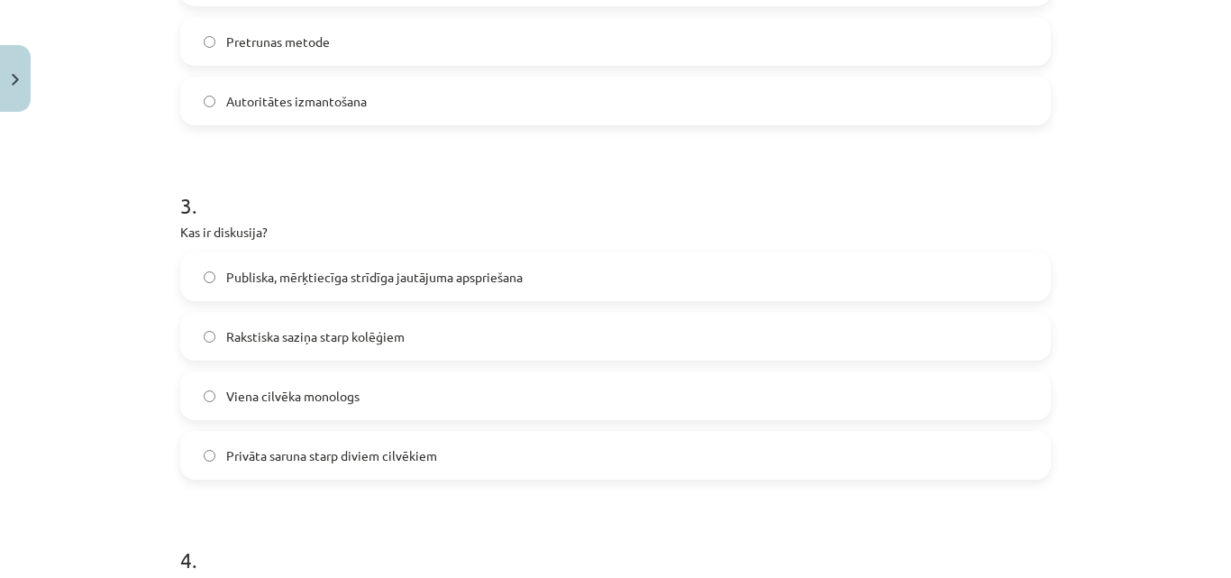
scroll to position [909, 0]
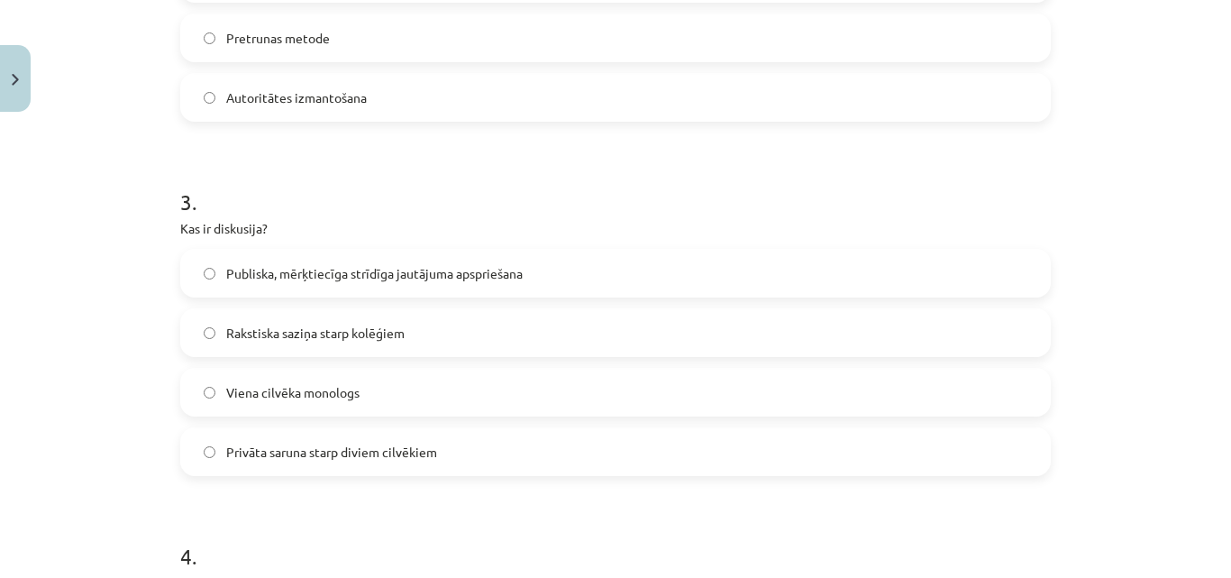
click at [902, 252] on label "Publiska, mērķtiecīga strīdīga jautājuma apspriešana" at bounding box center [615, 273] width 867 height 45
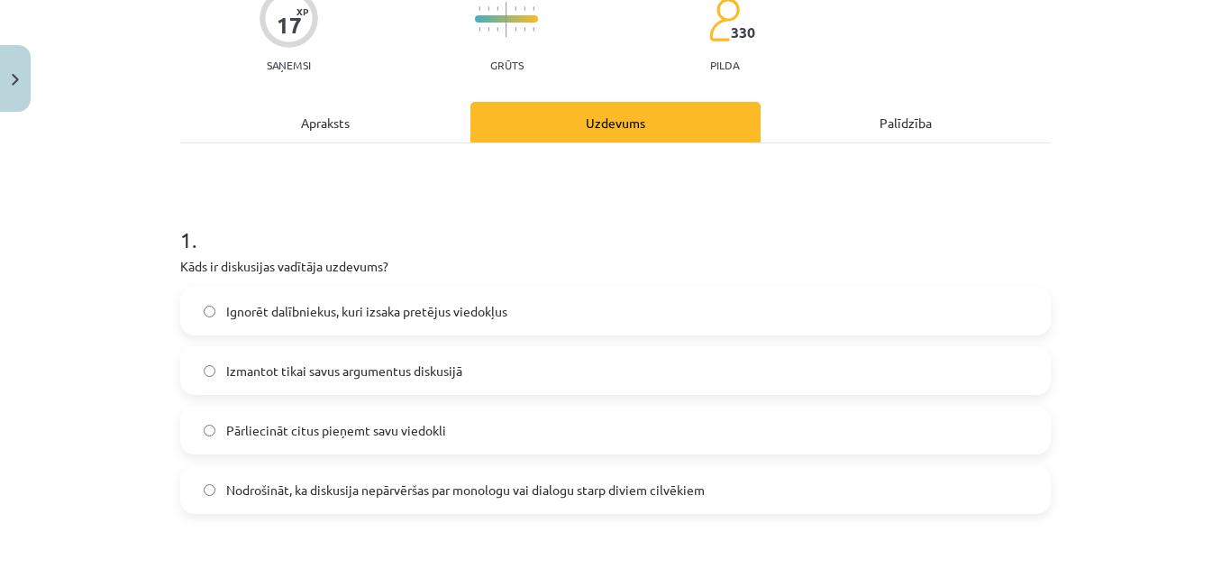
scroll to position [98, 0]
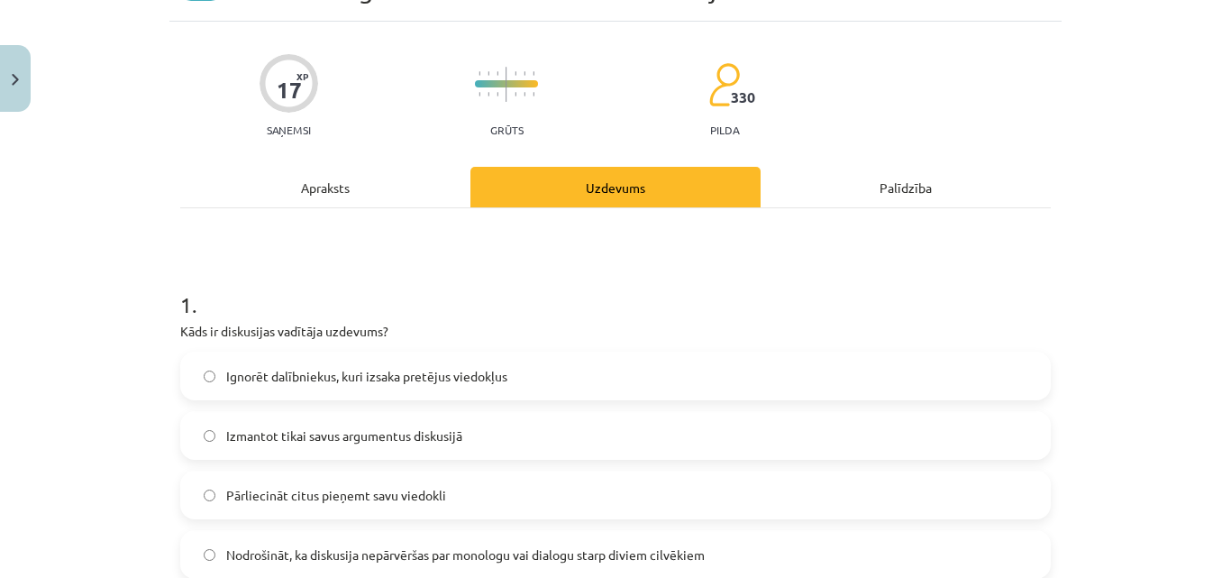
click at [311, 187] on div "Apraksts" at bounding box center [325, 187] width 290 height 41
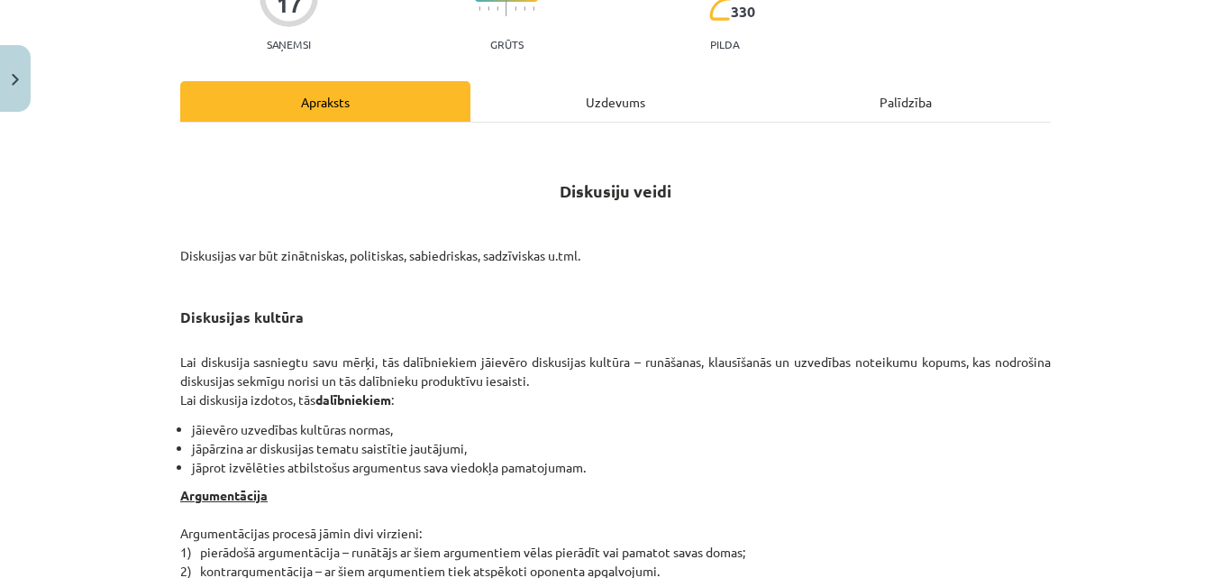
scroll to position [187, 0]
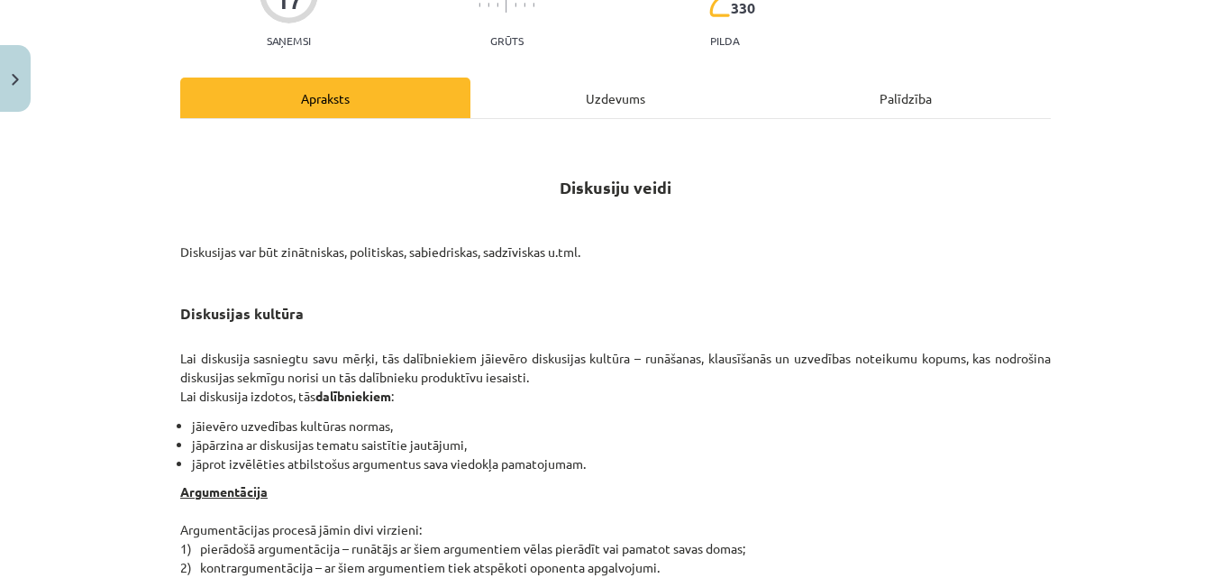
click at [686, 83] on div "Uzdevums" at bounding box center [615, 98] width 290 height 41
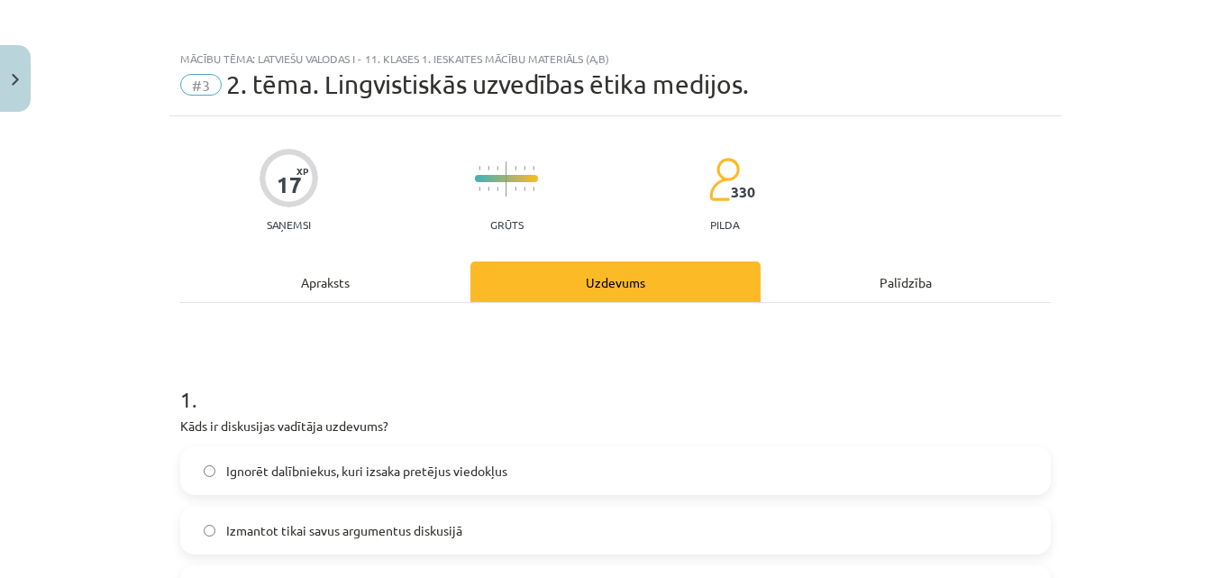
scroll to position [0, 0]
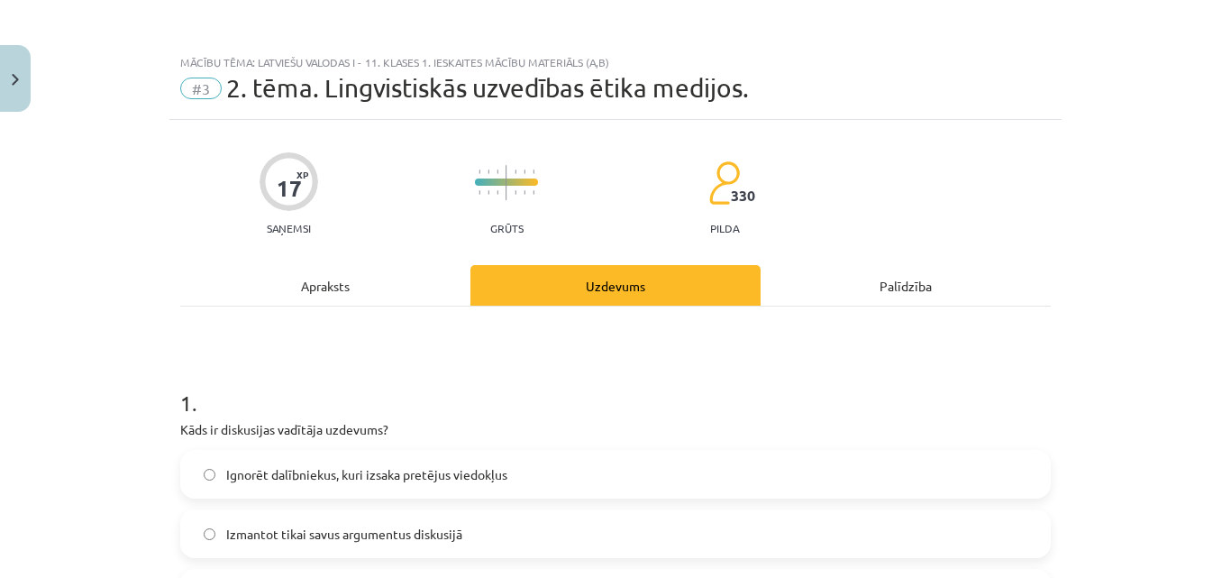
click at [403, 288] on div "Apraksts" at bounding box center [325, 285] width 290 height 41
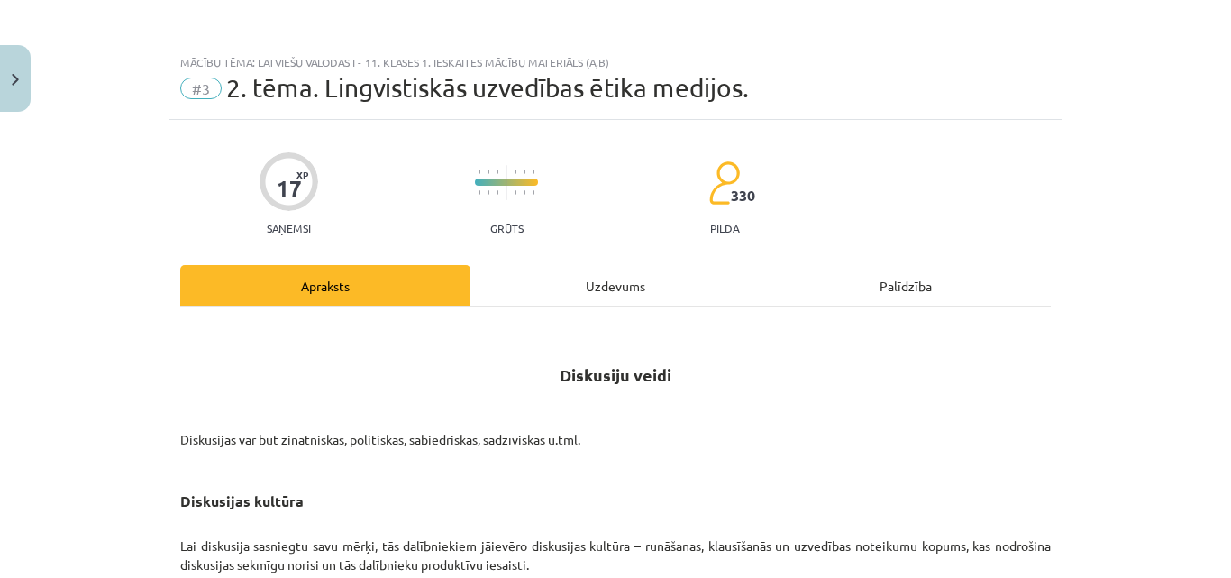
scroll to position [45, 0]
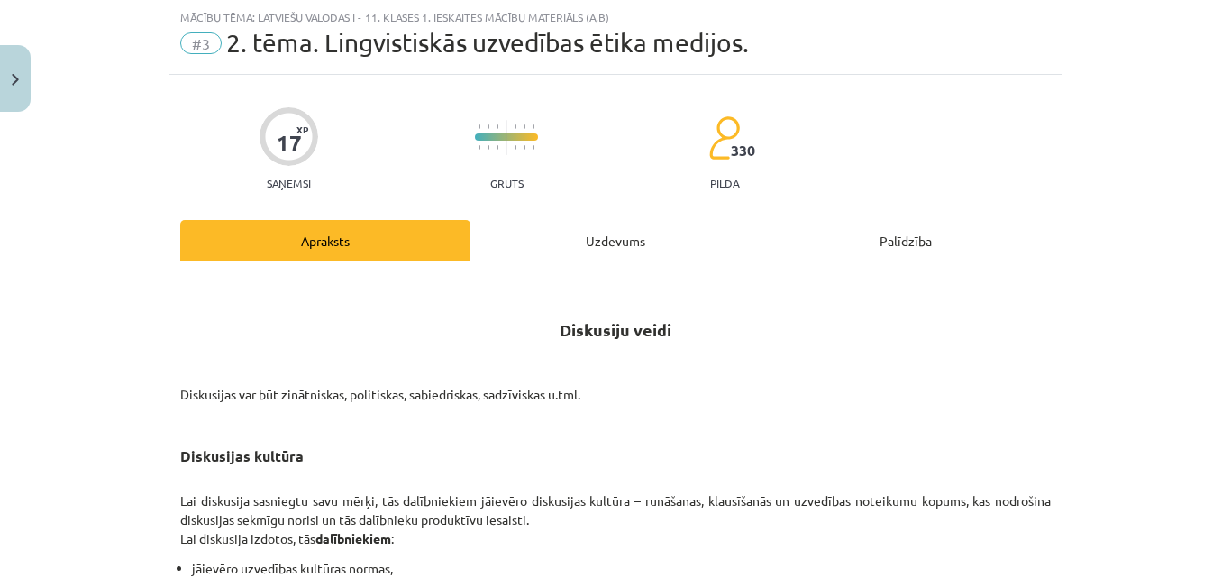
click at [1203, 78] on div "Mācību tēma: Latviešu valodas i - 11. klases 1. ieskaites mācību materiāls (a,b…" at bounding box center [615, 289] width 1231 height 578
drag, startPoint x: 1203, startPoint y: 78, endPoint x: 1210, endPoint y: 131, distance: 52.8
click at [1210, 131] on div "Mācību tēma: Latviešu valodas i - 11. klases 1. ieskaites mācību materiāls (a,b…" at bounding box center [615, 289] width 1231 height 578
drag, startPoint x: 1125, startPoint y: 210, endPoint x: 1230, endPoint y: 152, distance: 120.2
click at [1230, 152] on div "Mācību tēma: Latviešu valodas i - 11. klases 1. ieskaites mācību materiāls (a,b…" at bounding box center [615, 289] width 1231 height 578
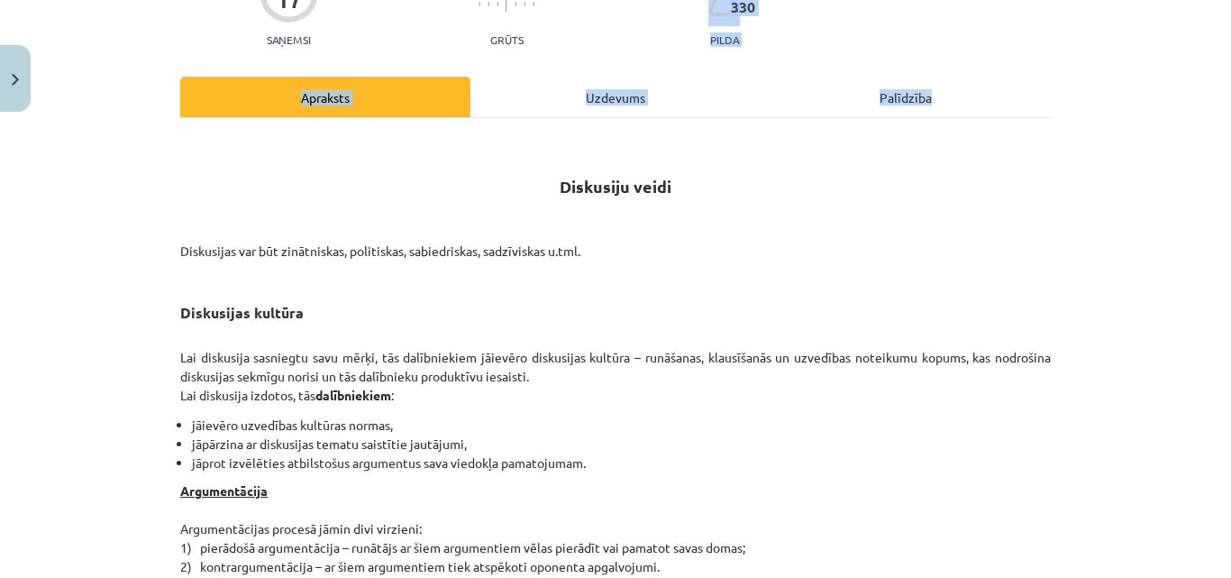
scroll to position [192, 0]
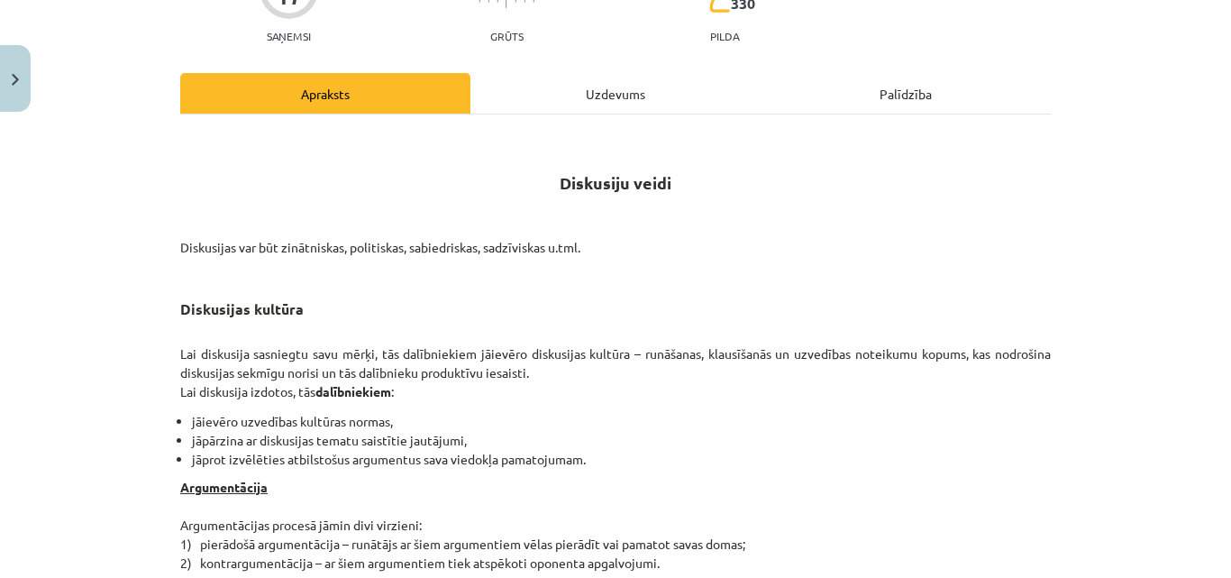
click at [1091, 206] on div "Mācību tēma: Latviešu valodas i - 11. klases 1. ieskaites mācību materiāls (a,b…" at bounding box center [615, 289] width 1231 height 578
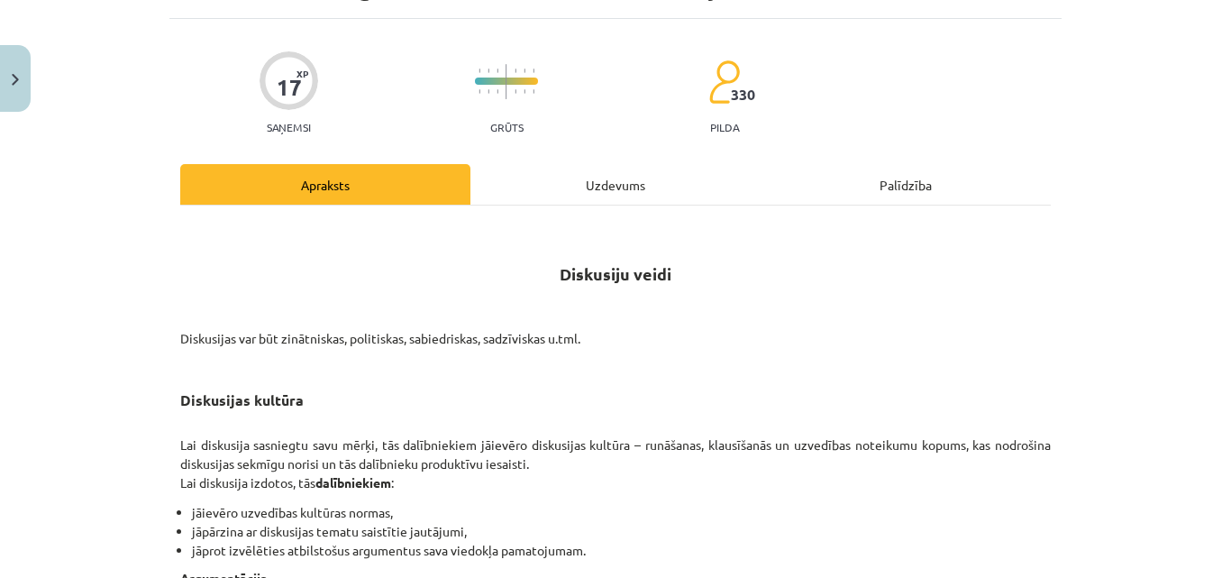
scroll to position [56, 0]
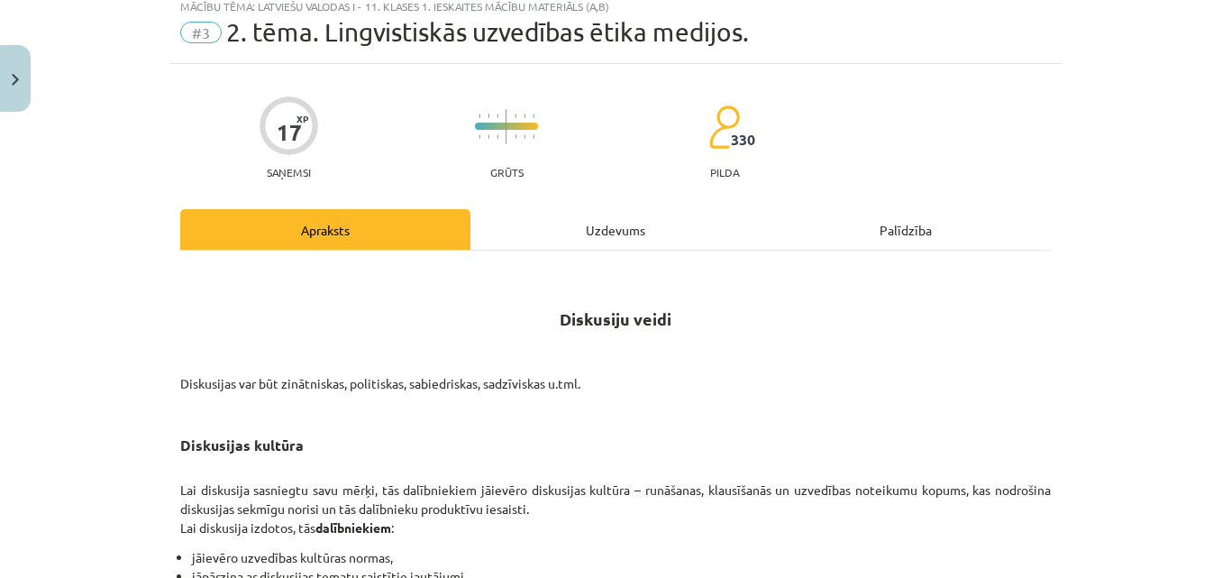
click at [663, 225] on div "Uzdevums" at bounding box center [615, 229] width 290 height 41
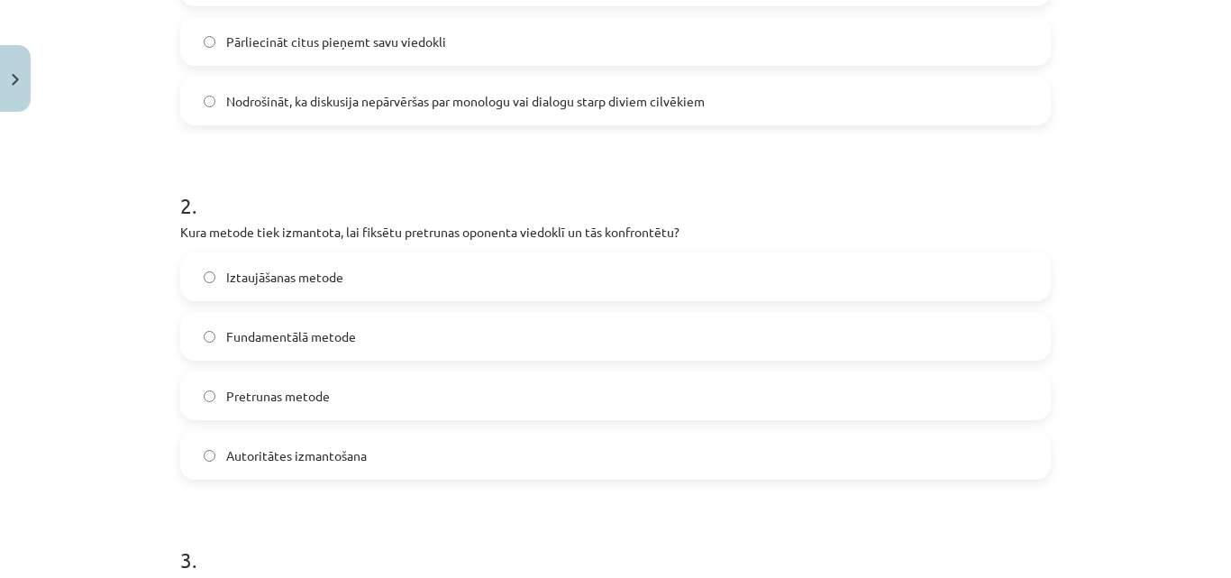
scroll to position [269, 0]
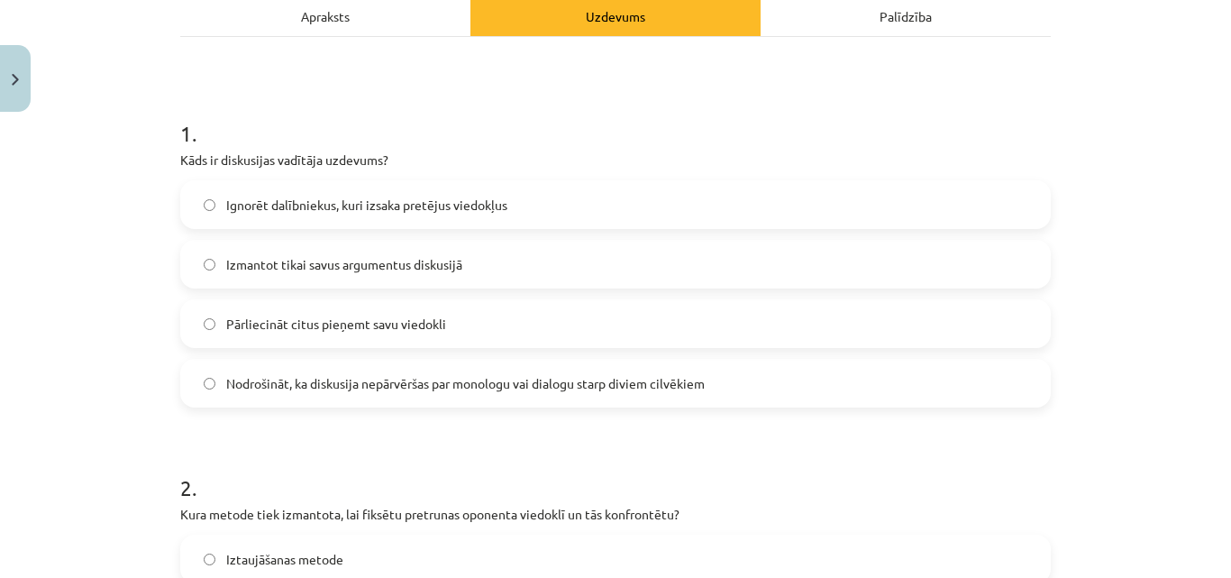
click at [390, 0] on div "Apraksts" at bounding box center [325, 15] width 290 height 41
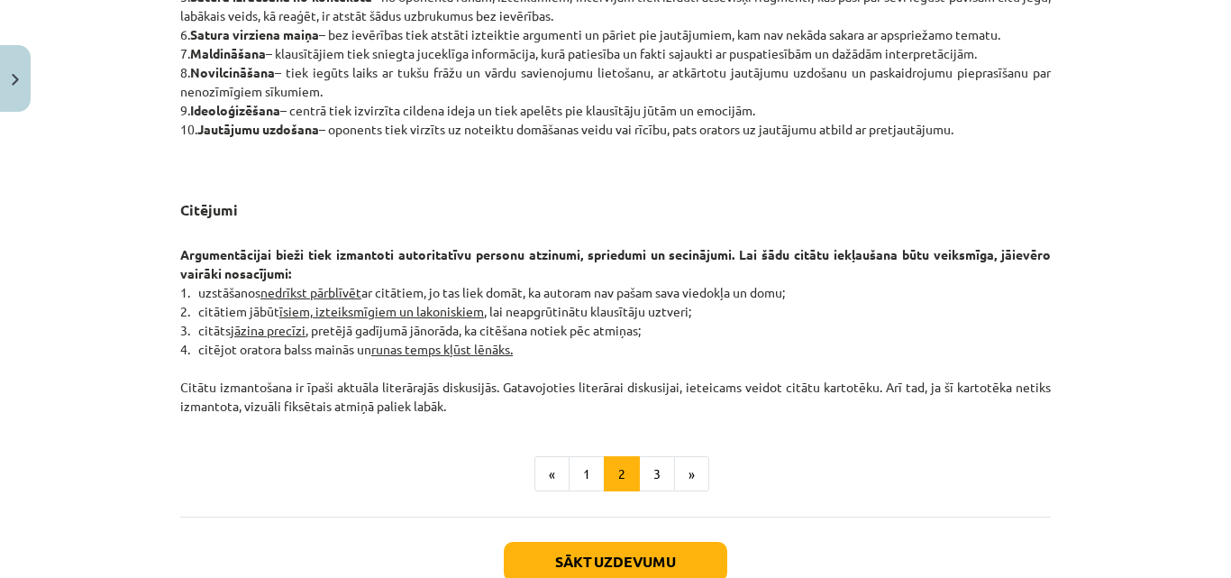
scroll to position [1371, 0]
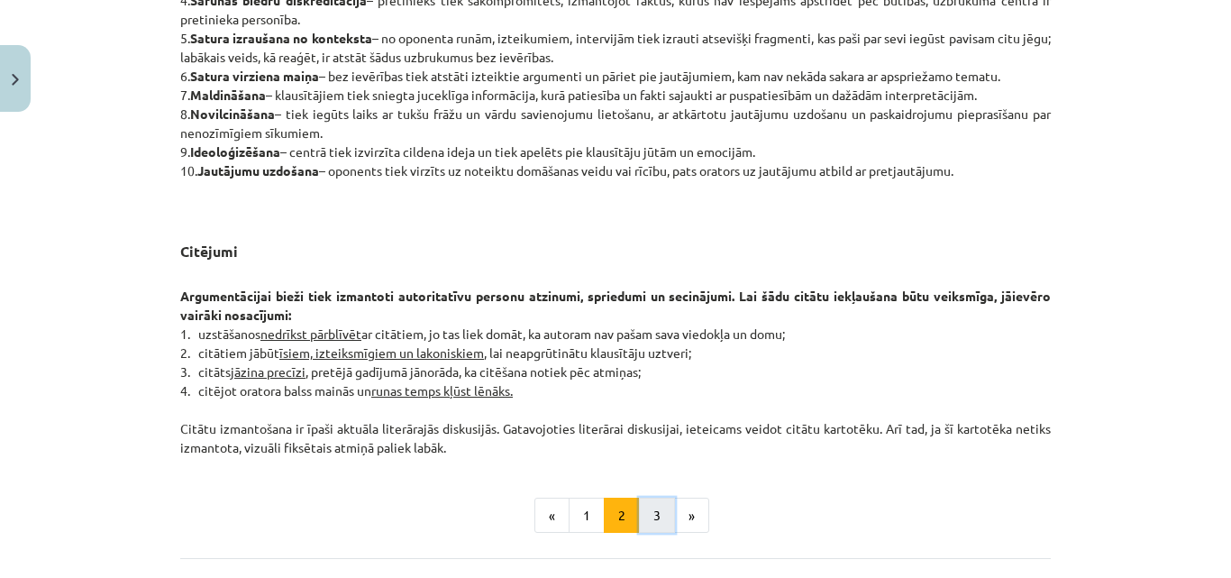
click at [643, 525] on button "3" at bounding box center [657, 515] width 36 height 36
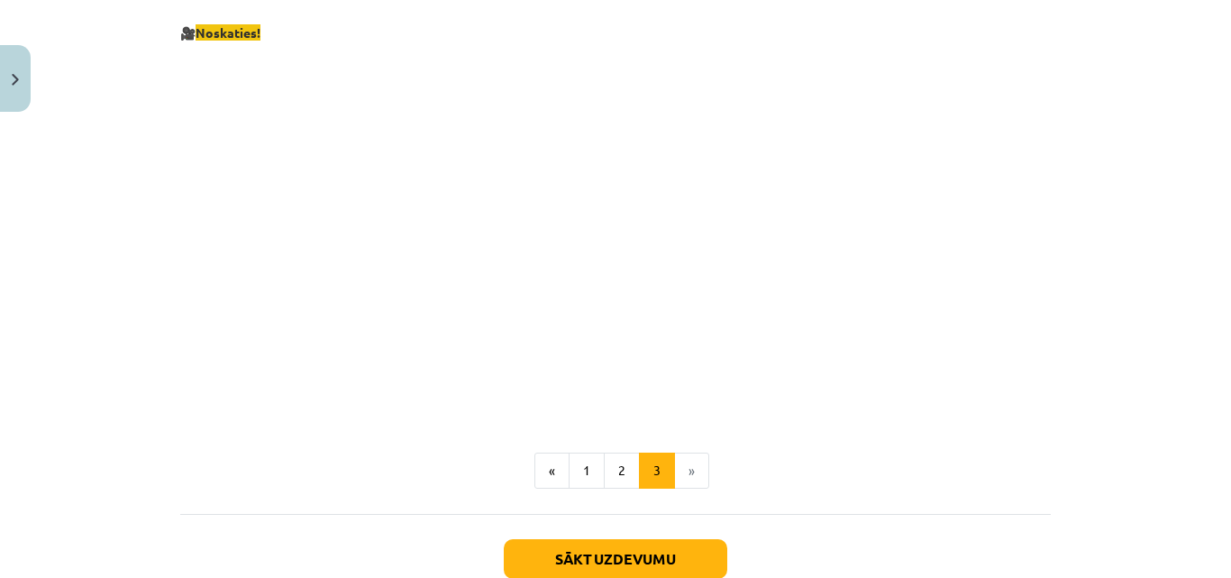
scroll to position [3342, 0]
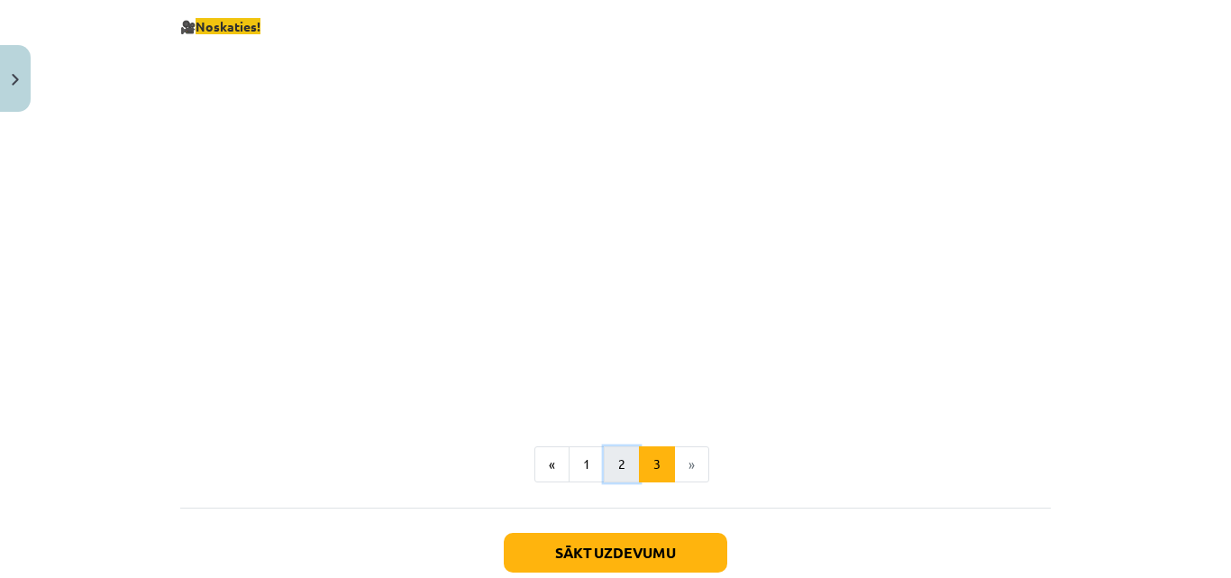
click at [609, 452] on button "2" at bounding box center [622, 464] width 36 height 36
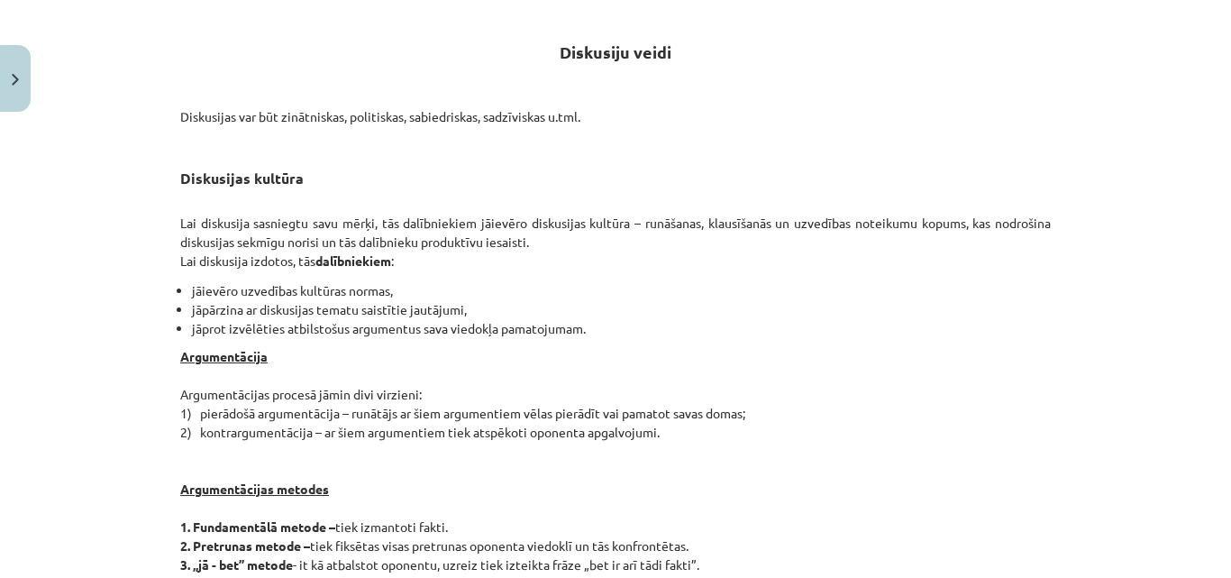
scroll to position [58, 0]
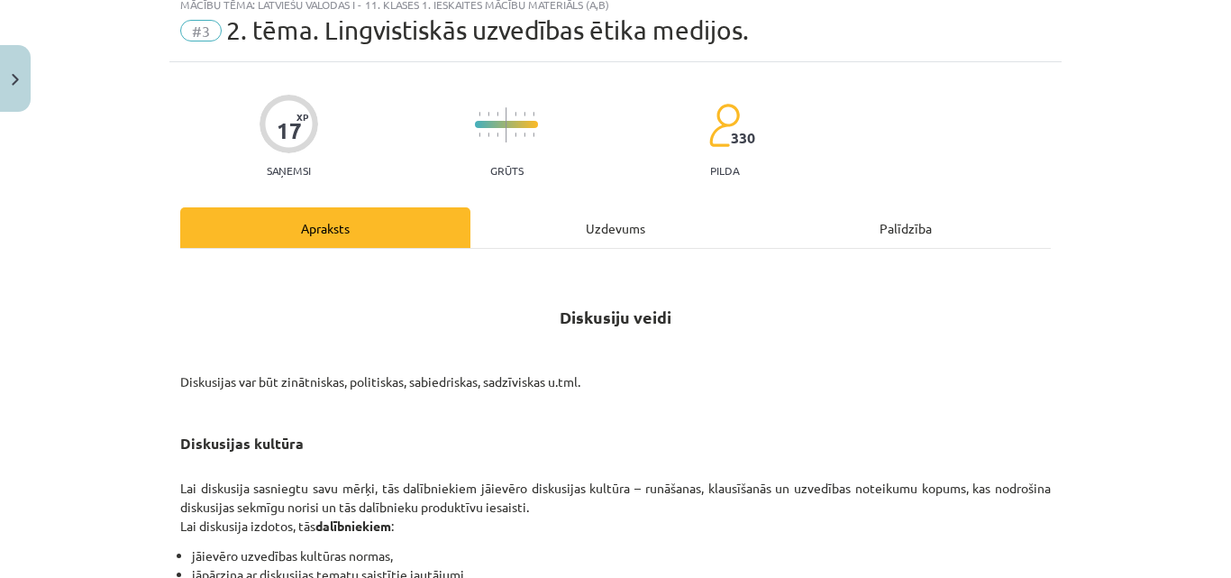
click at [614, 233] on div "Uzdevums" at bounding box center [615, 227] width 290 height 41
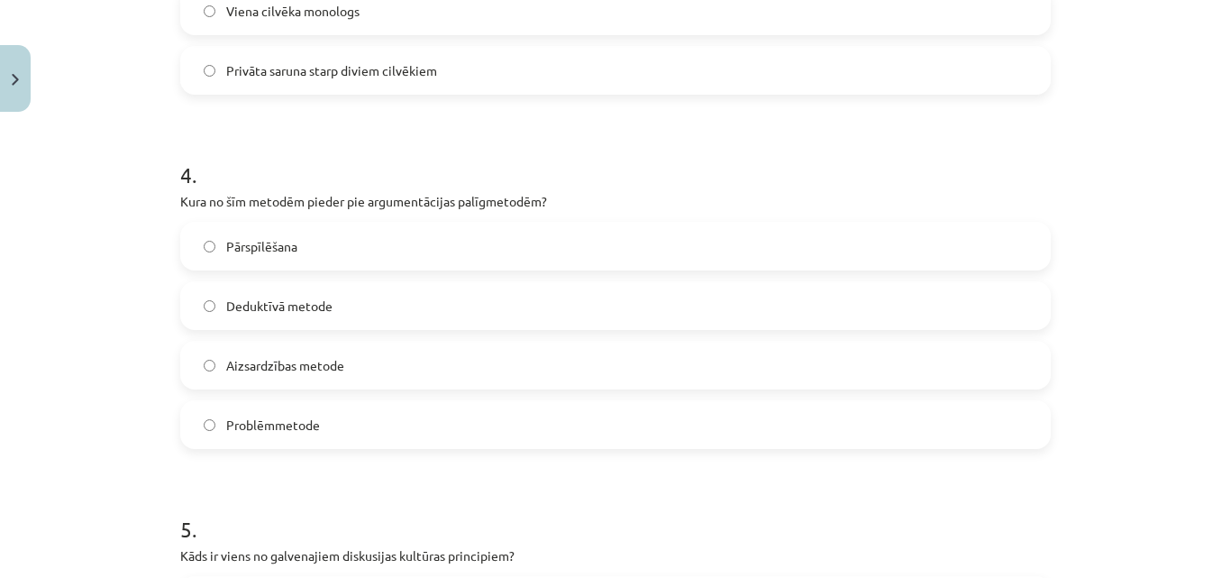
scroll to position [1298, 0]
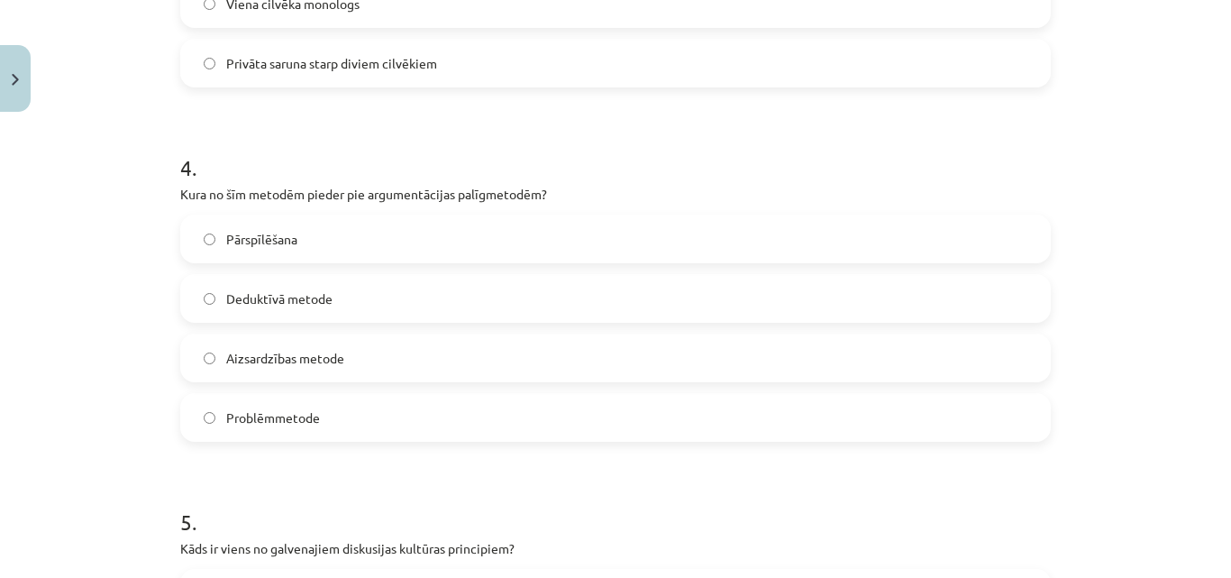
click at [628, 366] on label "Aizsardzības metode" at bounding box center [615, 357] width 867 height 45
click at [180, 192] on p "Kura no šīm metodēm pieder pie argumentācijas palīgmetodēm?" at bounding box center [615, 194] width 871 height 19
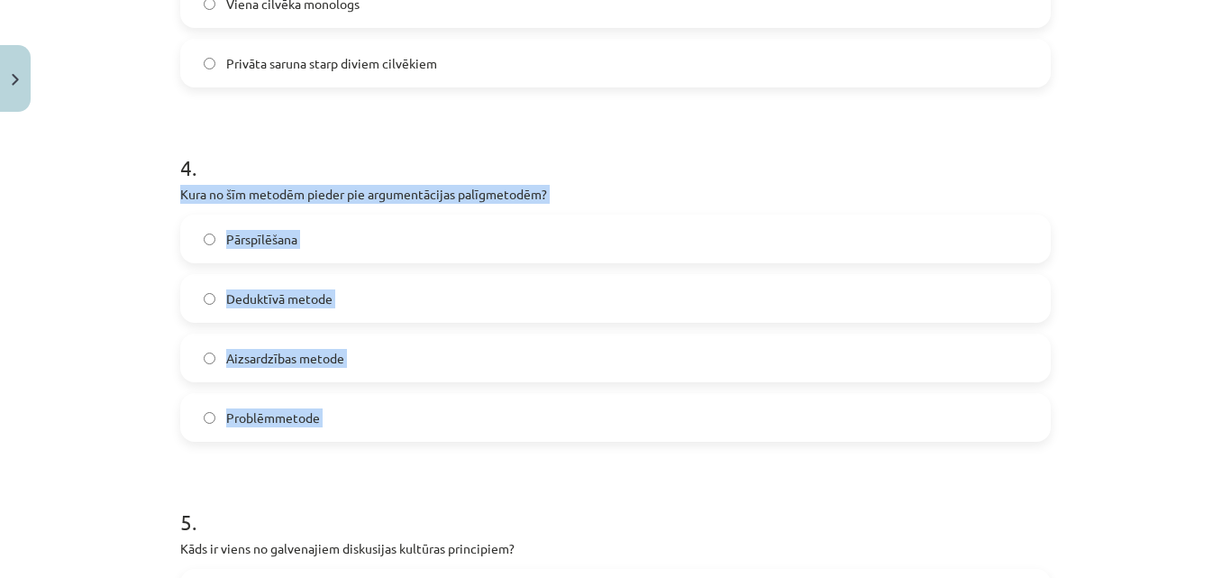
drag, startPoint x: 172, startPoint y: 195, endPoint x: 351, endPoint y: 403, distance: 274.8
click at [343, 297] on label "Deduktīvā metode" at bounding box center [615, 298] width 867 height 45
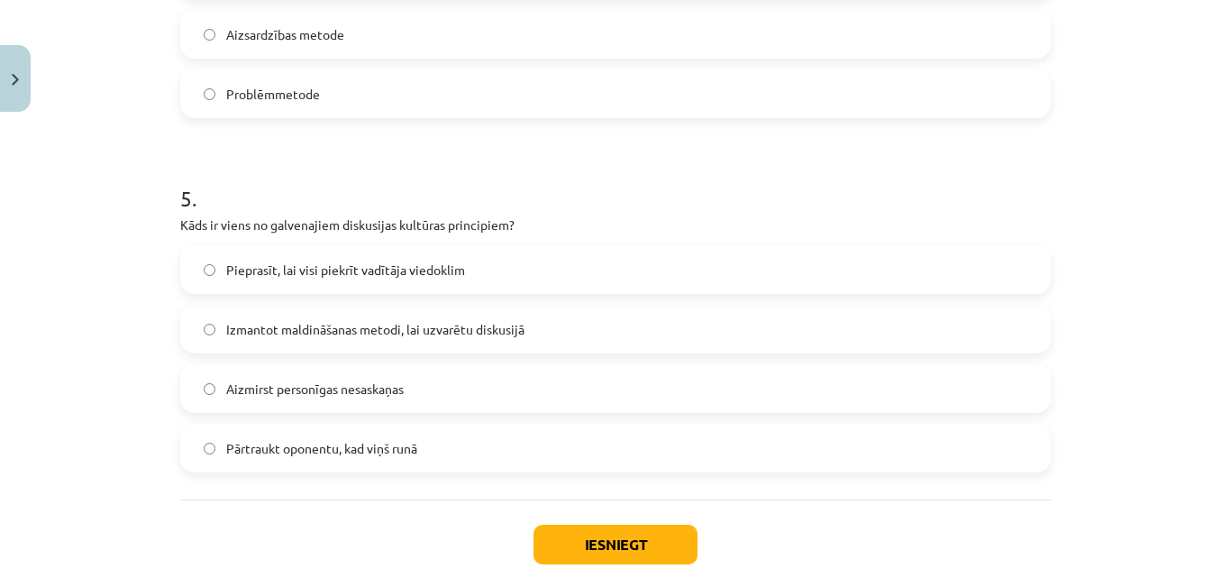
scroll to position [1625, 0]
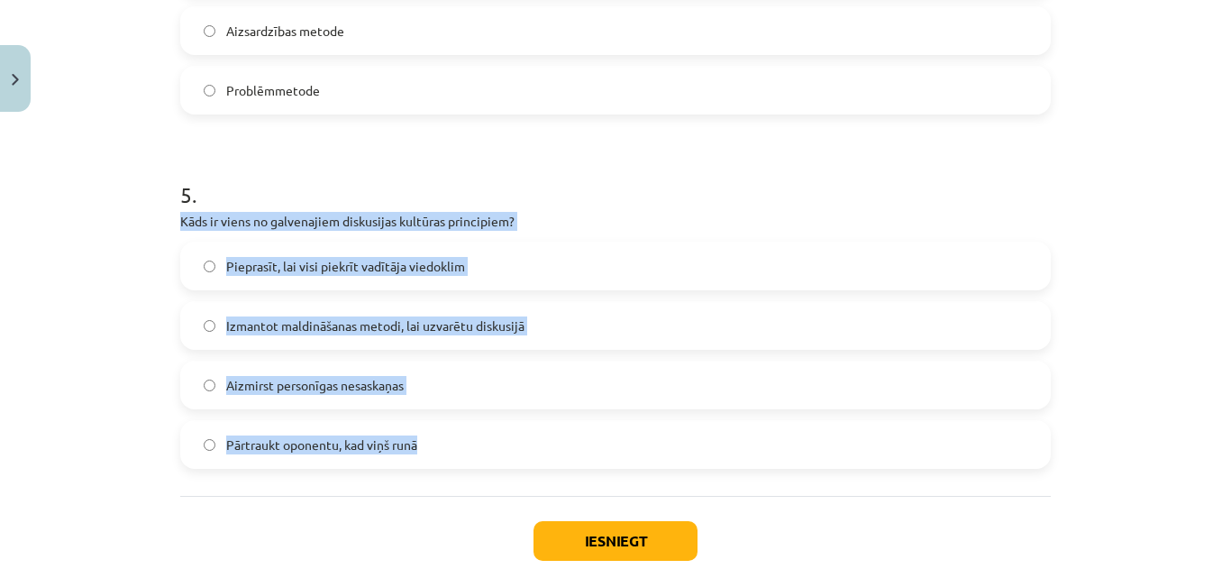
drag, startPoint x: 175, startPoint y: 220, endPoint x: 432, endPoint y: 430, distance: 331.8
click at [432, 430] on div "5 . Kāds ir viens no galvenajiem diskusijas kultūras principiem? Pieprasīt, lai…" at bounding box center [615, 310] width 871 height 318
copy div "Kāds ir viens no galvenajiem diskusijas kultūras principiem? Pieprasīt, lai vis…"
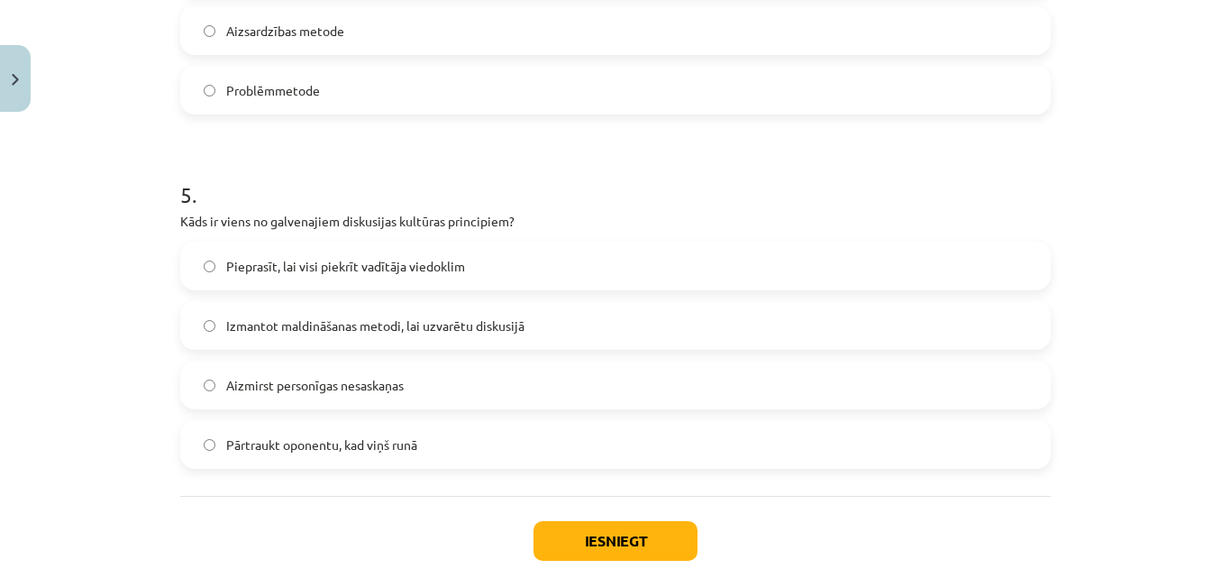
click at [466, 160] on h1 "5 ." at bounding box center [615, 179] width 871 height 56
click at [497, 314] on label "Izmantot maldināšanas metodi, lai uzvarētu diskusijā" at bounding box center [615, 325] width 867 height 45
click at [612, 535] on button "Iesniegt" at bounding box center [616, 541] width 164 height 40
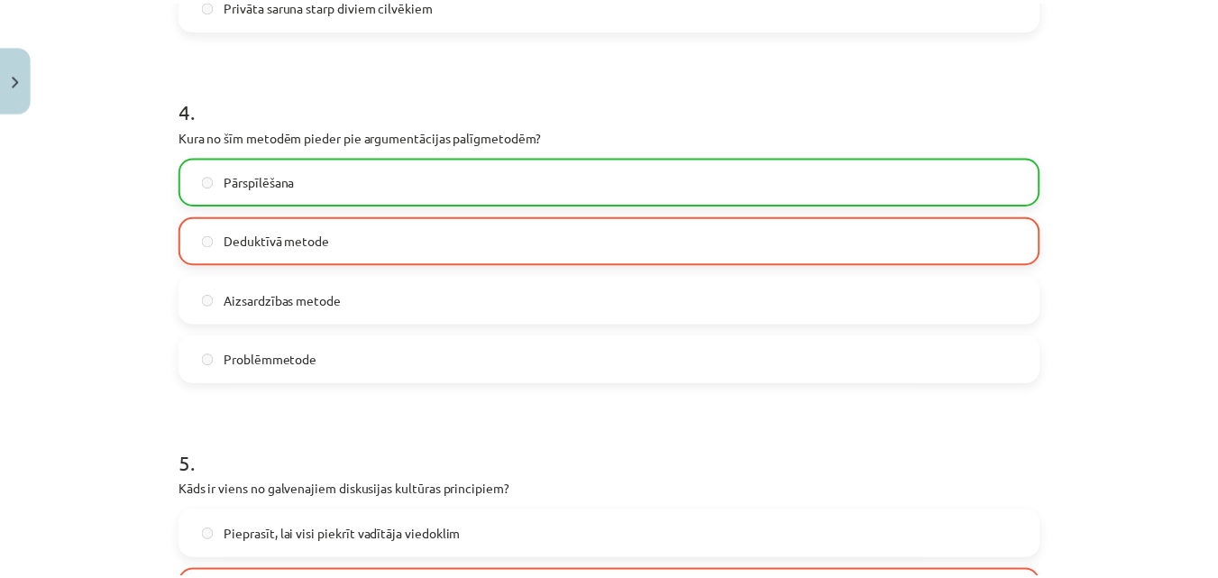
scroll to position [1783, 0]
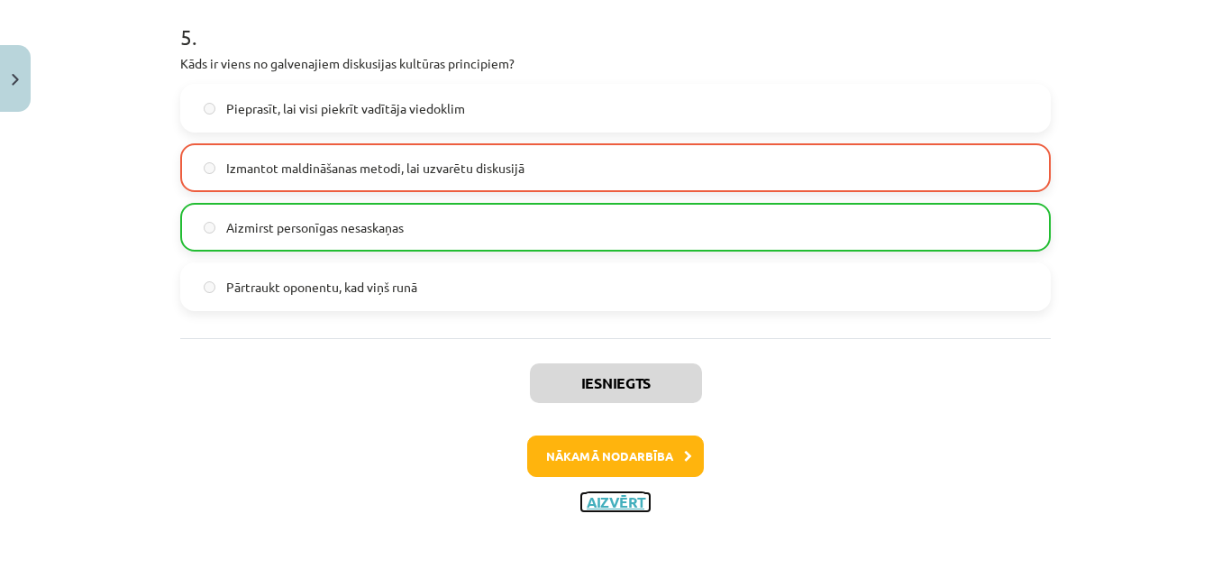
click at [638, 506] on button "Aizvērt" at bounding box center [615, 502] width 68 height 18
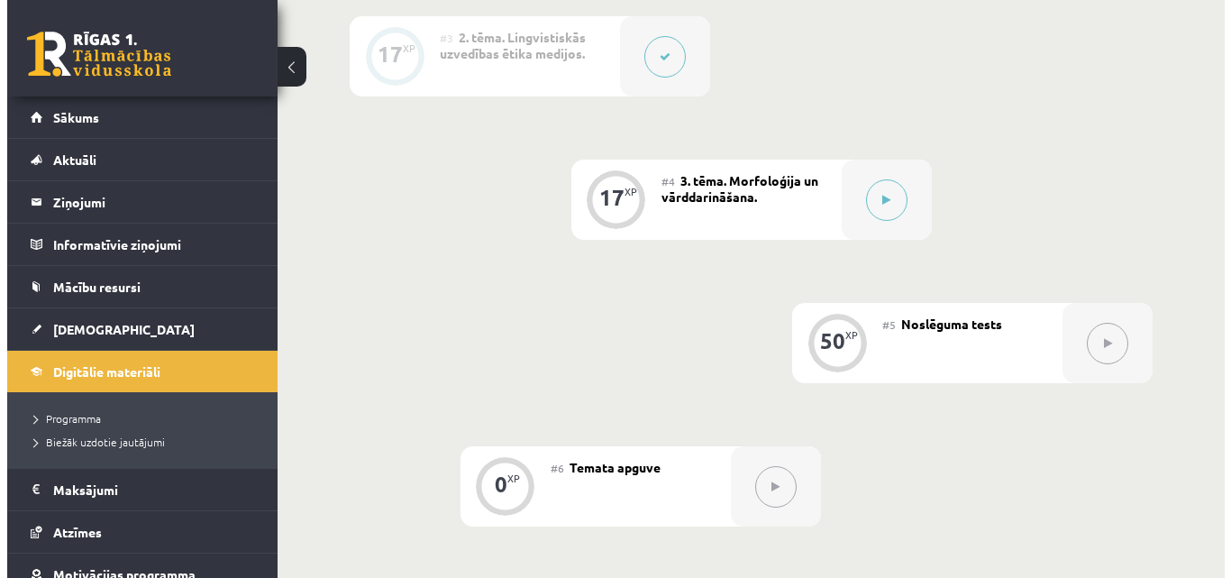
scroll to position [799, 0]
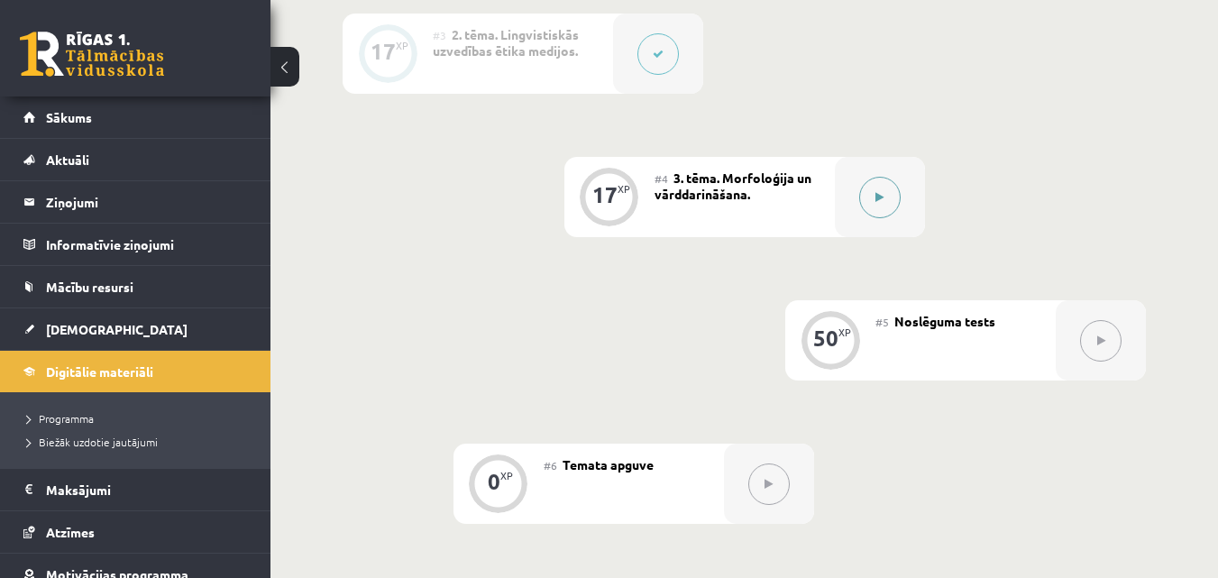
click at [904, 205] on div at bounding box center [880, 197] width 90 height 80
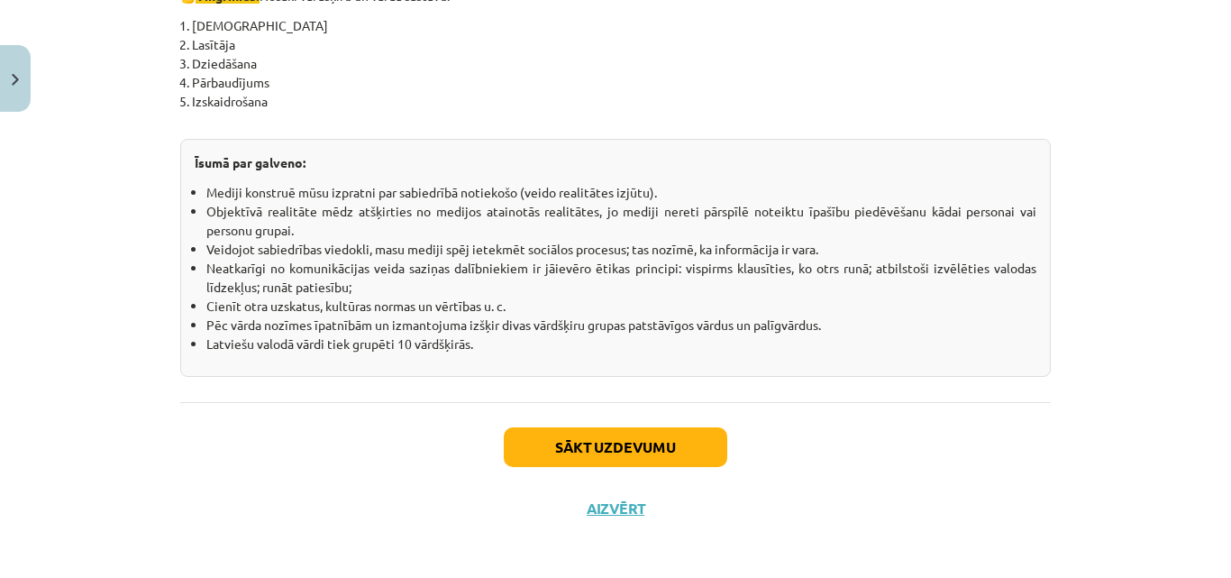
scroll to position [3273, 0]
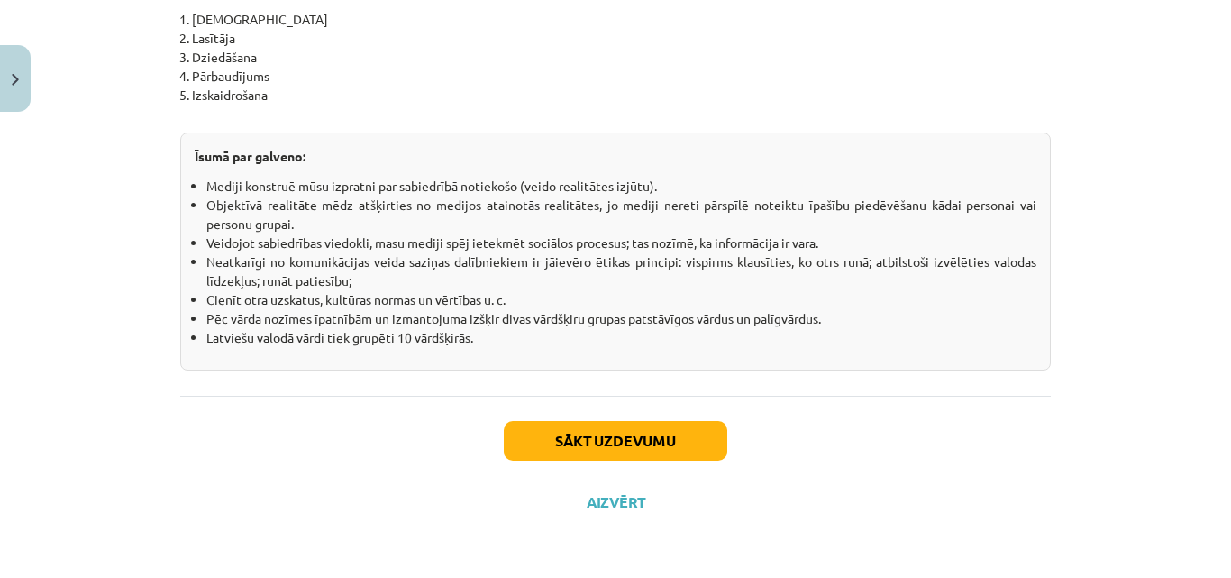
click at [663, 419] on div "Sākt uzdevumu Aizvērt" at bounding box center [615, 459] width 871 height 126
click at [662, 425] on button "Sākt uzdevumu" at bounding box center [616, 441] width 224 height 40
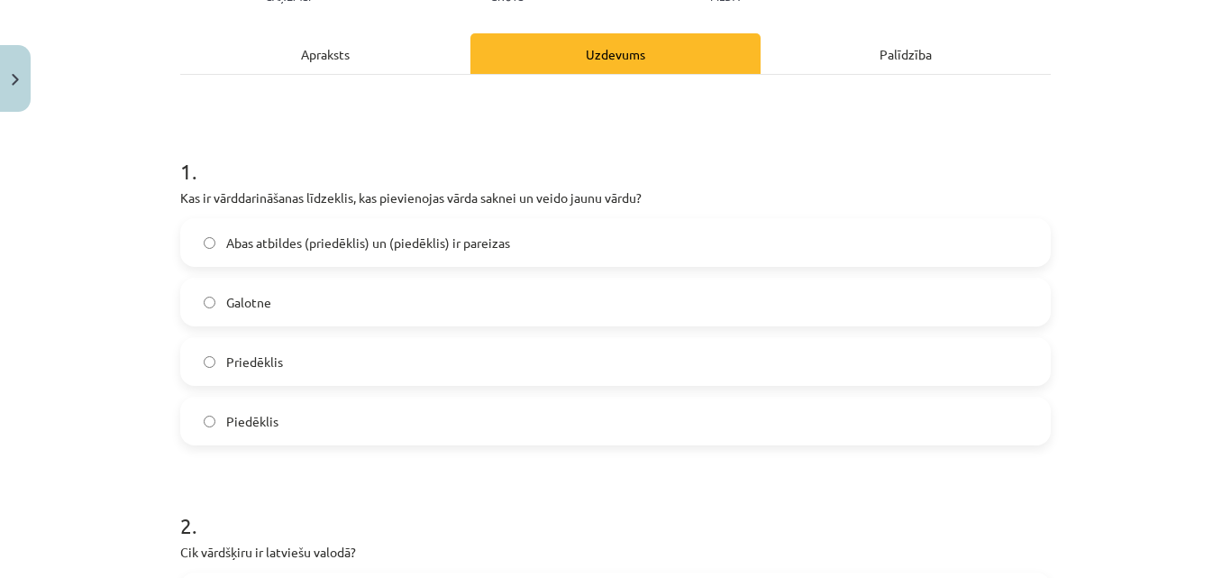
scroll to position [235, 0]
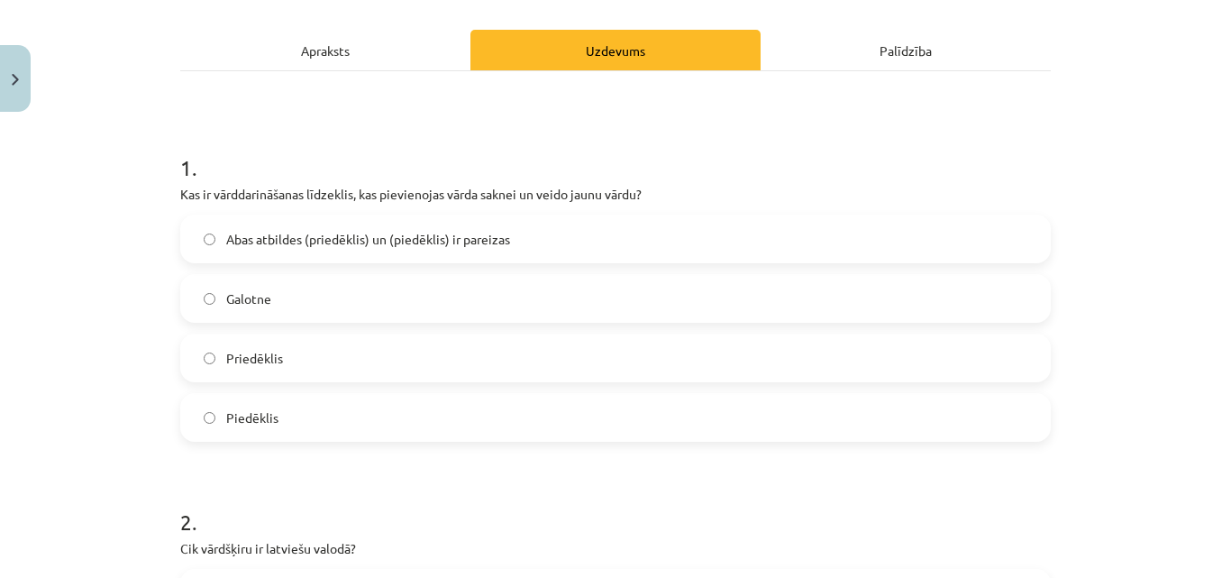
click at [328, 54] on div "Apraksts" at bounding box center [325, 50] width 290 height 41
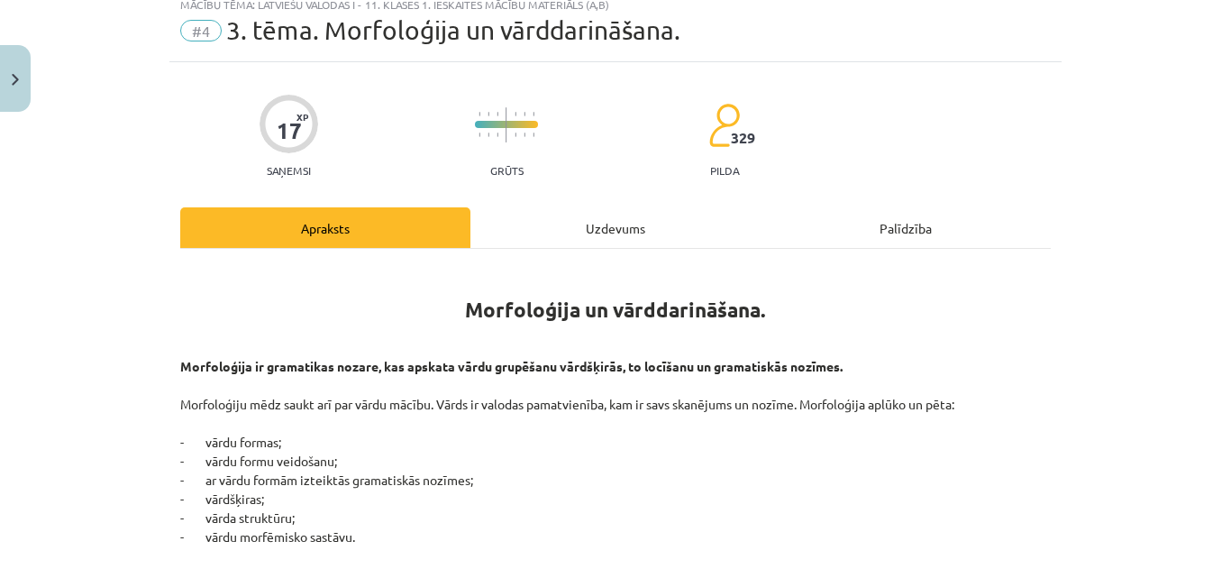
scroll to position [51, 0]
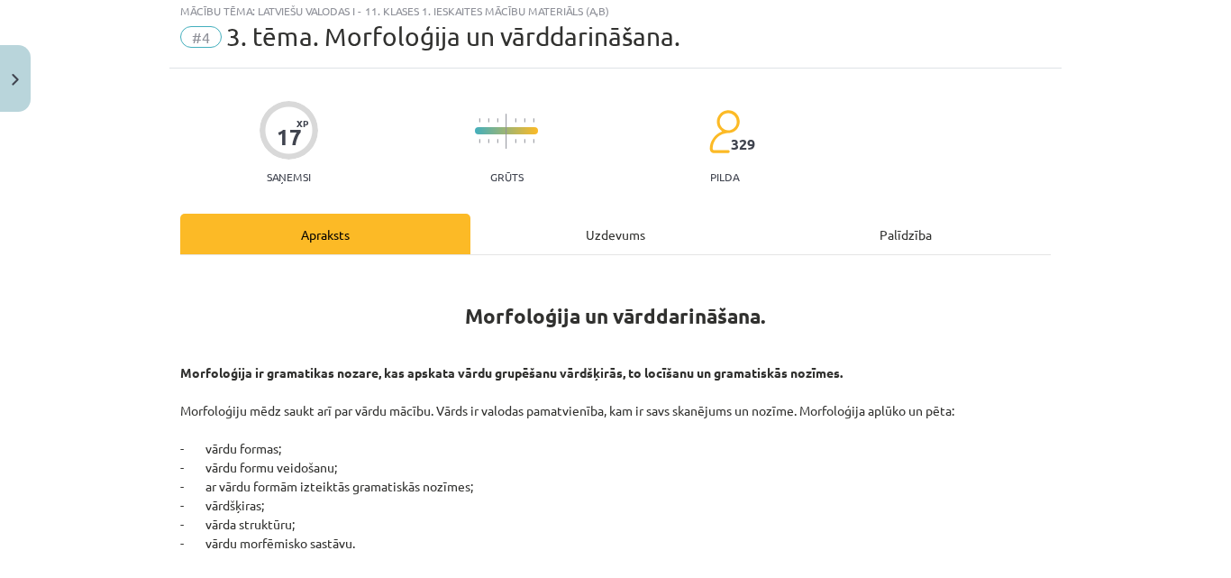
click at [620, 219] on div "Uzdevums" at bounding box center [615, 234] width 290 height 41
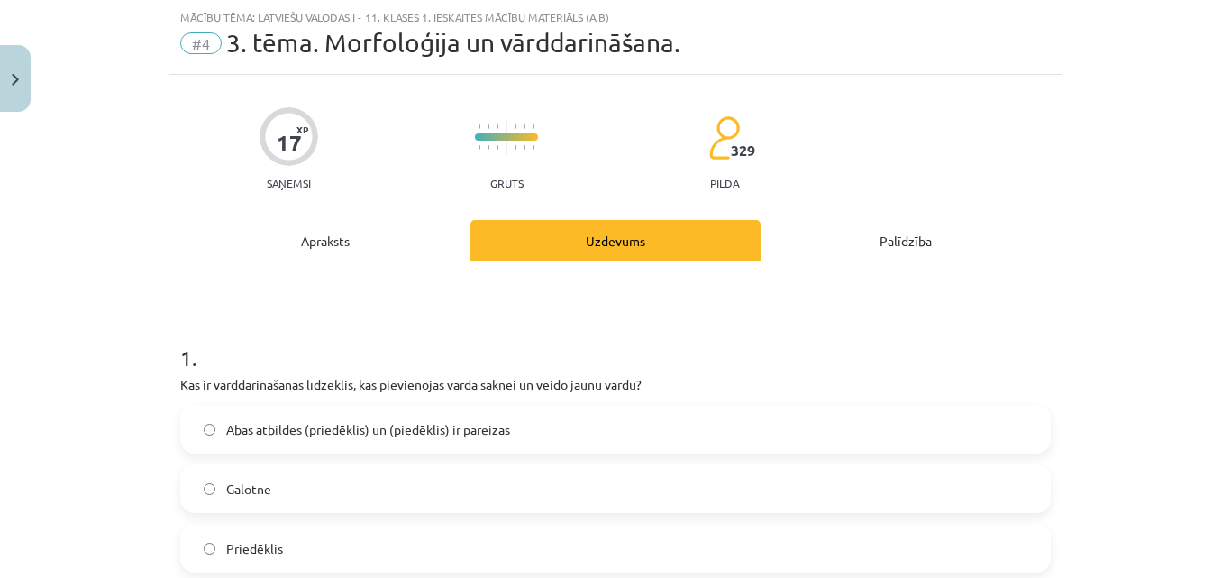
click at [419, 254] on div "Apraksts" at bounding box center [325, 240] width 290 height 41
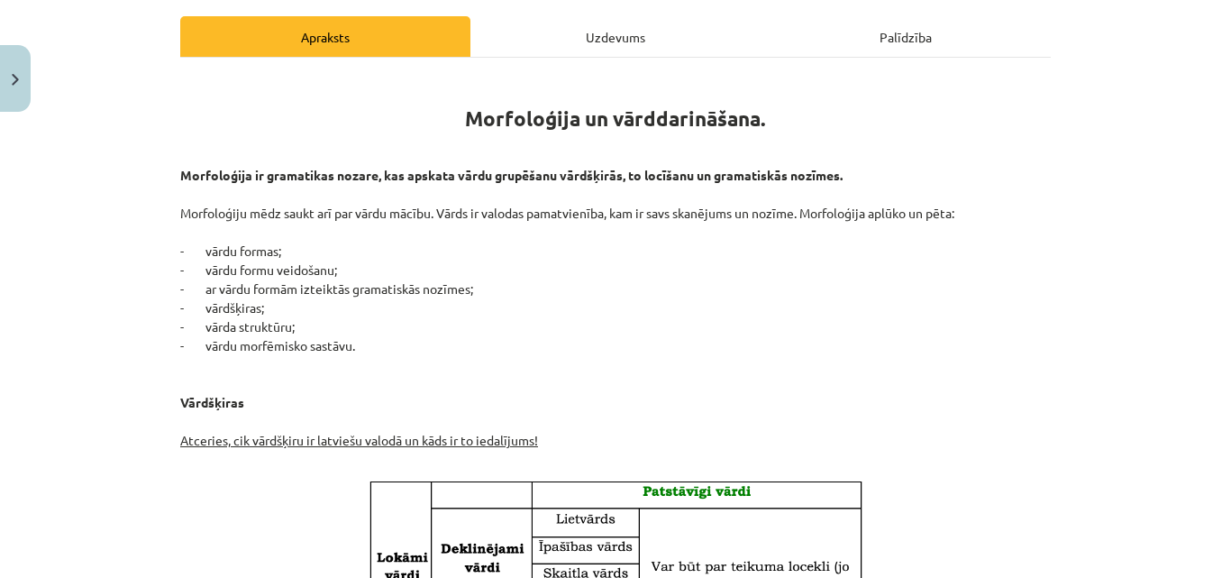
scroll to position [255, 0]
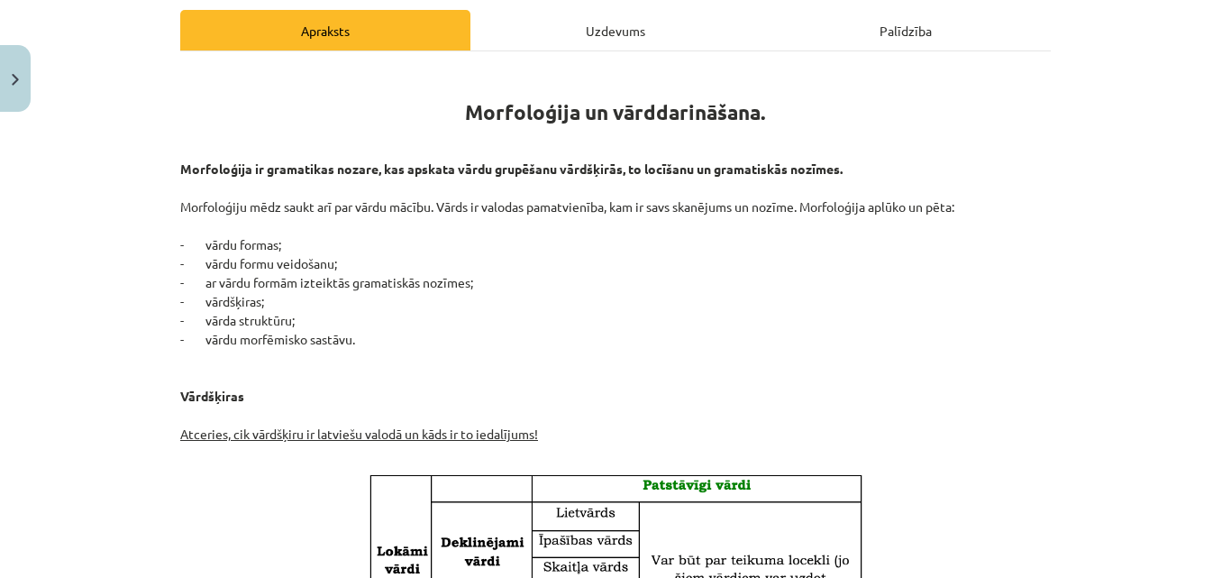
click at [662, 45] on div "Uzdevums" at bounding box center [615, 30] width 290 height 41
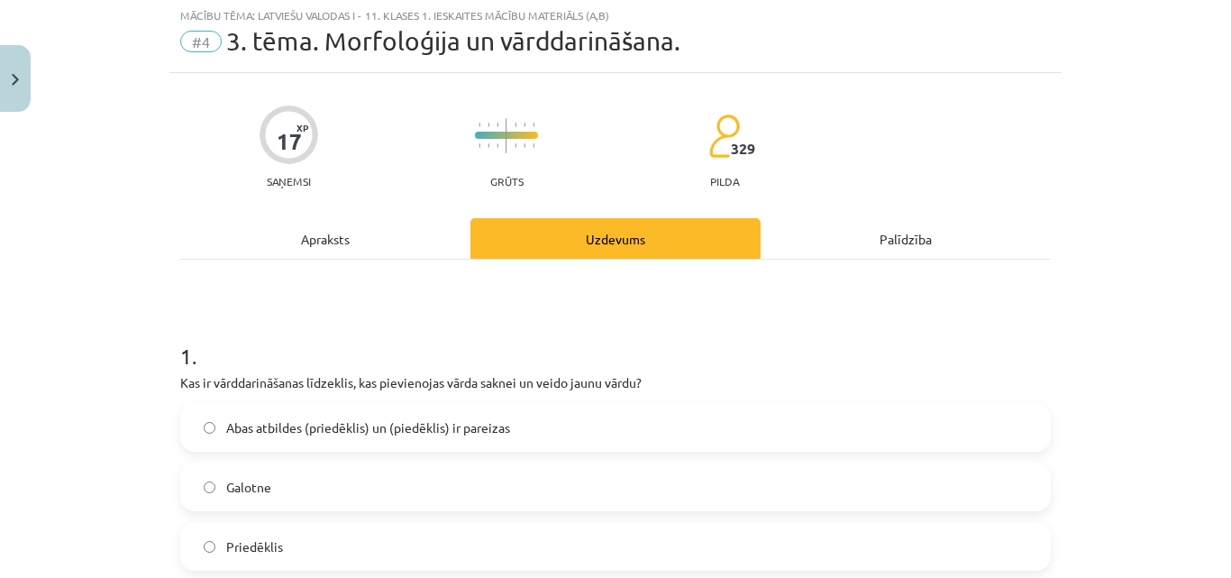
scroll to position [45, 0]
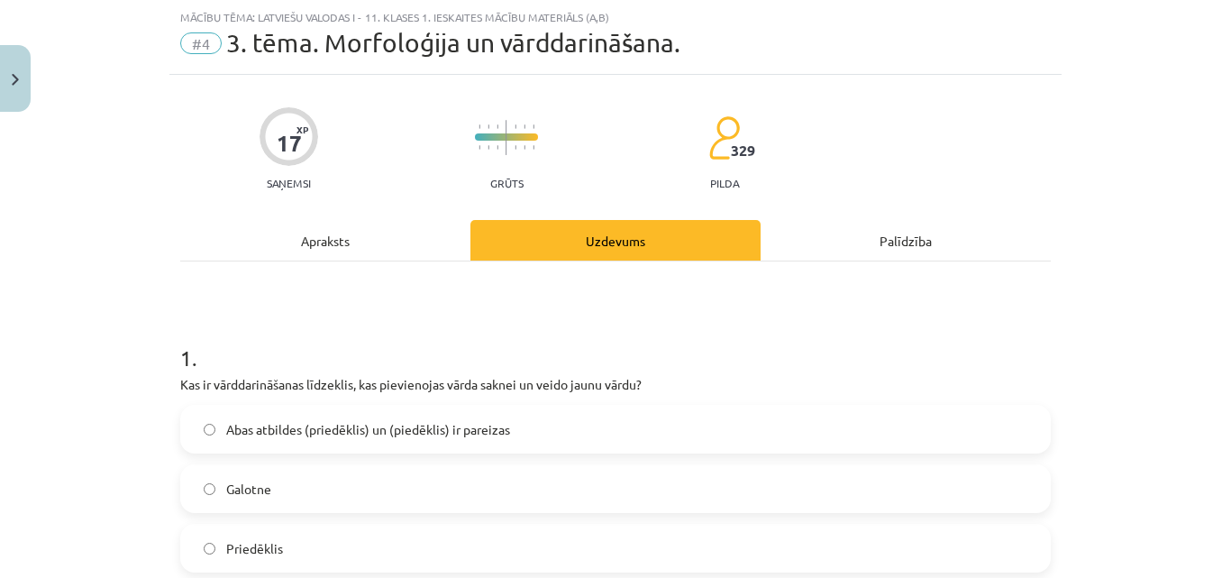
click at [656, 447] on label "Abas atbildes (priedēklis) un (piedēklis) ir pareizas" at bounding box center [615, 428] width 867 height 45
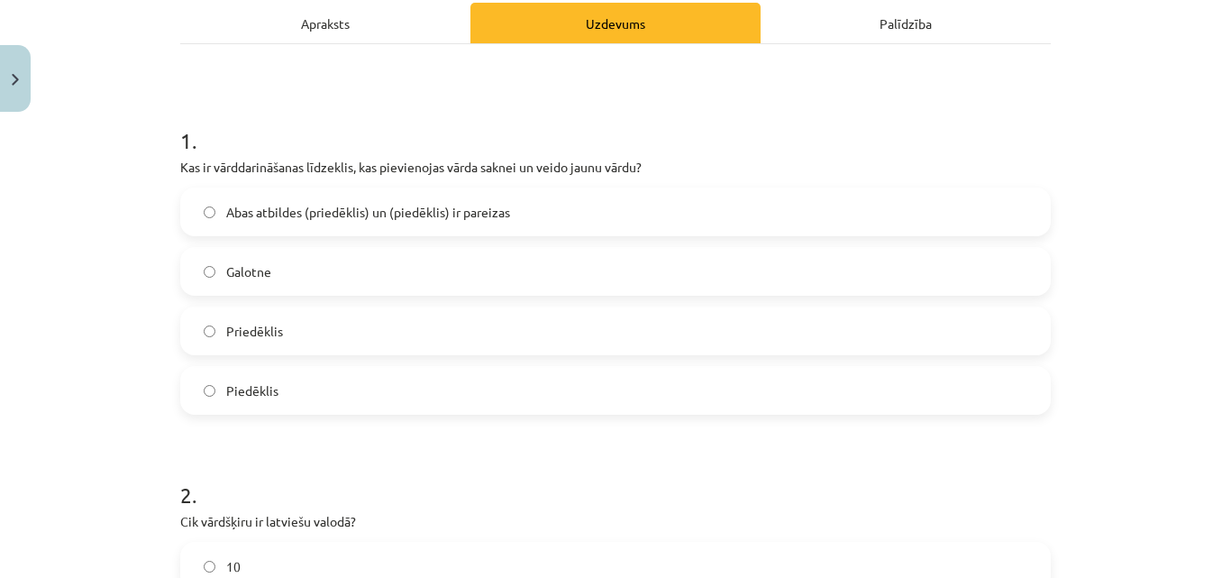
scroll to position [266, 0]
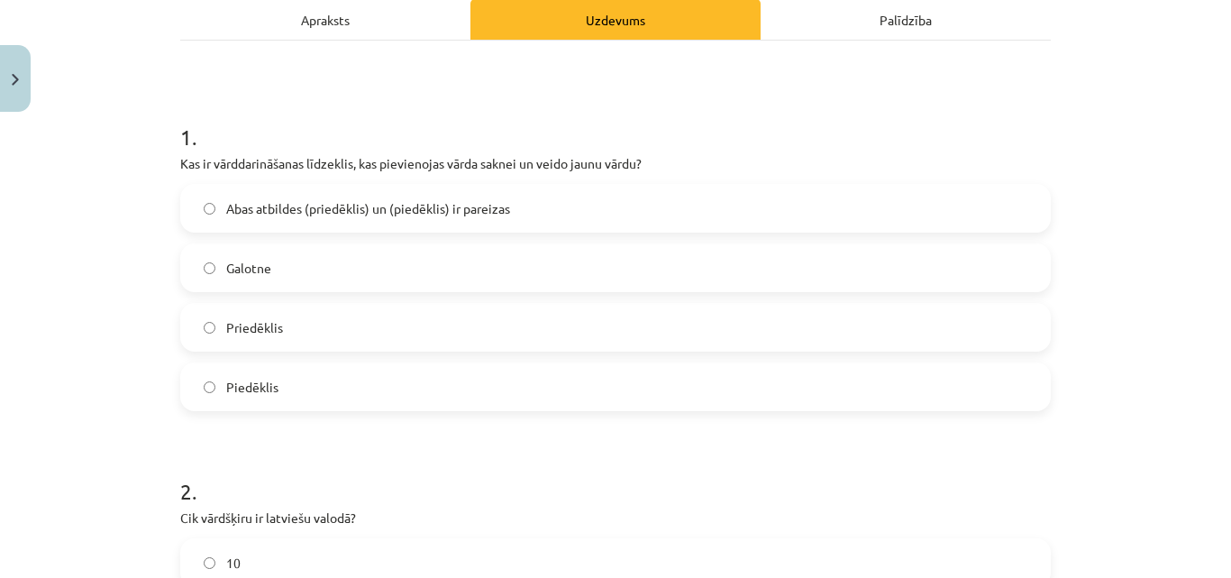
click at [388, 23] on div "Apraksts" at bounding box center [325, 19] width 290 height 41
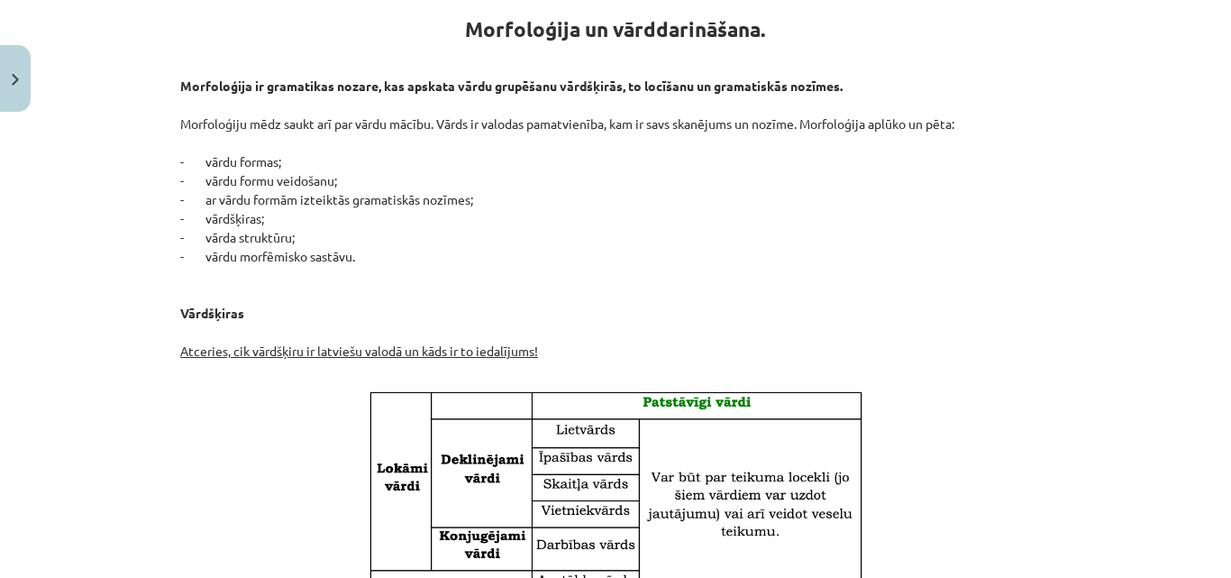
scroll to position [32, 0]
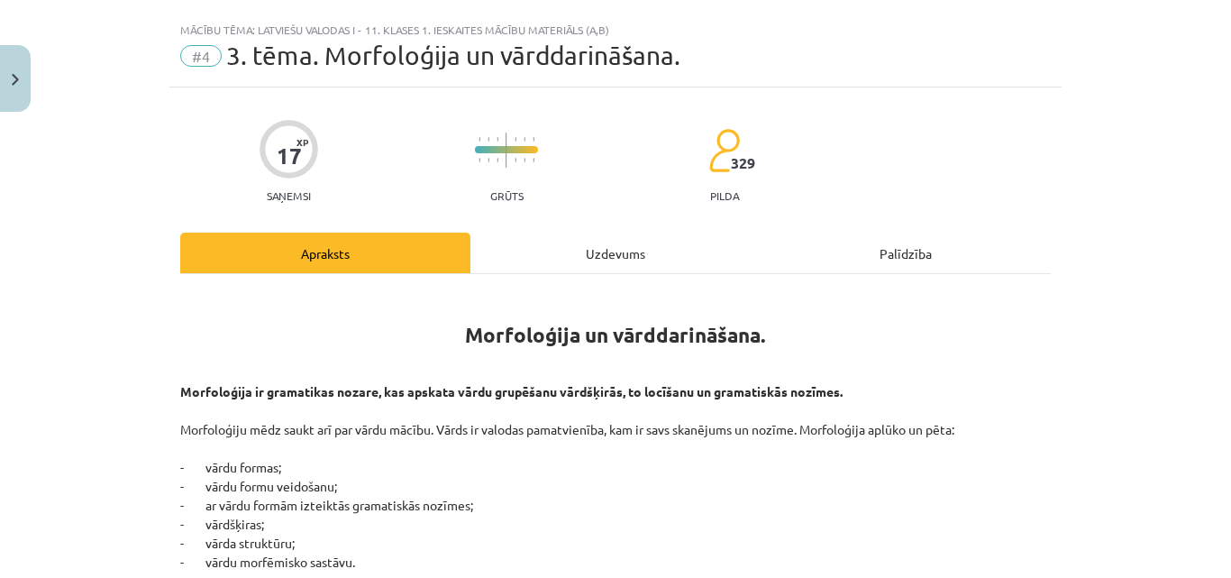
click at [616, 245] on div "Uzdevums" at bounding box center [615, 253] width 290 height 41
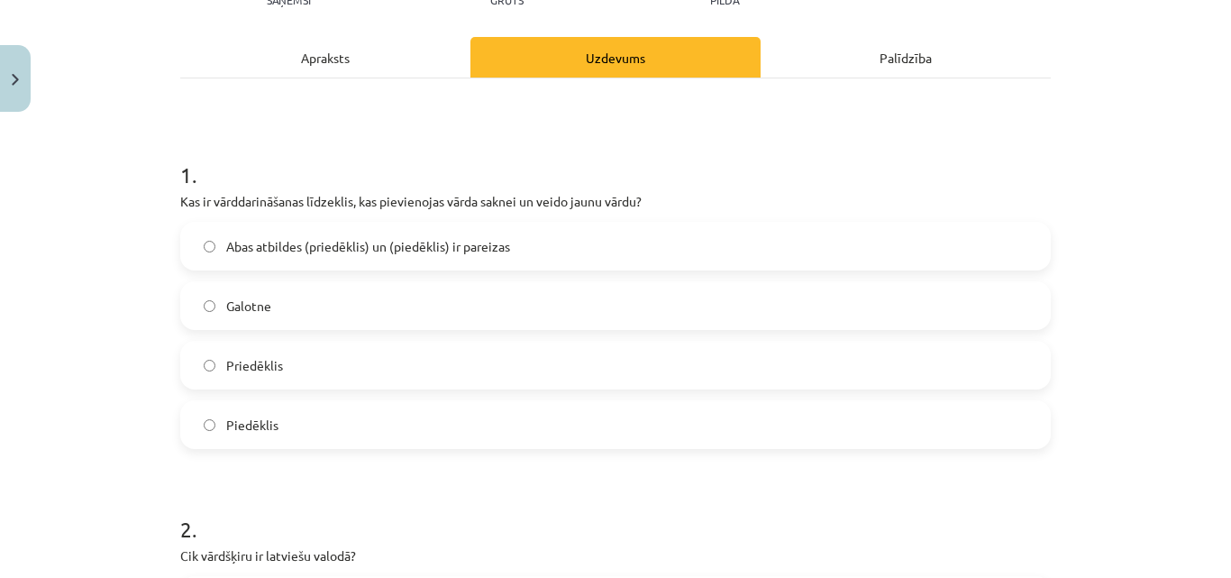
scroll to position [216, 0]
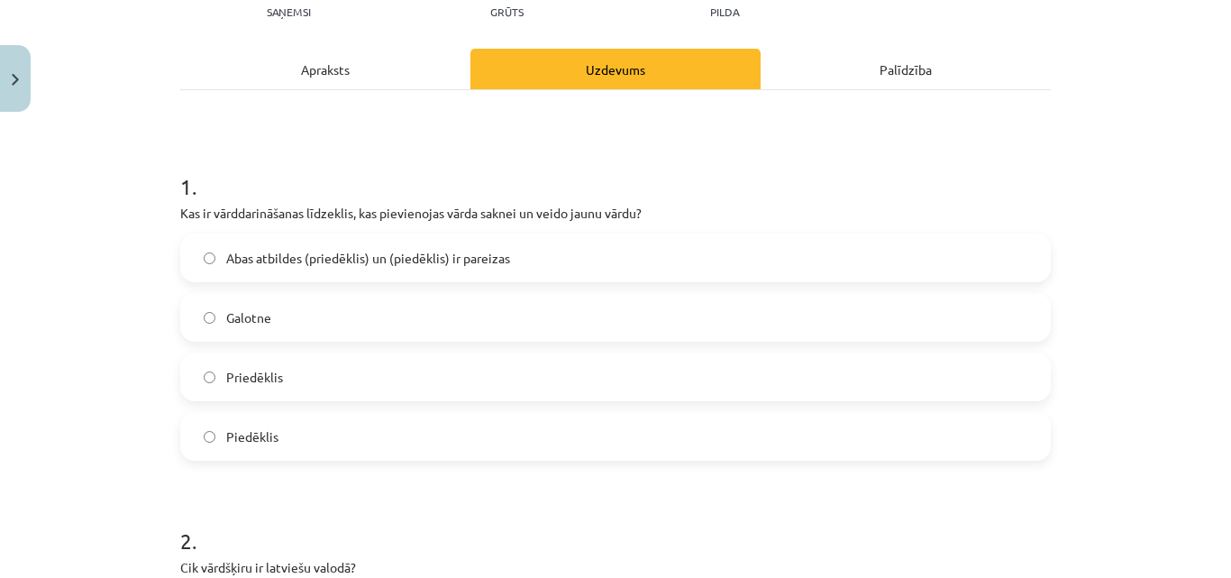
click at [379, 74] on div "Apraksts" at bounding box center [325, 69] width 290 height 41
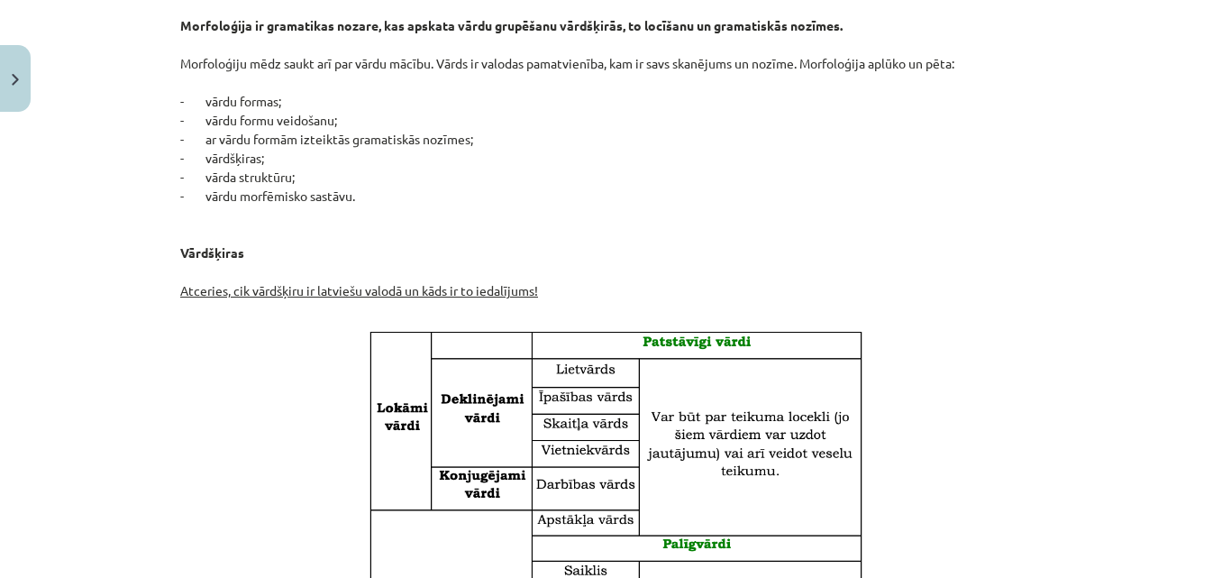
scroll to position [233, 0]
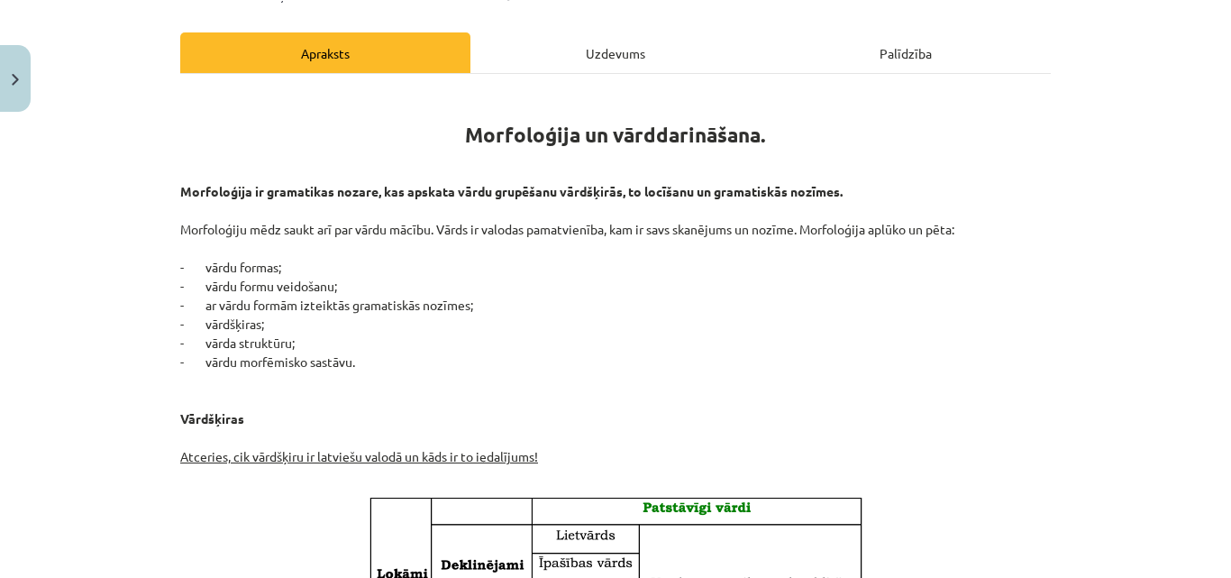
click at [708, 39] on div "Uzdevums" at bounding box center [615, 52] width 290 height 41
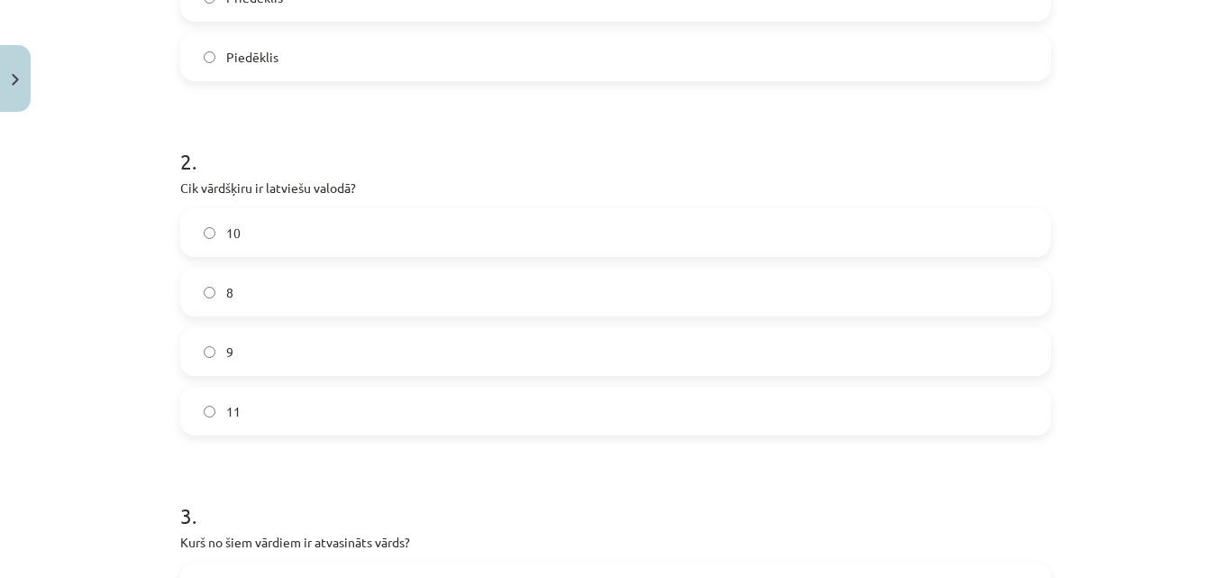
scroll to position [637, 0]
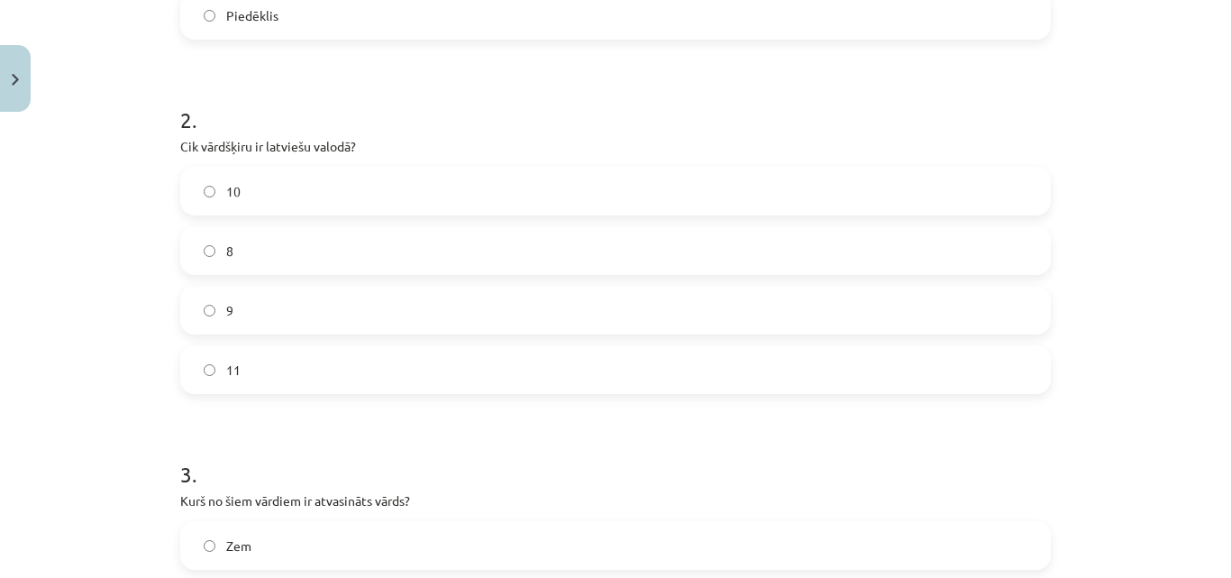
click at [963, 175] on label "10" at bounding box center [615, 191] width 867 height 45
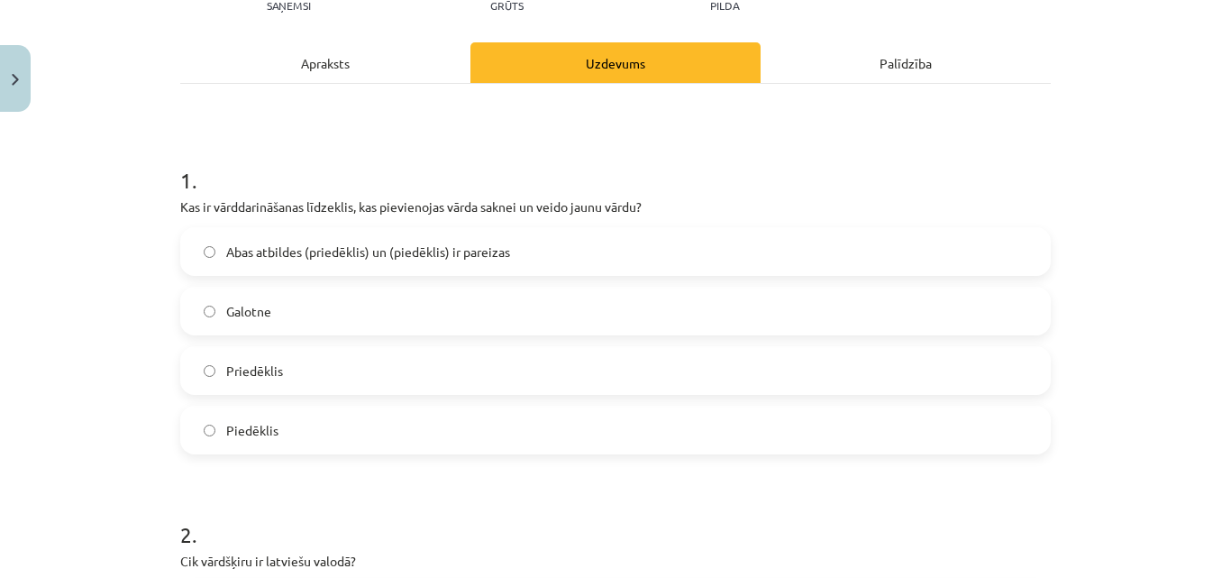
scroll to position [105, 0]
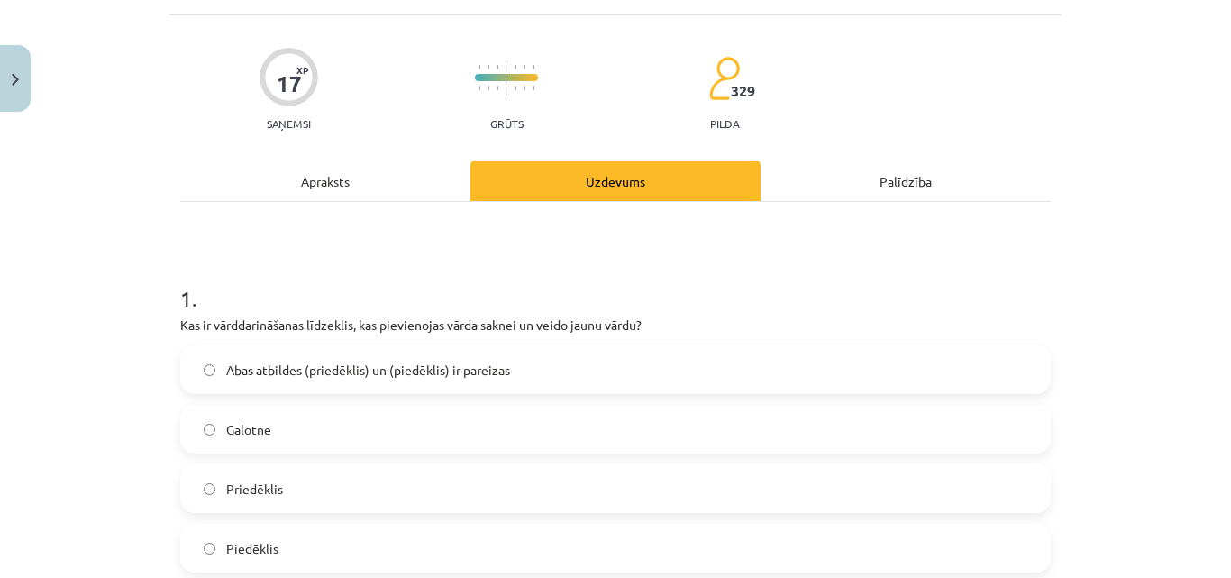
click at [389, 194] on div "Apraksts" at bounding box center [325, 180] width 290 height 41
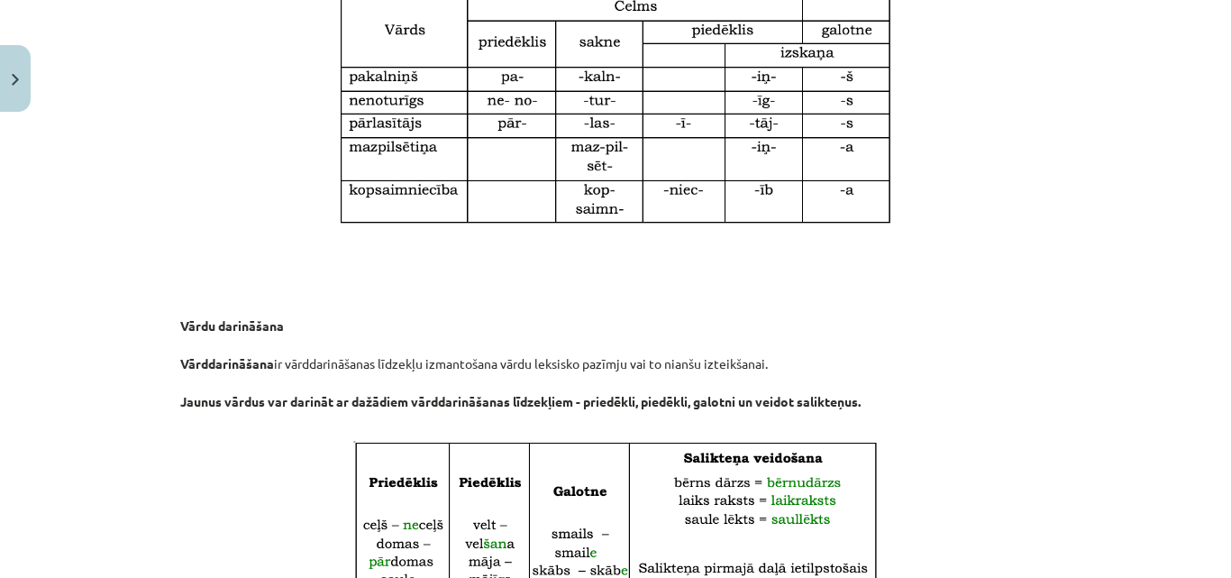
scroll to position [2216, 0]
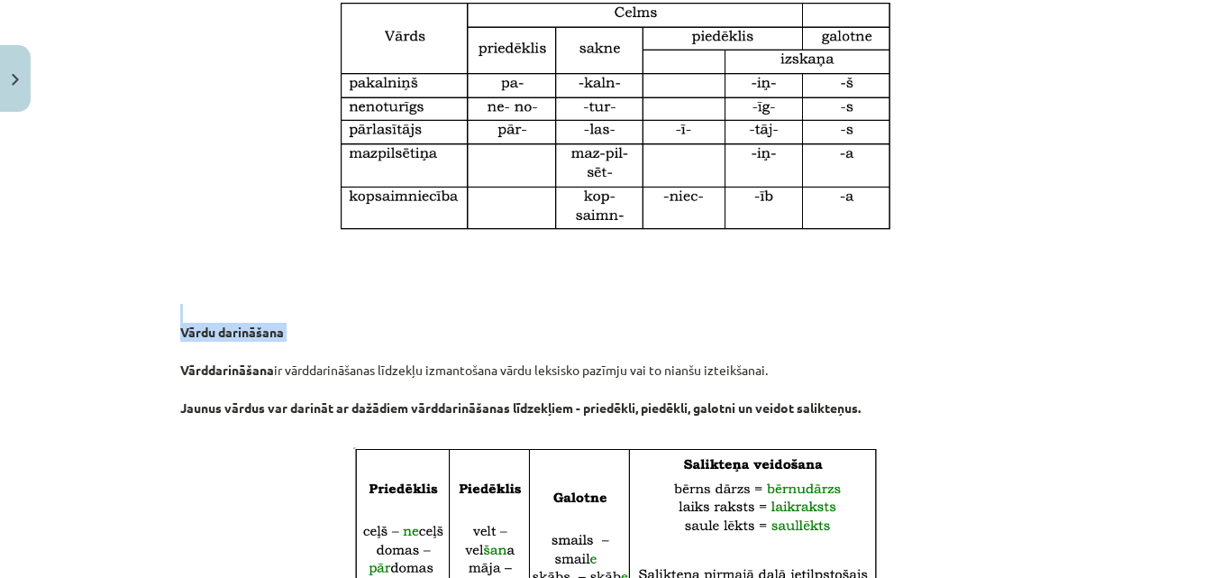
drag, startPoint x: 1214, startPoint y: 350, endPoint x: 1203, endPoint y: 280, distance: 70.2
click at [1203, 280] on div "Mācību tēma: Latviešu valodas i - 11. klases 1. ieskaites mācību materiāls (a,b…" at bounding box center [615, 289] width 1231 height 578
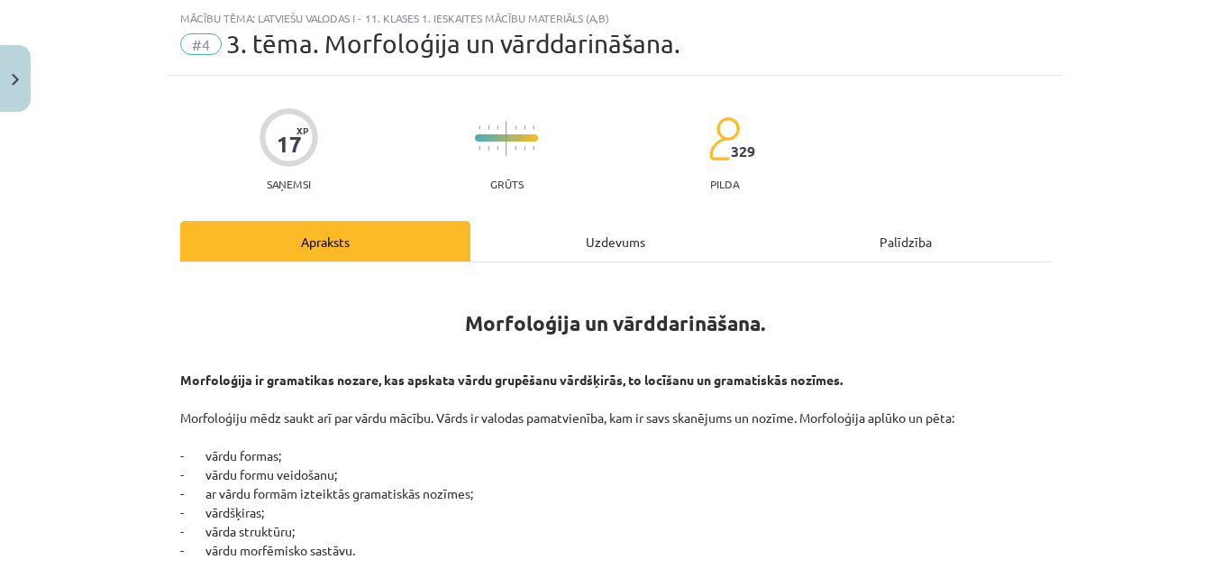
scroll to position [38, 0]
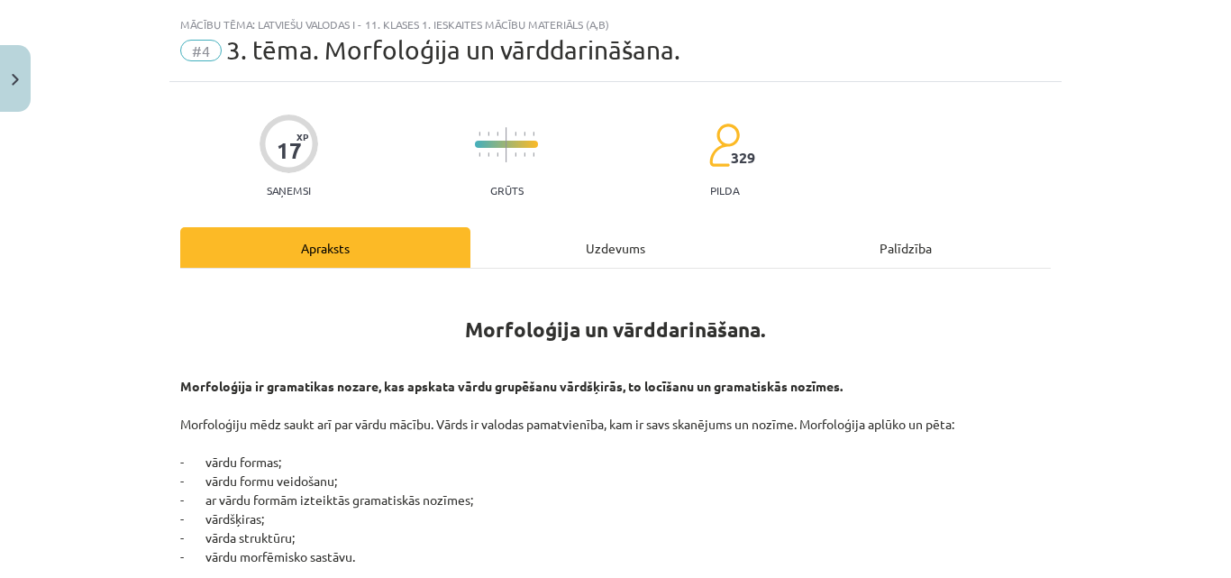
click at [647, 244] on div "Uzdevums" at bounding box center [615, 247] width 290 height 41
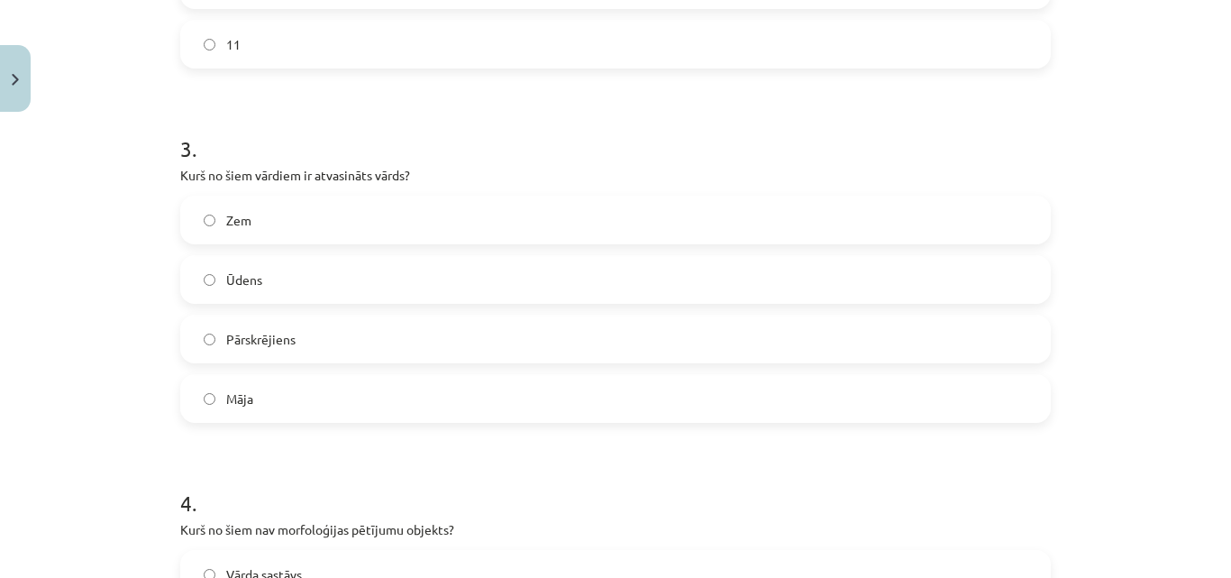
scroll to position [971, 0]
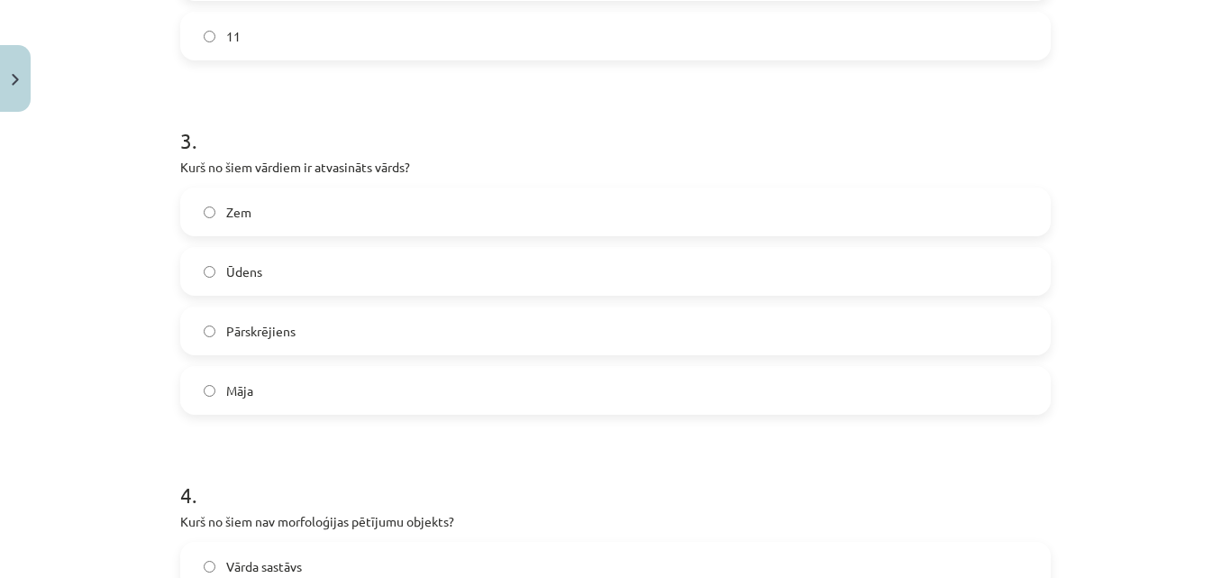
click at [731, 330] on label "Pārskrējiens" at bounding box center [615, 330] width 867 height 45
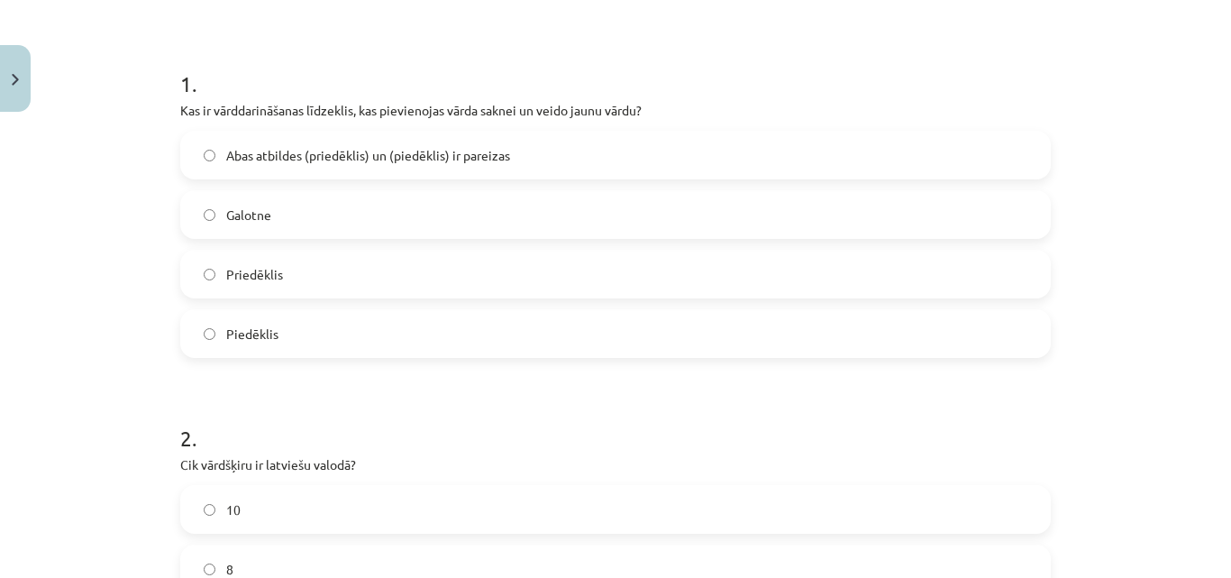
scroll to position [0, 0]
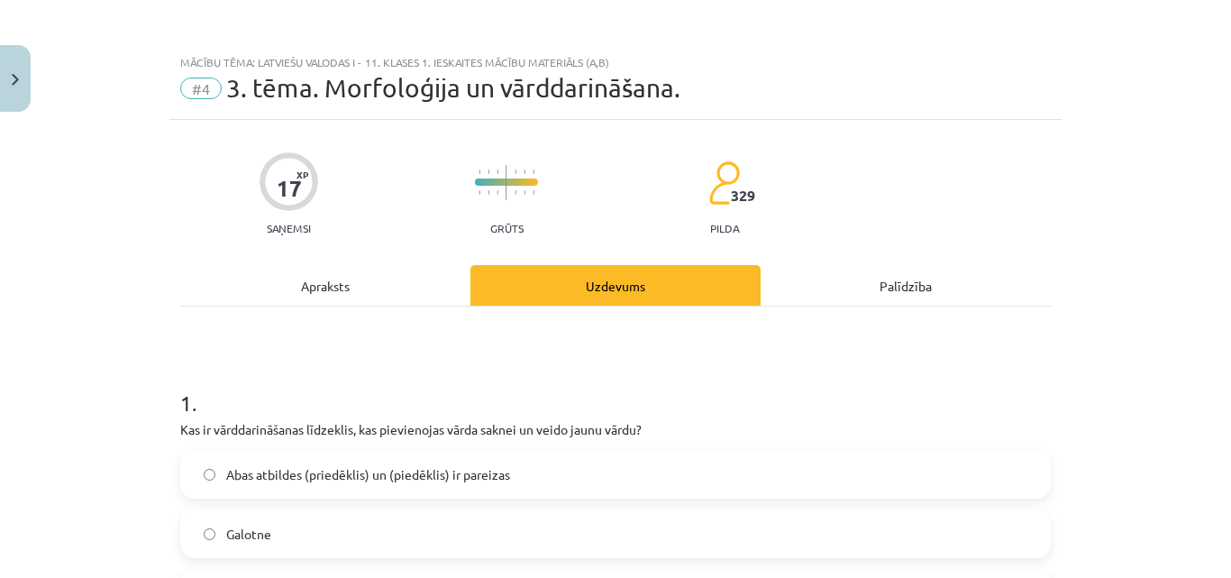
click at [403, 280] on div "Apraksts" at bounding box center [325, 285] width 290 height 41
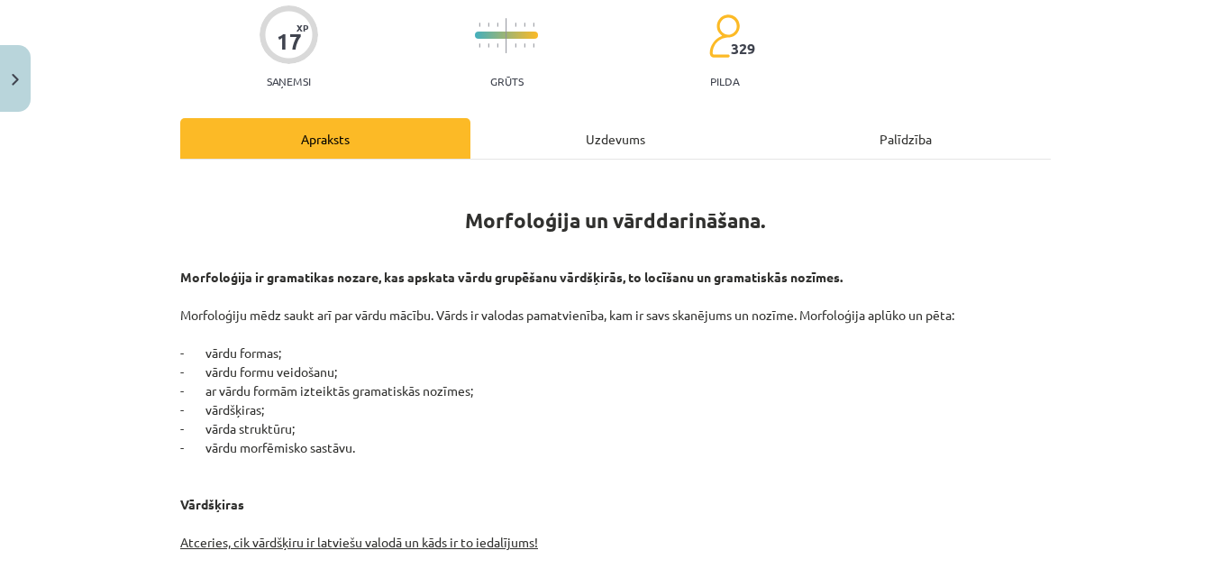
scroll to position [172, 0]
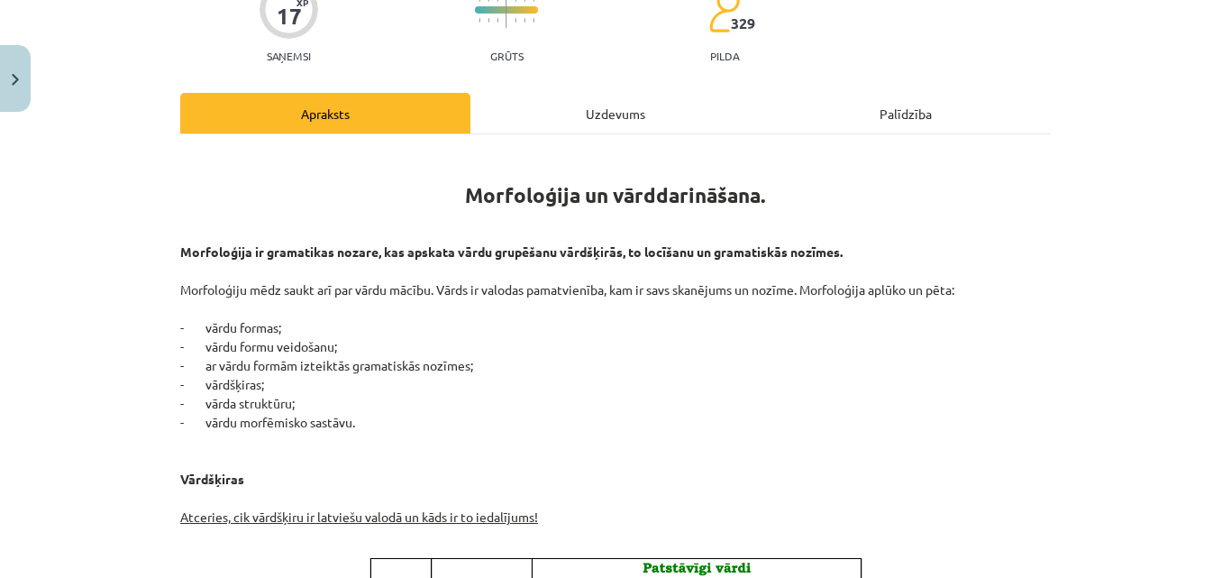
click at [609, 121] on div "Uzdevums" at bounding box center [615, 113] width 290 height 41
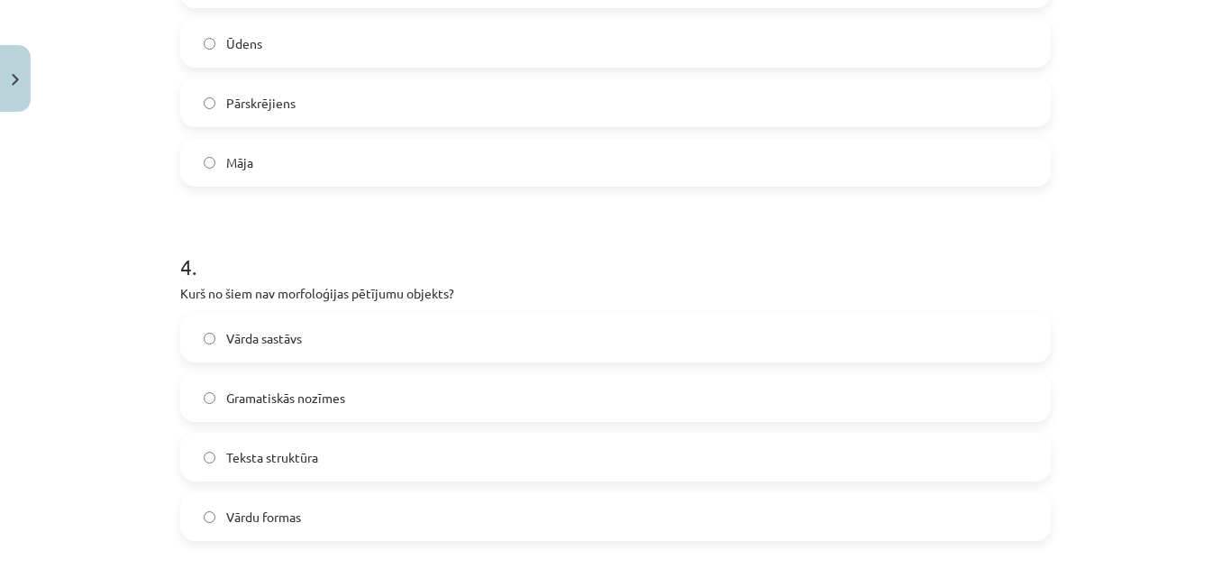
scroll to position [1222, 0]
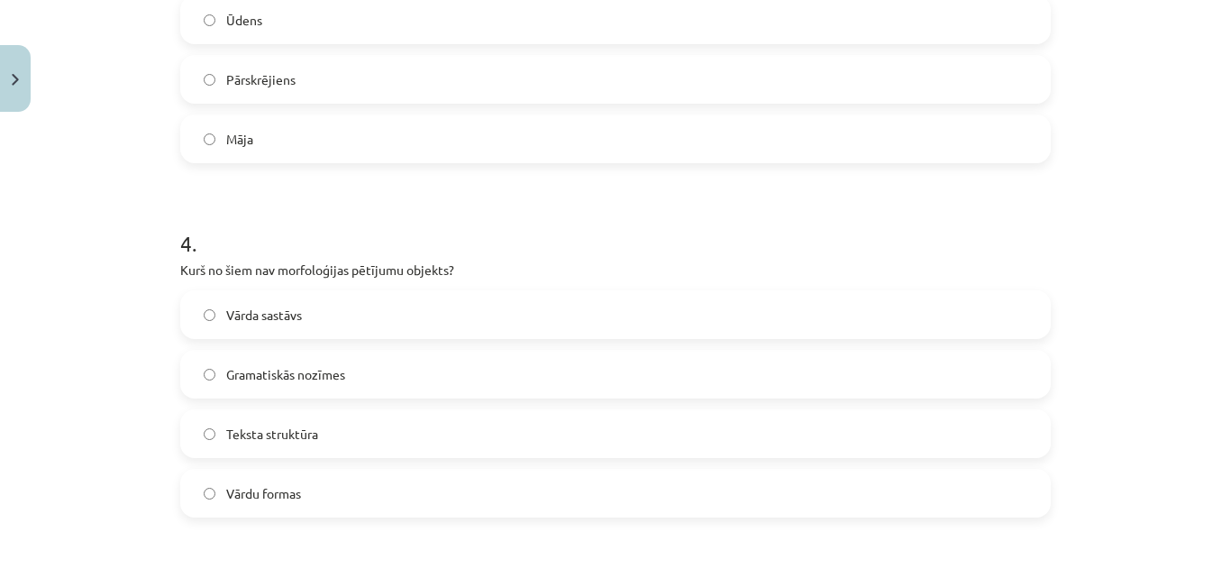
click at [896, 384] on label "Gramatiskās nozīmes" at bounding box center [615, 373] width 867 height 45
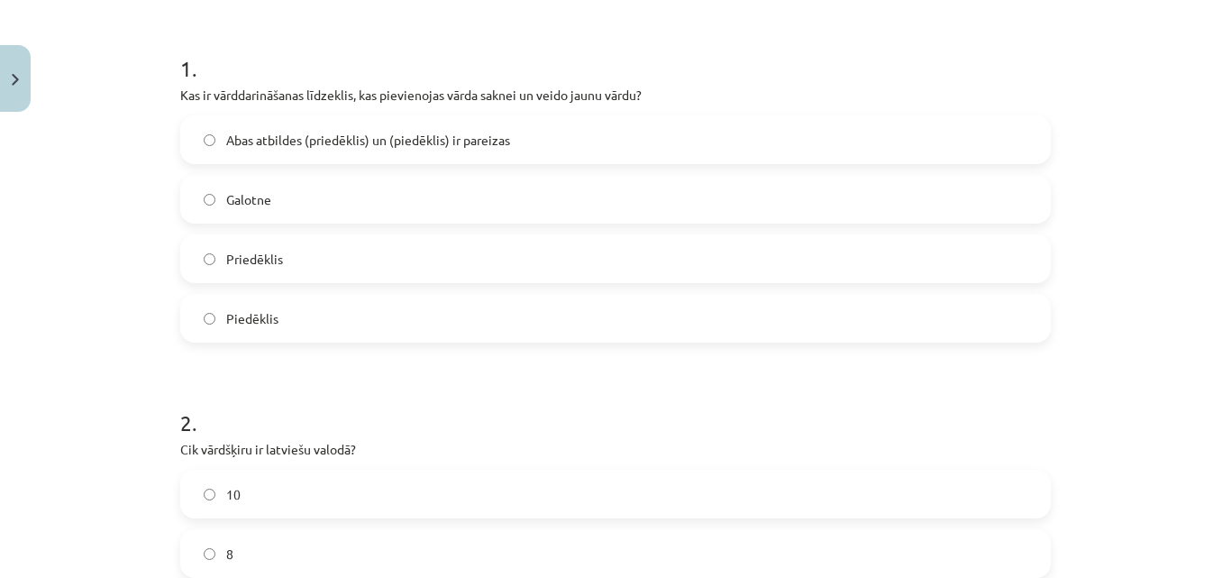
scroll to position [209, 0]
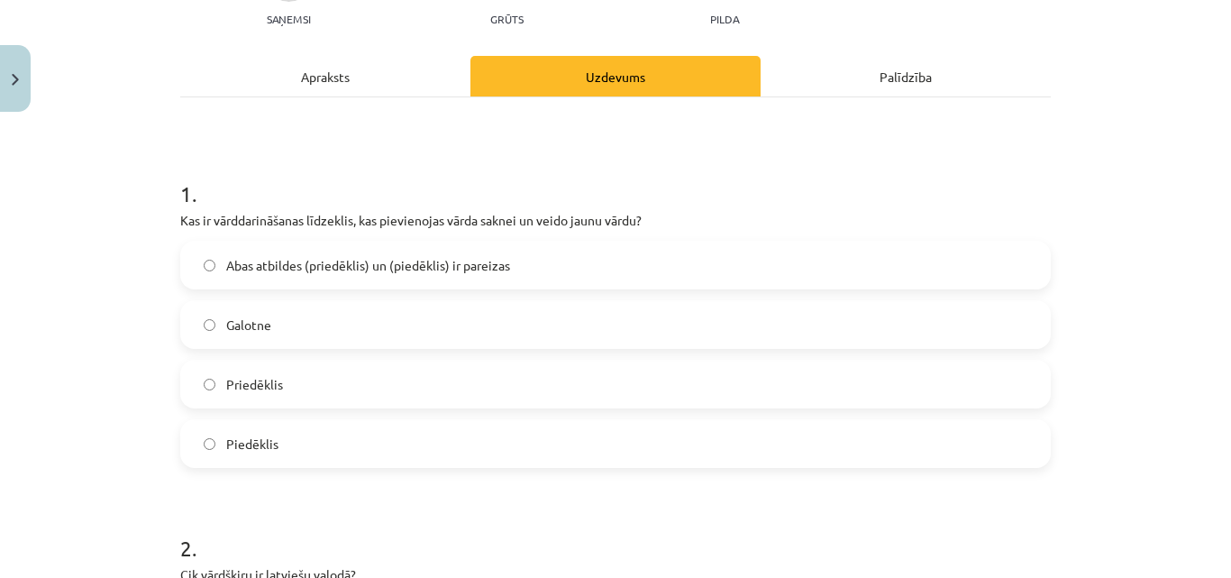
click at [380, 94] on div "Apraksts" at bounding box center [325, 76] width 290 height 41
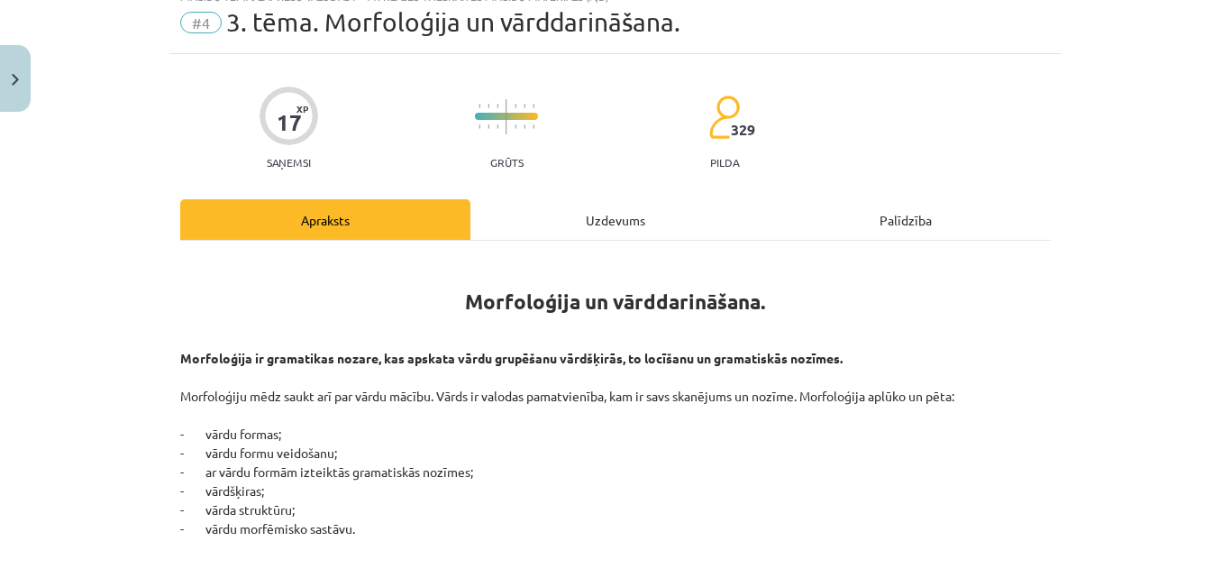
scroll to position [45, 0]
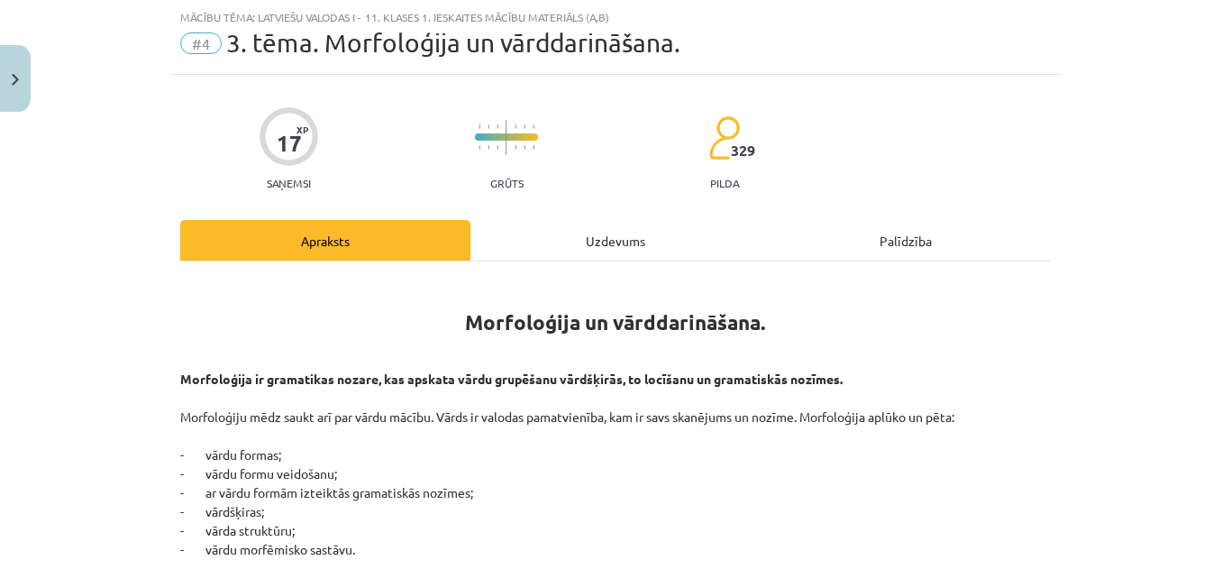
click at [643, 254] on div "Uzdevums" at bounding box center [615, 240] width 290 height 41
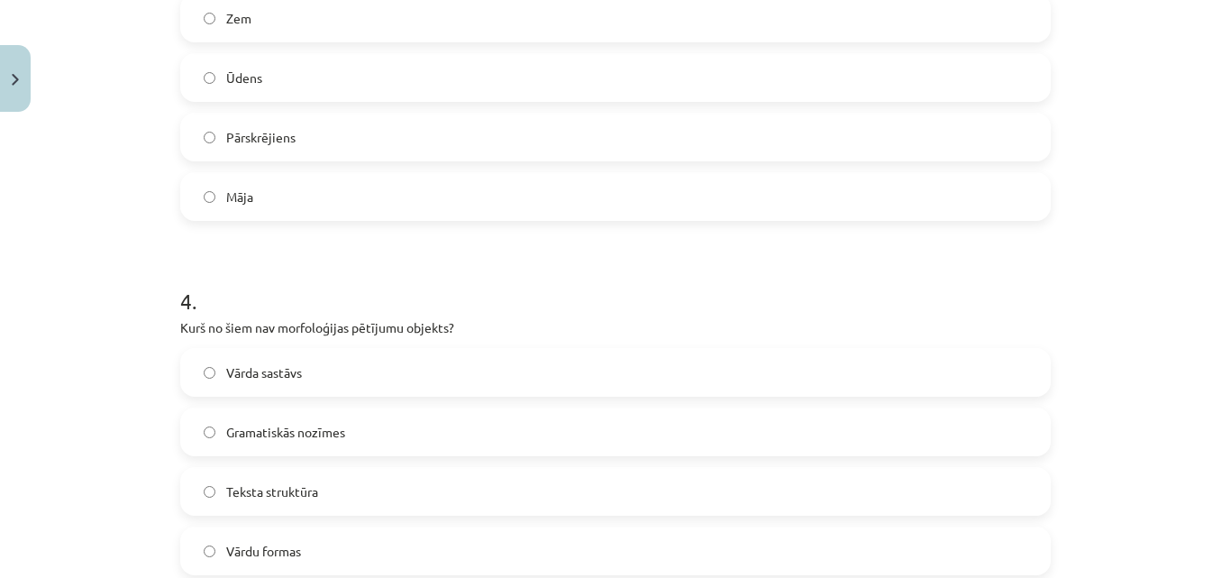
scroll to position [1195, 0]
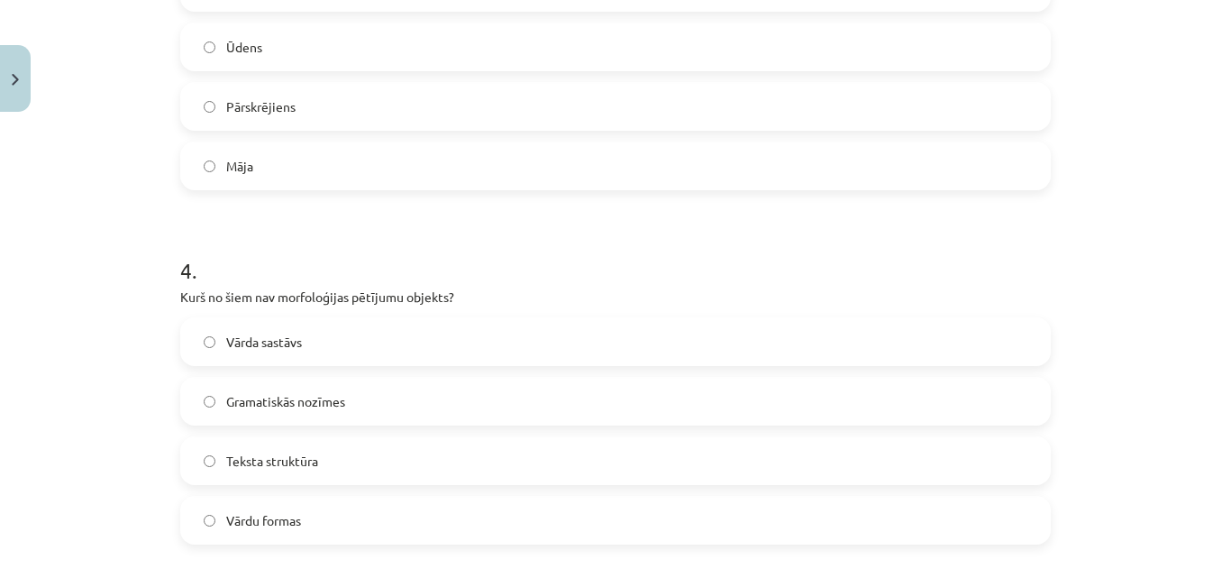
click at [913, 454] on label "Teksta struktūra" at bounding box center [615, 460] width 867 height 45
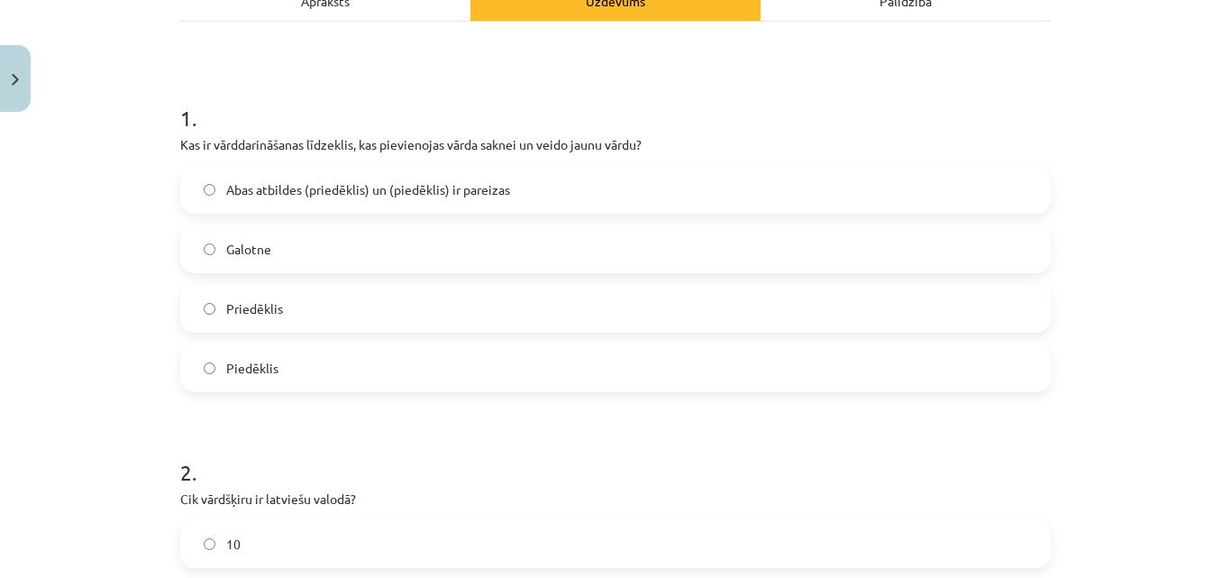
scroll to position [254, 0]
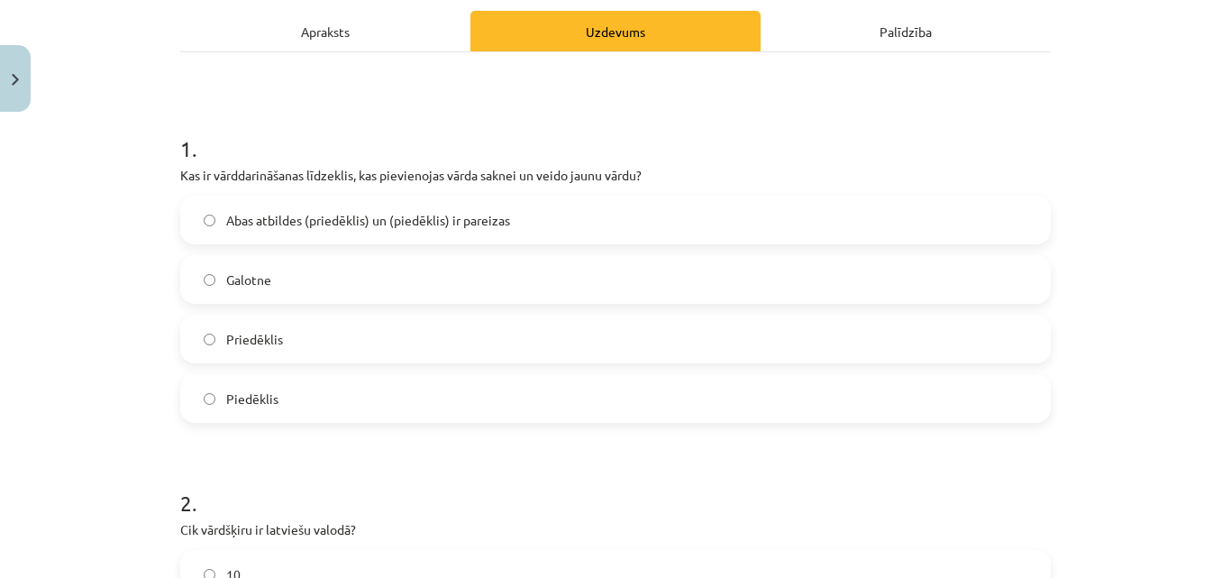
click at [375, 47] on div "Apraksts" at bounding box center [325, 31] width 290 height 41
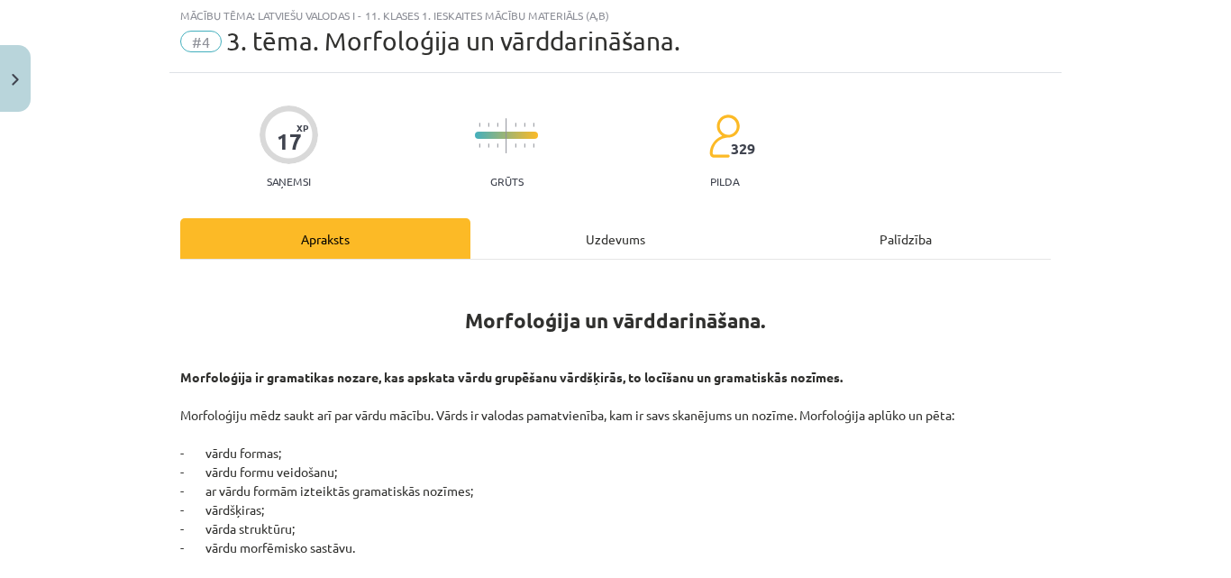
scroll to position [45, 0]
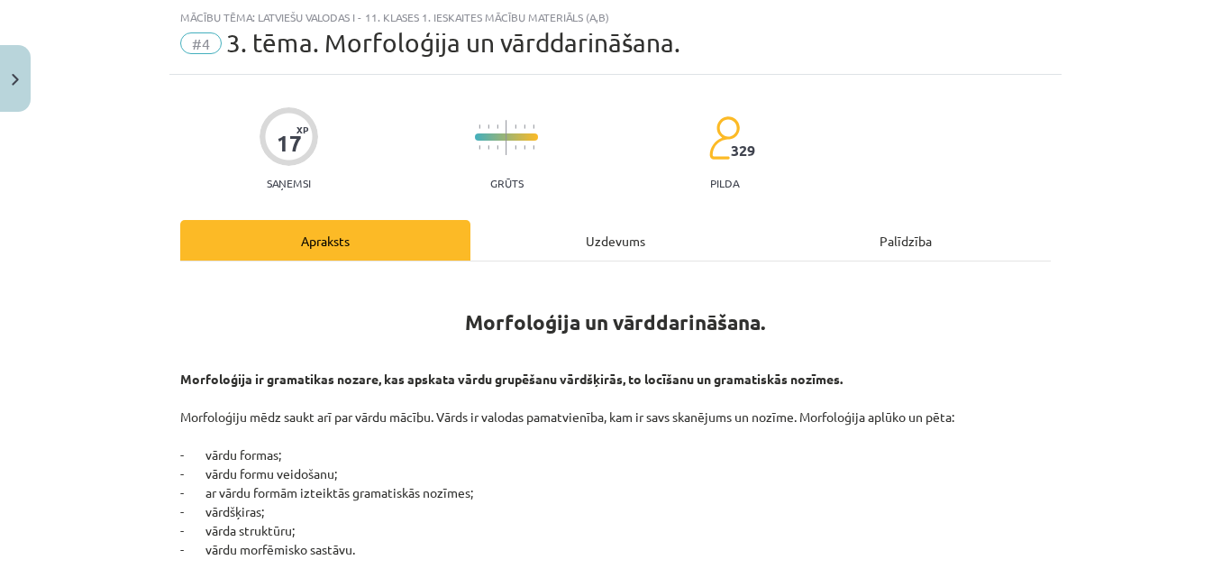
click at [714, 251] on div "Uzdevums" at bounding box center [615, 240] width 290 height 41
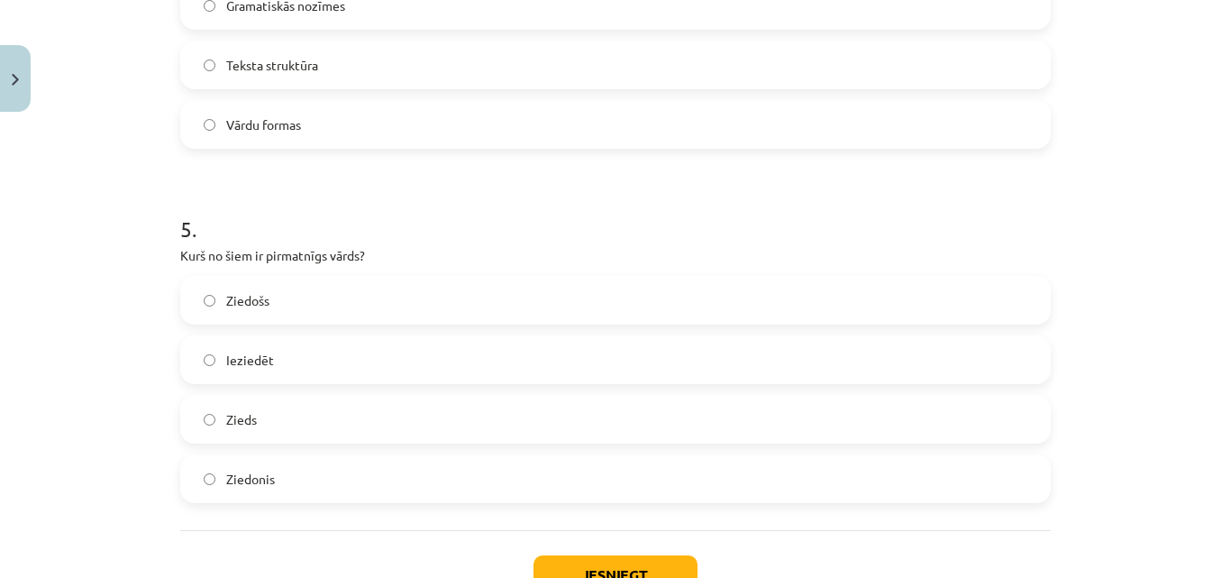
scroll to position [1602, 0]
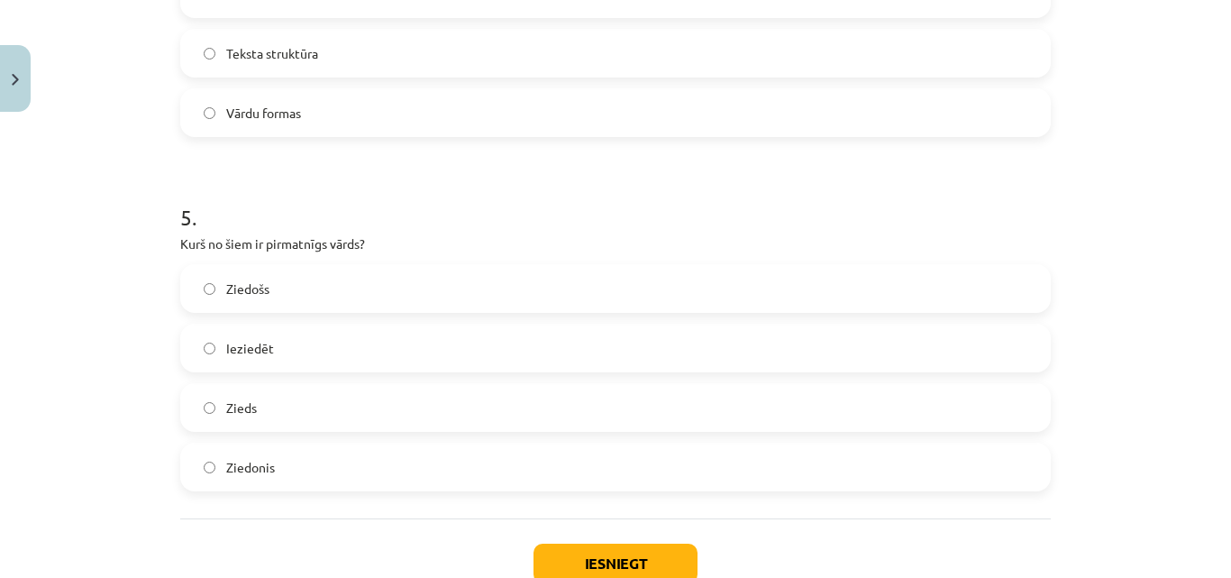
click at [989, 408] on label "Zieds" at bounding box center [615, 407] width 867 height 45
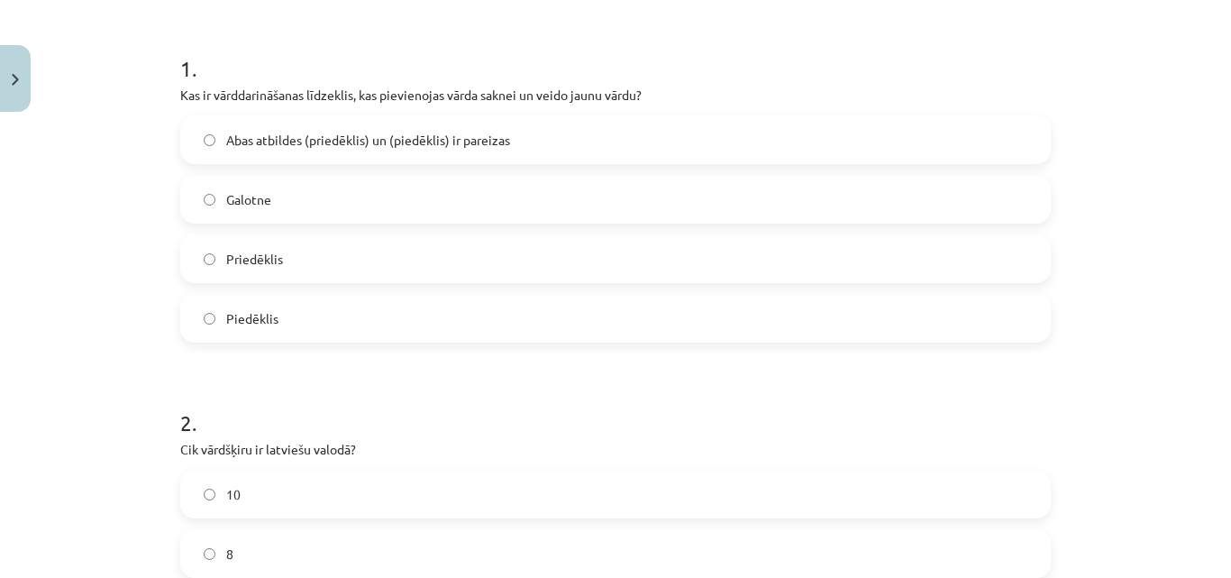
scroll to position [0, 0]
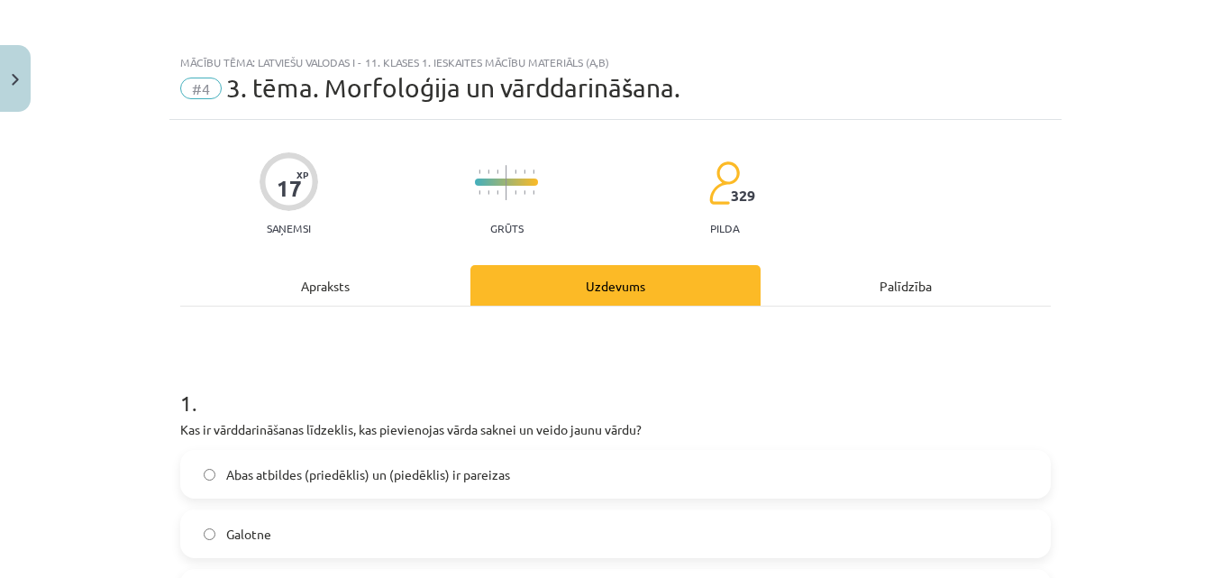
click at [438, 294] on div "Apraksts" at bounding box center [325, 285] width 290 height 41
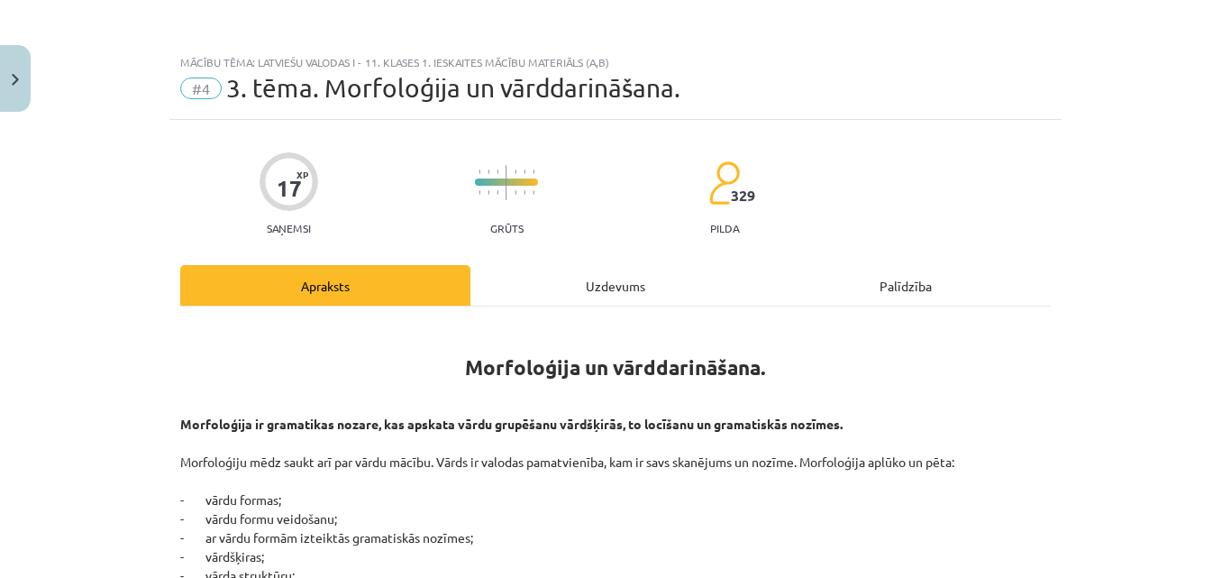
click at [655, 293] on div "Uzdevums" at bounding box center [615, 285] width 290 height 41
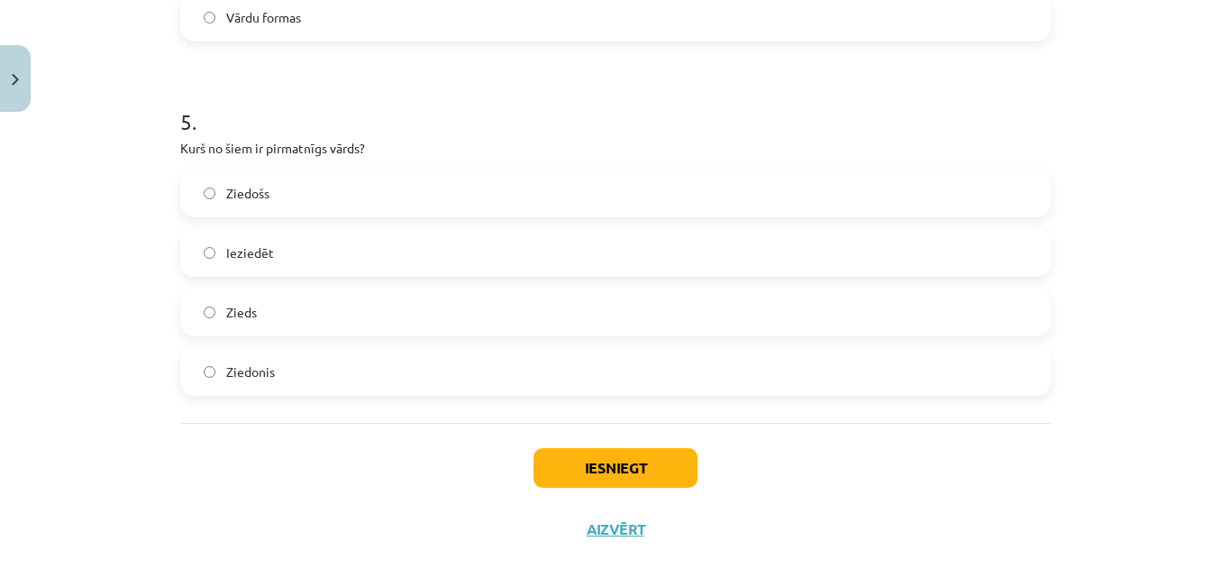
scroll to position [1725, 0]
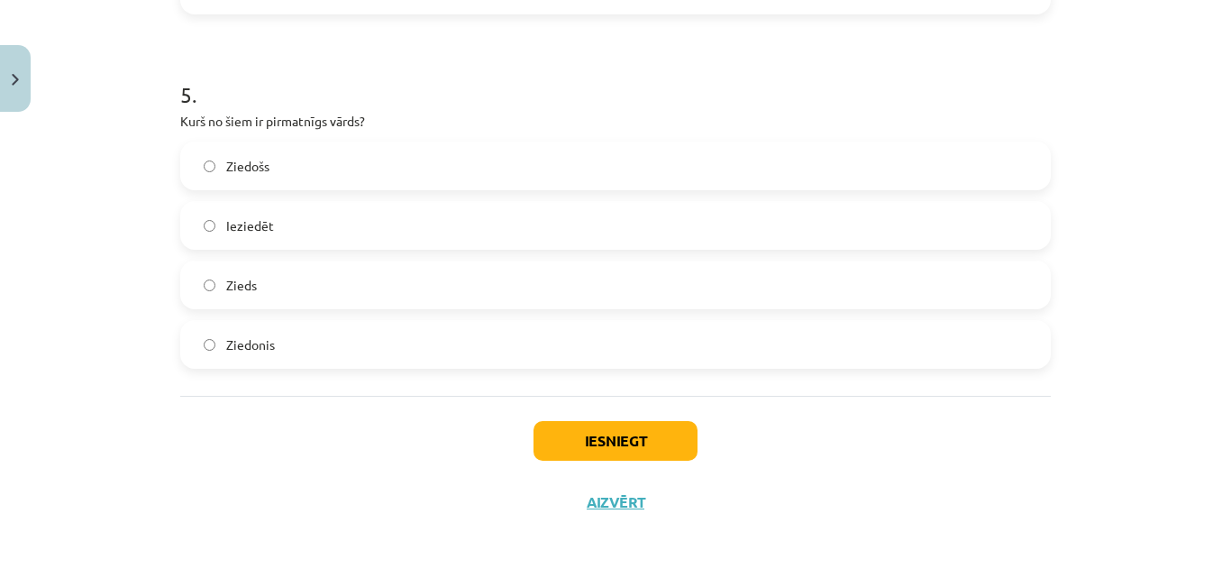
click at [256, 236] on label "Ieziedēt" at bounding box center [615, 225] width 867 height 45
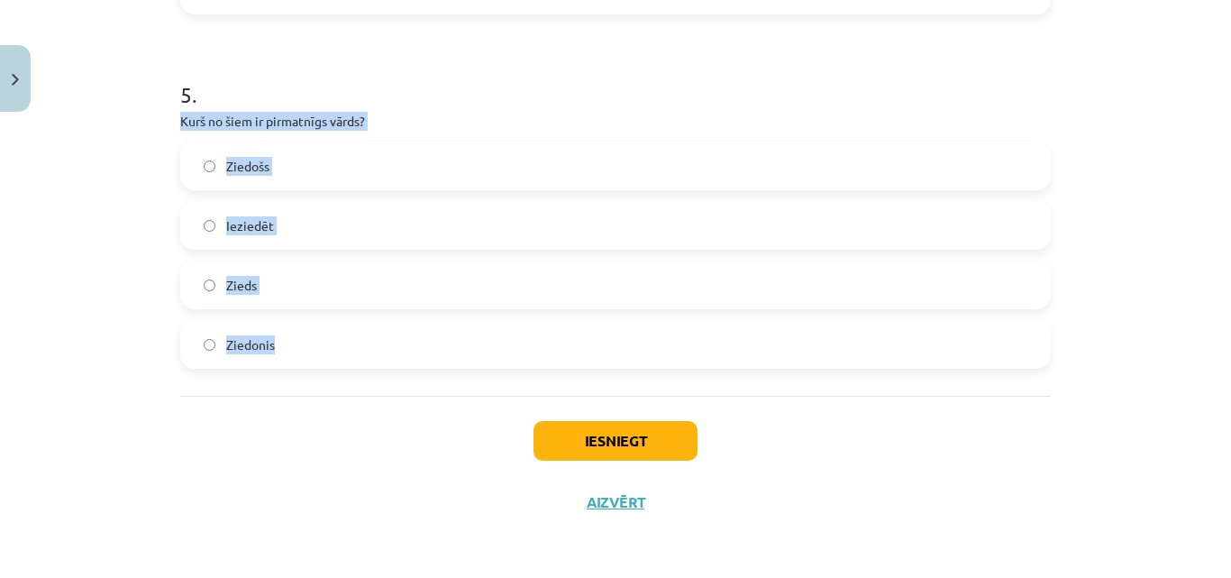
drag, startPoint x: 173, startPoint y: 115, endPoint x: 294, endPoint y: 323, distance: 239.9
click at [294, 323] on div "5 . Kurš no šiem ir pirmatnīgs vārds? Ziedošs Ieziedēt Zieds Ziedonis" at bounding box center [615, 209] width 871 height 318
copy div "Kurš no šiem ir pirmatnīgs vārds? Ziedošs Ieziedēt Zieds Ziedonis"
click at [119, 351] on div "Mācību tēma: Latviešu valodas i - 11. klases 1. ieskaites mācību materiāls (a,b…" at bounding box center [615, 289] width 1231 height 578
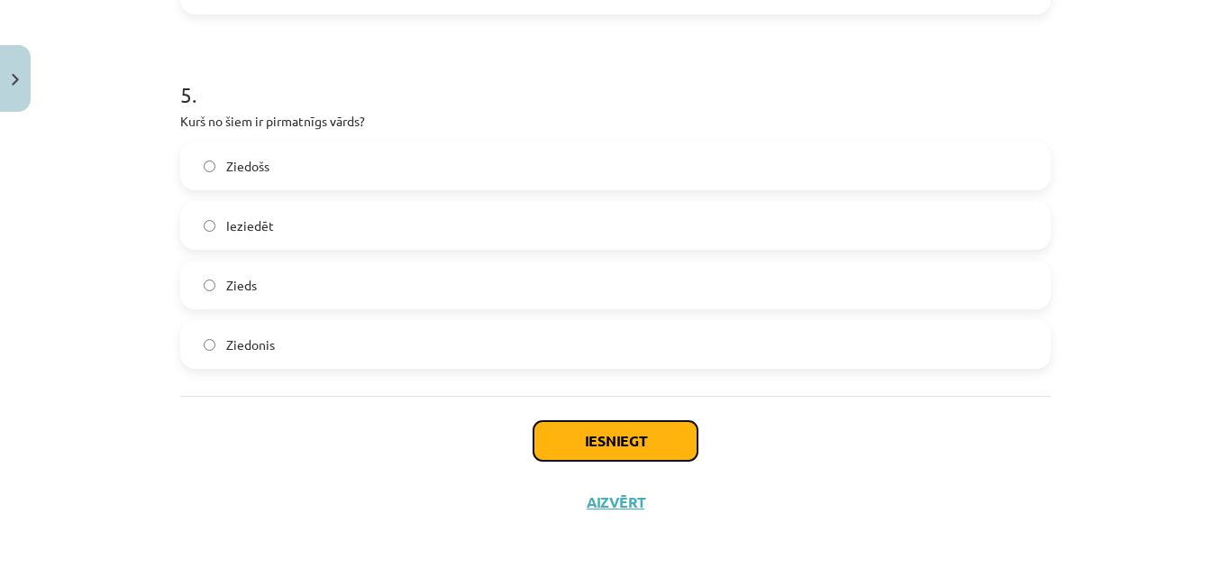
click at [632, 431] on button "Iesniegt" at bounding box center [616, 441] width 164 height 40
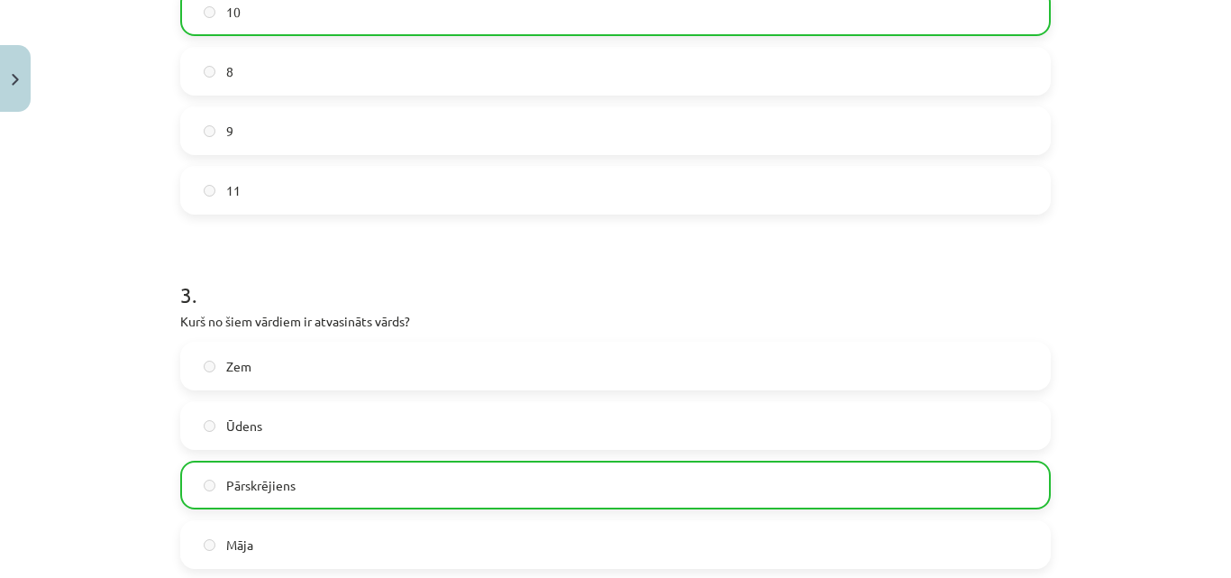
scroll to position [765, 0]
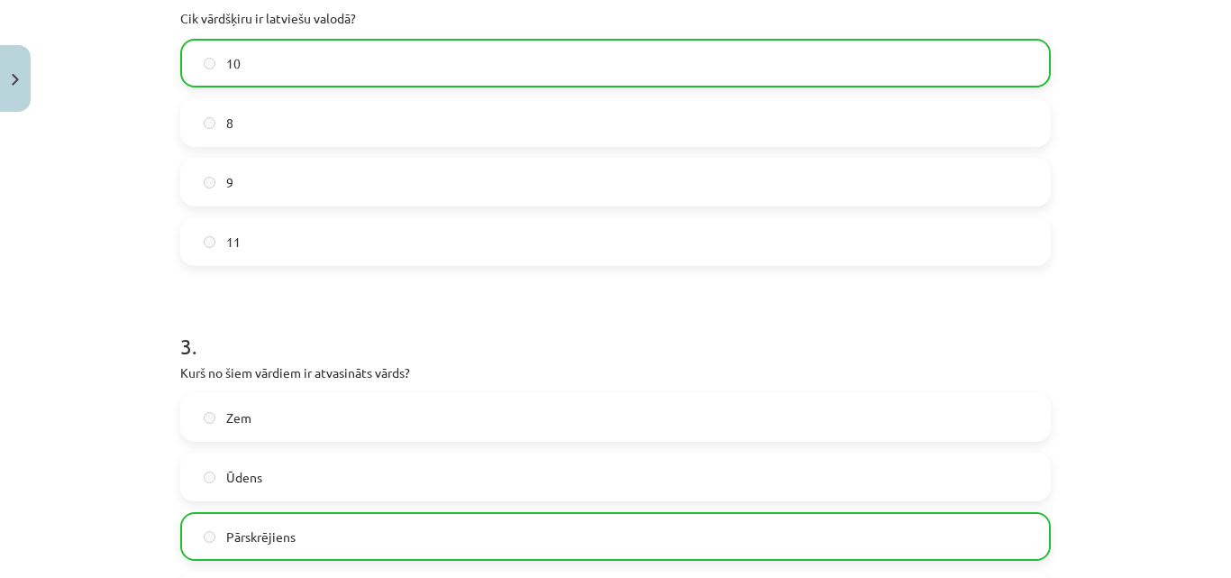
click at [1213, 233] on div "Mācību tēma: Latviešu valodas i - 11. klases 1. ieskaites mācību materiāls (a,b…" at bounding box center [615, 289] width 1231 height 578
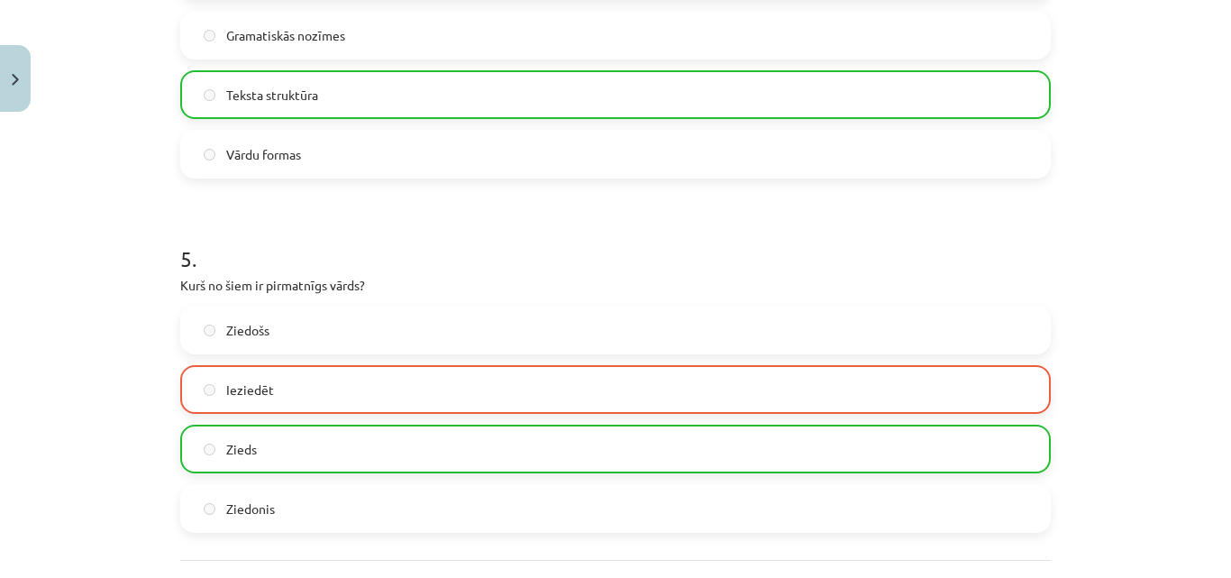
scroll to position [1783, 0]
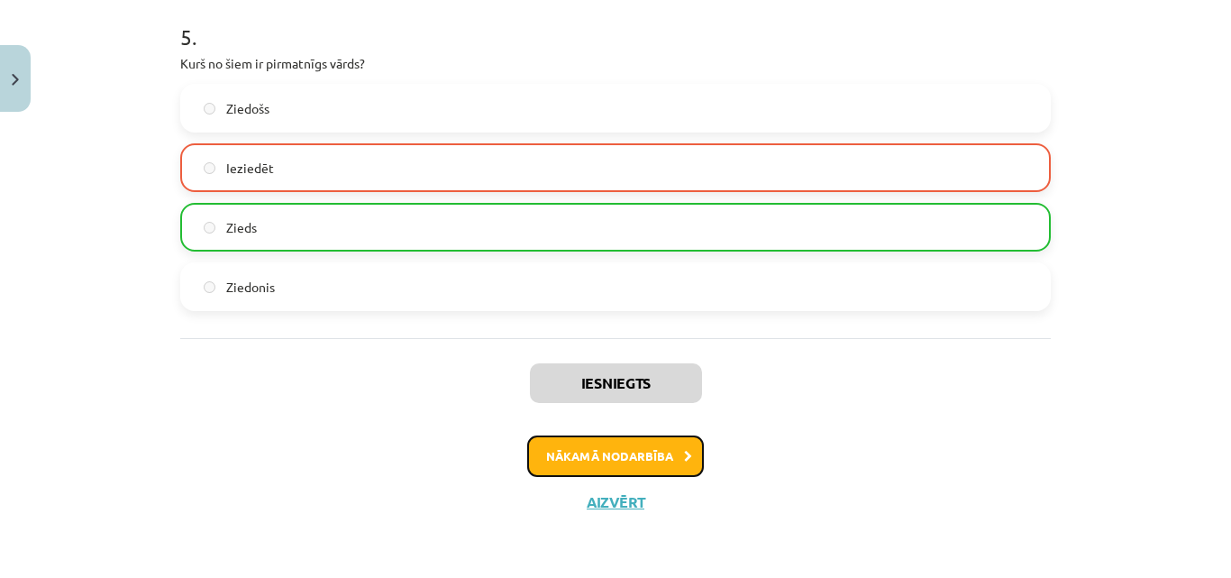
click at [650, 457] on button "Nākamā nodarbība" at bounding box center [615, 455] width 177 height 41
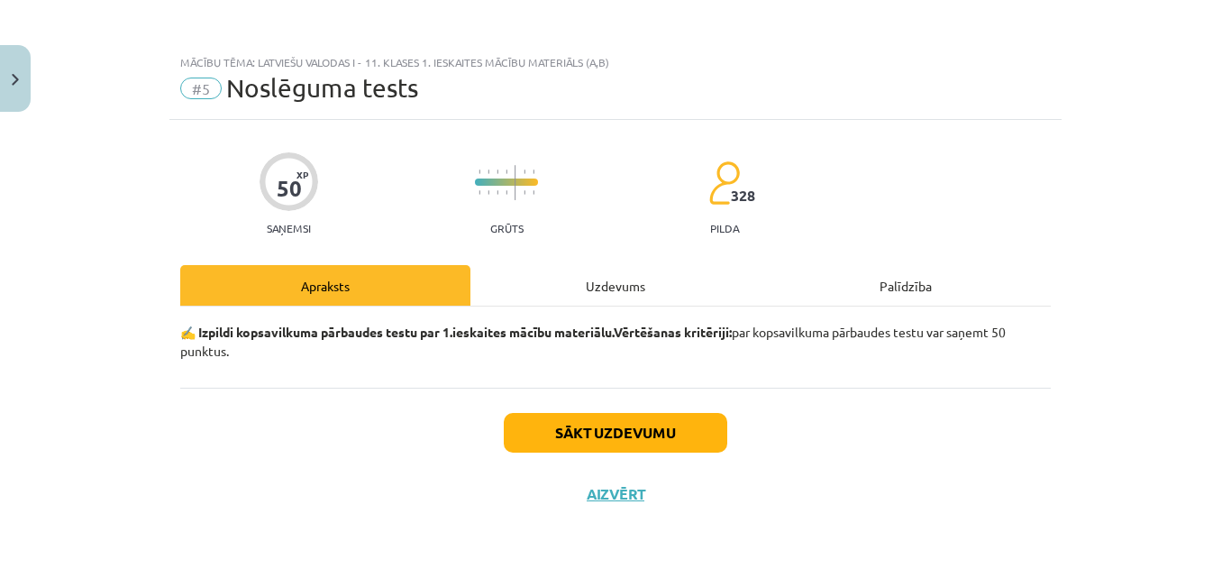
click at [1057, 421] on div "50 XP Saņemsi Grūts 328 pilda Apraksts Uzdevums Palīdzība ✍️ Izpildi kopsavilku…" at bounding box center [615, 326] width 892 height 413
click at [636, 260] on div "50 XP Saņemsi Grūts 328 pilda Apraksts Uzdevums Palīdzība ✍️ Izpildi kopsavilku…" at bounding box center [615, 326] width 892 height 413
click at [623, 287] on div "Uzdevums" at bounding box center [615, 285] width 290 height 41
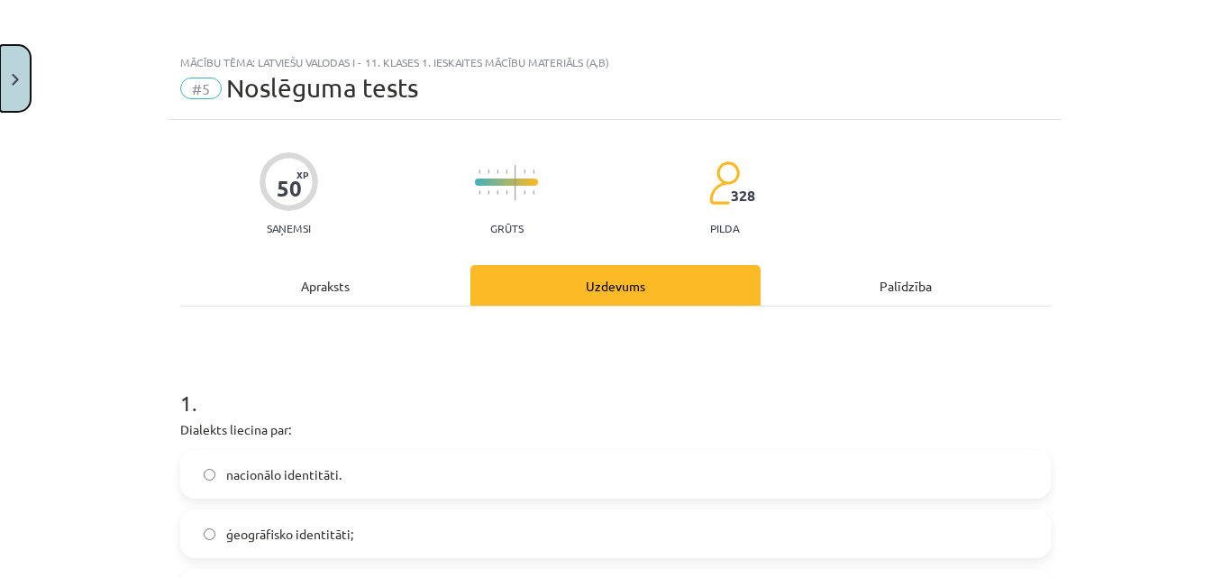
click at [10, 60] on button "Close" at bounding box center [15, 78] width 31 height 67
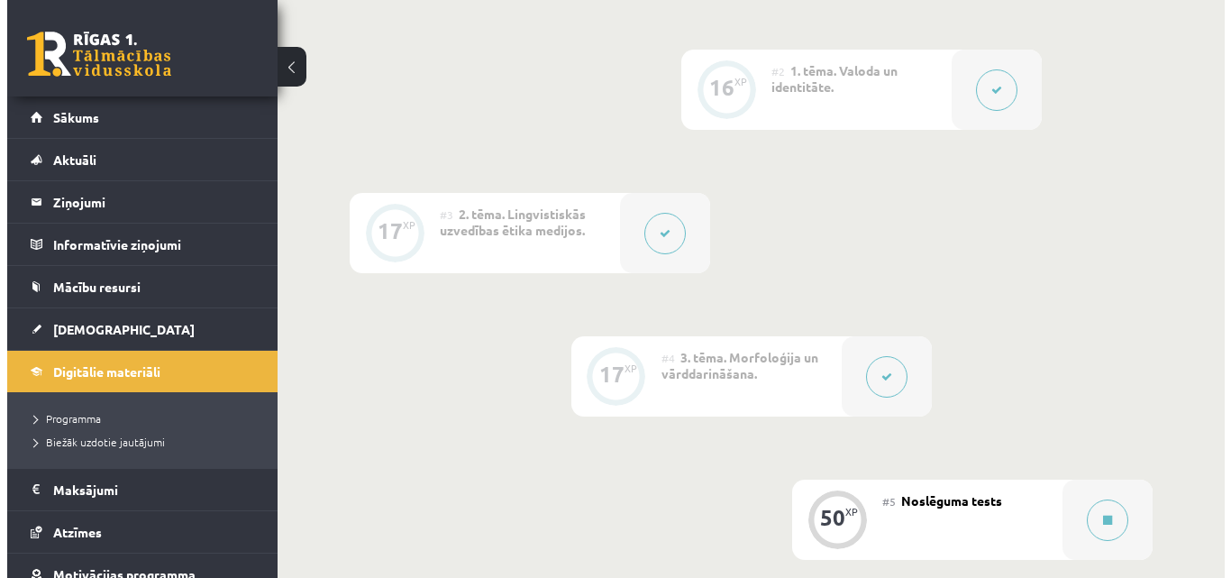
scroll to position [617, 0]
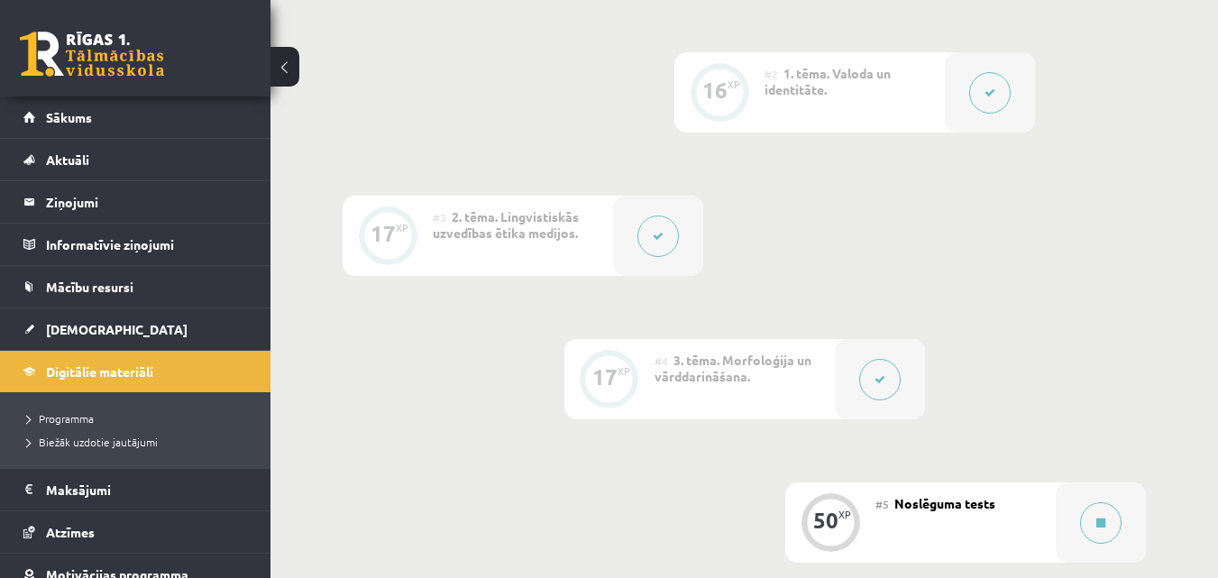
click at [994, 70] on div at bounding box center [990, 92] width 90 height 80
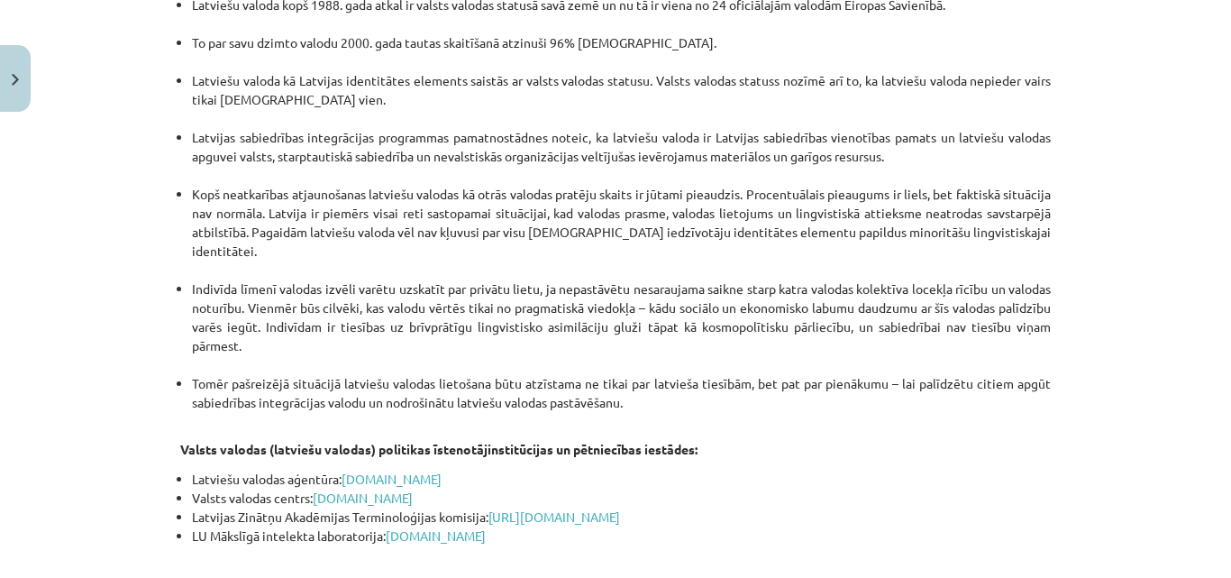
scroll to position [3935, 0]
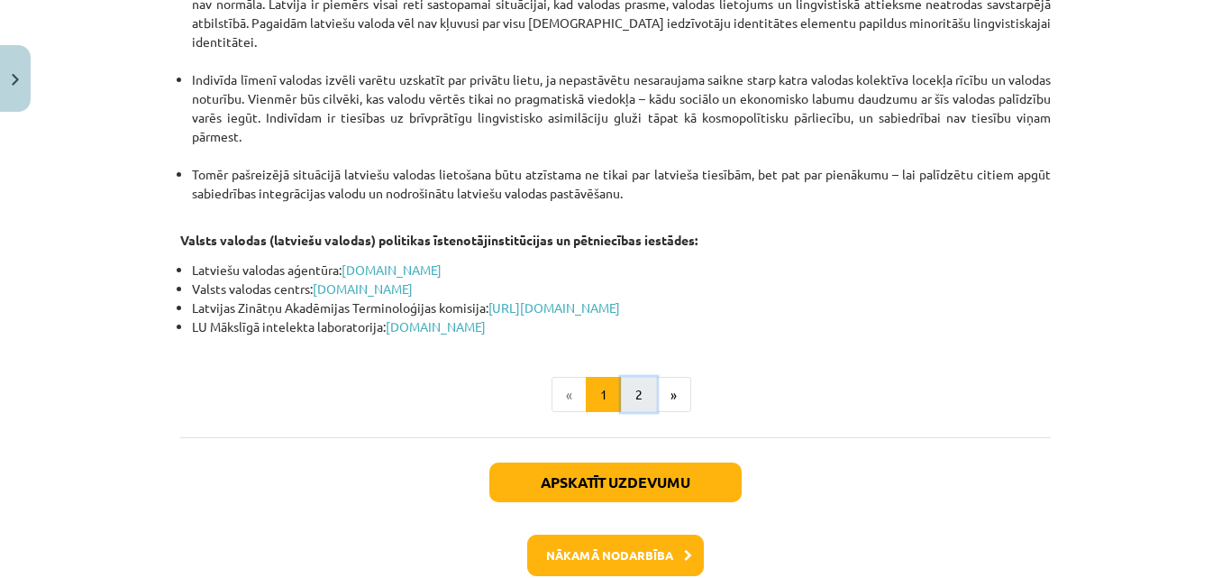
click at [641, 377] on button "2" at bounding box center [639, 395] width 36 height 36
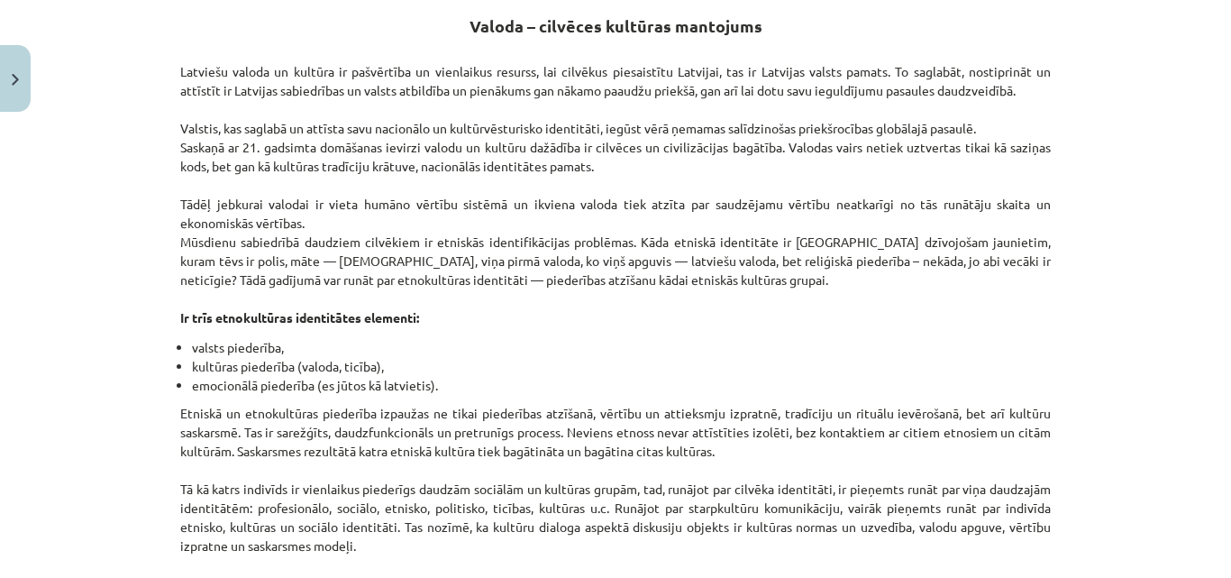
scroll to position [323, 0]
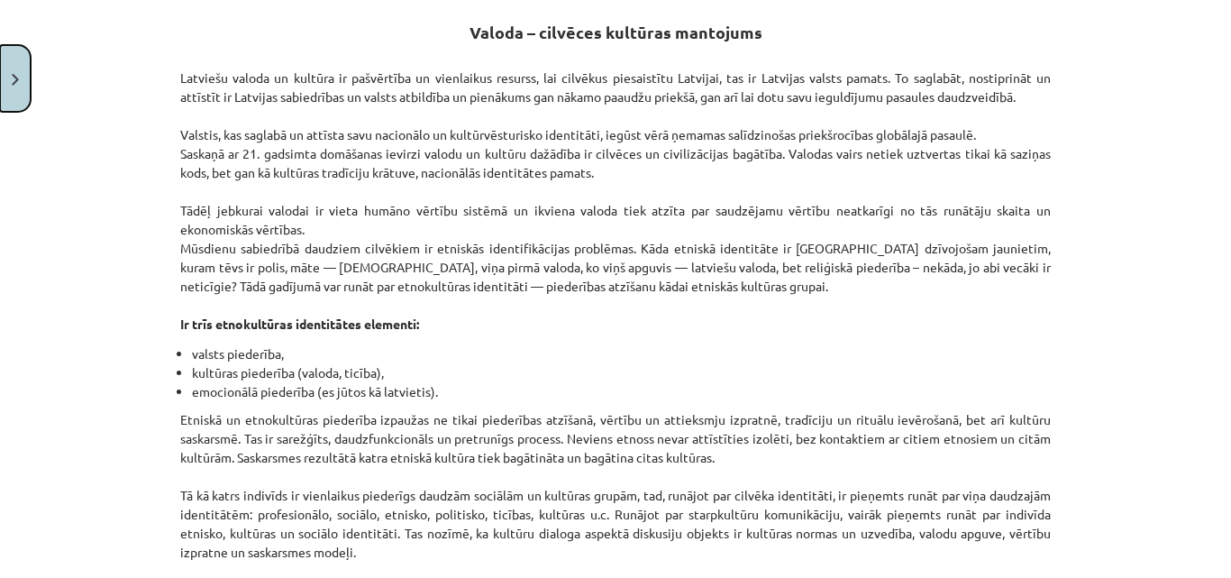
click at [18, 87] on button "Close" at bounding box center [15, 78] width 31 height 67
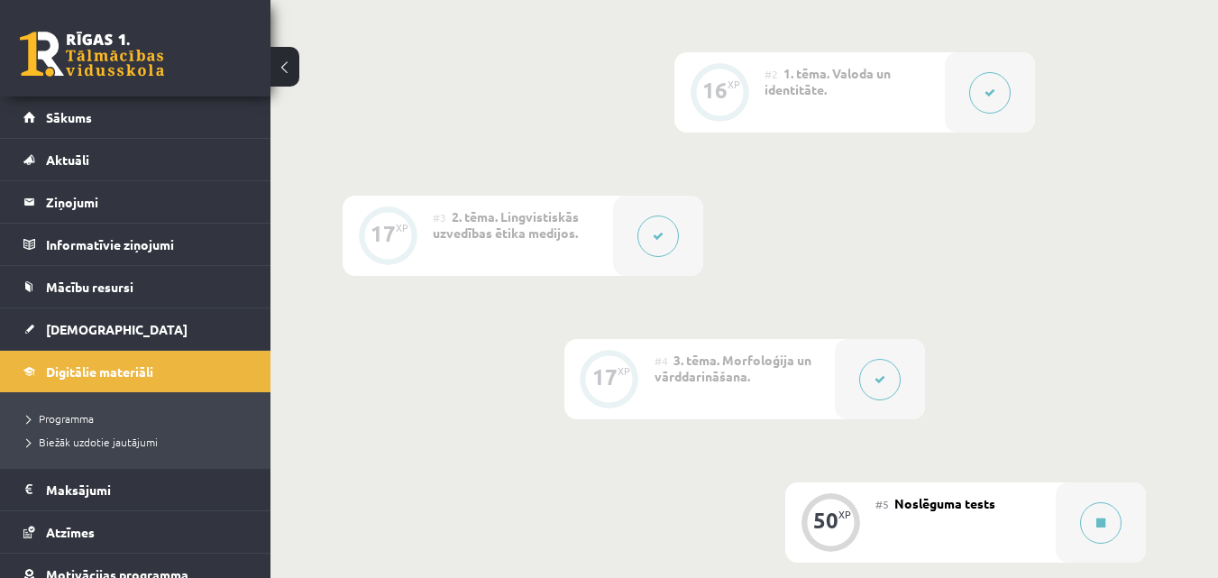
click at [680, 242] on div at bounding box center [658, 236] width 90 height 80
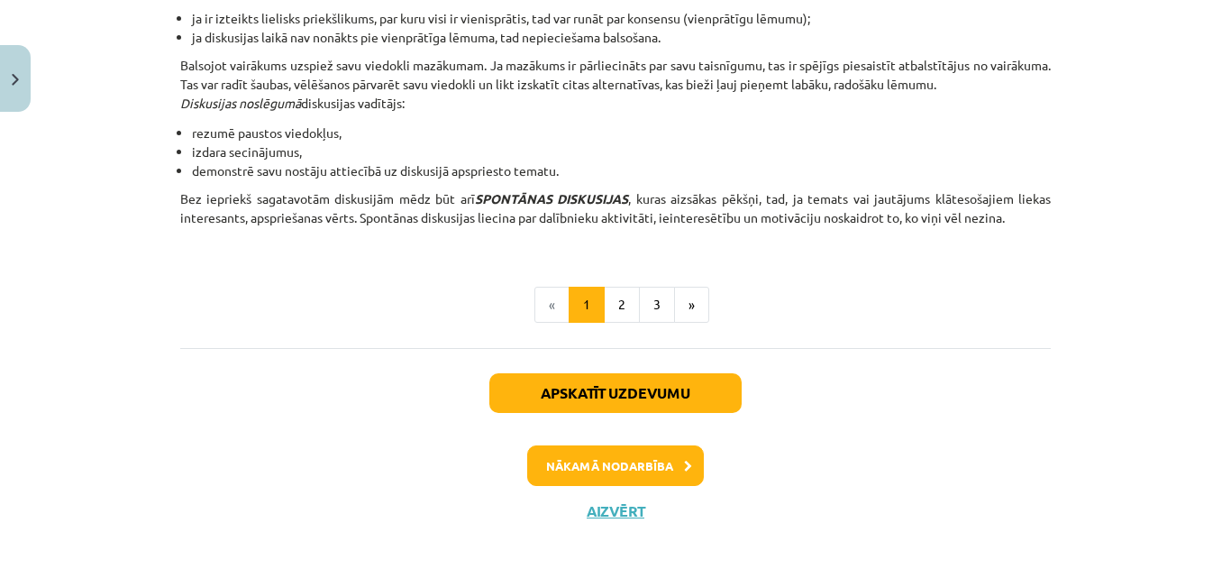
scroll to position [1771, 0]
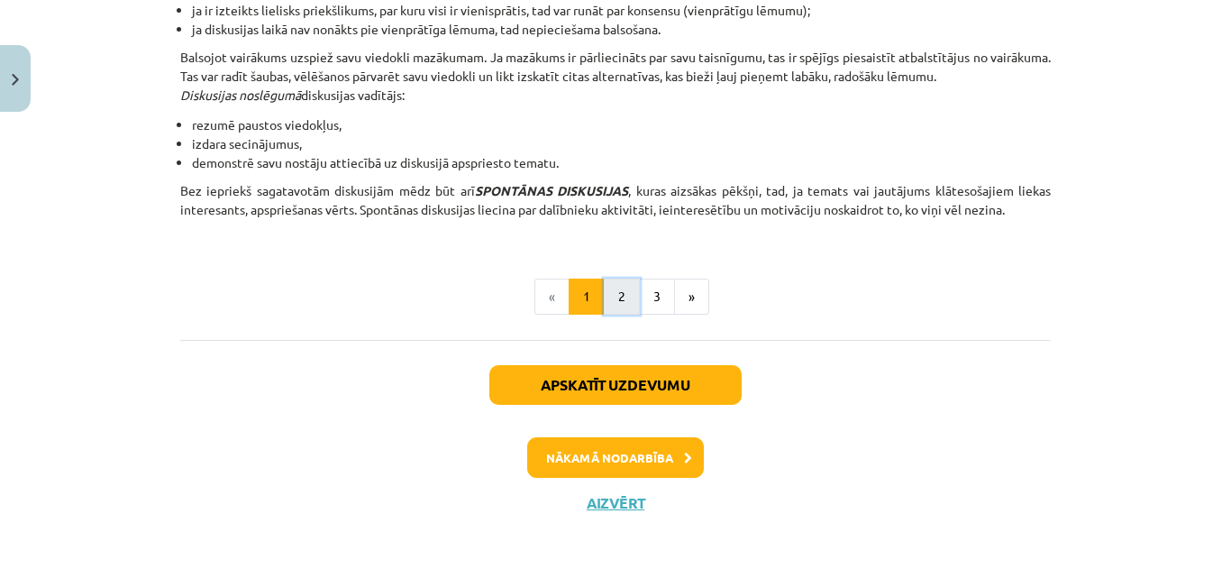
click at [612, 281] on button "2" at bounding box center [622, 296] width 36 height 36
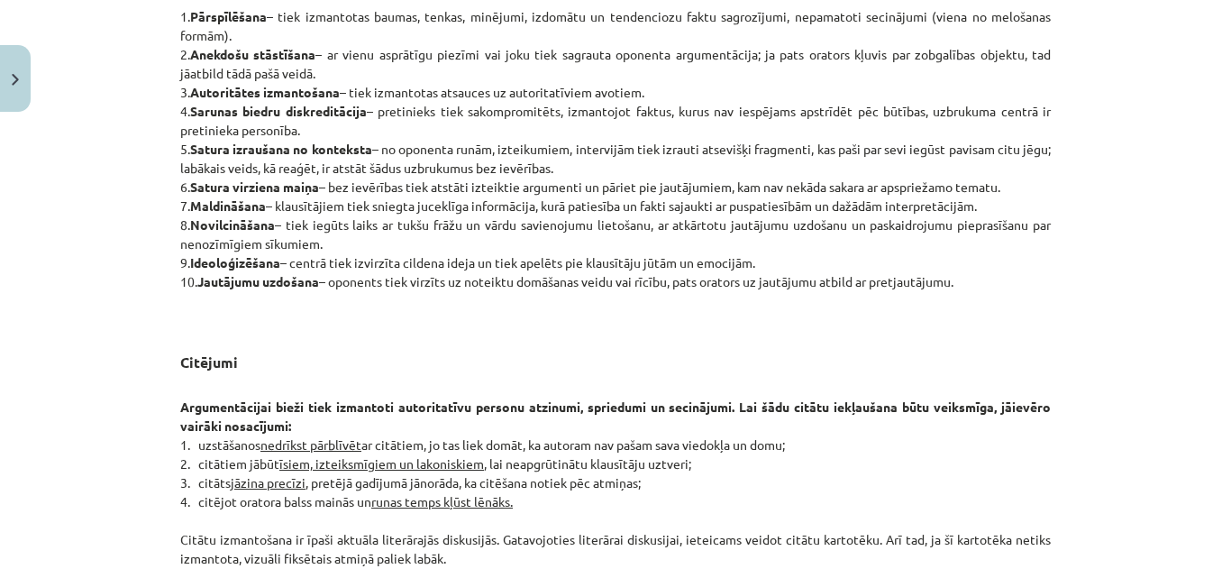
scroll to position [1385, 0]
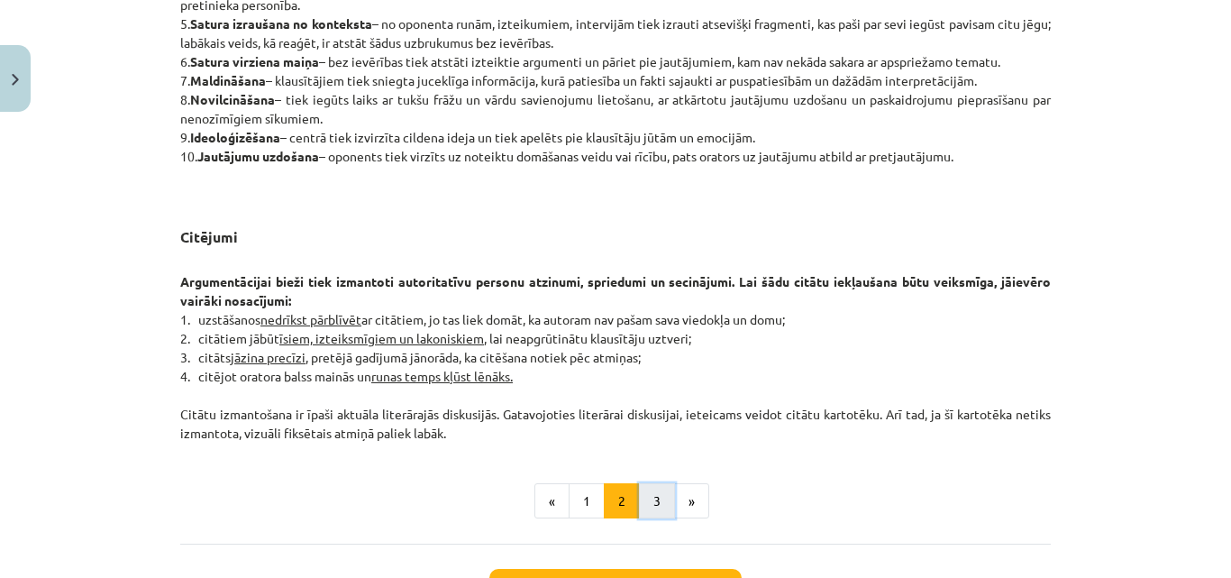
click at [650, 507] on button "3" at bounding box center [657, 501] width 36 height 36
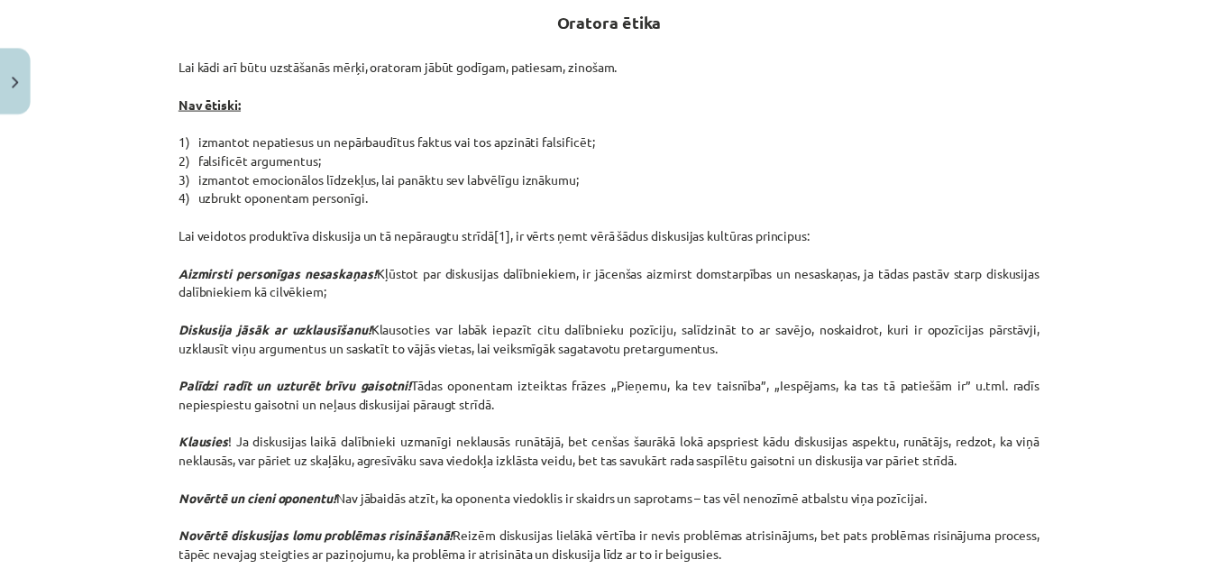
scroll to position [323, 0]
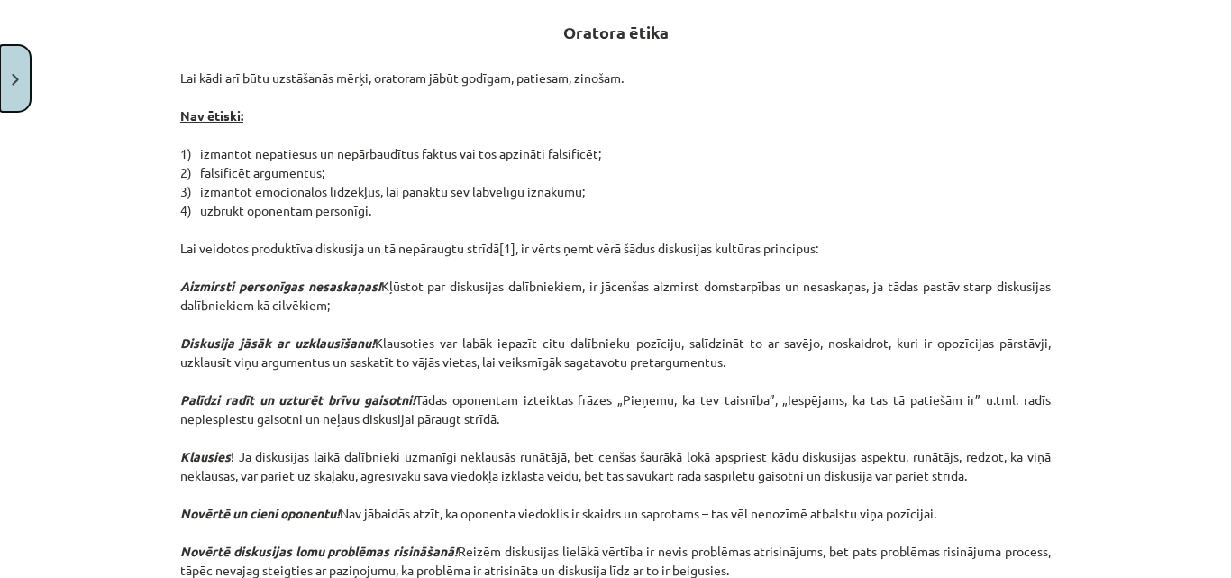
click at [6, 65] on button "Close" at bounding box center [15, 78] width 31 height 67
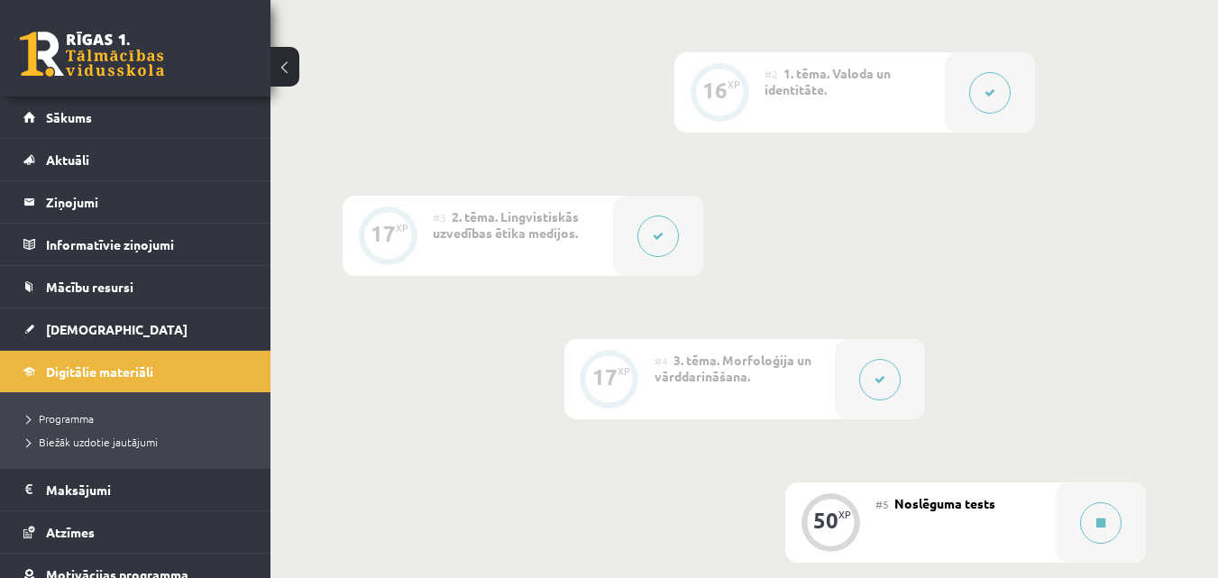
click at [869, 379] on button at bounding box center [879, 379] width 41 height 41
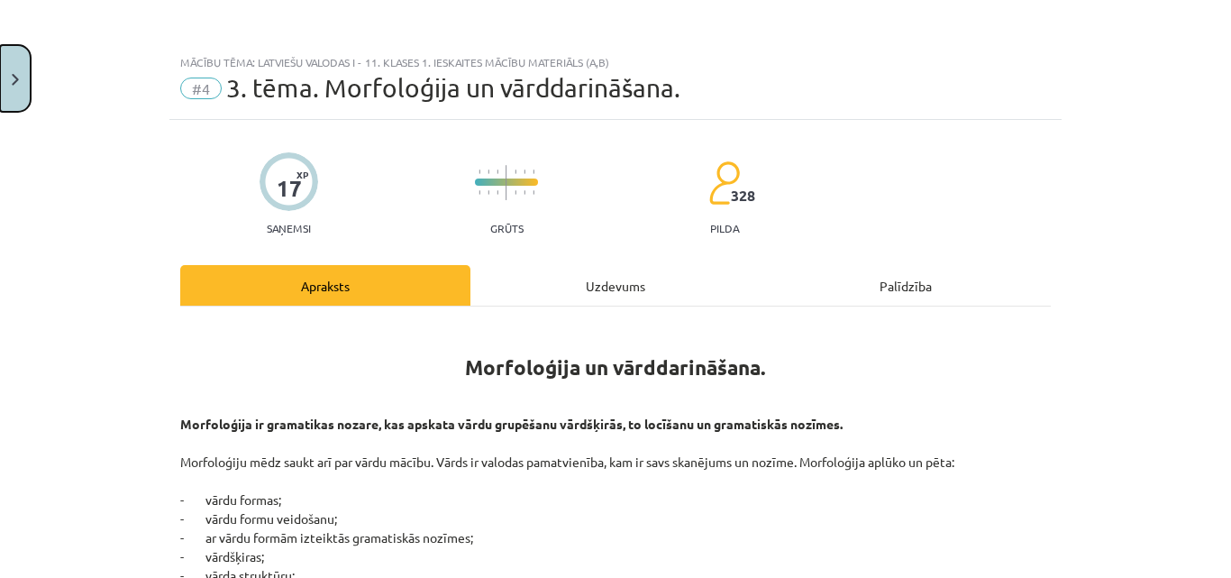
click at [10, 77] on button "Close" at bounding box center [15, 78] width 31 height 67
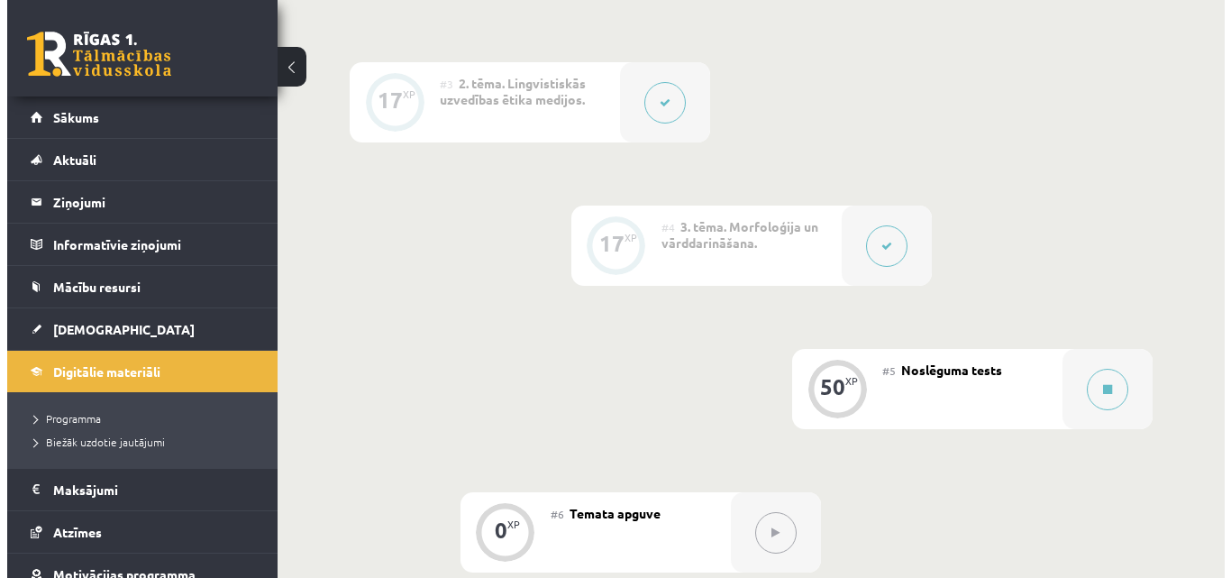
scroll to position [482, 0]
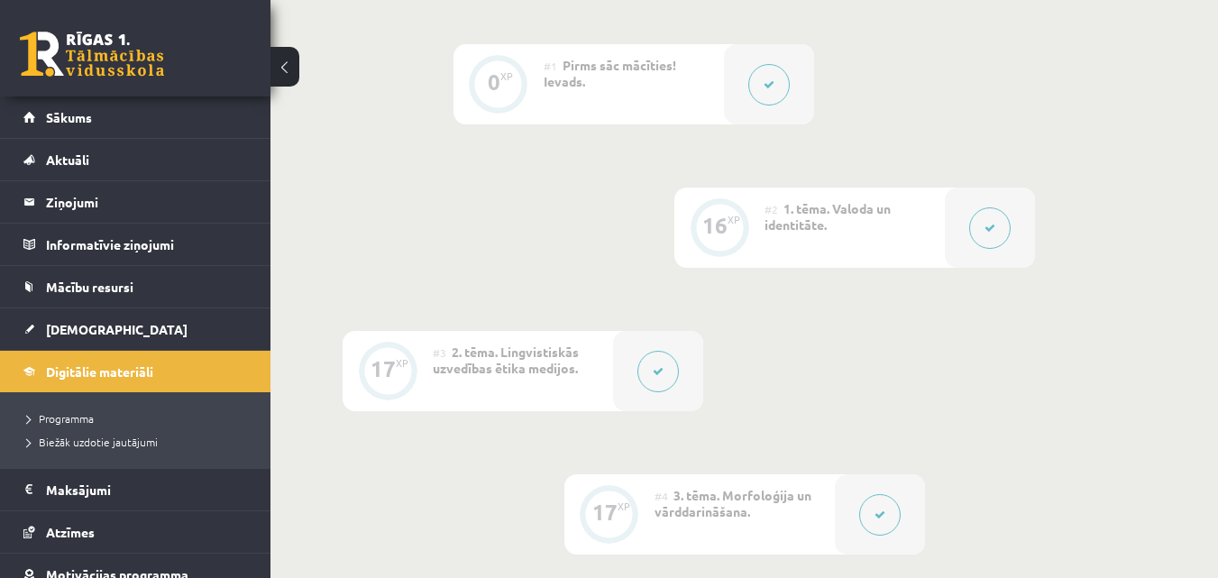
click at [1020, 235] on div at bounding box center [990, 227] width 90 height 80
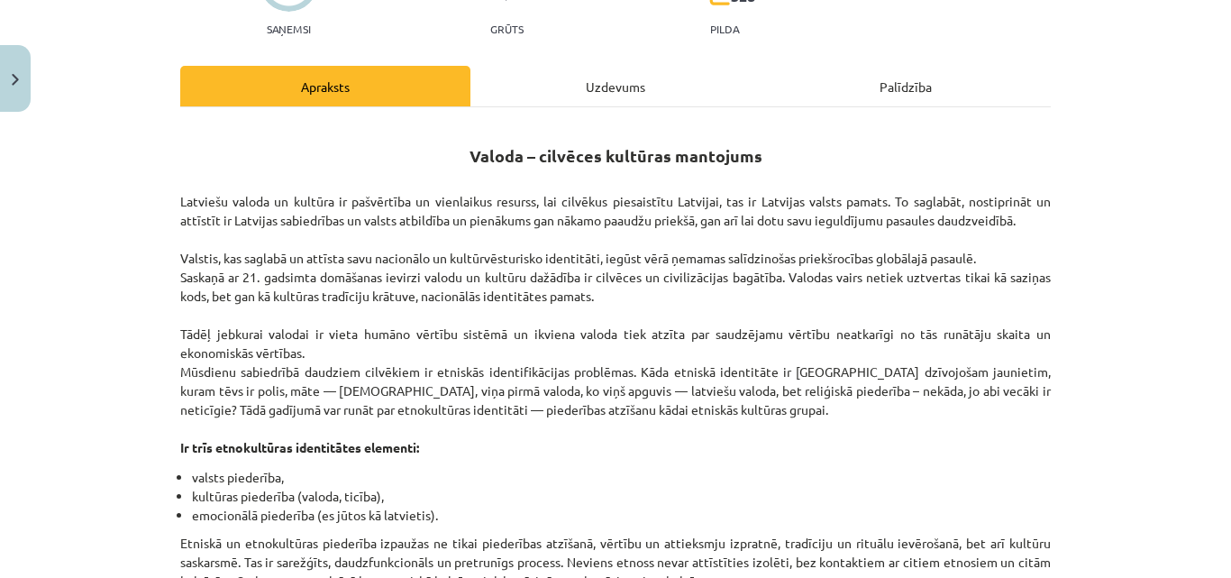
scroll to position [204, 0]
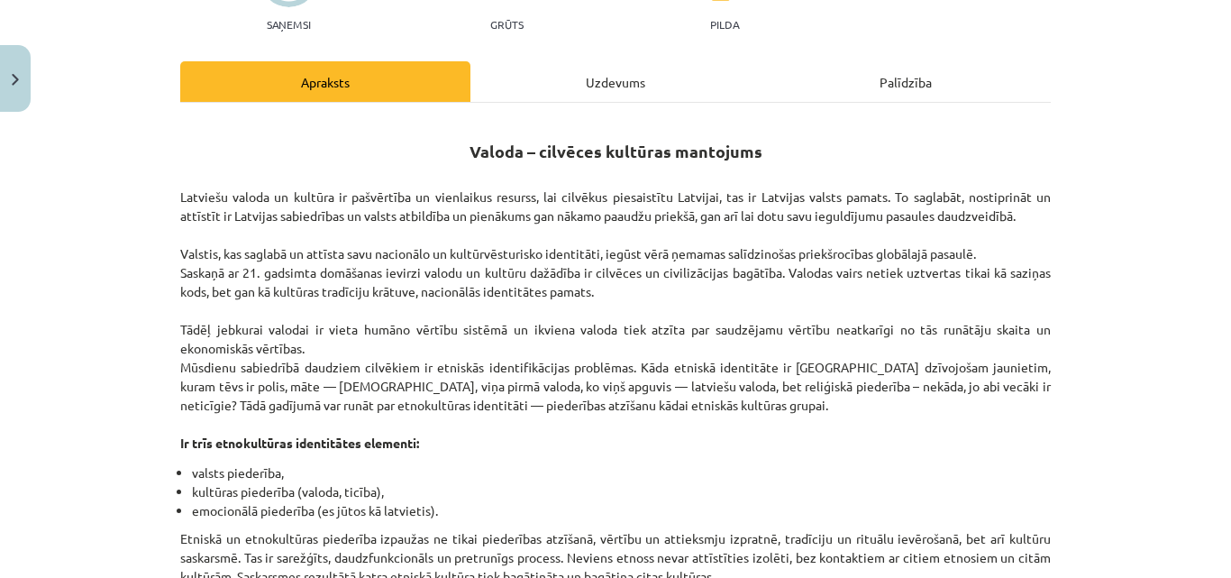
click at [676, 91] on div "Uzdevums" at bounding box center [615, 81] width 290 height 41
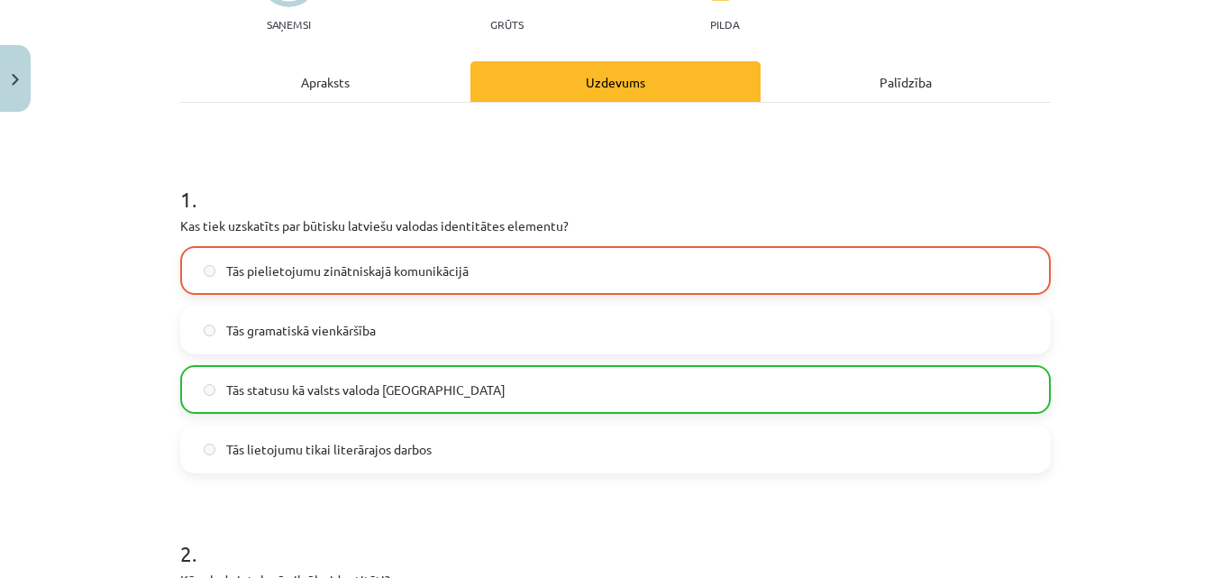
scroll to position [45, 0]
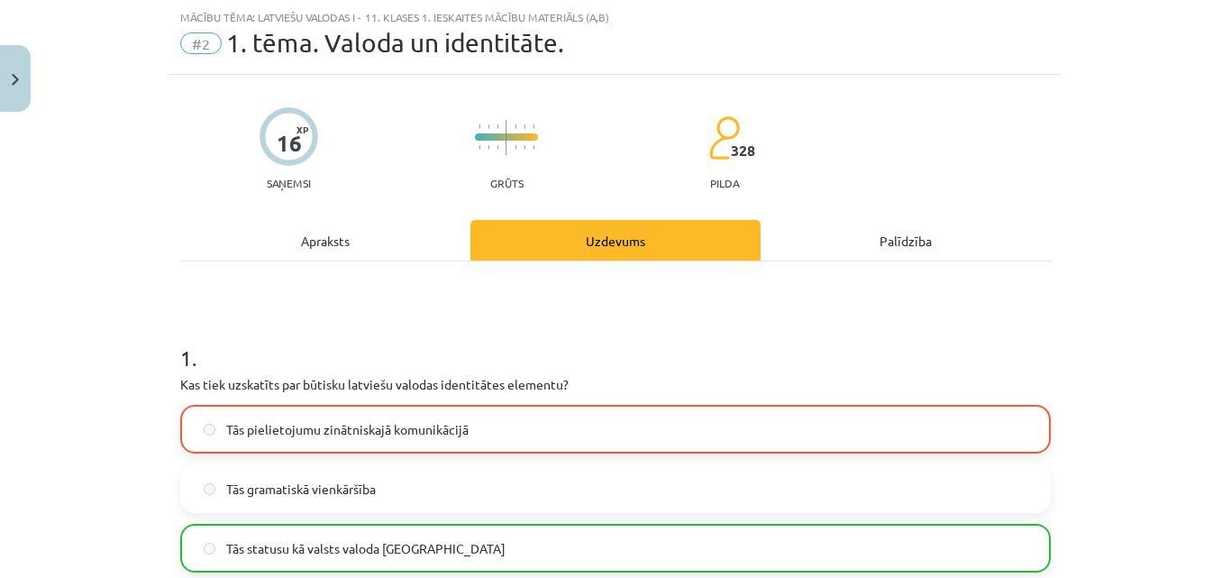
click at [395, 249] on div "Apraksts" at bounding box center [325, 240] width 290 height 41
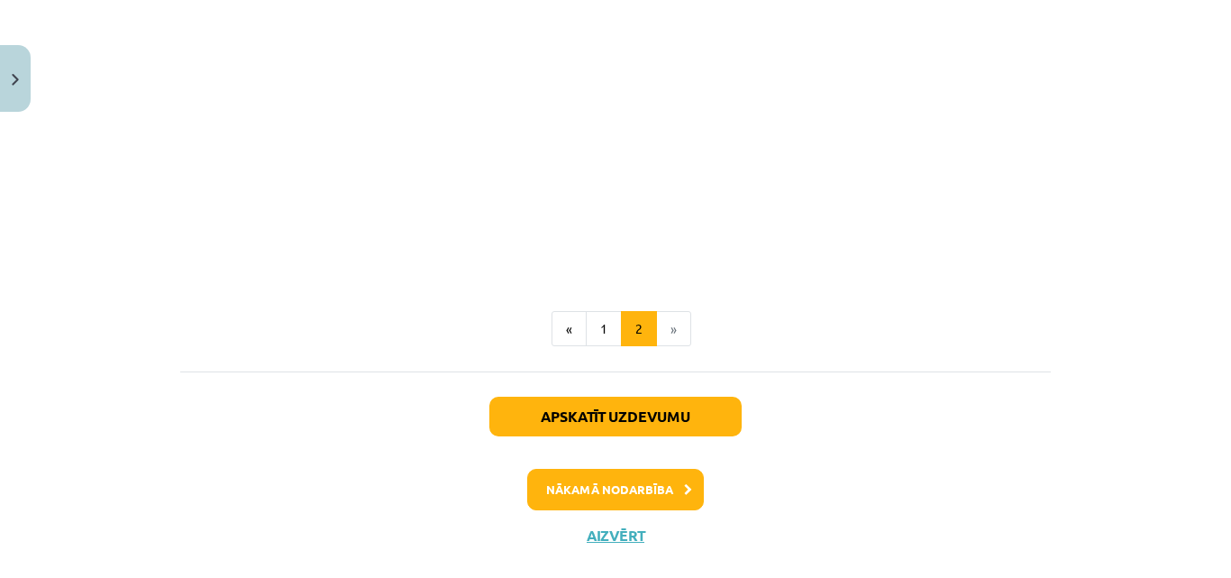
scroll to position [2096, 0]
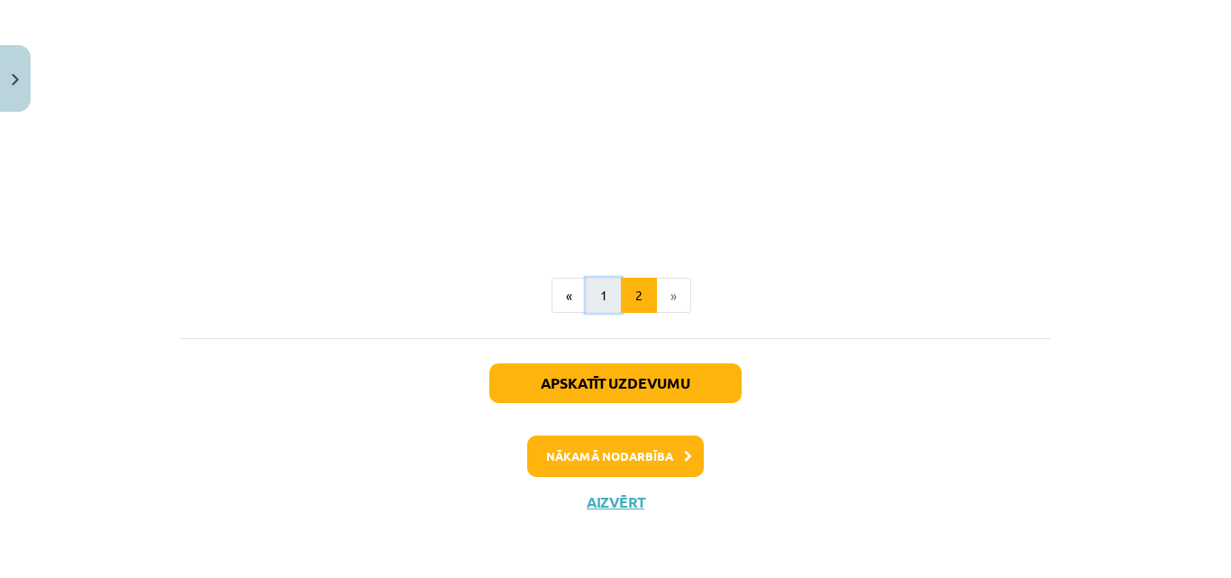
click at [594, 301] on button "1" at bounding box center [604, 296] width 36 height 36
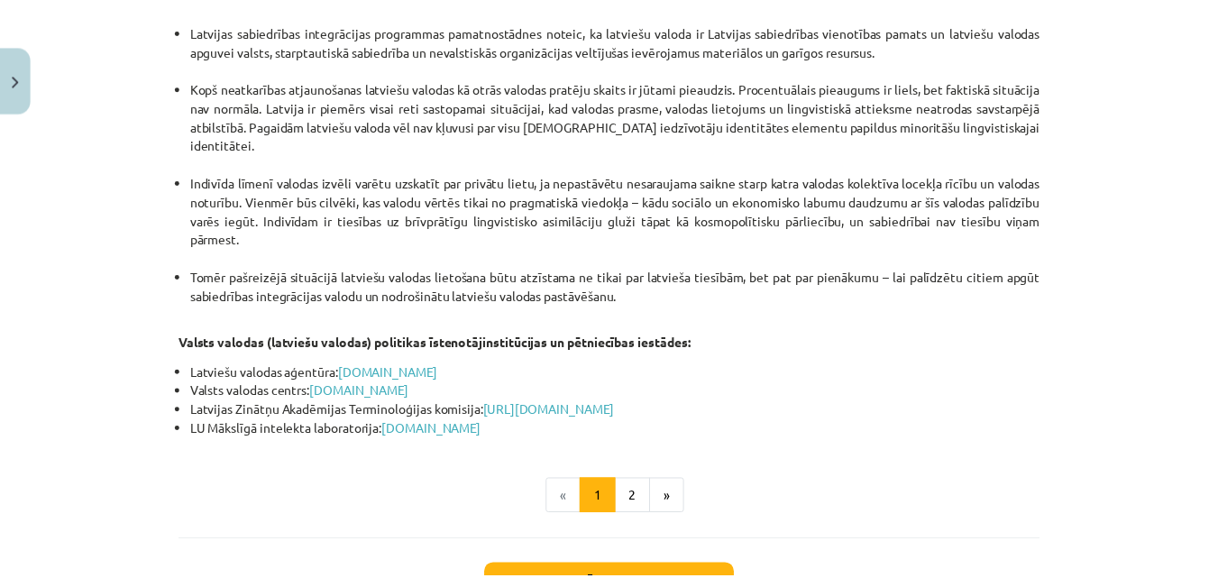
scroll to position [3935, 0]
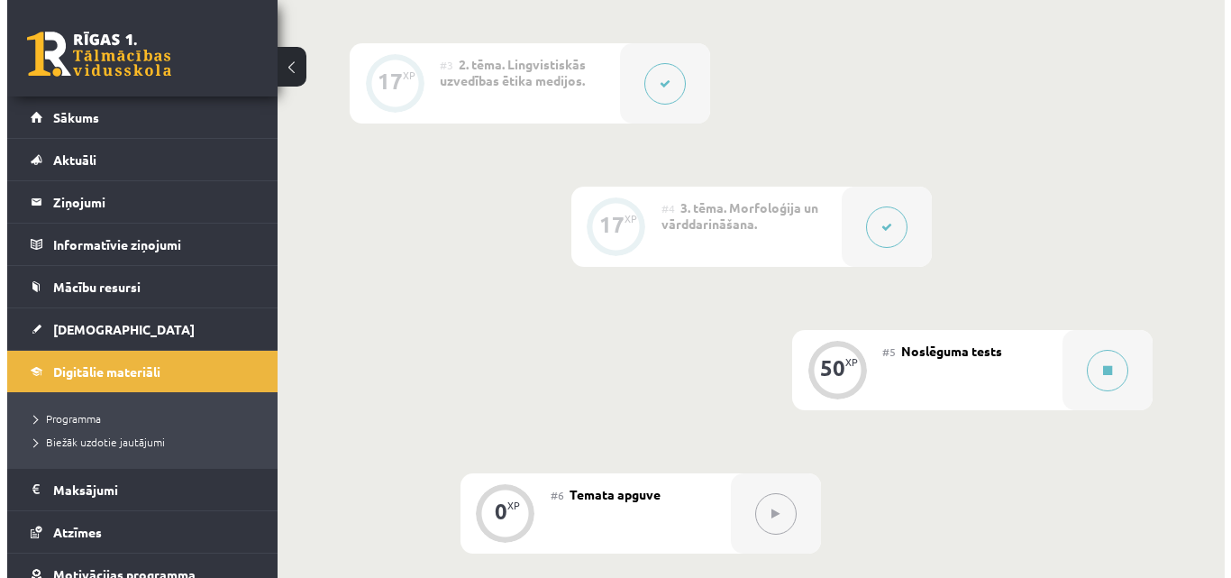
scroll to position [789, 0]
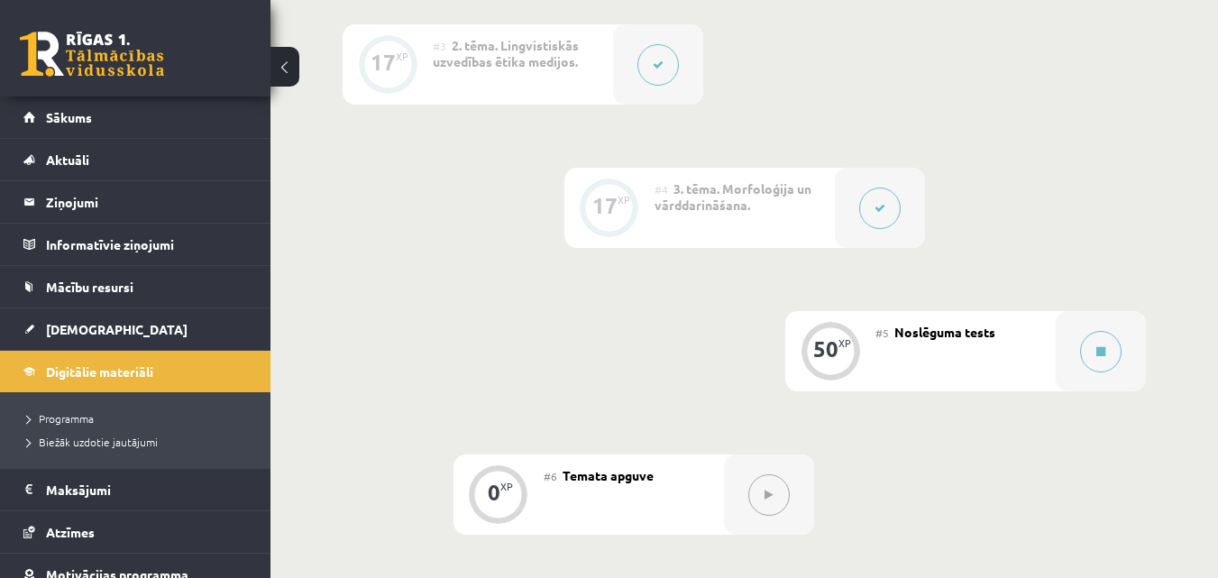
click at [657, 66] on icon at bounding box center [658, 64] width 11 height 11
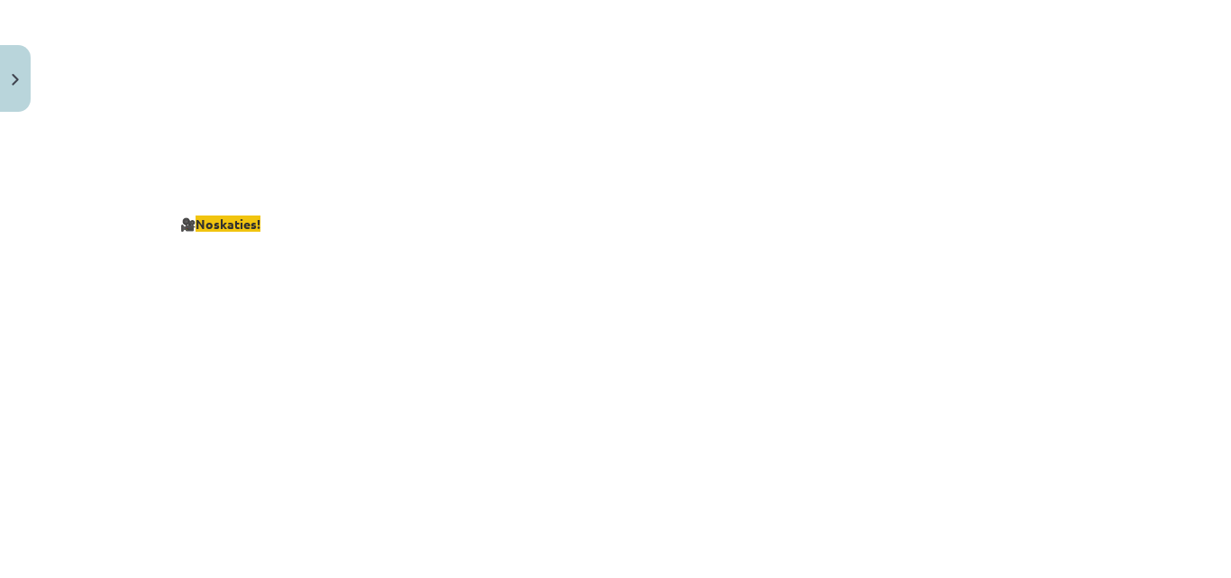
scroll to position [3494, 0]
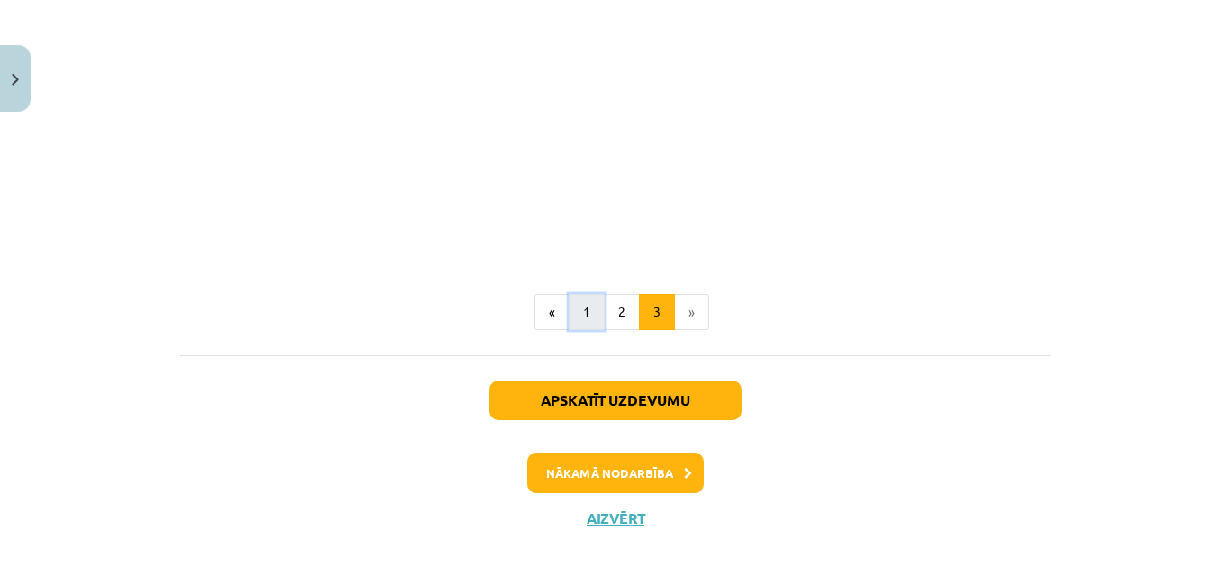
click at [569, 299] on button "1" at bounding box center [587, 312] width 36 height 36
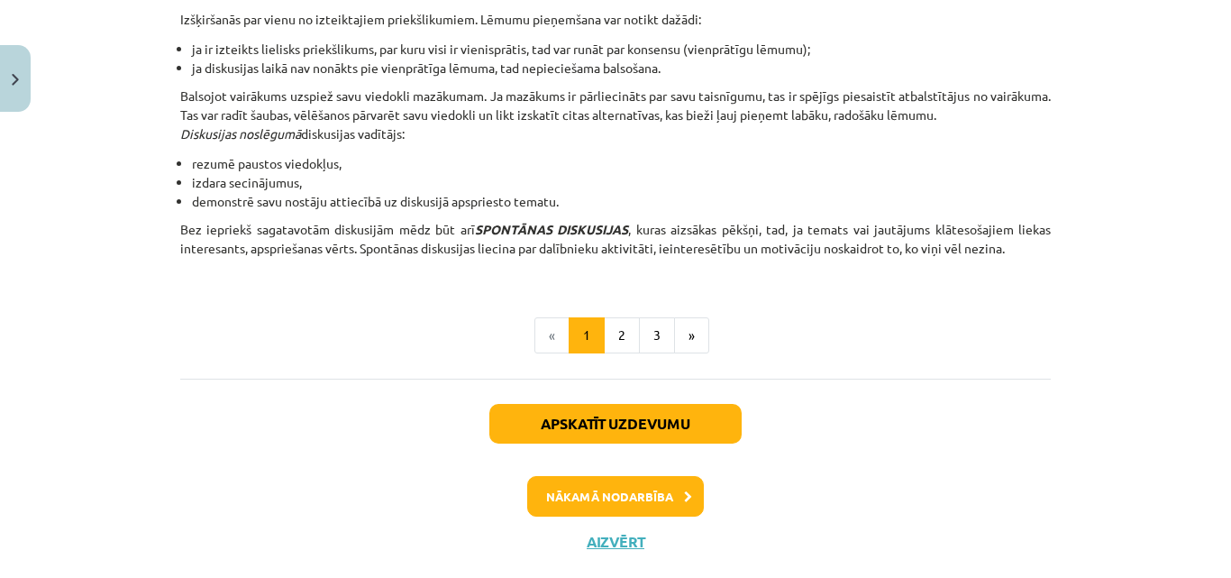
scroll to position [1771, 0]
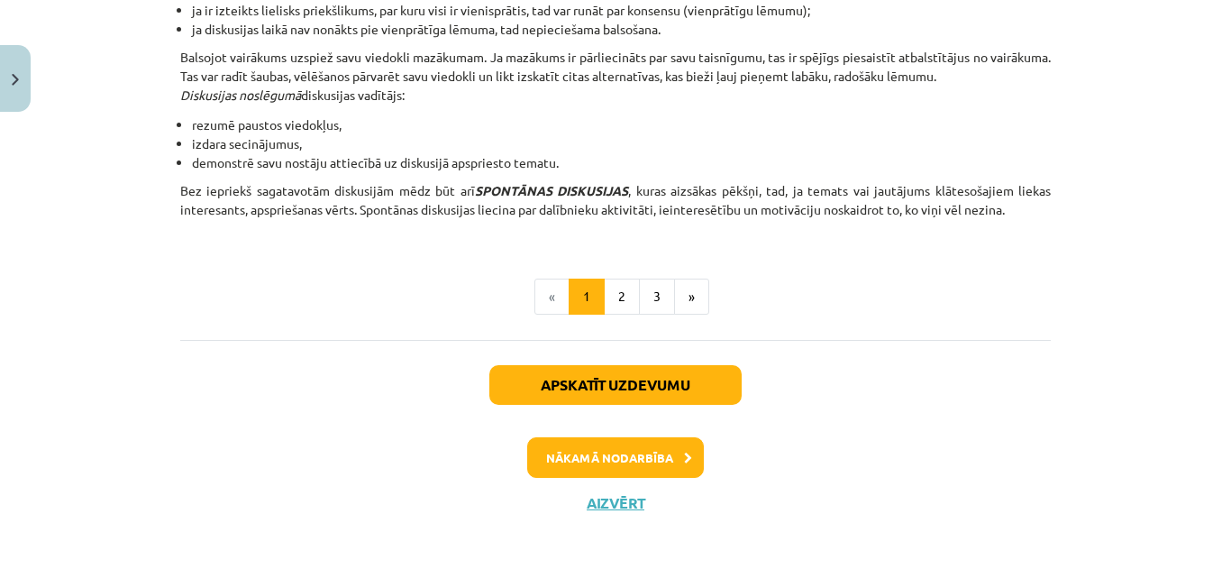
click at [621, 517] on div "Apskatīt uzdevumu Nākamā nodarbība Aizvērt" at bounding box center [615, 432] width 871 height 184
click at [622, 508] on button "Aizvērt" at bounding box center [615, 503] width 68 height 18
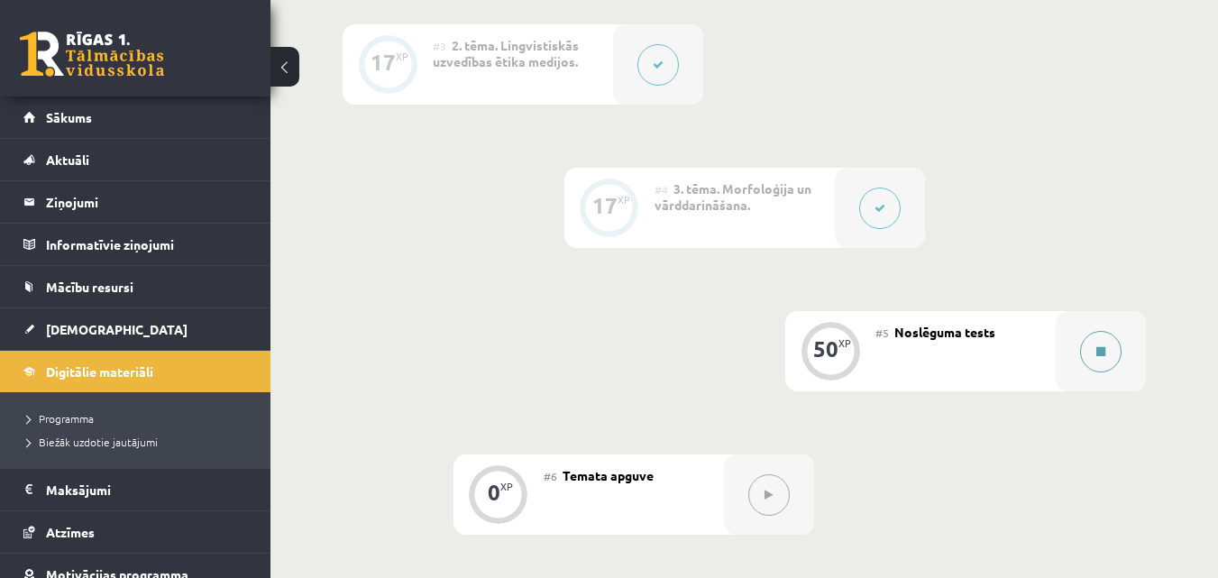
click at [1103, 327] on div at bounding box center [1100, 351] width 90 height 80
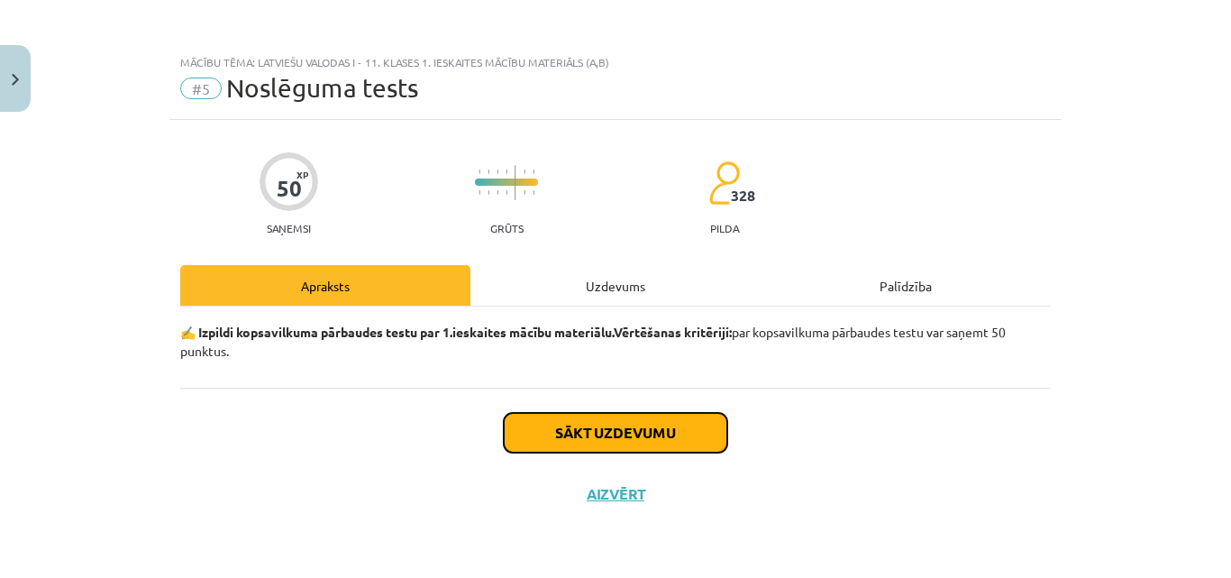
click at [553, 424] on button "Sākt uzdevumu" at bounding box center [616, 433] width 224 height 40
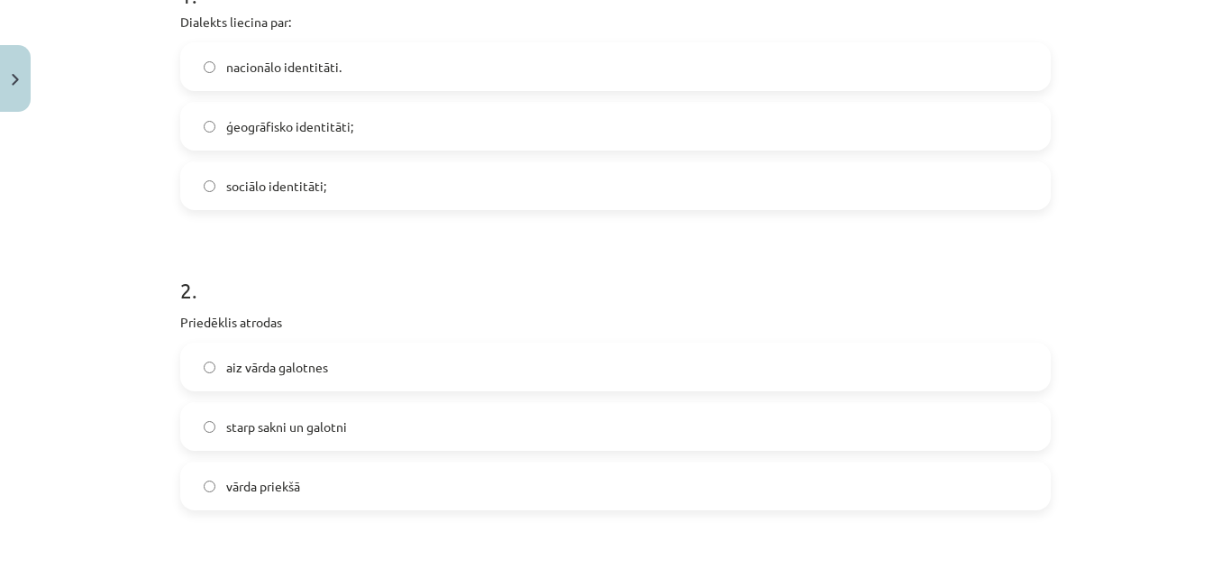
scroll to position [420, 0]
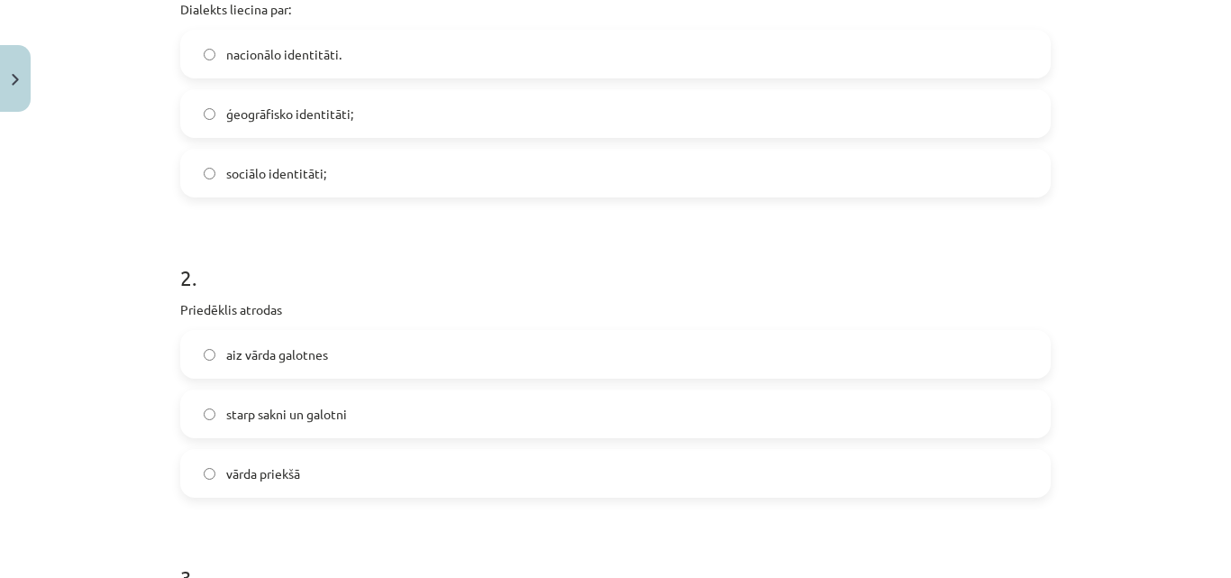
click at [781, 33] on label "nacionālo identitāti." at bounding box center [615, 54] width 867 height 45
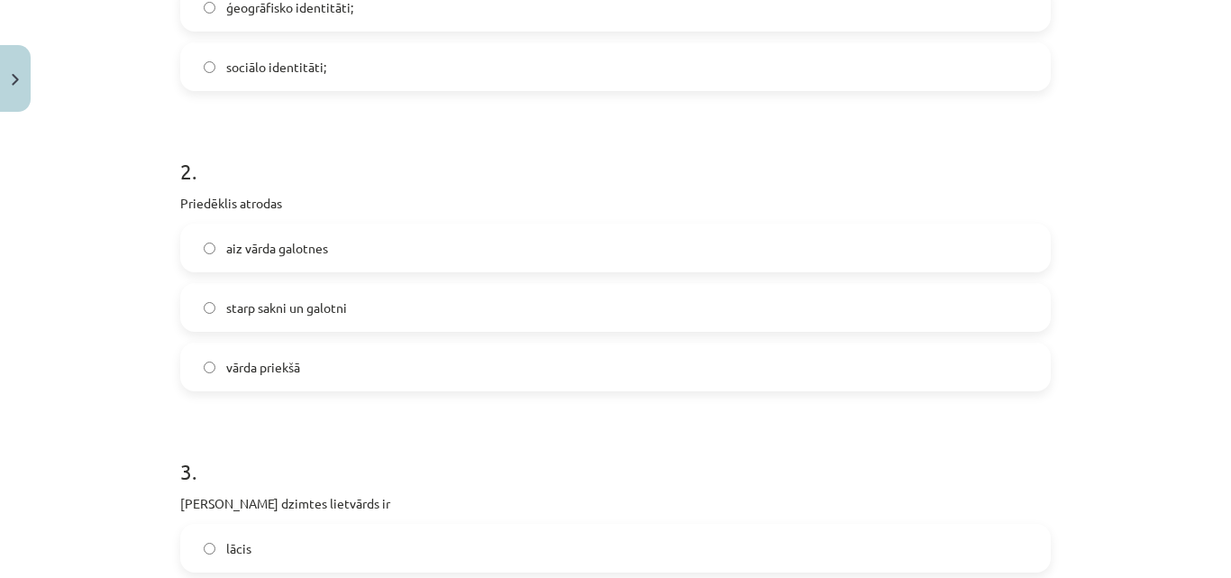
scroll to position [539, 0]
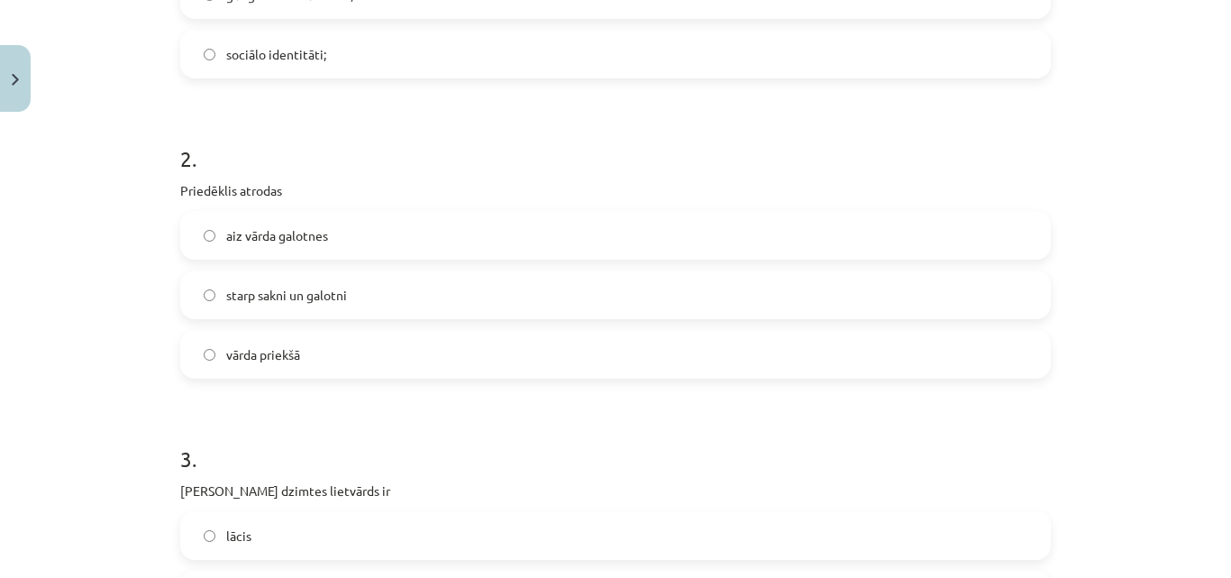
click at [702, 345] on label "vārda priekšā" at bounding box center [615, 354] width 867 height 45
click at [195, 186] on p "Priedēklis atrodas" at bounding box center [615, 190] width 871 height 19
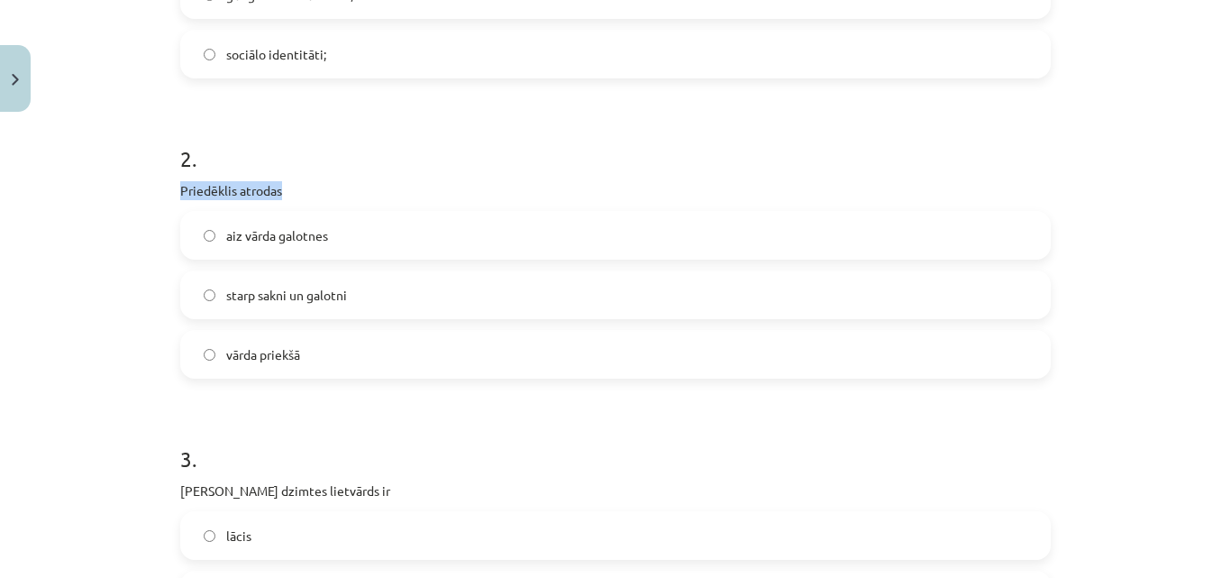
copy div "Priedēklis atrodas"
click at [59, 106] on div "Mācību tēma: Latviešu valodas i - 11. klases 1. ieskaites mācību materiāls (a,b…" at bounding box center [615, 289] width 1231 height 578
click at [452, 278] on label "starp sakni un galotni" at bounding box center [615, 294] width 867 height 45
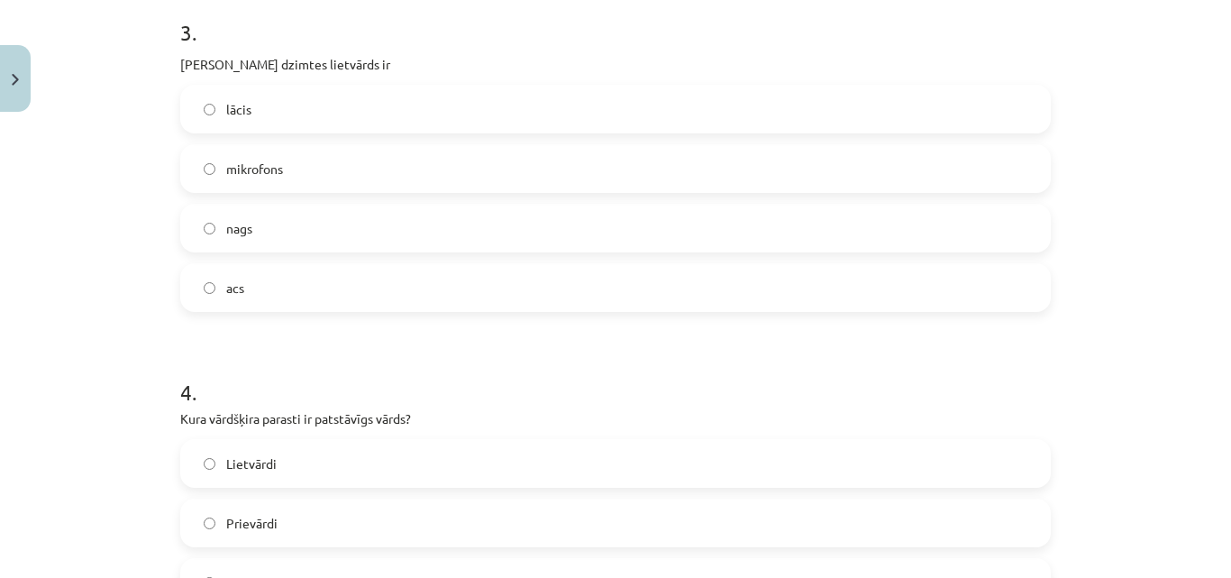
scroll to position [978, 0]
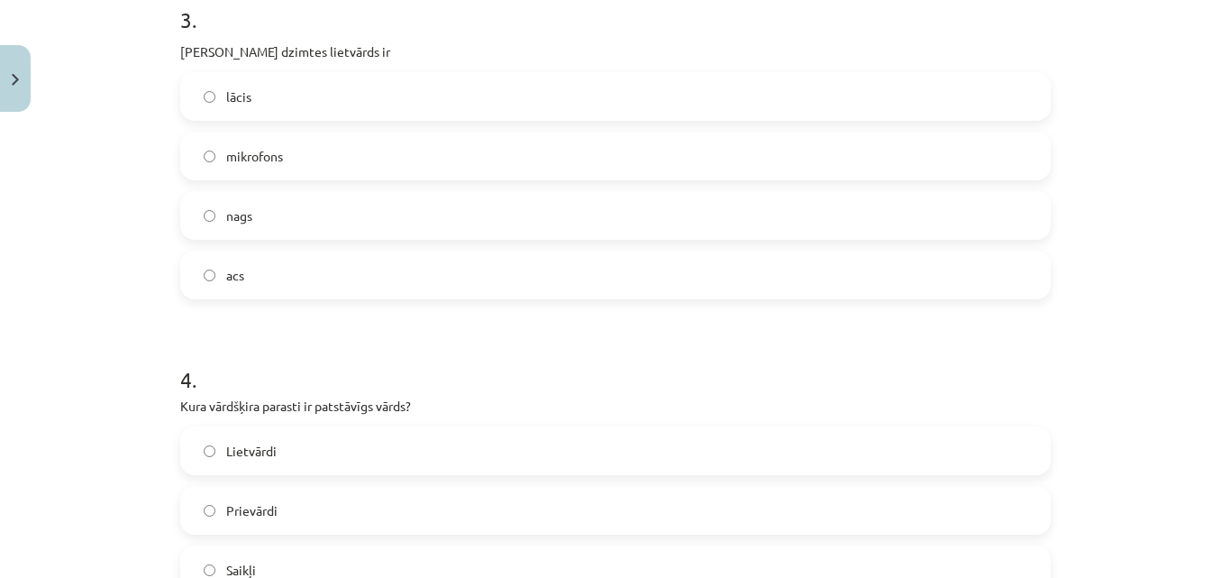
click at [262, 293] on label "acs" at bounding box center [615, 274] width 867 height 45
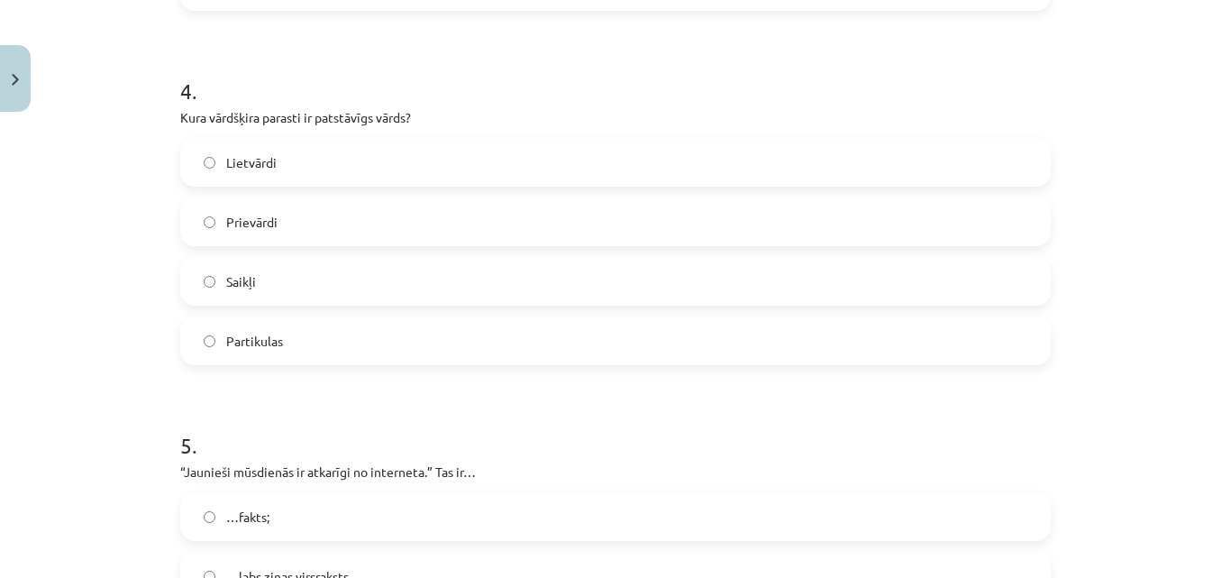
scroll to position [1273, 0]
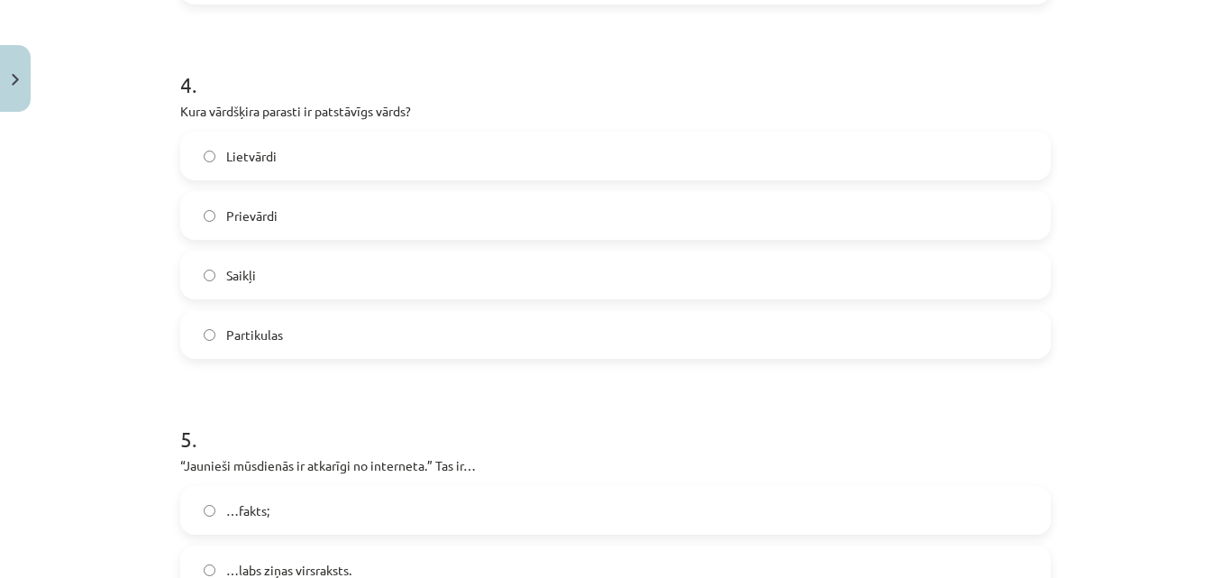
click at [372, 117] on p "Kura vārdšķira parasti ir patstāvīgs vārds?" at bounding box center [615, 111] width 871 height 19
copy div "Kura vārdšķira parasti ir patstāvīgs vārds?"
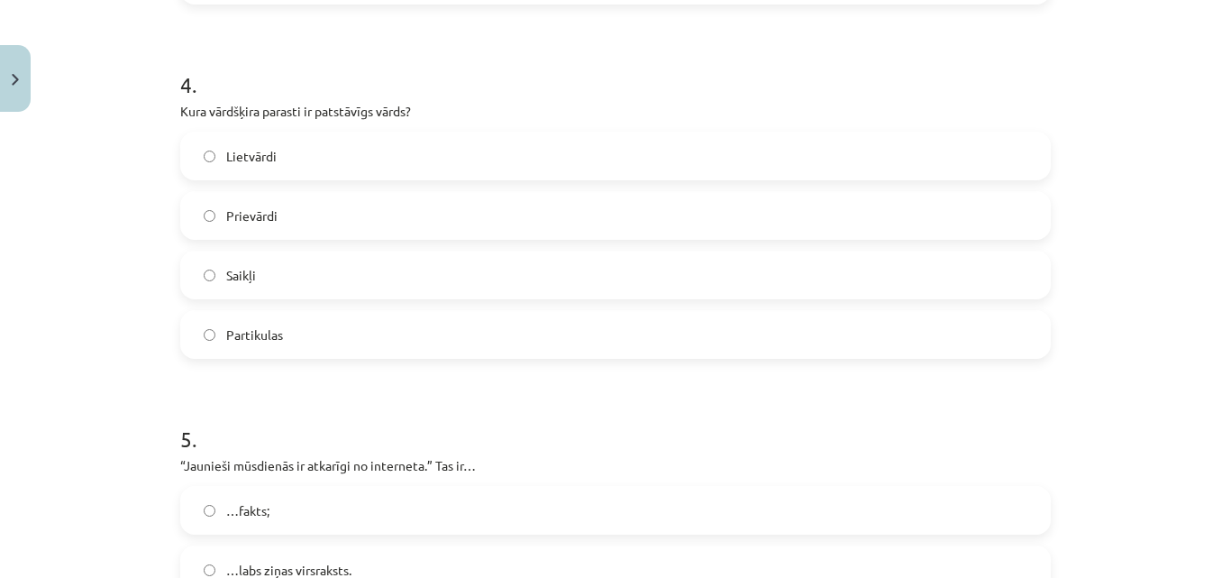
click at [426, 77] on h1 "4 ." at bounding box center [615, 69] width 871 height 56
click at [312, 330] on label "Partikulas" at bounding box center [615, 334] width 867 height 45
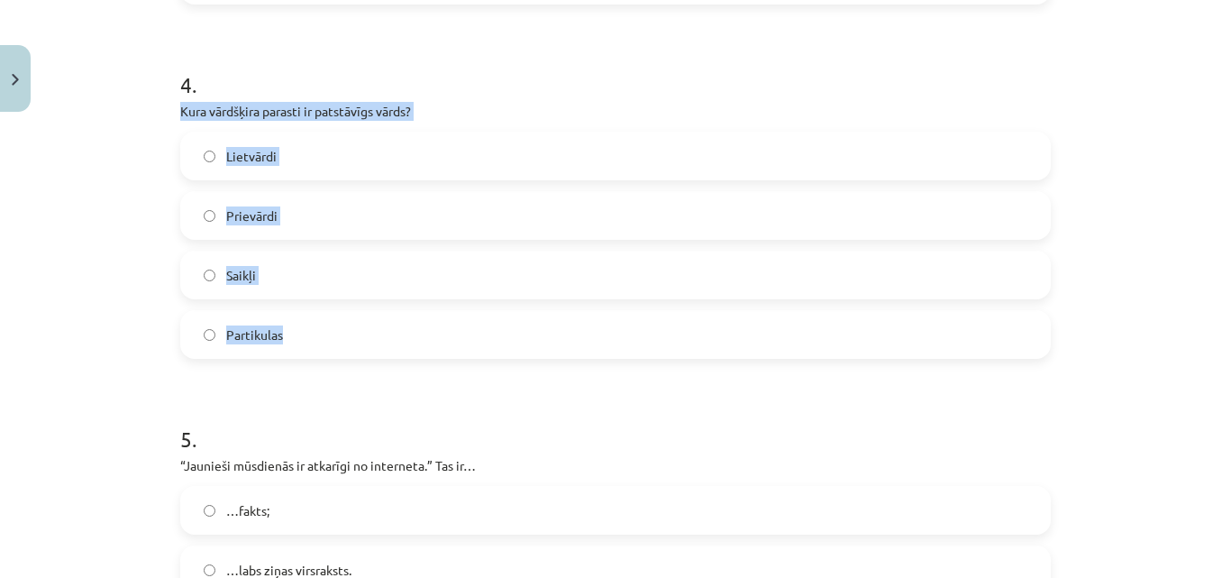
drag, startPoint x: 170, startPoint y: 108, endPoint x: 287, endPoint y: 324, distance: 245.6
copy div "Kura vārdšķira parasti ir patstāvīgs vārds? Lietvārdi Prievārdi Saikļi Partikul…"
click at [152, 306] on div "Mācību tēma: Latviešu valodas i - 11. klases 1. ieskaites mācību materiāls (a,b…" at bounding box center [615, 289] width 1231 height 578
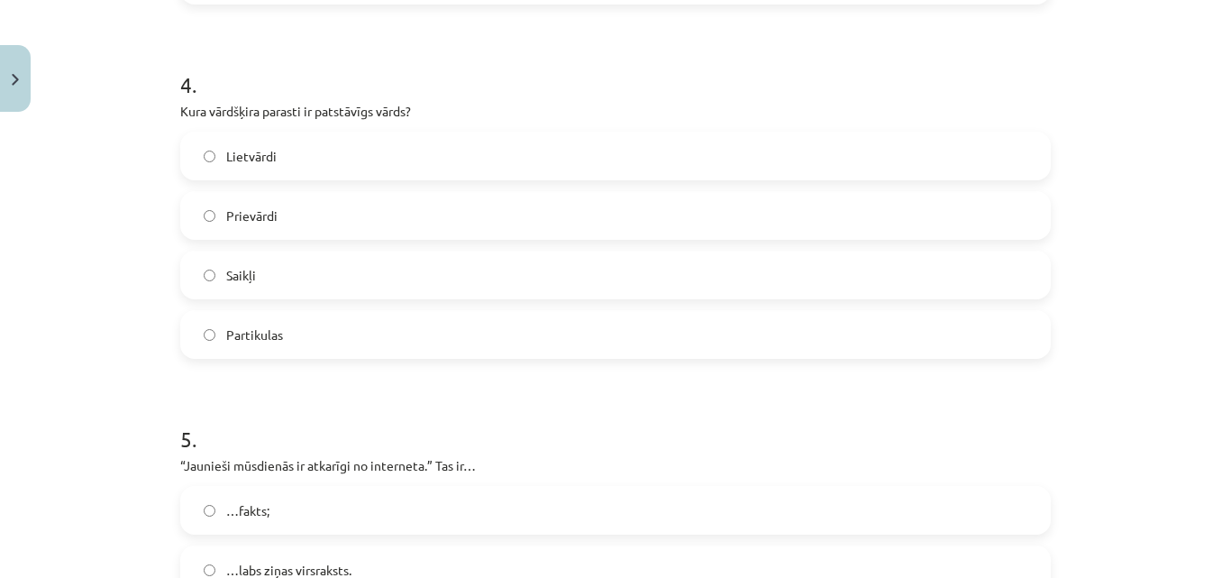
click at [389, 178] on label "Lietvārdi" at bounding box center [615, 155] width 867 height 45
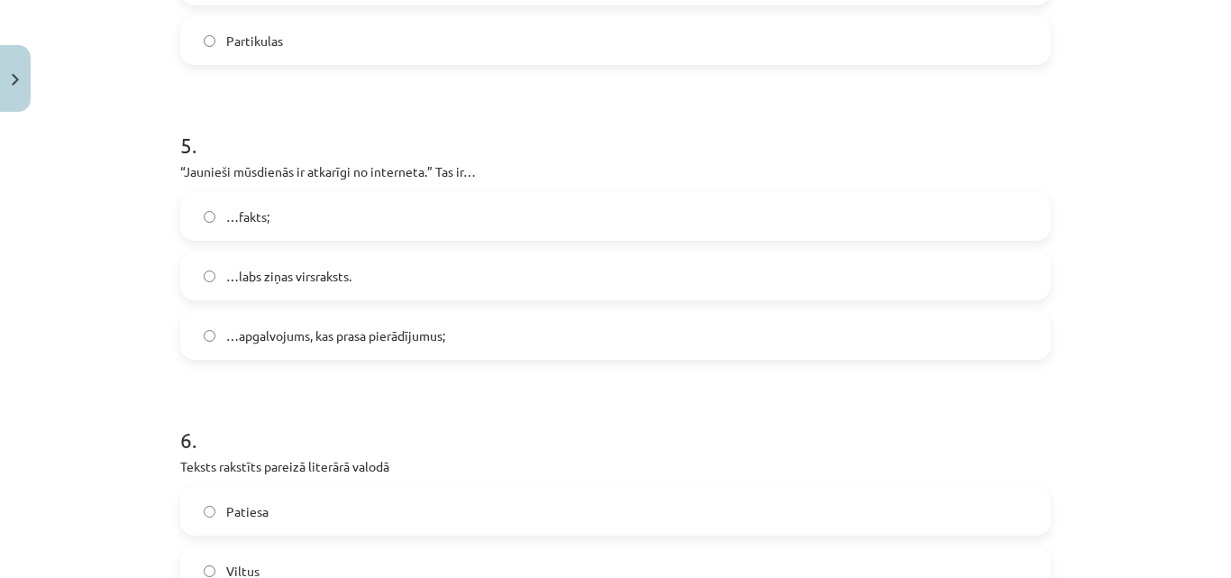
scroll to position [1573, 0]
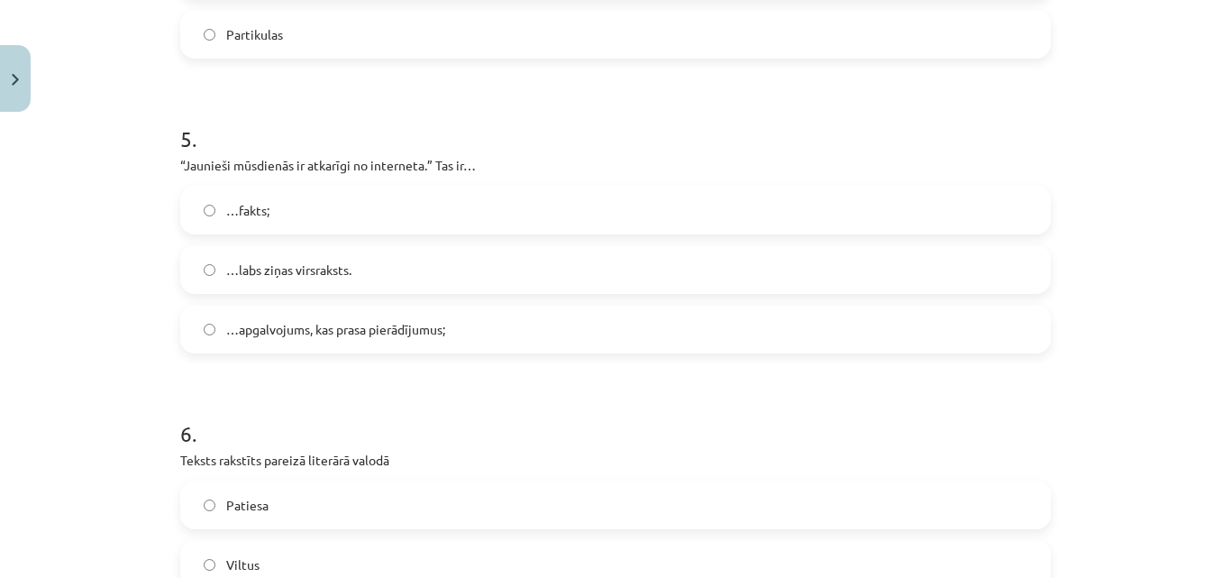
click at [791, 166] on p "“Jaunieši mūsdienās ir atkarīgi no interneta.” Tas ir…" at bounding box center [615, 165] width 871 height 19
click at [774, 190] on label "…fakts;" at bounding box center [615, 209] width 867 height 45
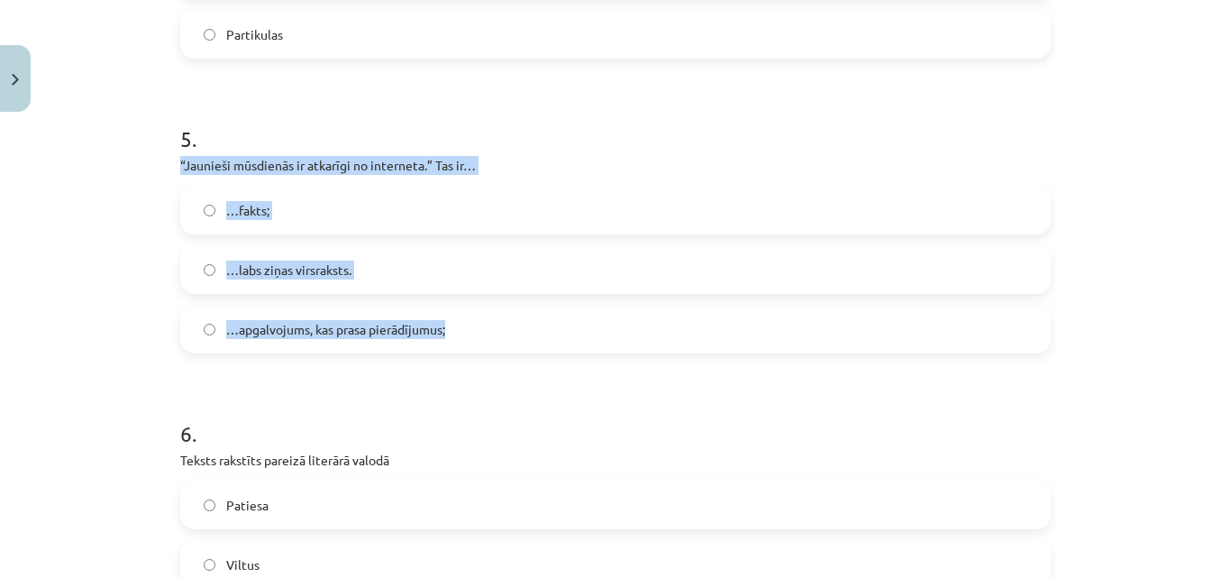
drag, startPoint x: 175, startPoint y: 155, endPoint x: 457, endPoint y: 335, distance: 334.8
click at [457, 335] on div "5 . “Jaunieši mūsdienās ir atkarīgi no interneta.” Tas ir… …fakts; …labs ziņas …" at bounding box center [615, 224] width 871 height 259
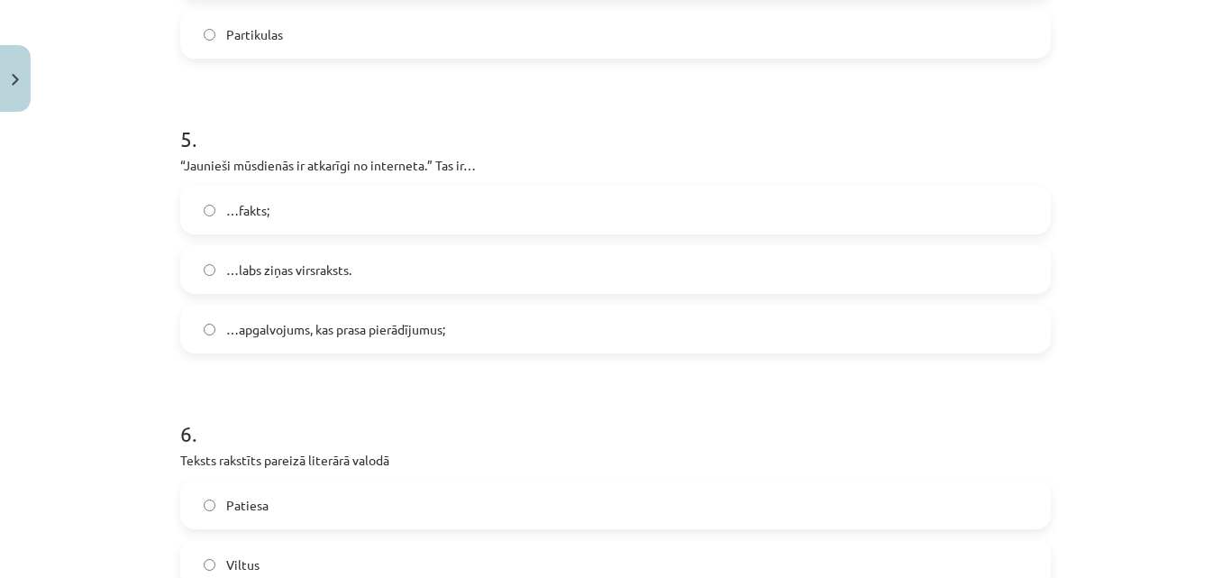
drag, startPoint x: 414, startPoint y: 310, endPoint x: 475, endPoint y: 125, distance: 194.7
click at [475, 125] on h1 "5 ." at bounding box center [615, 123] width 871 height 56
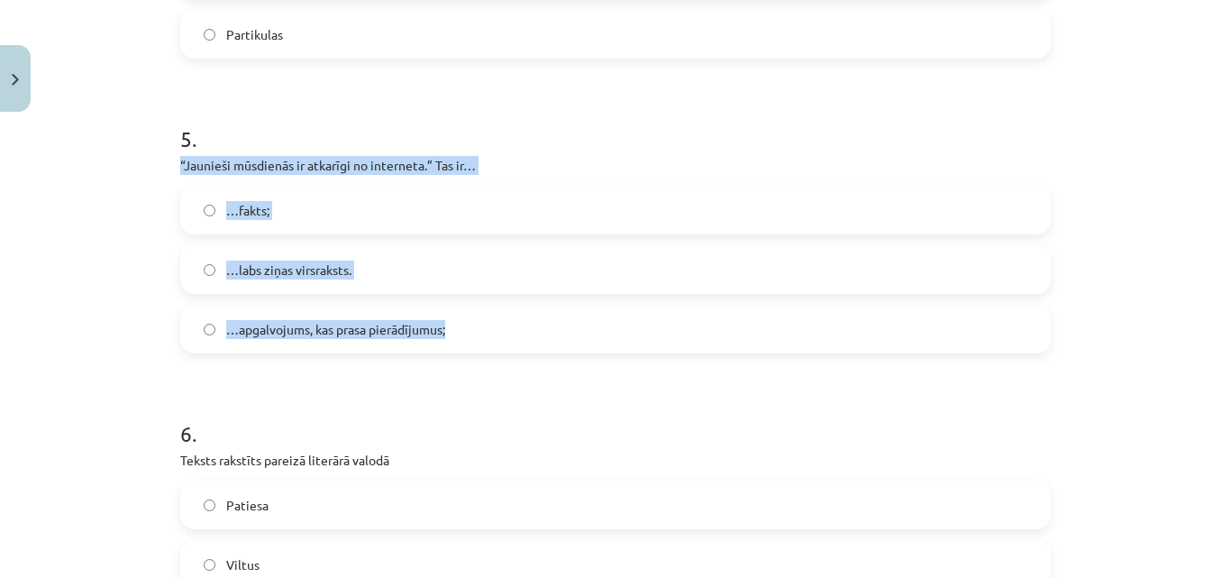
drag, startPoint x: 174, startPoint y: 160, endPoint x: 455, endPoint y: 336, distance: 331.6
click at [455, 336] on div "5 . “Jaunieši mūsdienās ir atkarīgi no interneta.” Tas ir… …fakts; …labs ziņas …" at bounding box center [615, 224] width 871 height 259
copy div "“Jaunieši mūsdienās ir atkarīgi no interneta.” Tas ir… …fakts; …labs ziņas virs…"
click at [312, 329] on span "…apgalvojums, kas prasa pierādījumus;" at bounding box center [335, 329] width 219 height 19
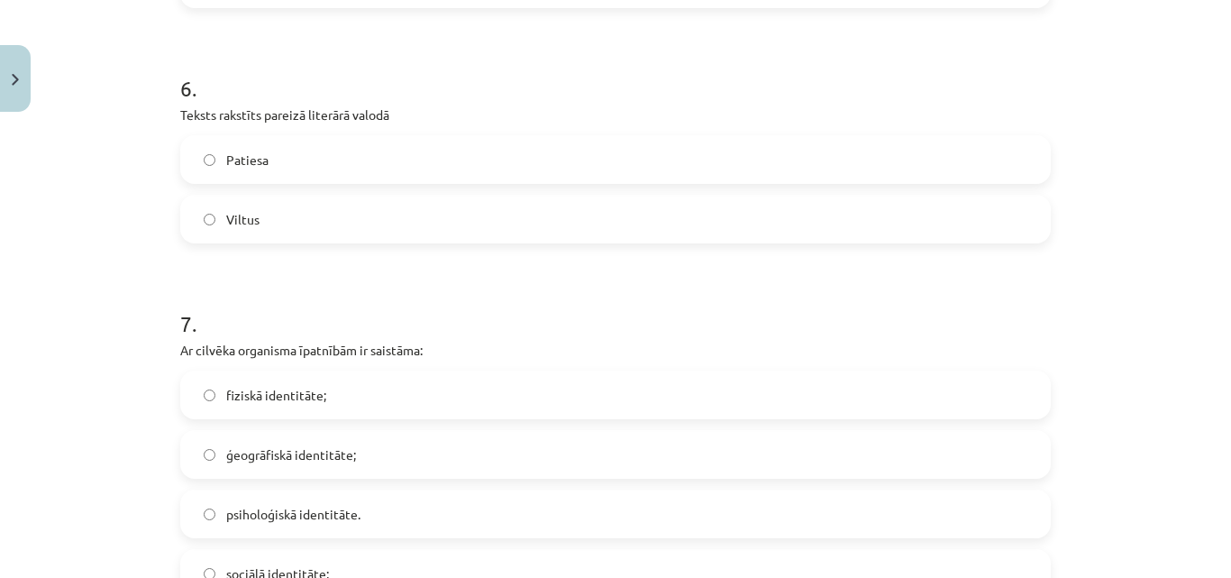
scroll to position [1924, 0]
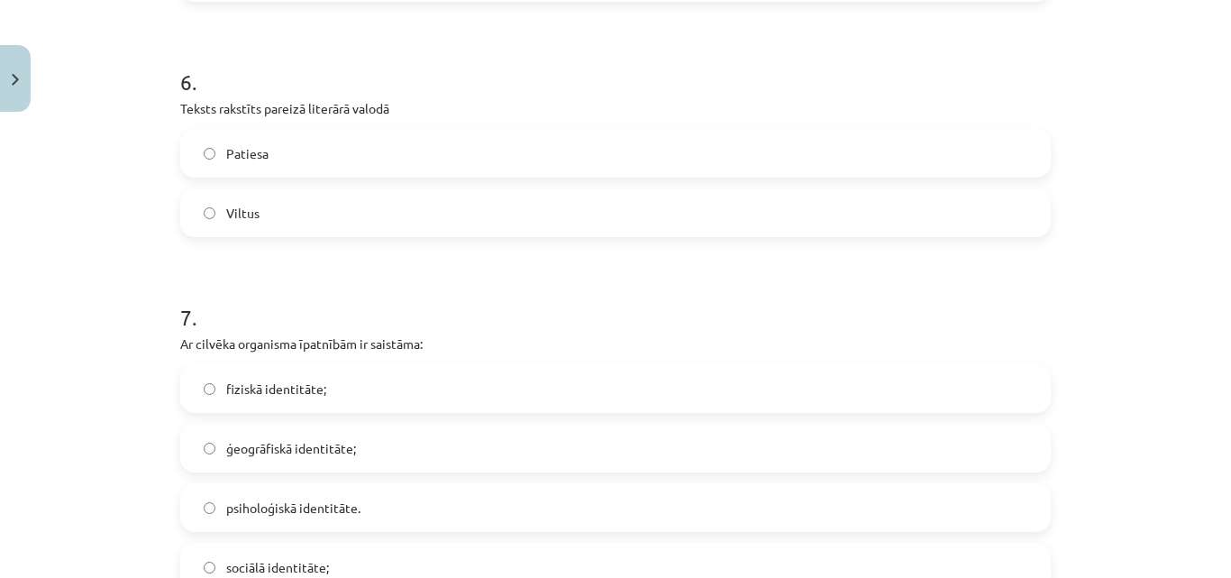
click at [395, 175] on label "Patiesa" at bounding box center [615, 153] width 867 height 45
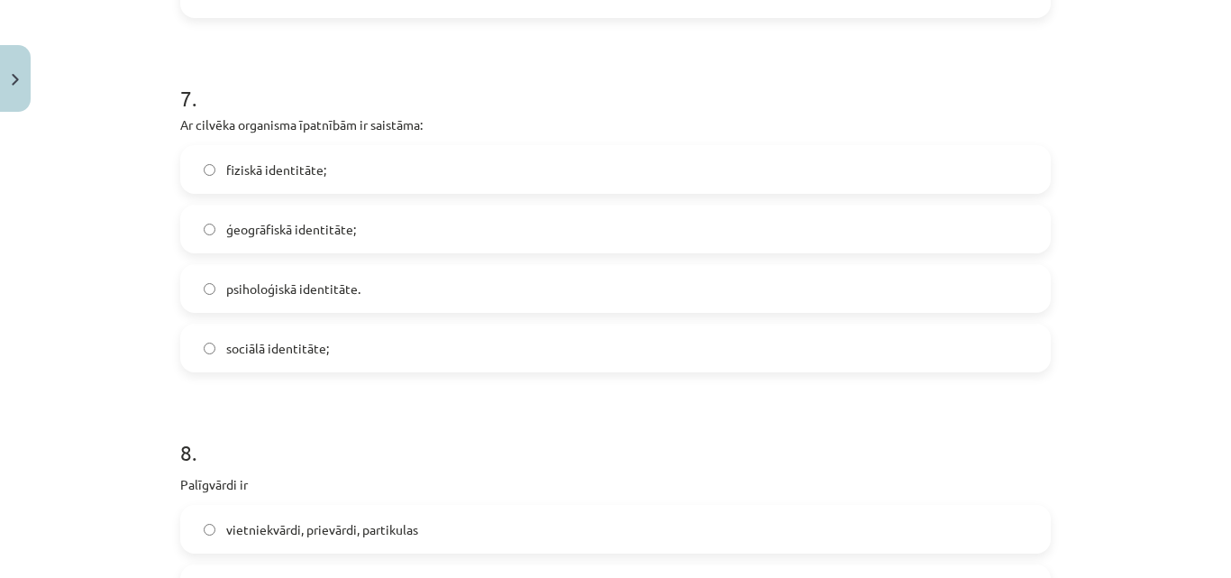
scroll to position [2137, 0]
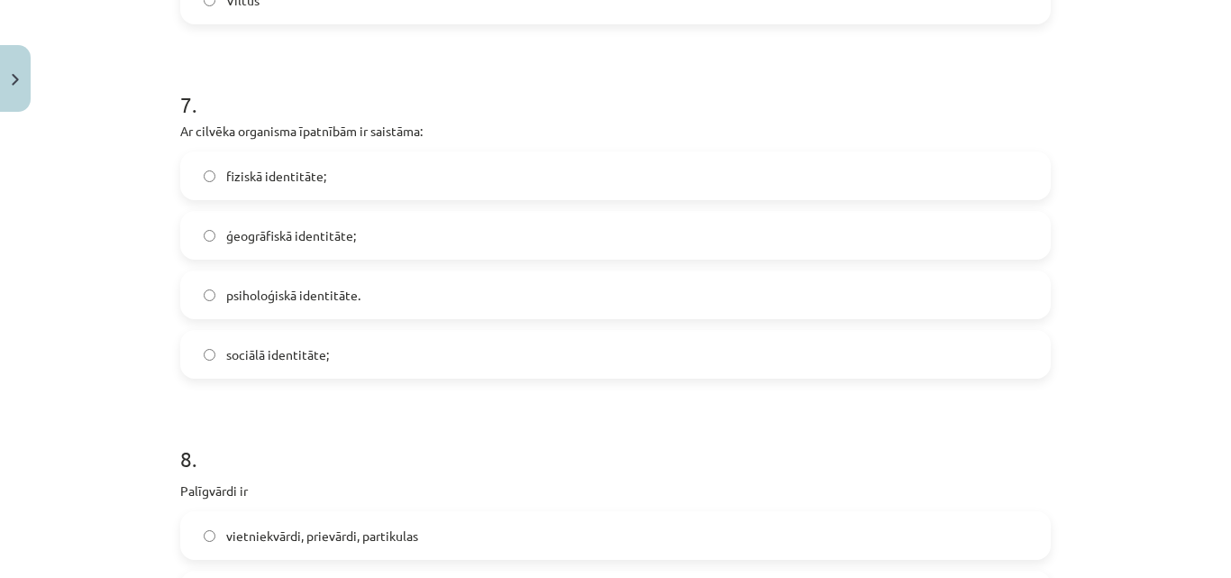
click at [690, 297] on label "psiholoģiskā identitāte." at bounding box center [615, 294] width 867 height 45
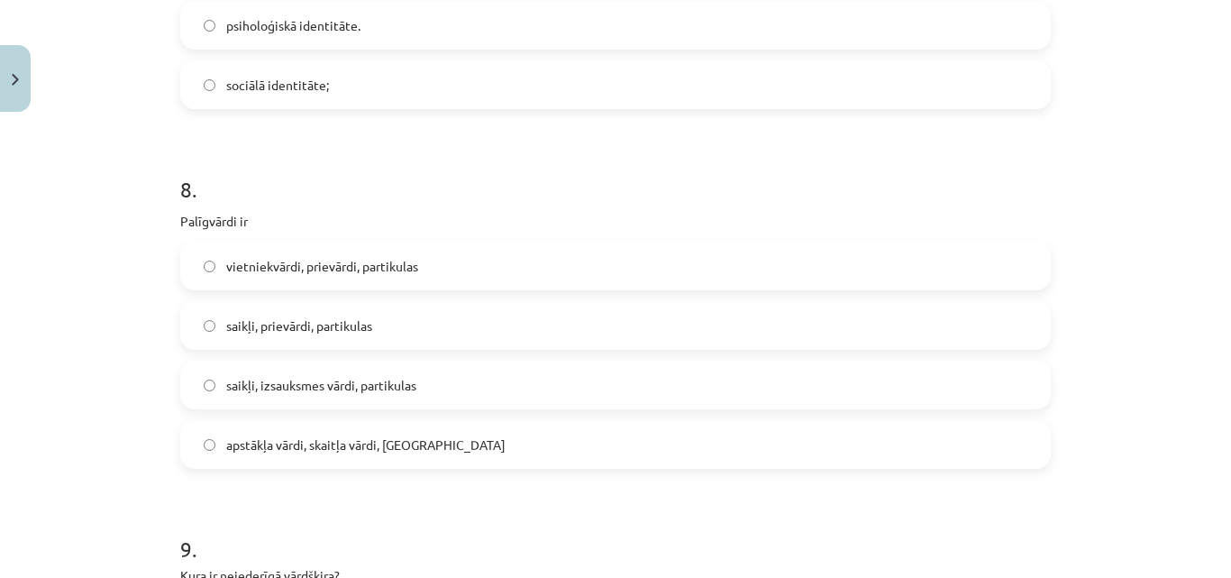
scroll to position [2413, 0]
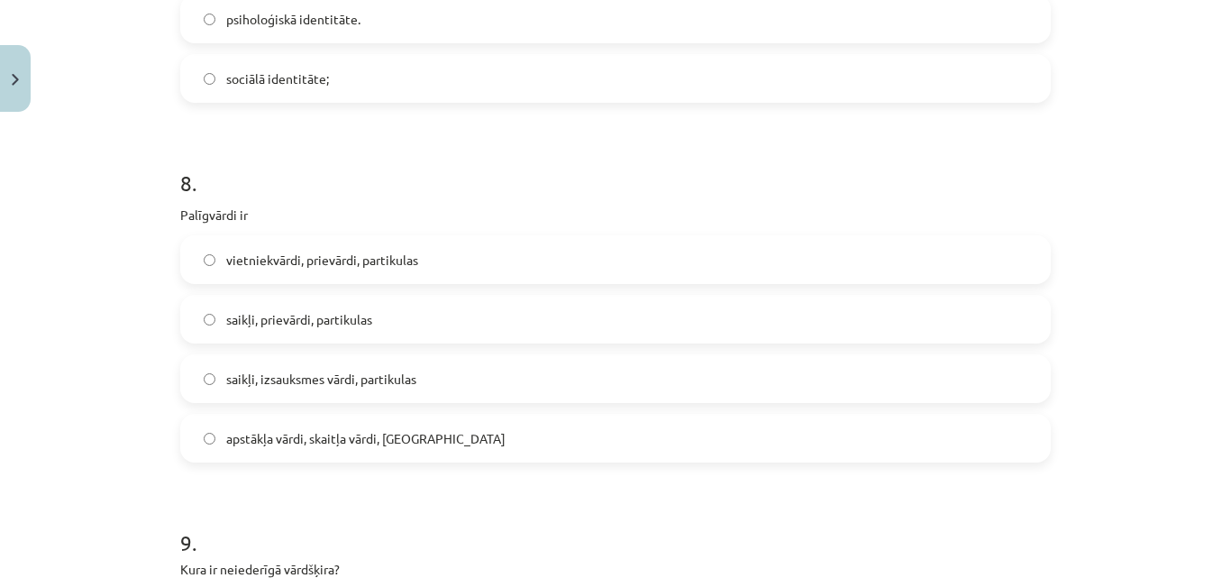
click at [298, 254] on span "vietniekvārdi, prievārdi, partikulas" at bounding box center [322, 260] width 192 height 19
click at [180, 214] on p "Palīgvārdi ir" at bounding box center [615, 214] width 871 height 19
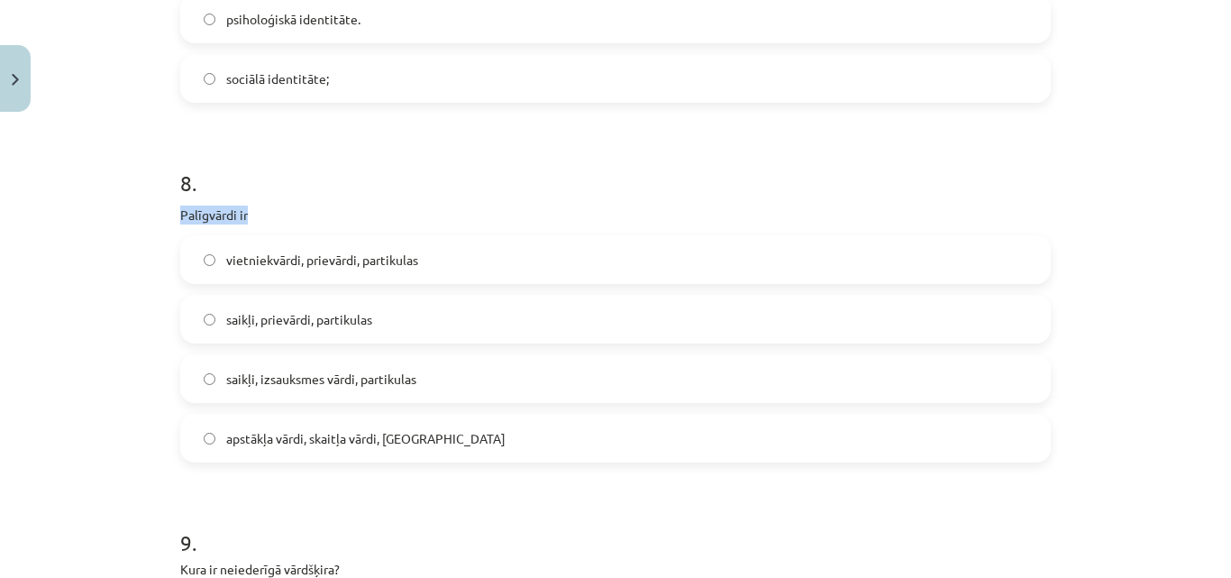
copy div "Palīgvārdi ir"
click at [137, 156] on div "Mācību tēma: Latviešu valodas i - 11. klases 1. ieskaites mācību materiāls (a,b…" at bounding box center [615, 289] width 1231 height 578
click at [278, 301] on label "saikļi, prievārdi, partikulas" at bounding box center [615, 319] width 867 height 45
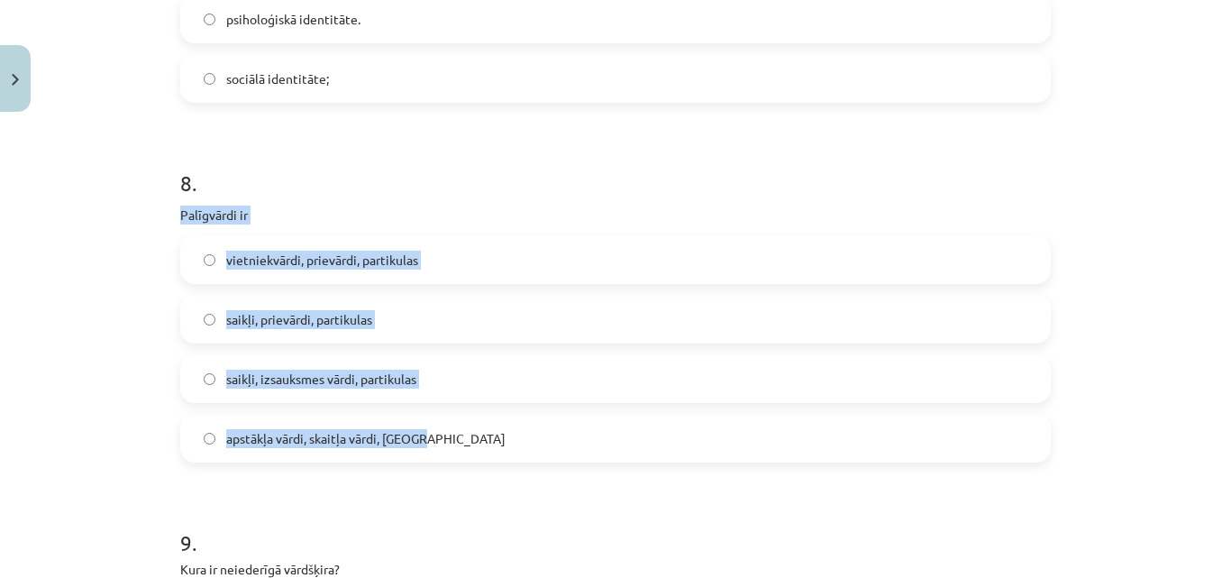
drag, startPoint x: 174, startPoint y: 214, endPoint x: 483, endPoint y: 426, distance: 375.2
click at [483, 426] on div "8 . [GEOGRAPHIC_DATA] ir vietniekvārdi, prievārdi, partikulas saikļi, prievārdi…" at bounding box center [615, 301] width 871 height 324
drag, startPoint x: 402, startPoint y: 397, endPoint x: 491, endPoint y: 216, distance: 201.1
click at [491, 216] on p "Palīgvārdi ir" at bounding box center [615, 214] width 871 height 19
drag, startPoint x: 174, startPoint y: 213, endPoint x: 479, endPoint y: 458, distance: 391.0
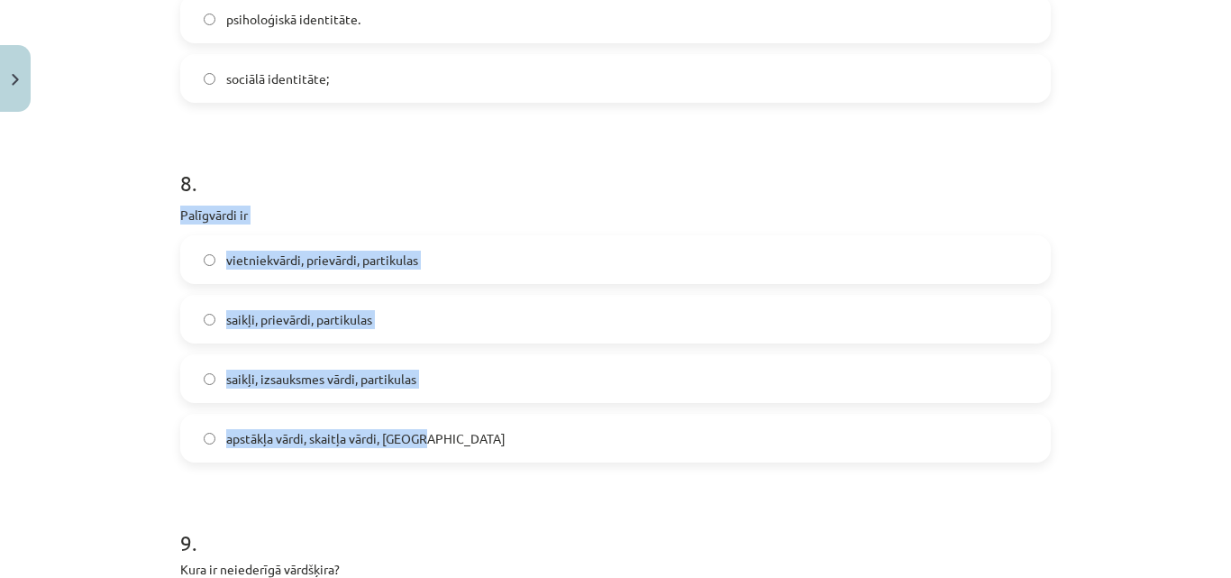
click at [479, 458] on div "8 . [GEOGRAPHIC_DATA] ir vietniekvārdi, prievārdi, partikulas saikļi, prievārdi…" at bounding box center [615, 301] width 871 height 324
copy div "Palīgvārdi ir vietniekvārdi, prievārdi, partikulas [GEOGRAPHIC_DATA], prievārdi…"
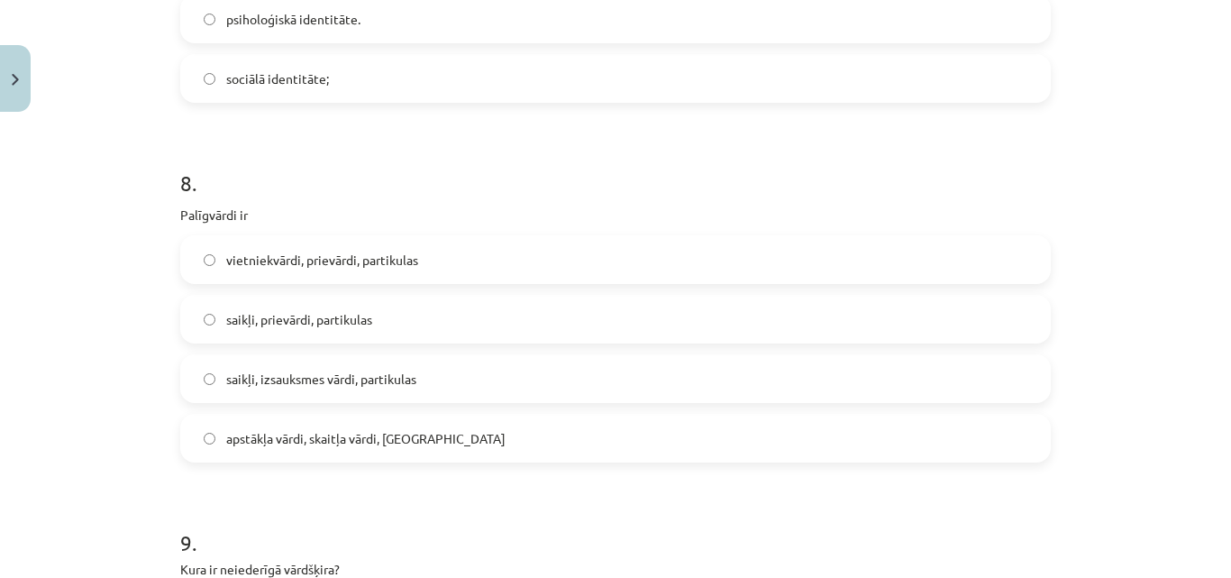
click at [503, 150] on h1 "8 ." at bounding box center [615, 167] width 871 height 56
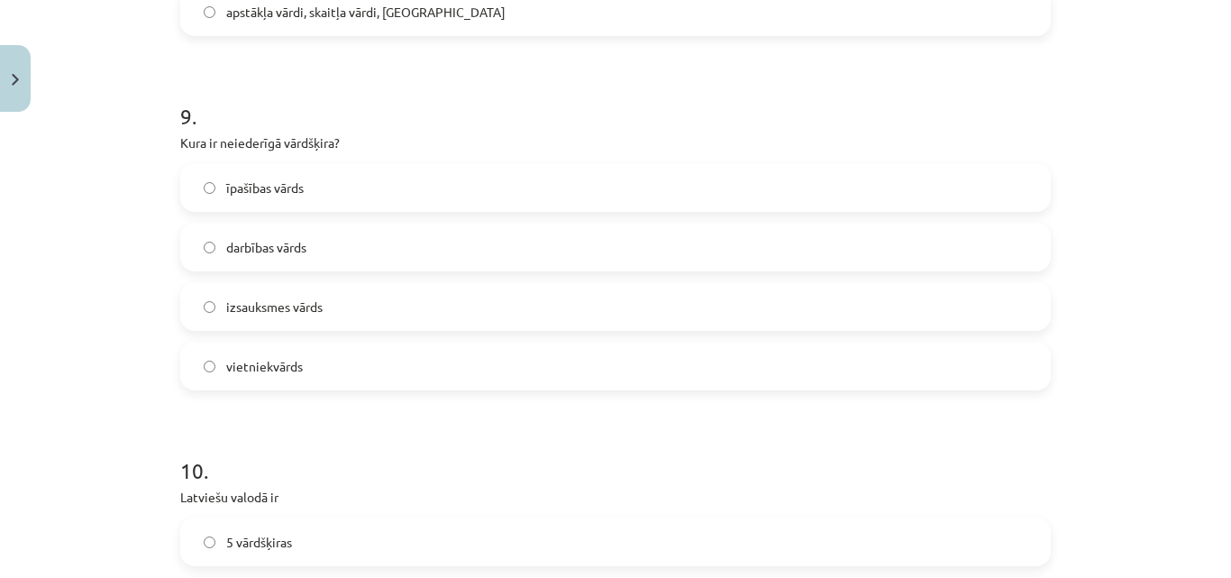
scroll to position [2845, 0]
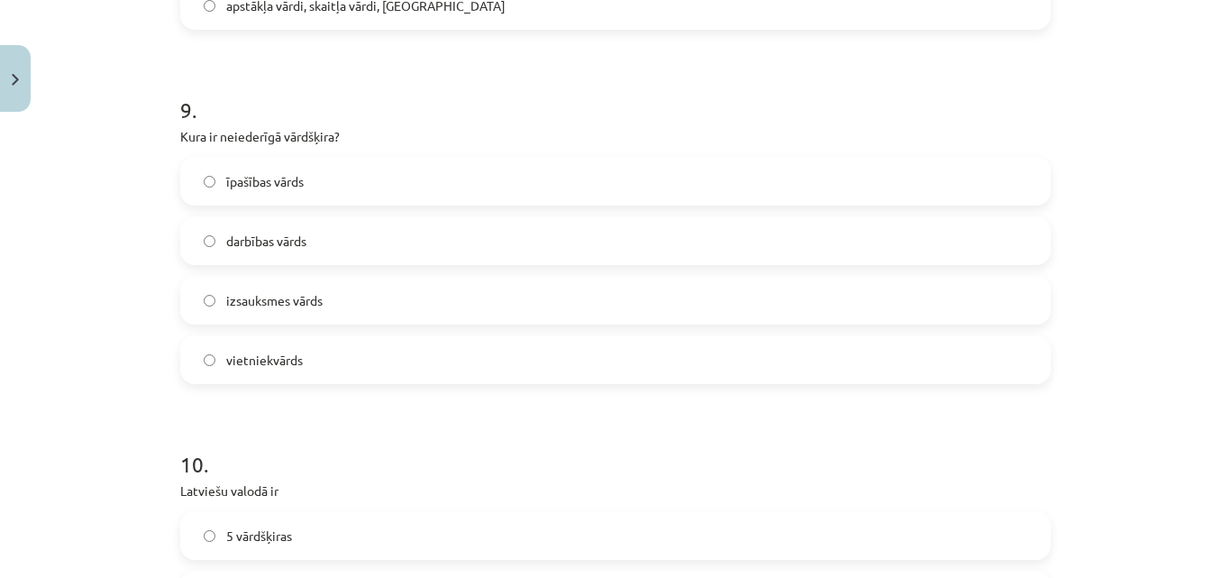
click at [296, 136] on p "Kura ir neiederīgā vārdšķira?" at bounding box center [615, 136] width 871 height 19
copy div "Kura ir neiederīgā vārdšķira?"
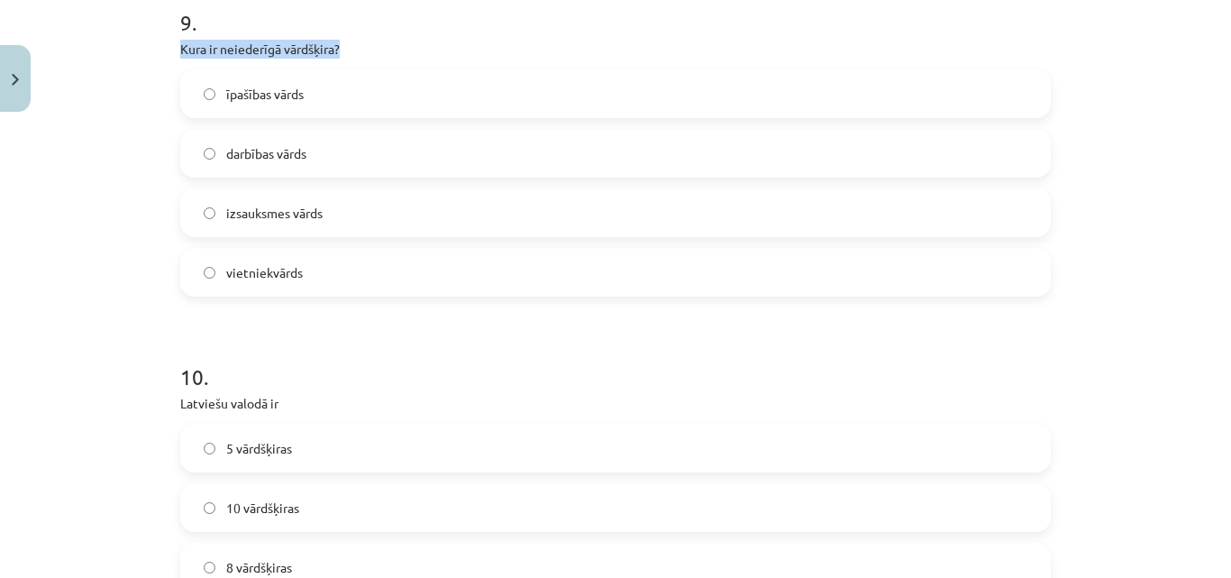
scroll to position [2964, 0]
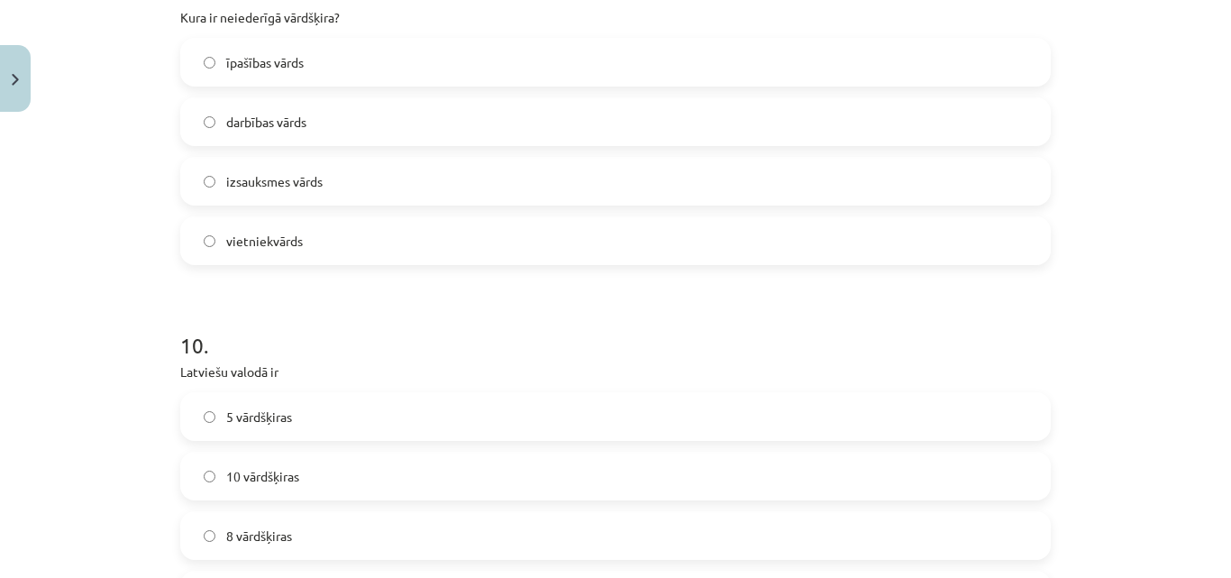
click at [1196, 342] on div "Mācību tēma: Latviešu valodas i - 11. klases 1. ieskaites mācību materiāls (a,b…" at bounding box center [615, 289] width 1231 height 578
click at [306, 207] on div "īpašības vārds darbības vārds izsauksmes vārds vietniekvārds" at bounding box center [615, 151] width 871 height 227
click at [315, 193] on label "izsauksmes vārds" at bounding box center [615, 181] width 867 height 45
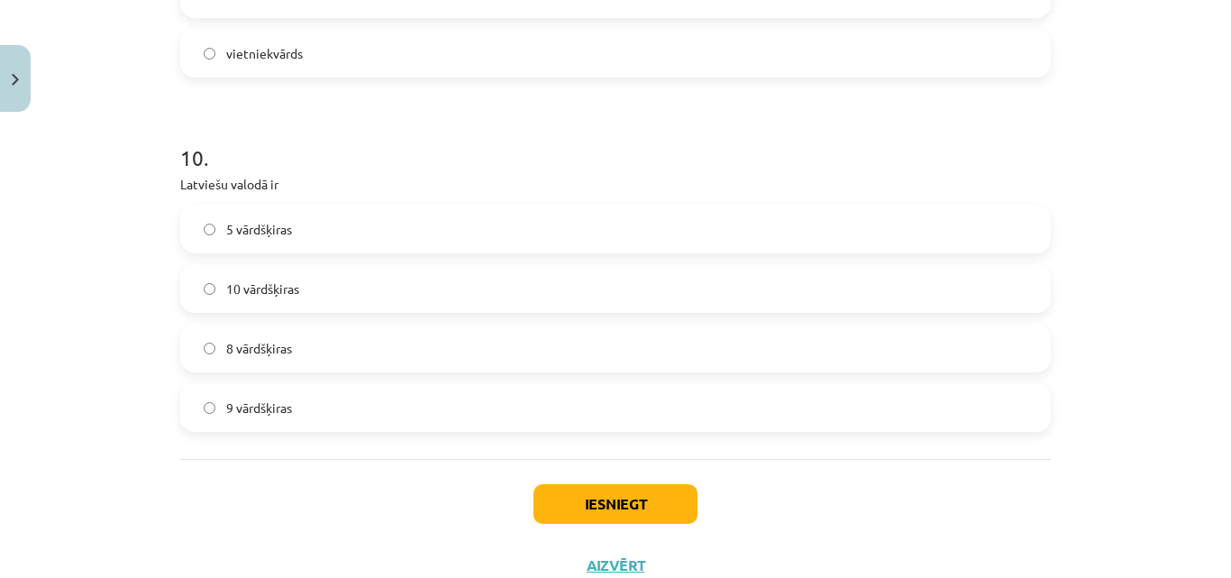
scroll to position [3158, 0]
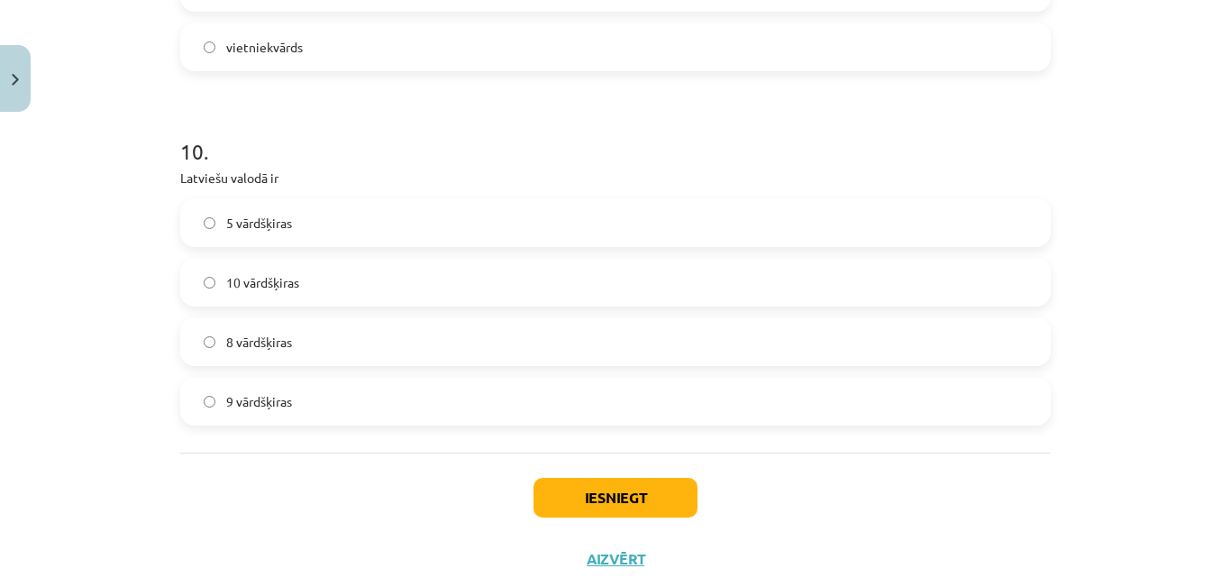
click at [681, 286] on label "10 vārdšķiras" at bounding box center [615, 282] width 867 height 45
click at [634, 496] on button "Iesniegt" at bounding box center [616, 498] width 164 height 40
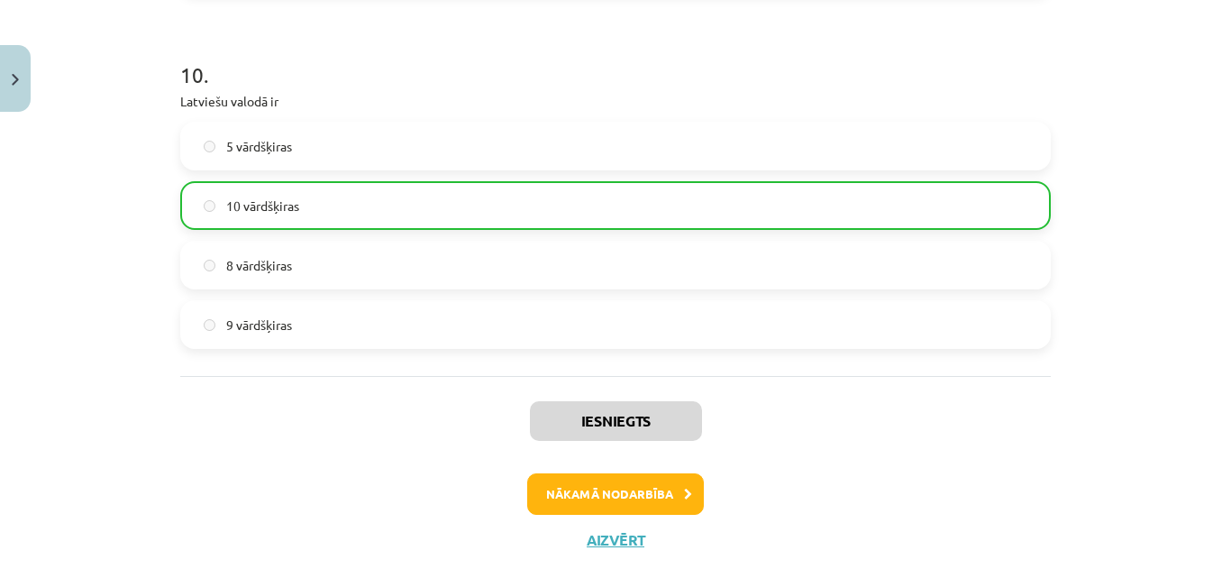
scroll to position [3272, 0]
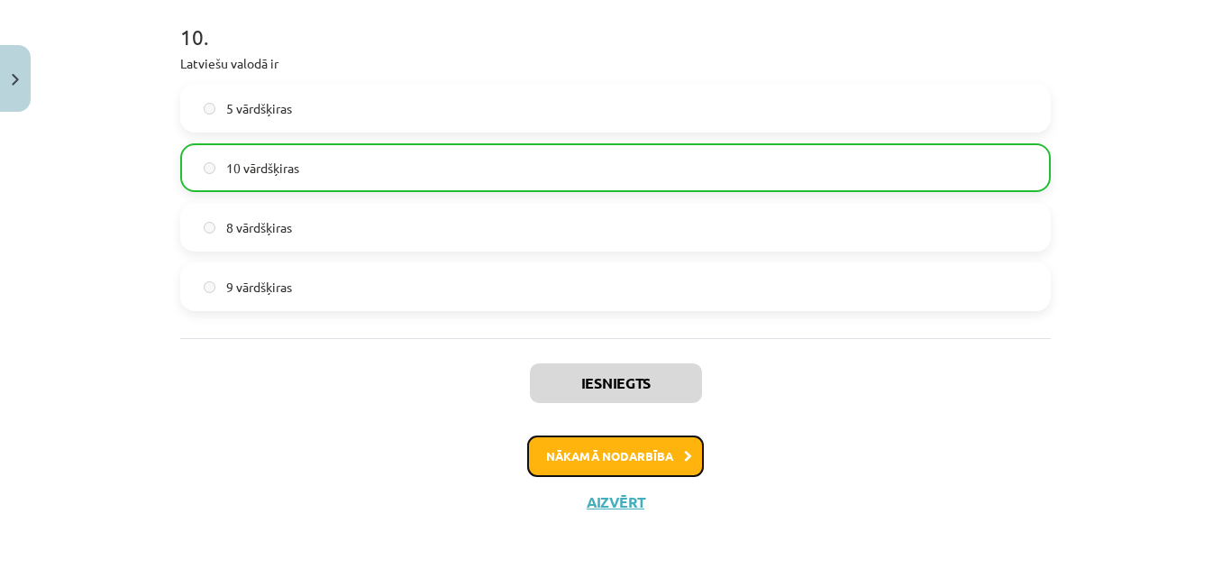
click at [633, 442] on button "Nākamā nodarbība" at bounding box center [615, 455] width 177 height 41
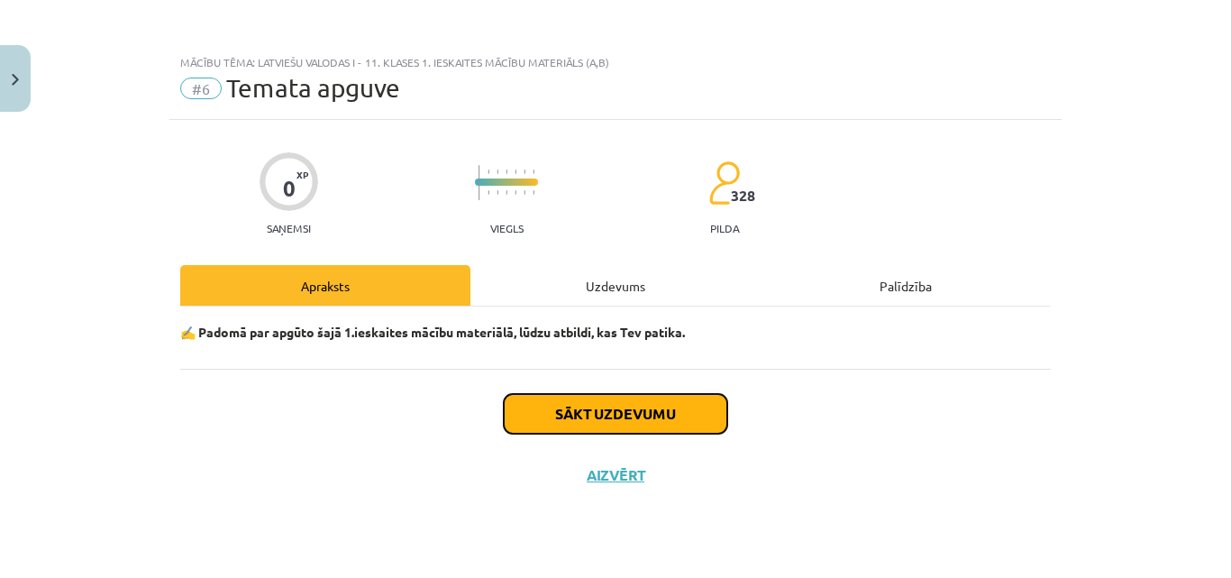
click at [632, 432] on button "Sākt uzdevumu" at bounding box center [616, 414] width 224 height 40
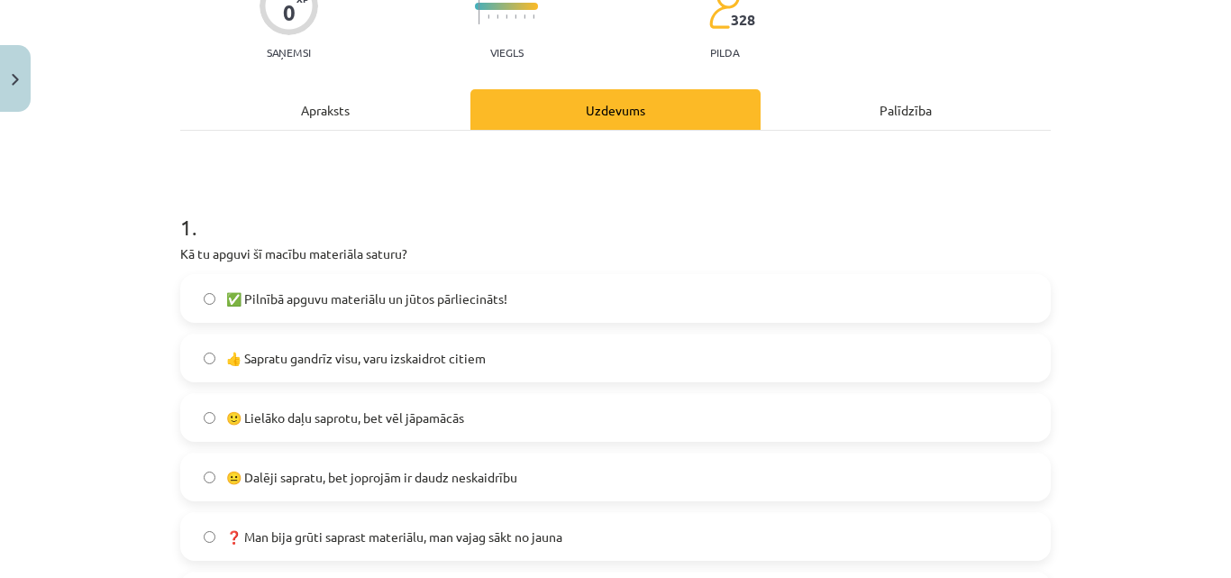
scroll to position [179, 0]
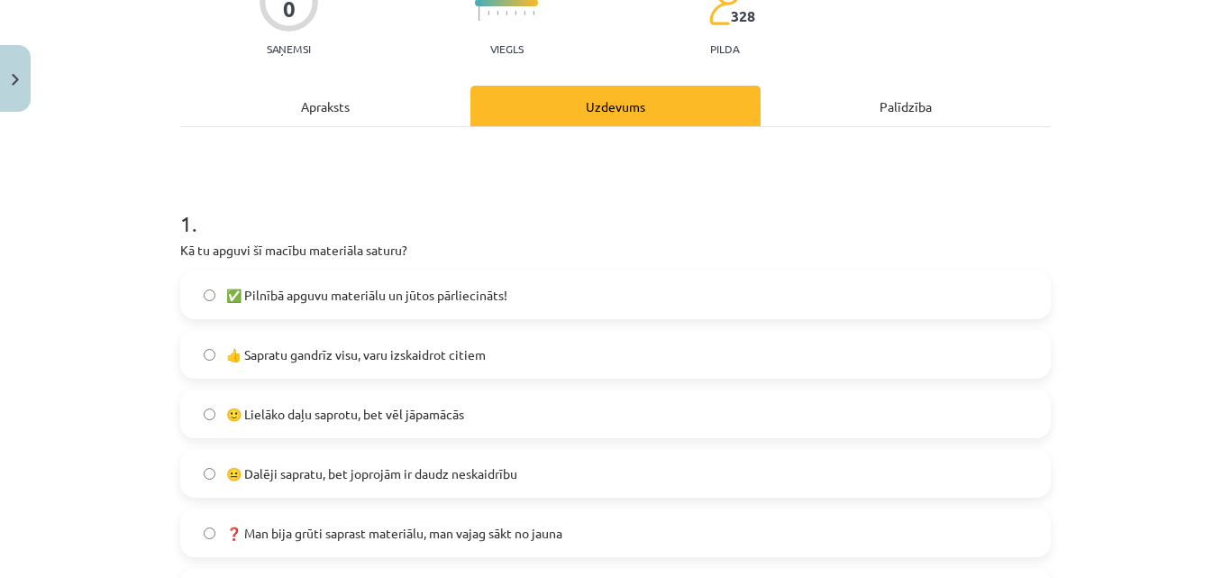
click at [747, 349] on label "👍 Sapratu gandrīz visu, varu izskaidrot citiem" at bounding box center [615, 354] width 867 height 45
click at [704, 413] on label "🙂 Lielāko daļu saprotu, bet vēl jāpamācās" at bounding box center [615, 413] width 867 height 45
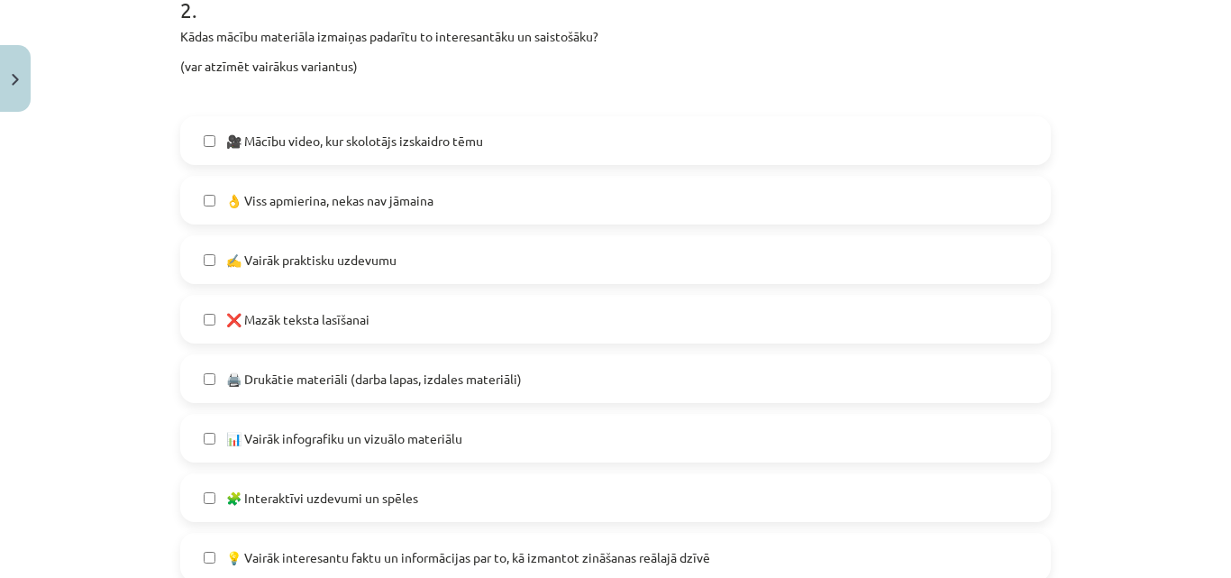
scroll to position [875, 0]
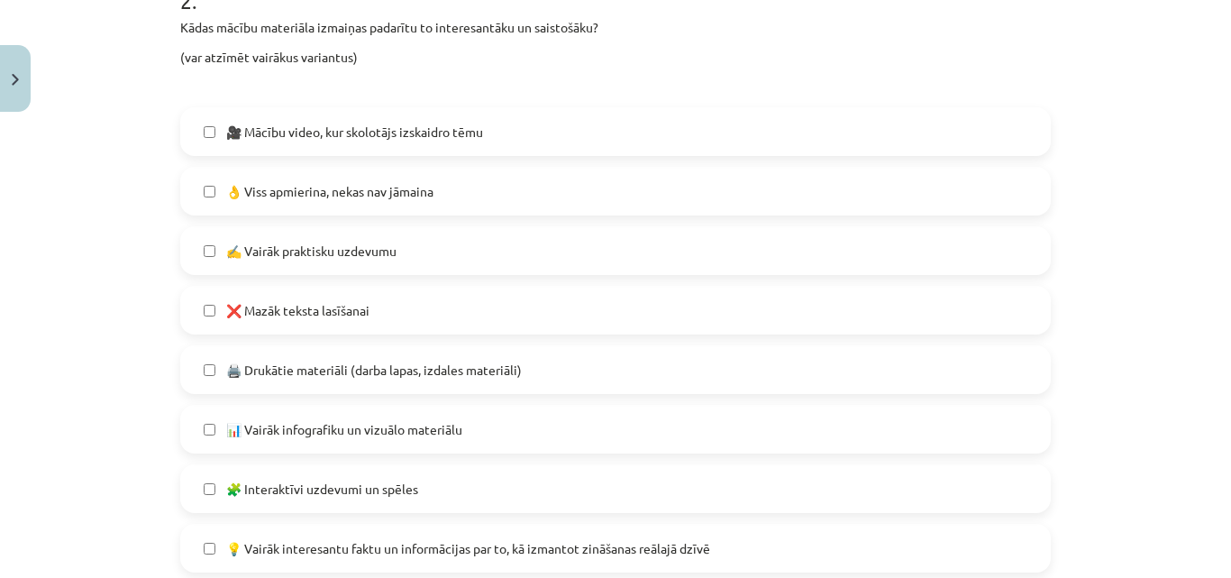
click at [906, 149] on label "🎥 Mācību video, kur skolotājs izskaidro tēmu" at bounding box center [615, 131] width 867 height 45
click at [853, 224] on div "🎥 Mācību video, kur skolotājs izskaidro tēmu 👌 Viss apmierina, nekas nav jāmain…" at bounding box center [615, 399] width 871 height 584
click at [896, 198] on label "👌 Viss apmierina, nekas nav jāmaina" at bounding box center [615, 191] width 867 height 45
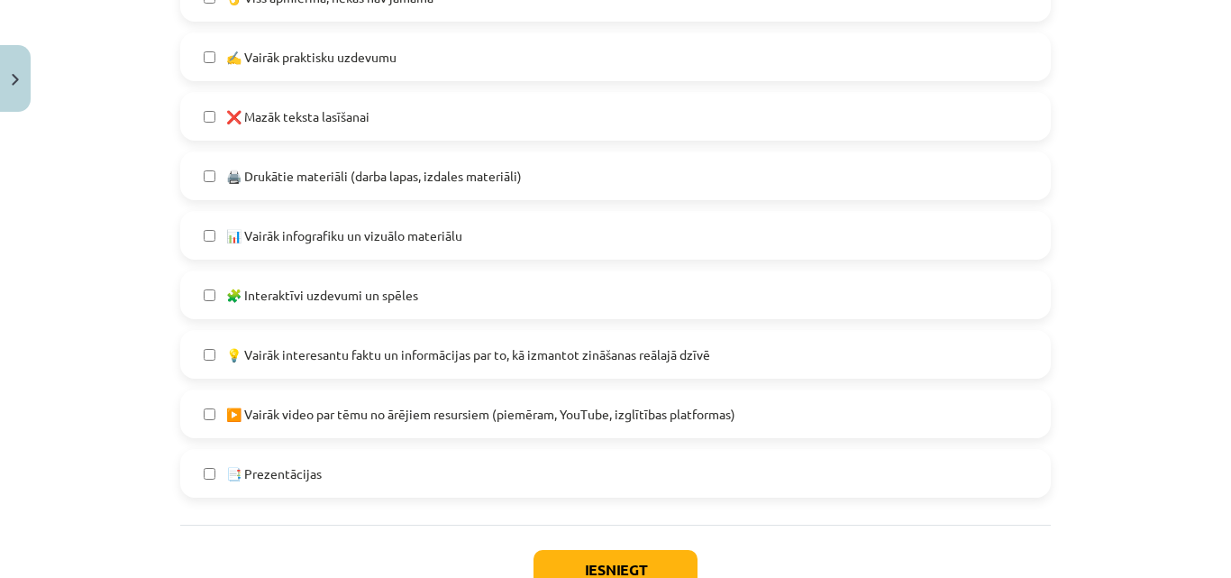
scroll to position [1198, 0]
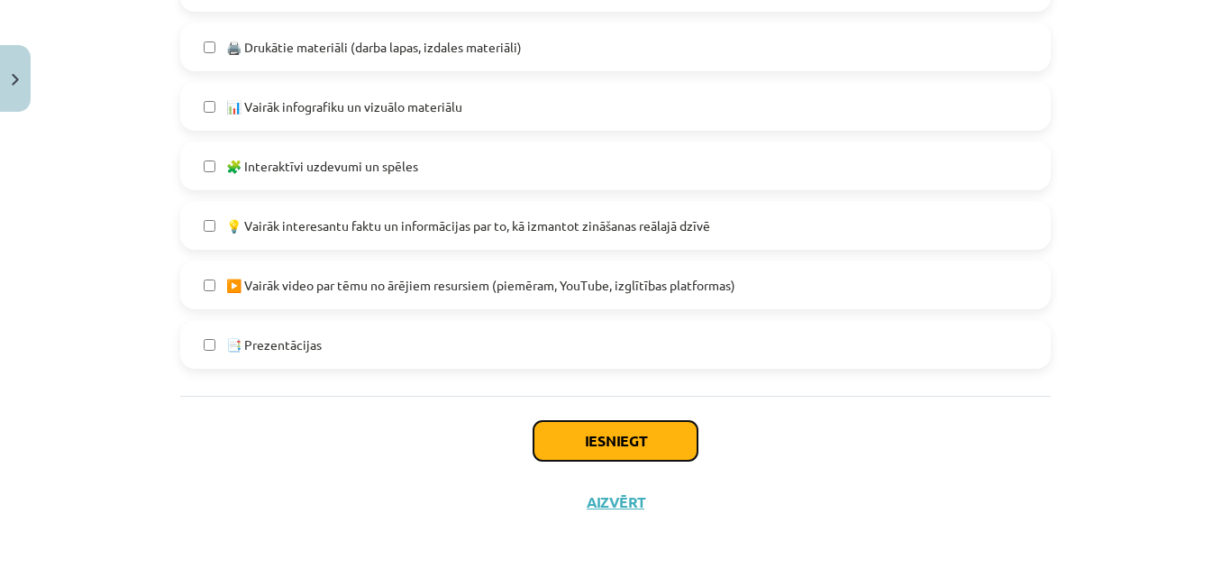
click at [662, 443] on button "Iesniegt" at bounding box center [616, 441] width 164 height 40
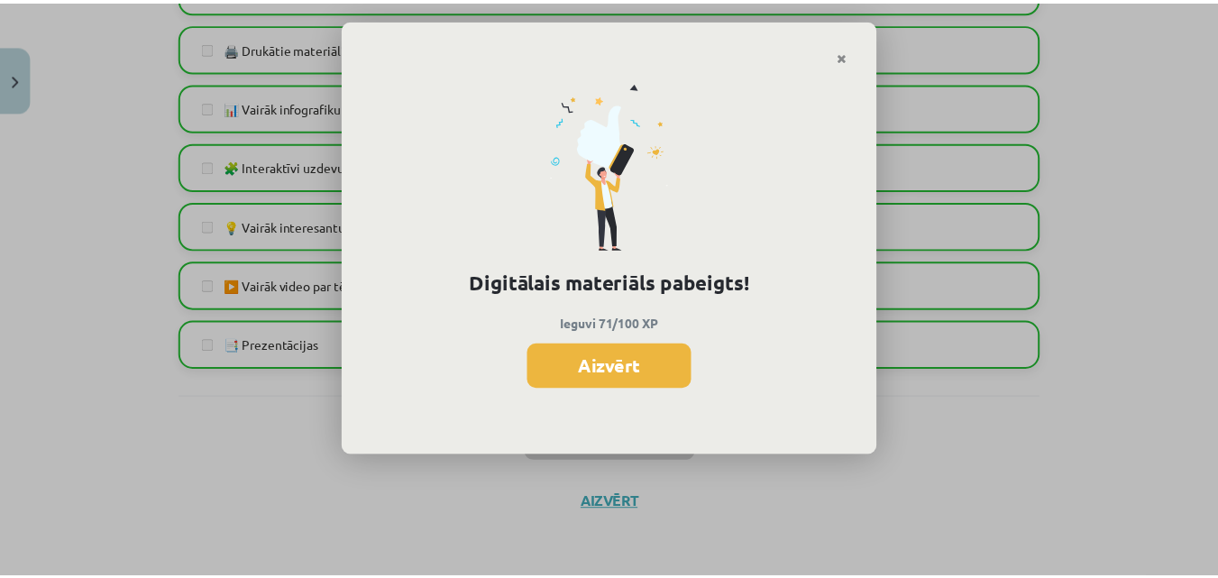
scroll to position [770, 0]
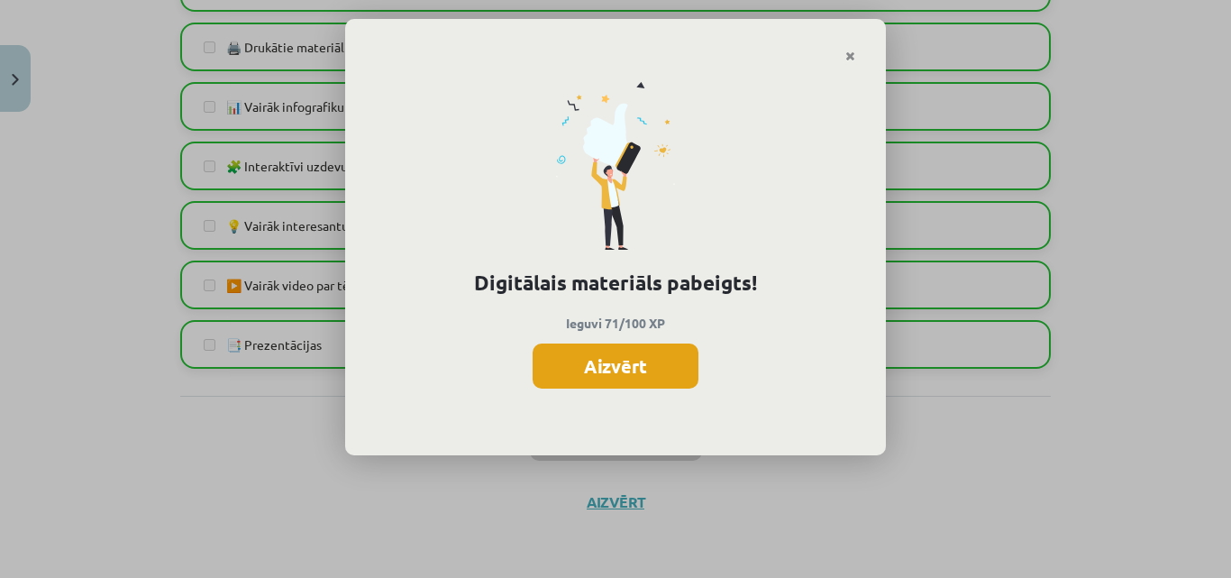
click at [648, 360] on button "Aizvērt" at bounding box center [616, 365] width 166 height 45
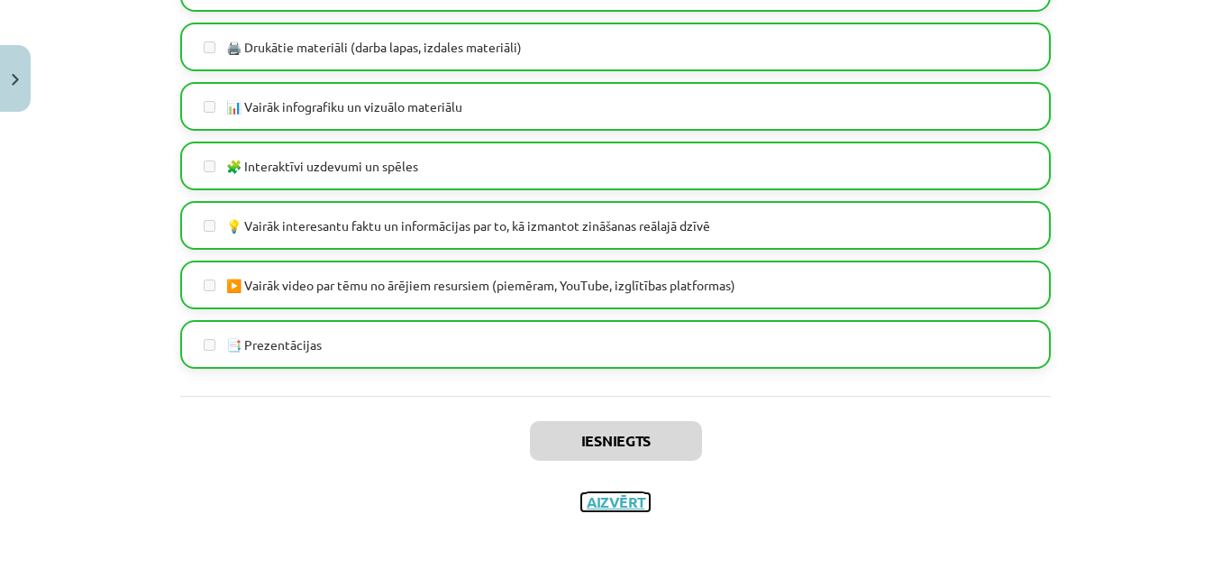
click at [621, 497] on button "Aizvērt" at bounding box center [615, 502] width 68 height 18
